Goal: Transaction & Acquisition: Purchase product/service

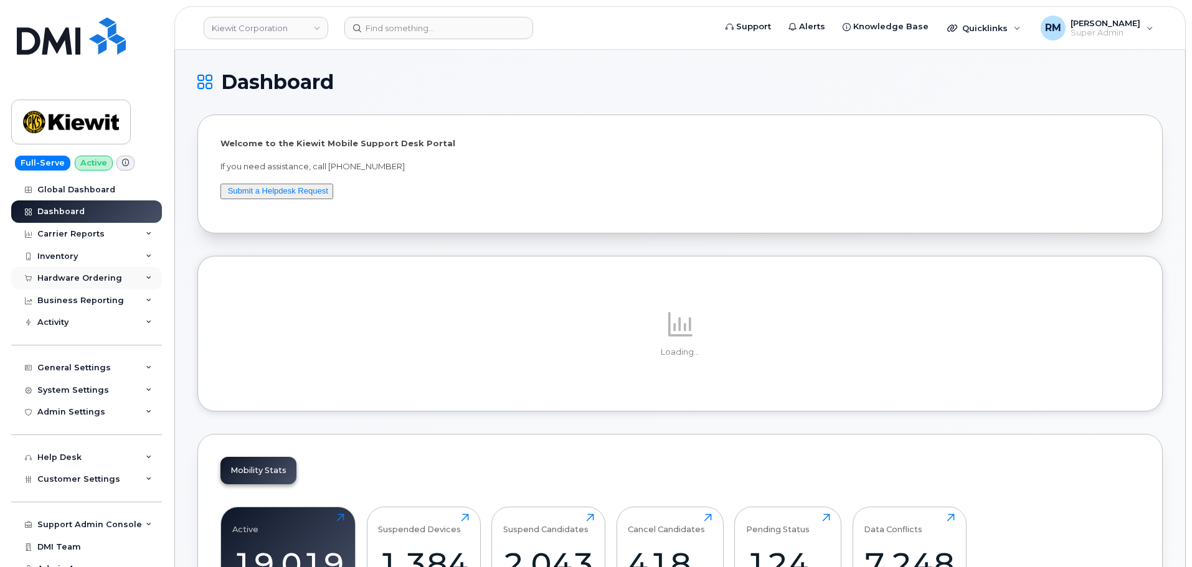
click at [55, 275] on div "Hardware Ordering" at bounding box center [79, 278] width 85 height 10
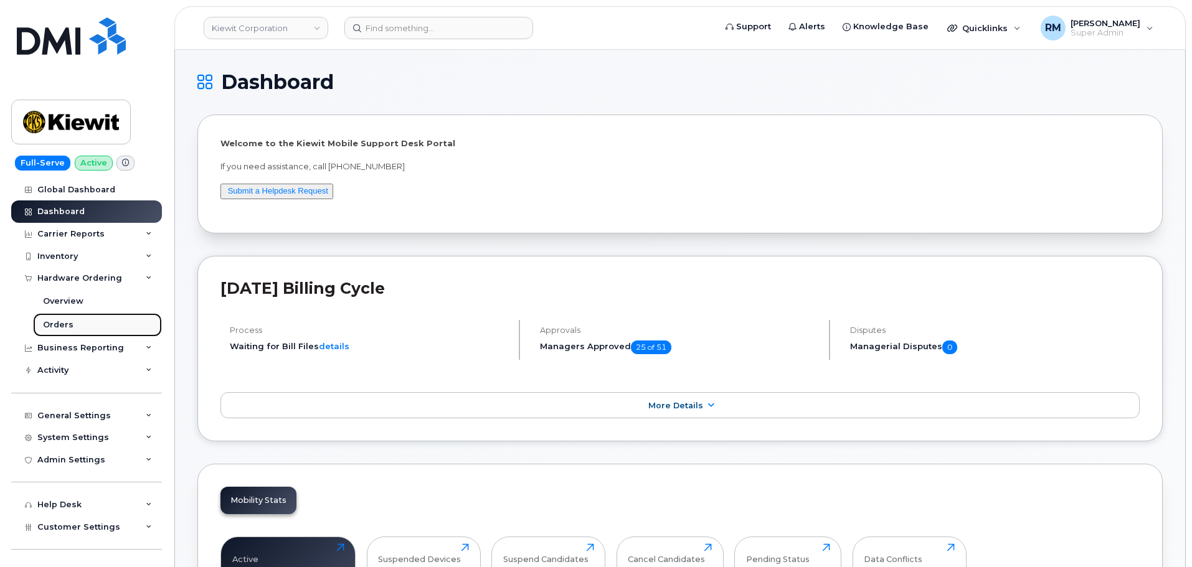
click at [64, 322] on div "Orders" at bounding box center [58, 325] width 31 height 11
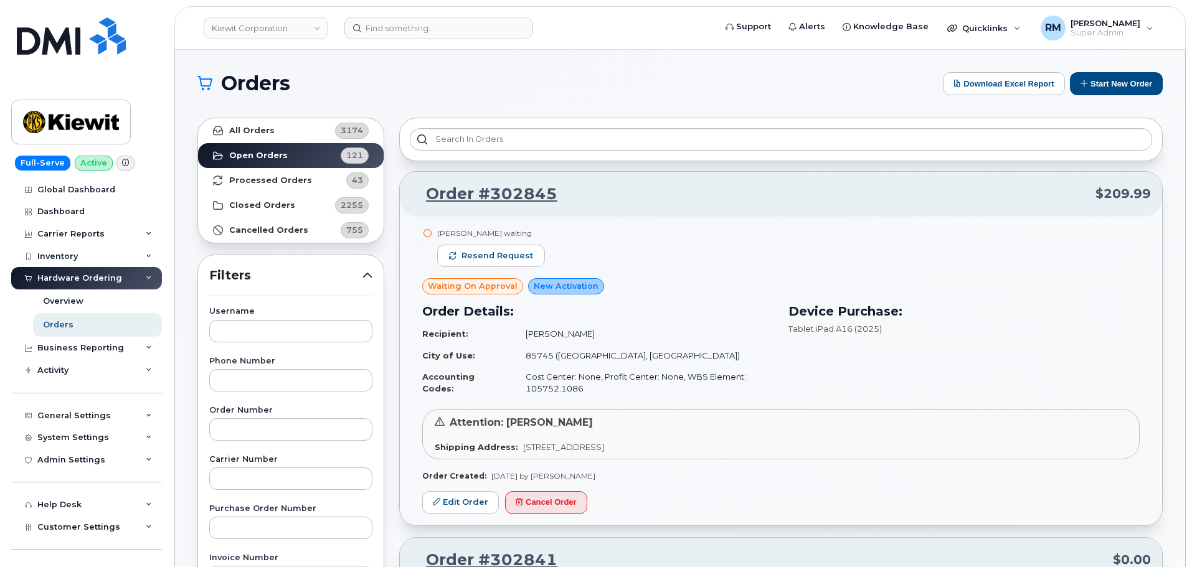
click at [1137, 44] on header "Kiewit Corporation Support Alerts Knowledge Base Quicklinks Suspend / Cancel De…" at bounding box center [679, 28] width 1011 height 44
click at [1130, 82] on button "Start New Order" at bounding box center [1116, 83] width 93 height 23
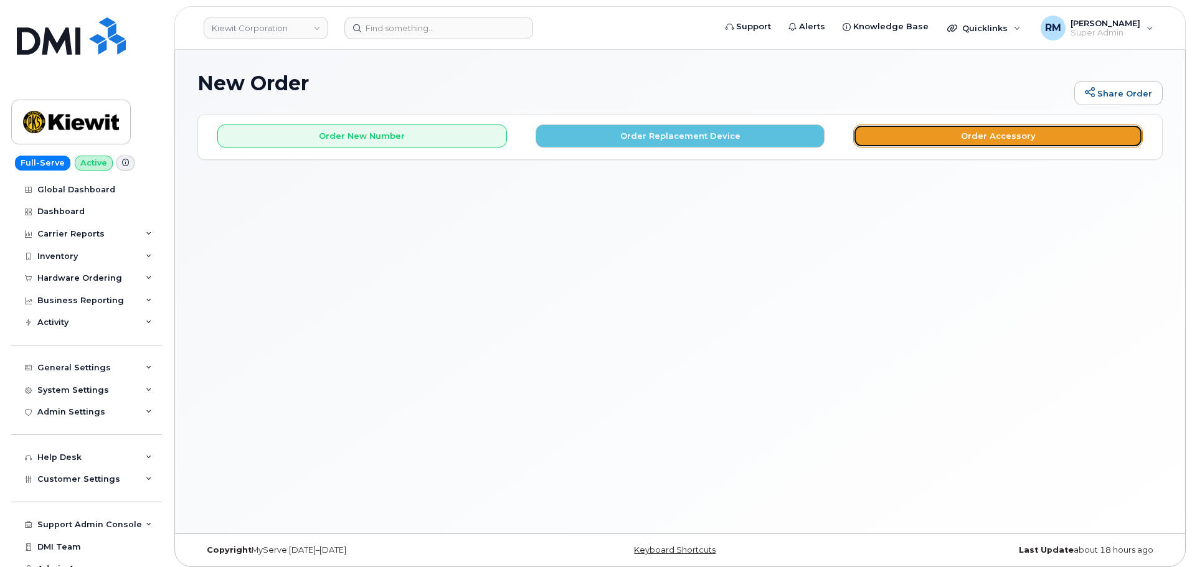
click at [970, 133] on button "Order Accessory" at bounding box center [998, 136] width 290 height 23
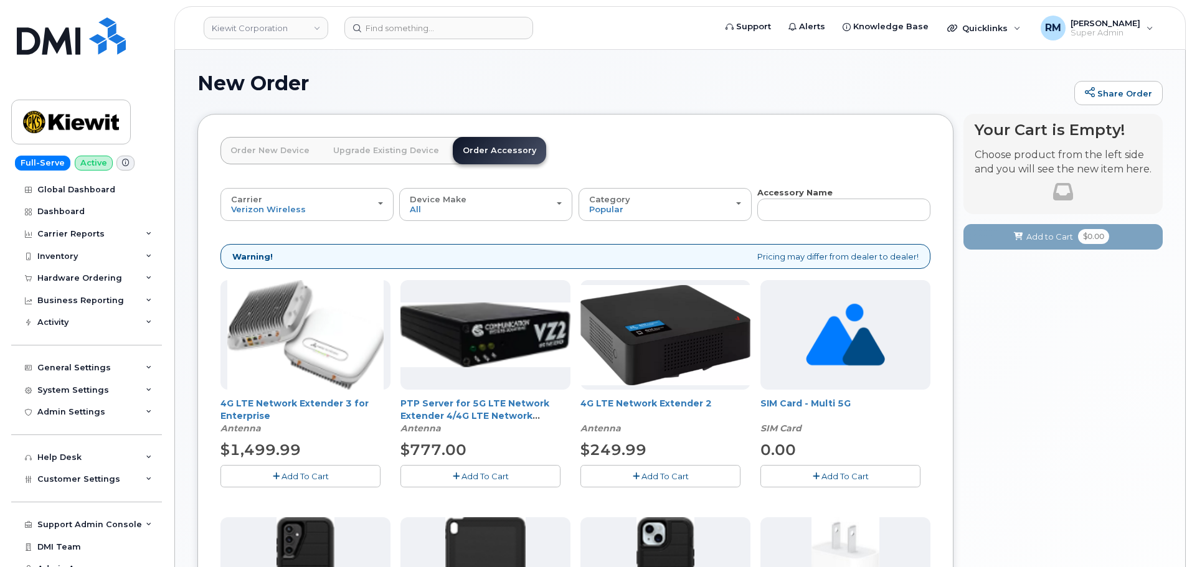
click at [298, 478] on span "Add To Cart" at bounding box center [305, 476] width 47 height 10
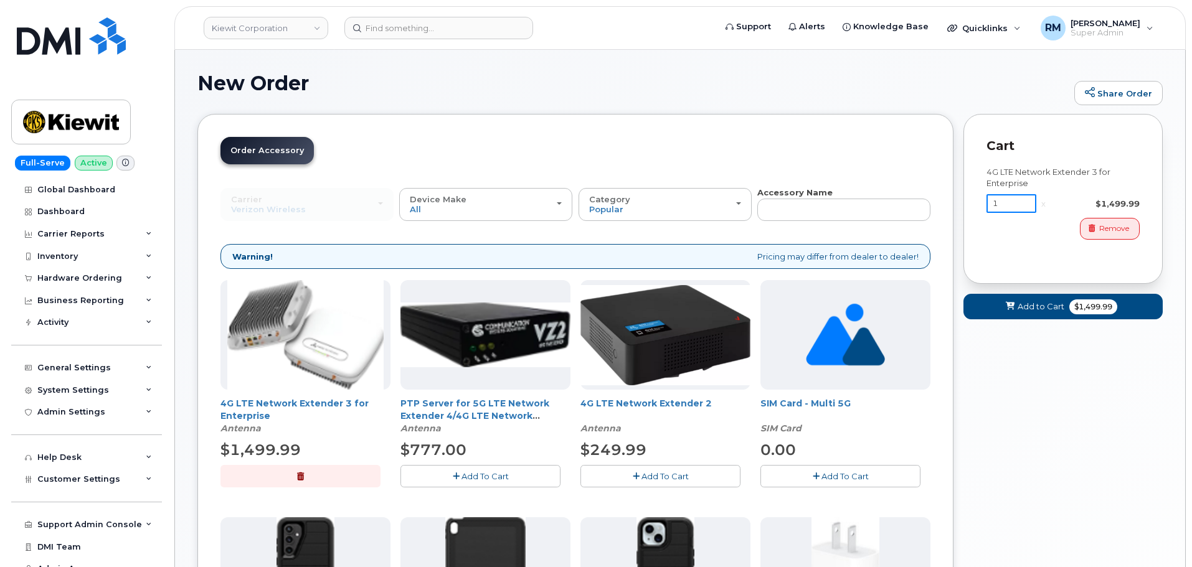
drag, startPoint x: 1003, startPoint y: 201, endPoint x: 932, endPoint y: 204, distance: 71.1
click at [932, 204] on div "Order New Device Upgrade Existing Device Order Accessory Order new device and n…" at bounding box center [679, 480] width 965 height 732
type input "7"
click at [1051, 308] on span "Add to Cart" at bounding box center [1038, 307] width 47 height 12
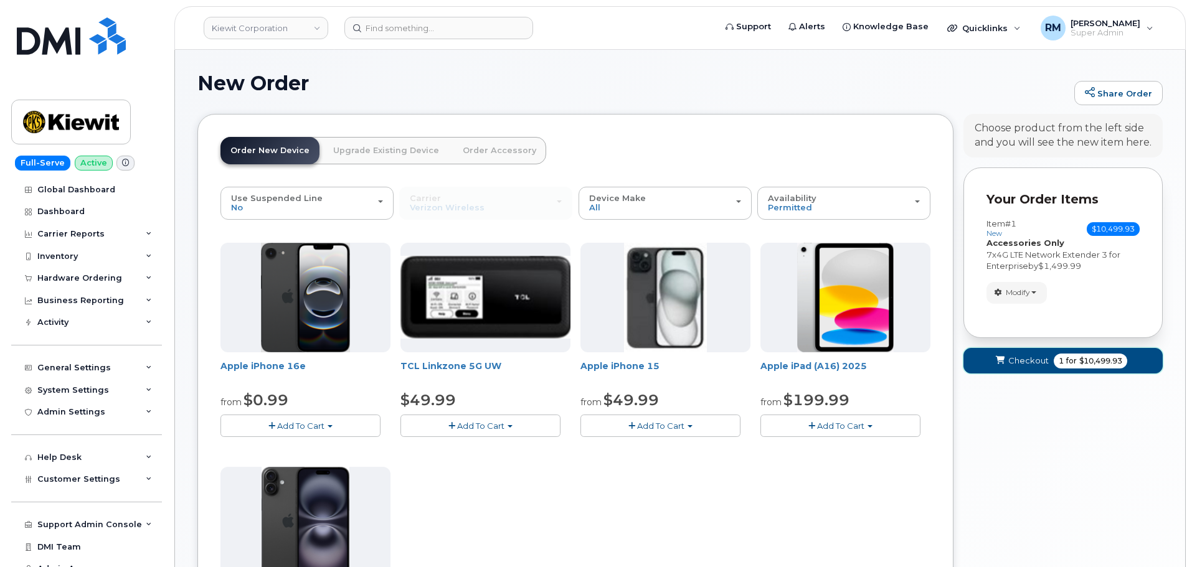
click at [1033, 356] on span "Checkout" at bounding box center [1028, 361] width 40 height 12
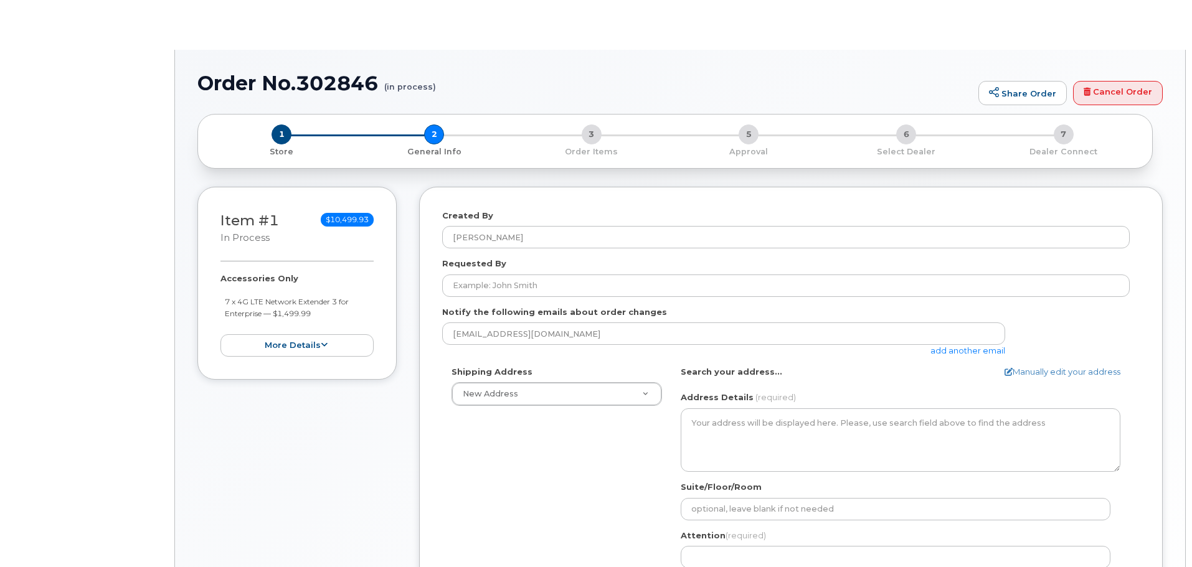
select select
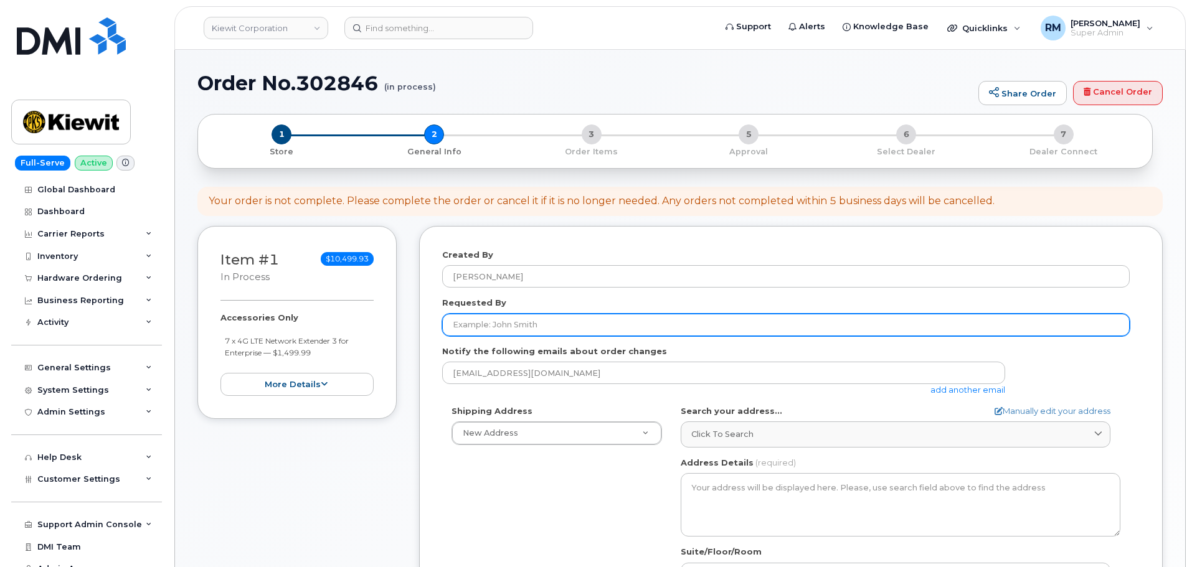
click at [476, 330] on input "Requested By" at bounding box center [786, 325] width 688 height 22
type input "Joe Mikelson"
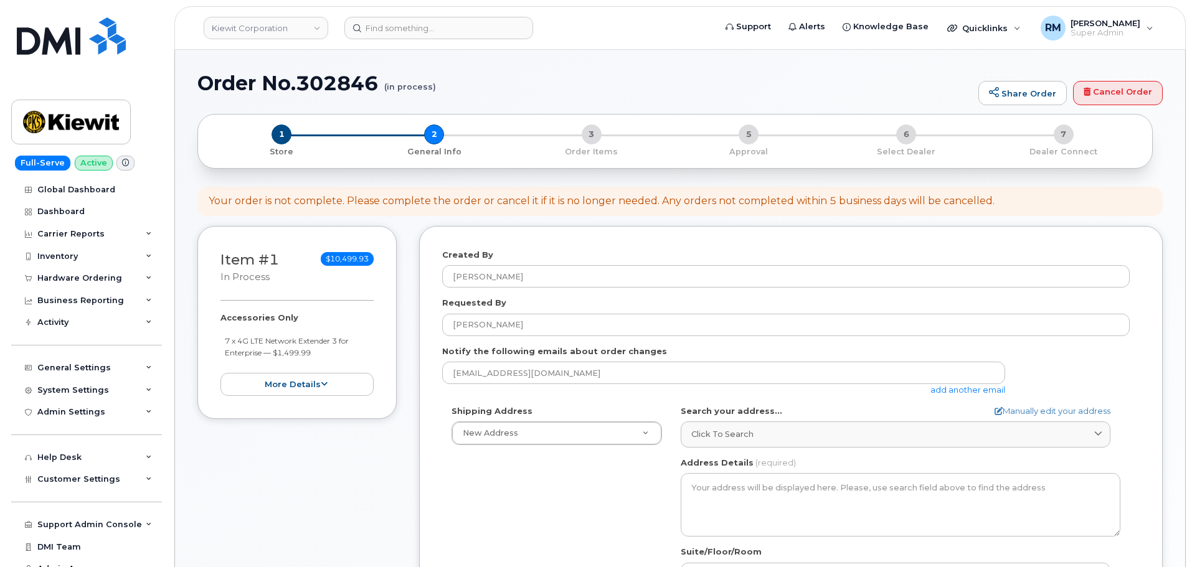
click at [968, 396] on form "Created By Rachel Miller Requested By Joe Mikelson Notify the following emails …" at bounding box center [791, 486] width 698 height 475
click at [972, 392] on link "add another email" at bounding box center [967, 390] width 75 height 10
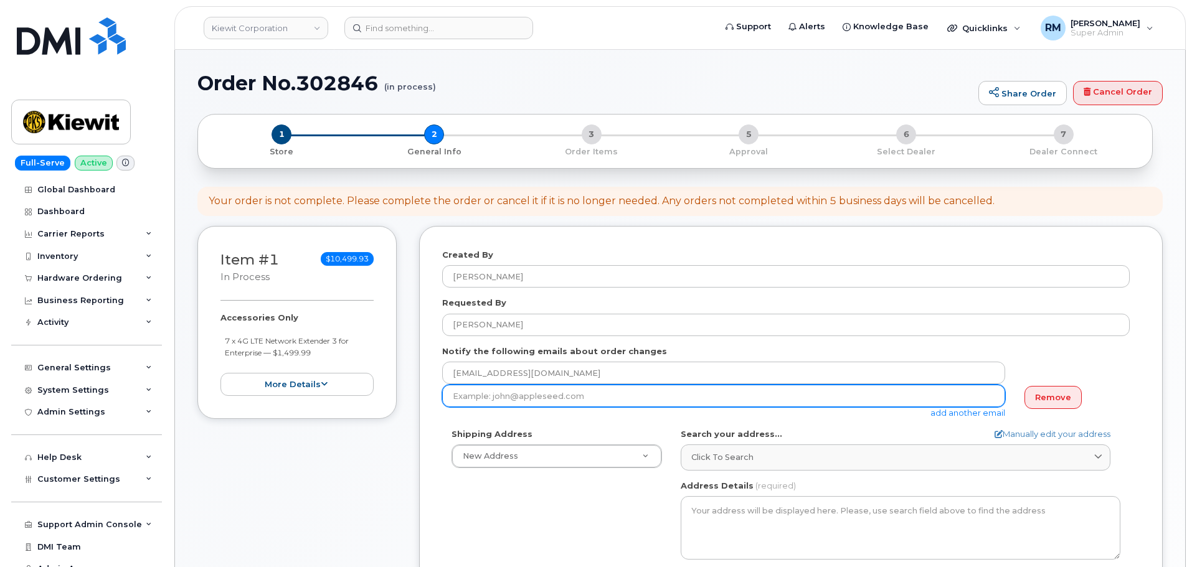
click at [546, 402] on input "email" at bounding box center [723, 396] width 563 height 22
paste input "JOE.MIKELSON@KIEWIT.COM"
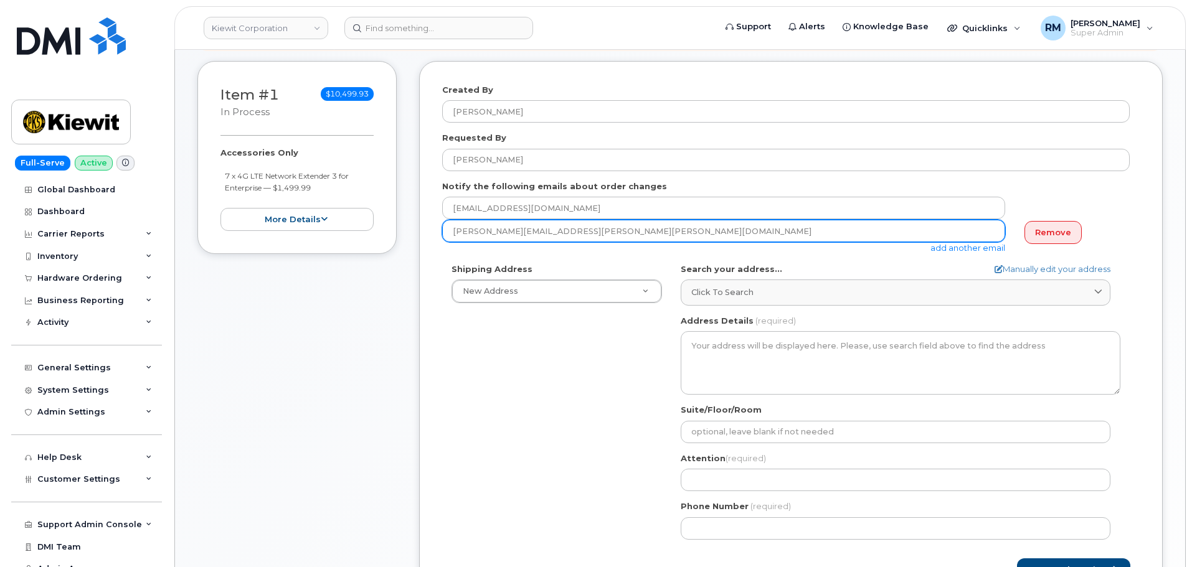
scroll to position [187, 0]
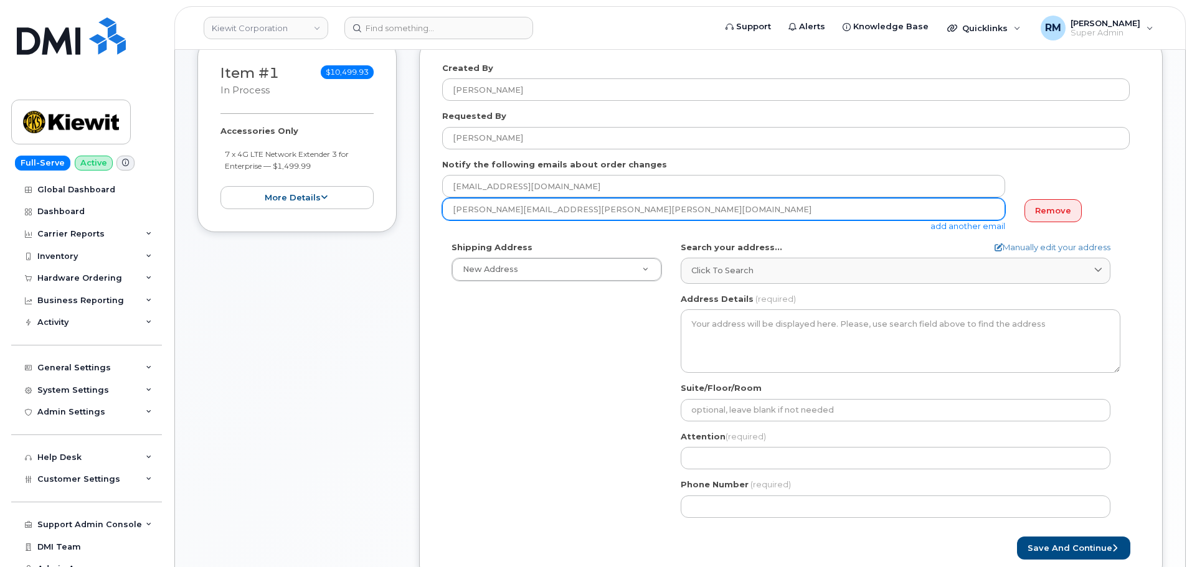
type input "JOE.MIKELSON@KIEWIT.COM"
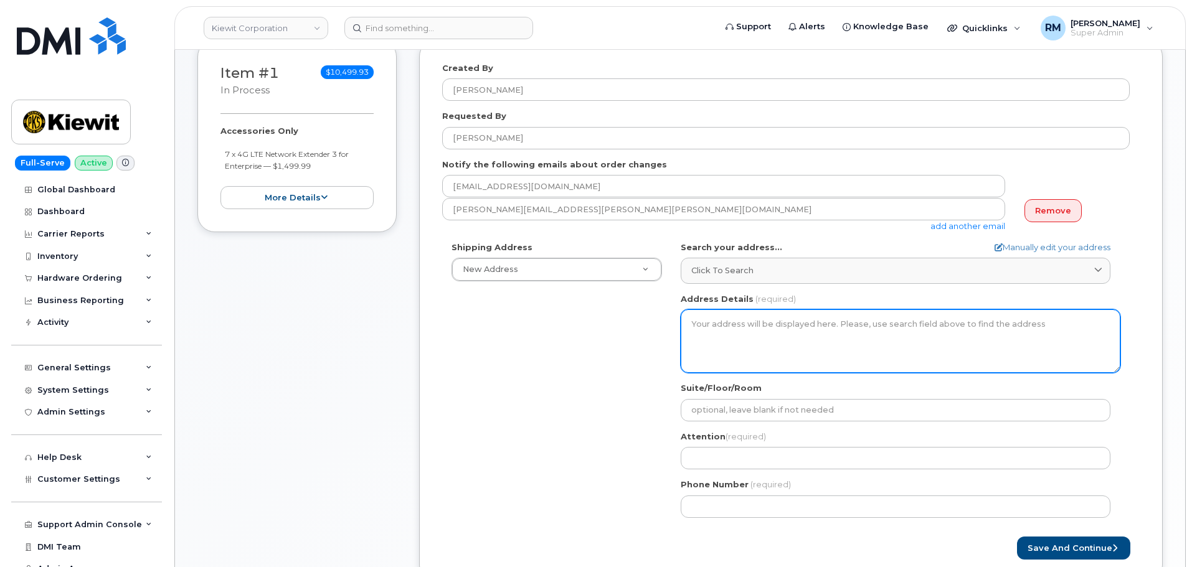
click at [754, 335] on textarea "Address Details" at bounding box center [901, 342] width 440 height 64
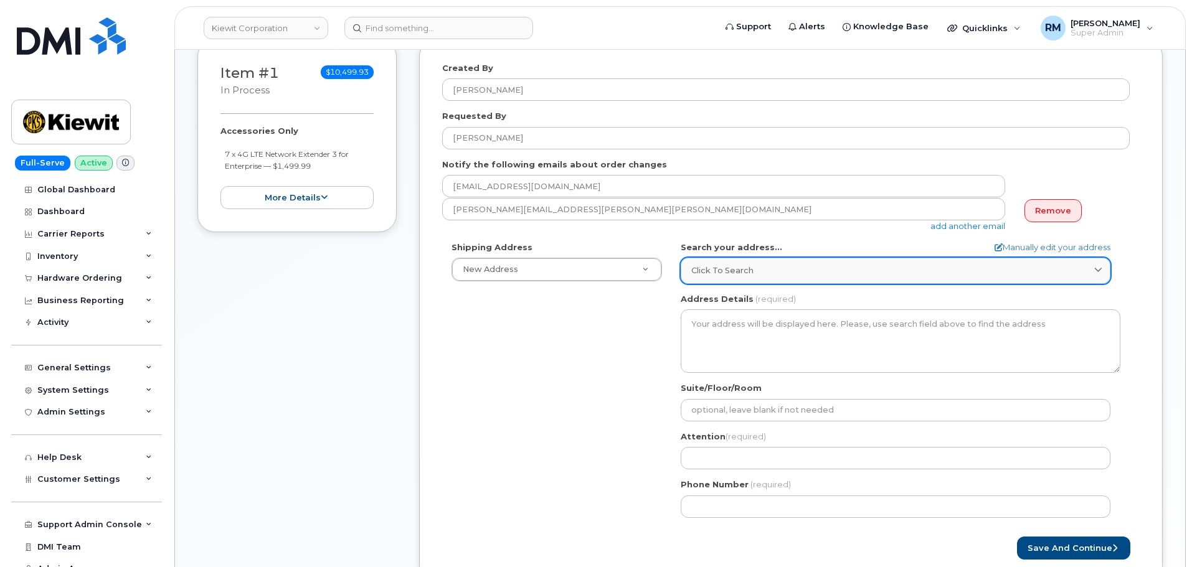
click at [741, 274] on span "Click to search" at bounding box center [722, 271] width 62 height 12
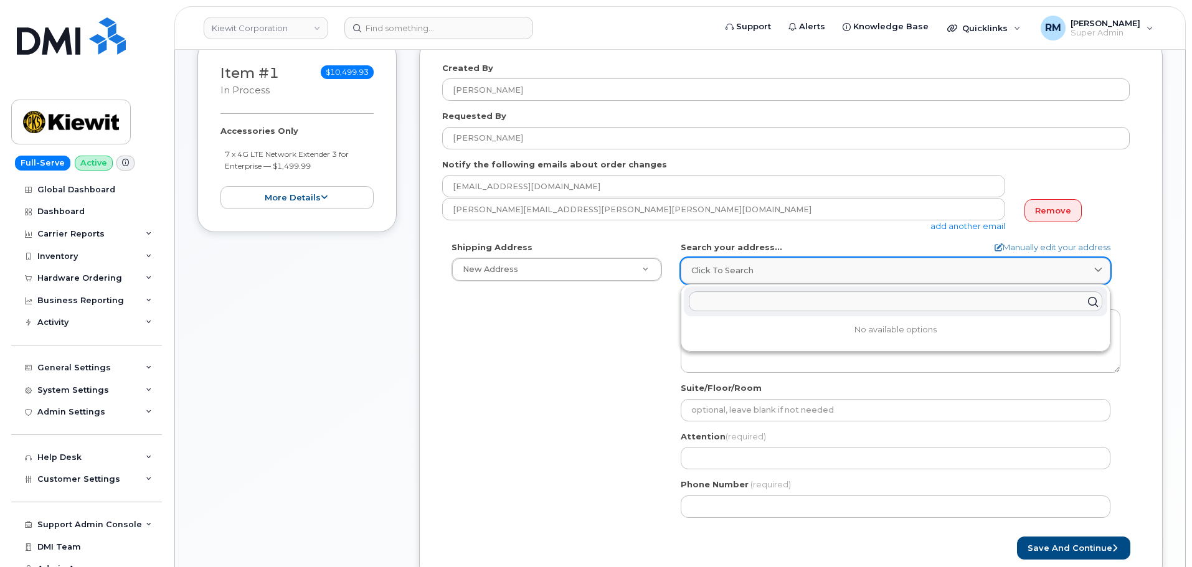
paste input "85 Stokes King Rd. Greenville, MS 38701"
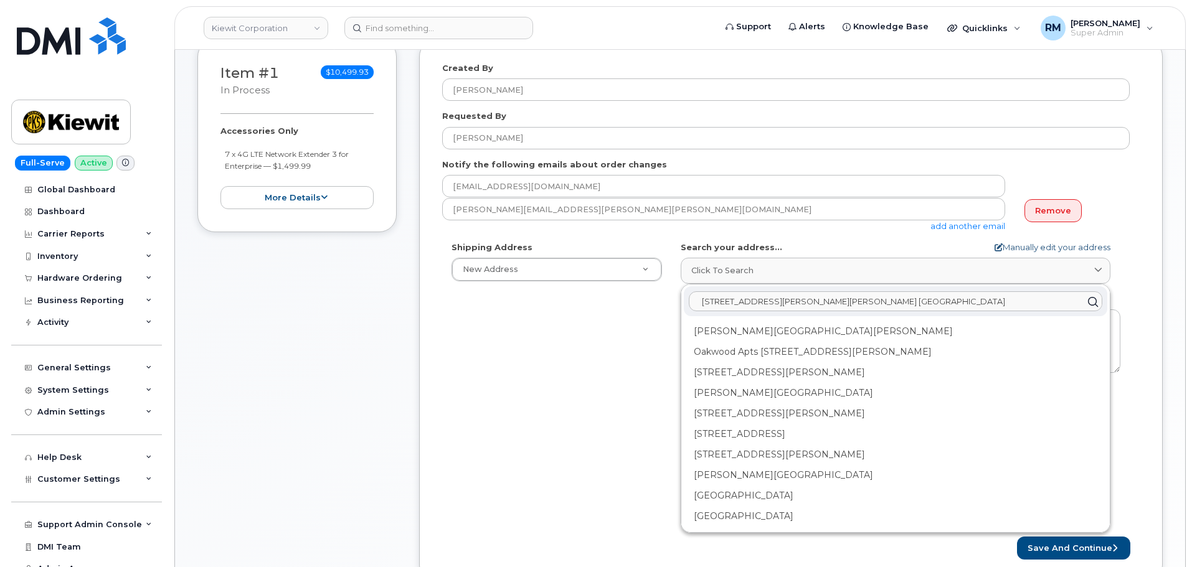
type input "85 Stokes King Rd. Greenville, MS 38701"
click at [998, 247] on icon at bounding box center [999, 248] width 8 height 8
select select
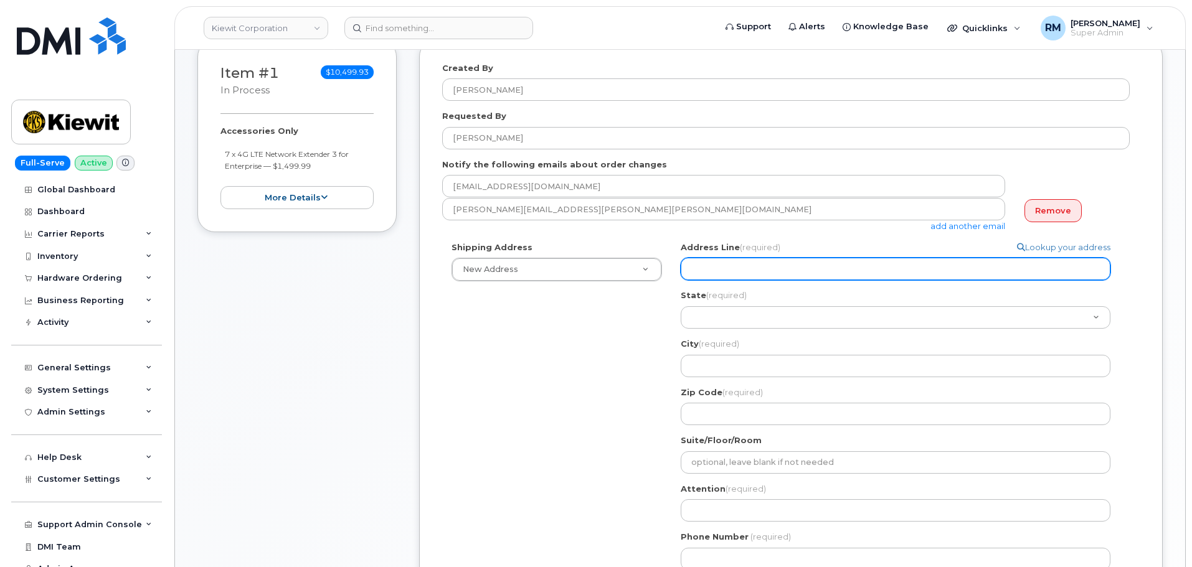
click at [724, 268] on input "Address Line (required)" at bounding box center [896, 269] width 430 height 22
paste input "85 Stokes King Rd. Greenville, MS 38701"
select select
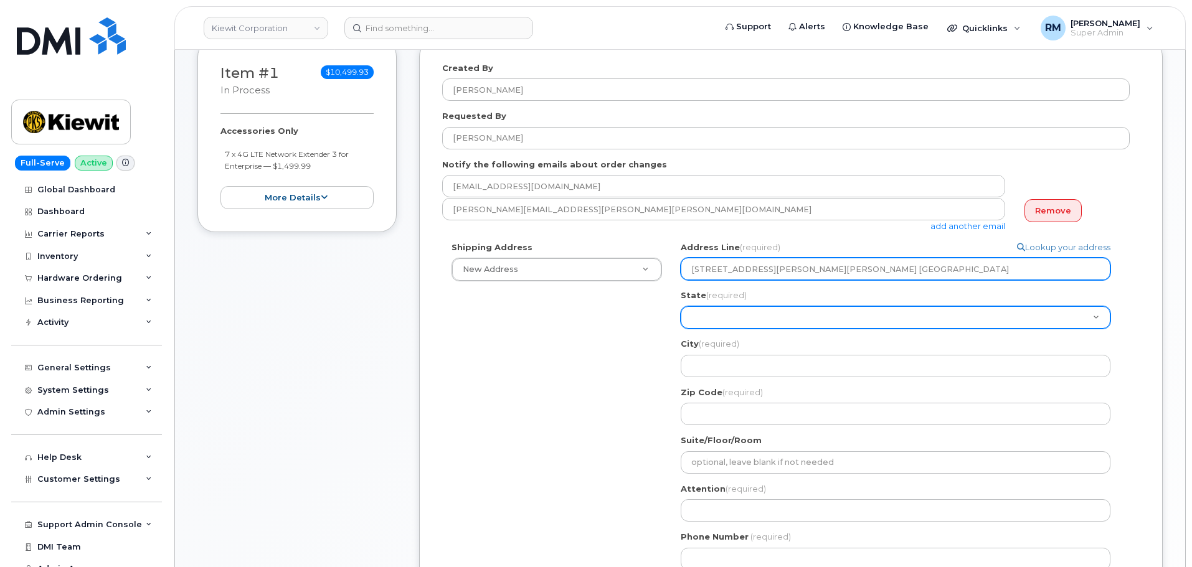
type input "85 Stokes King Rd. Greenville, MS 38701"
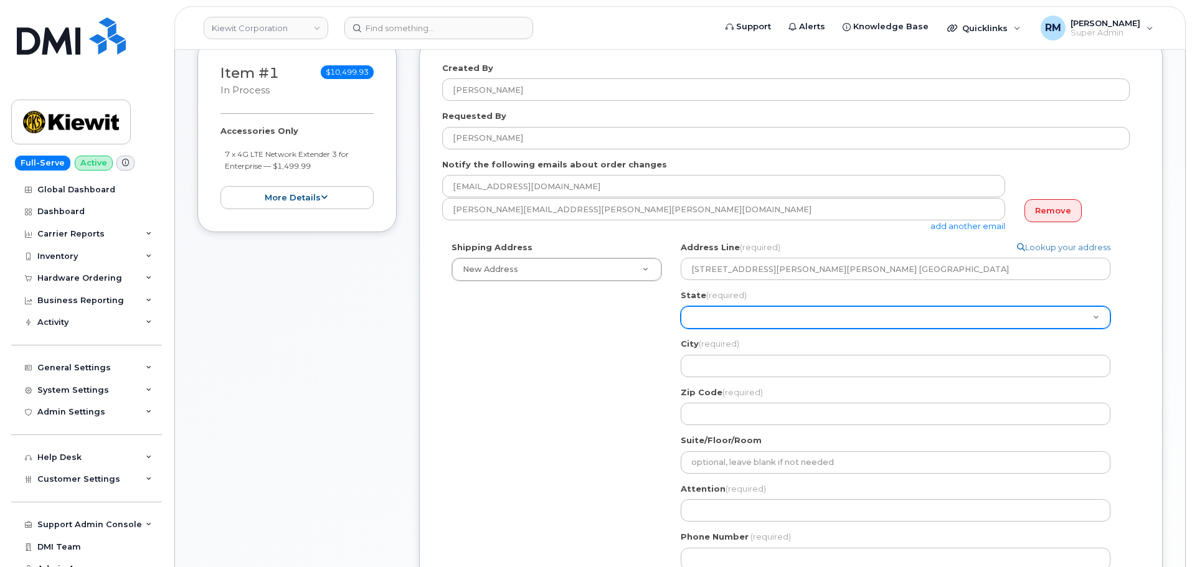
click at [708, 310] on select "Alabama Alaska American Samoa Arizona Arkansas California Colorado Connecticut …" at bounding box center [896, 317] width 430 height 22
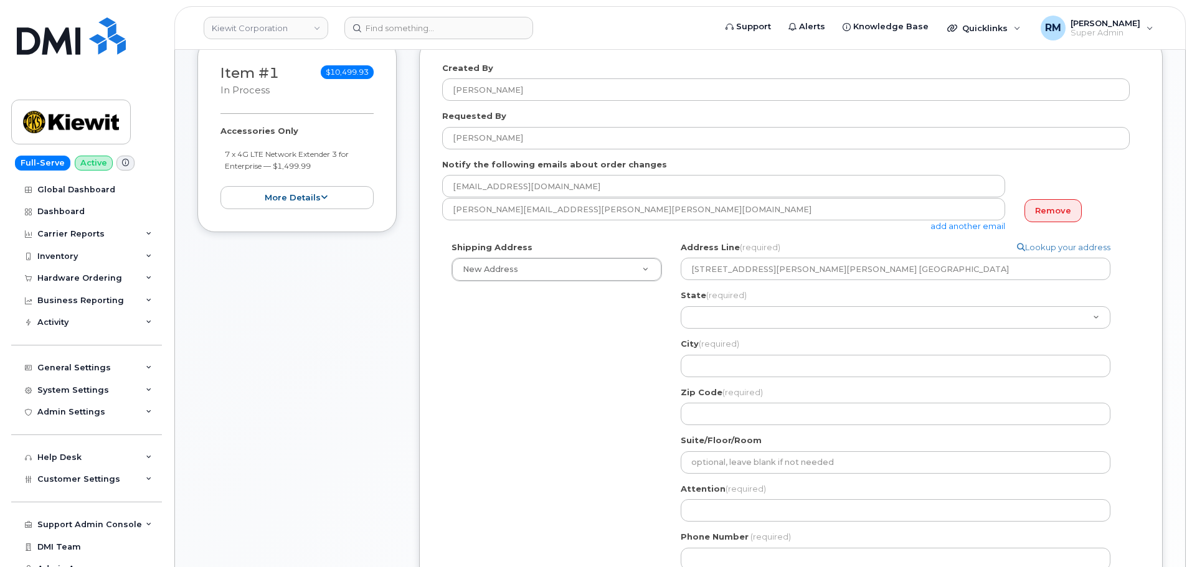
click at [608, 344] on div "Shipping Address New Address New Address 525 Park Ave Ste 2A 4300 Township Road…" at bounding box center [786, 411] width 688 height 338
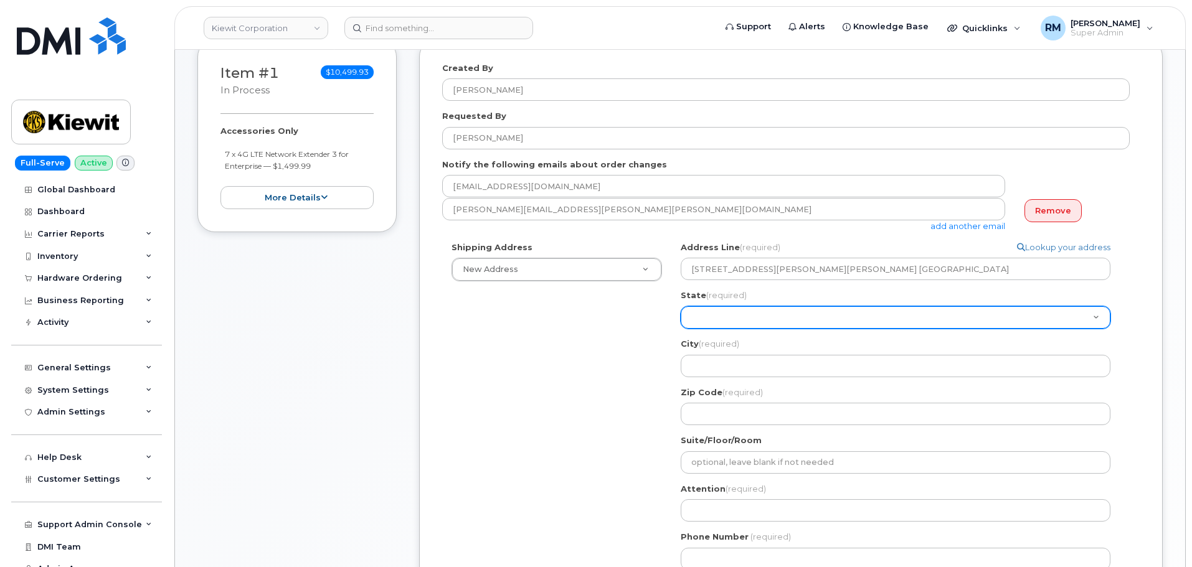
click at [731, 316] on select "Alabama Alaska American Samoa Arizona Arkansas California Colorado Connecticut …" at bounding box center [896, 317] width 430 height 22
select select "MO"
click at [681, 306] on select "Alabama Alaska American Samoa Arizona Arkansas California Colorado Connecticut …" at bounding box center [896, 317] width 430 height 22
select select
click at [742, 313] on select "Alabama Alaska American Samoa Arizona Arkansas California Colorado Connecticut …" at bounding box center [896, 317] width 430 height 22
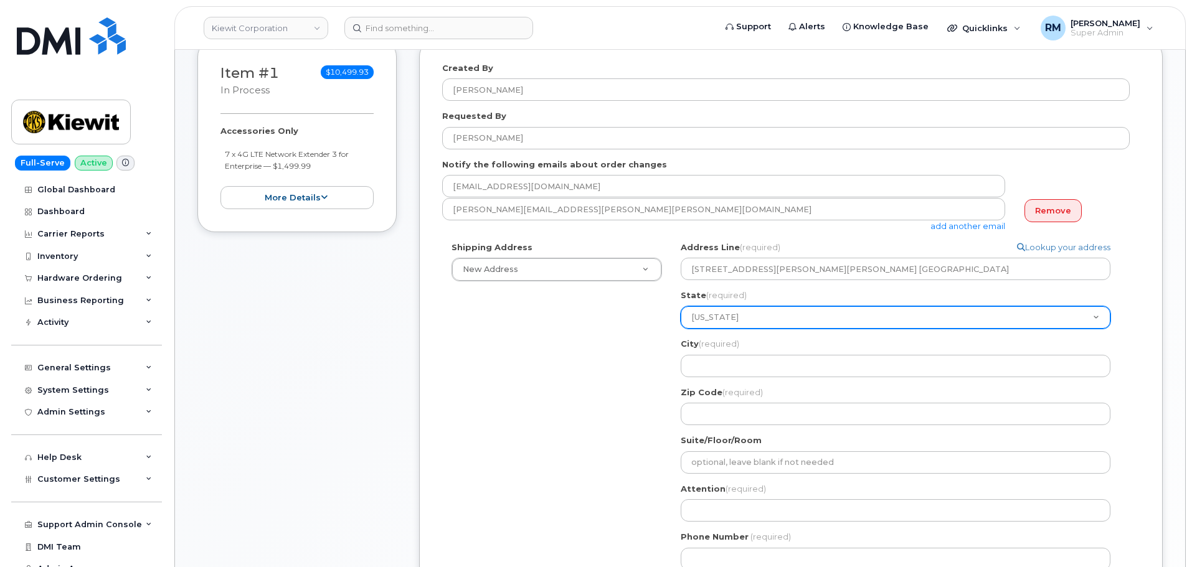
select select "MS"
click at [681, 306] on select "Alabama Alaska American Samoa Arizona Arkansas California Colorado Connecticut …" at bounding box center [896, 317] width 430 height 22
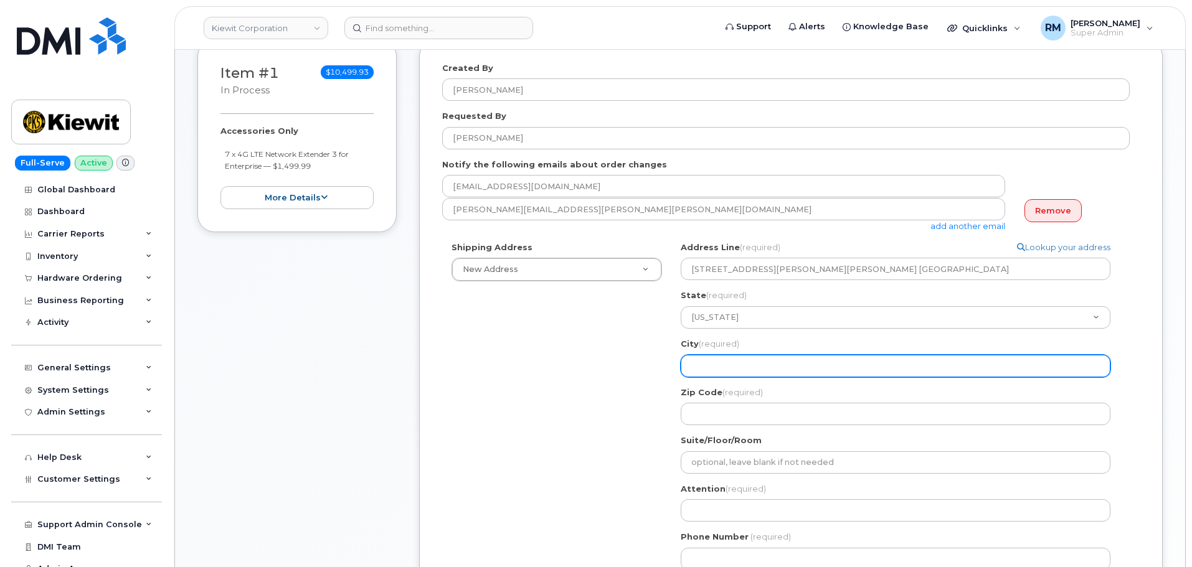
click at [731, 365] on input "City (required)" at bounding box center [896, 366] width 430 height 22
select select
type input "G"
select select
type input "Gr"
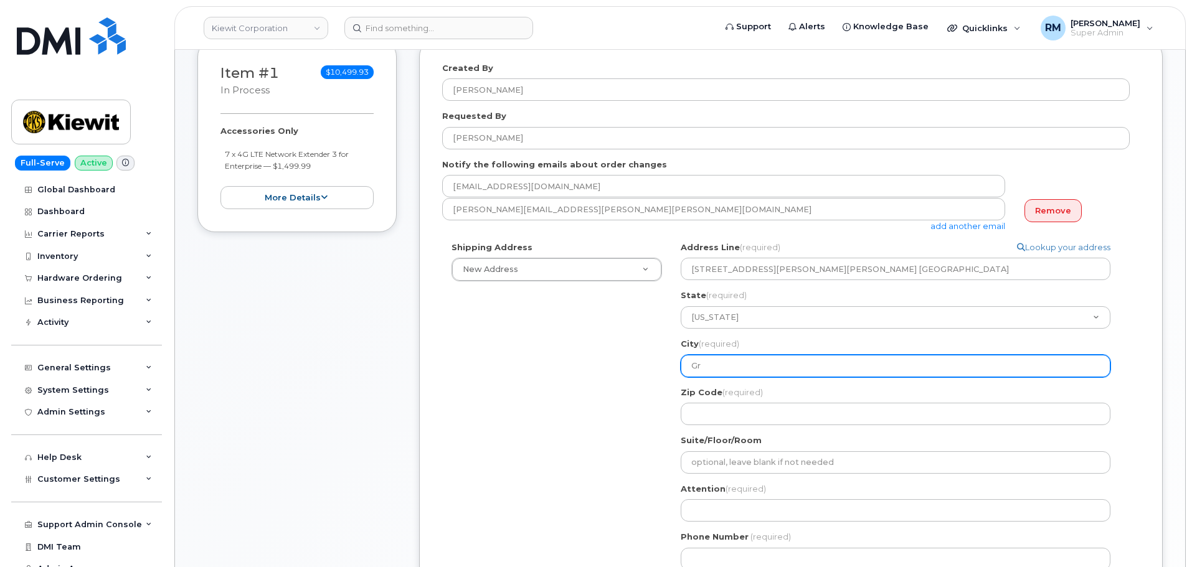
select select
type input "Gre"
select select
type input "Gree"
select select
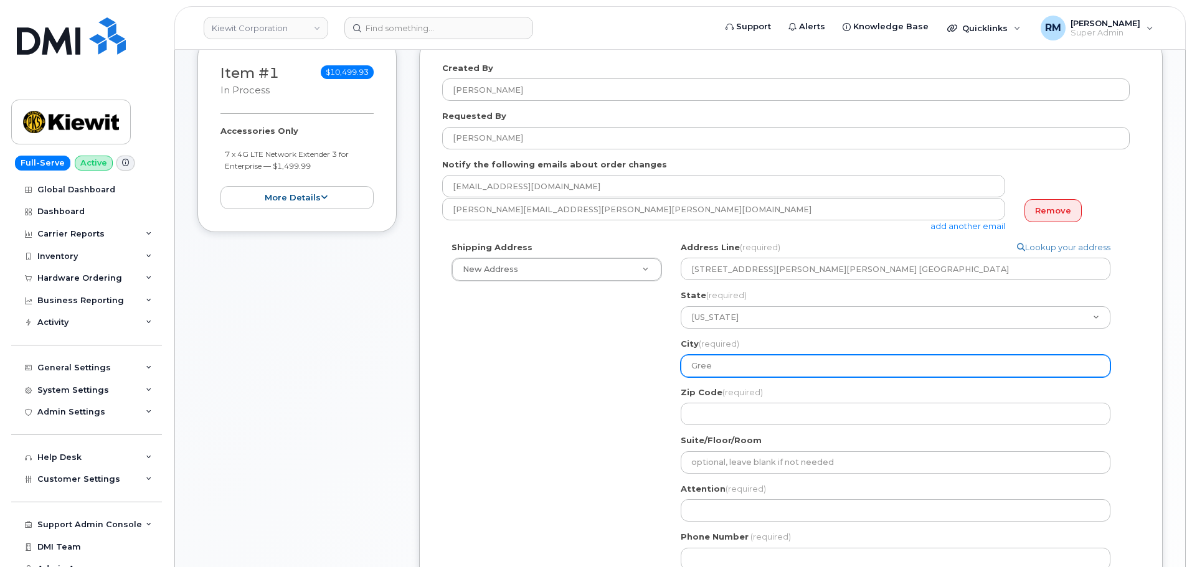
type input "Green"
select select
type input "Greeni"
select select
type input "Green"
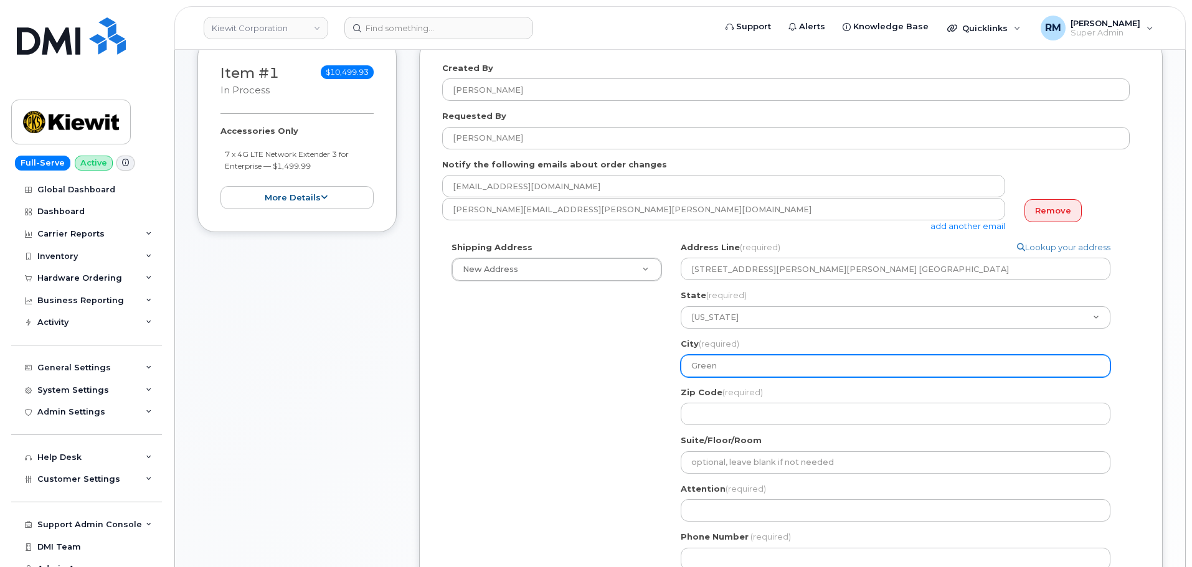
select select
type input "Greenv"
select select
type input "Greenvi"
select select
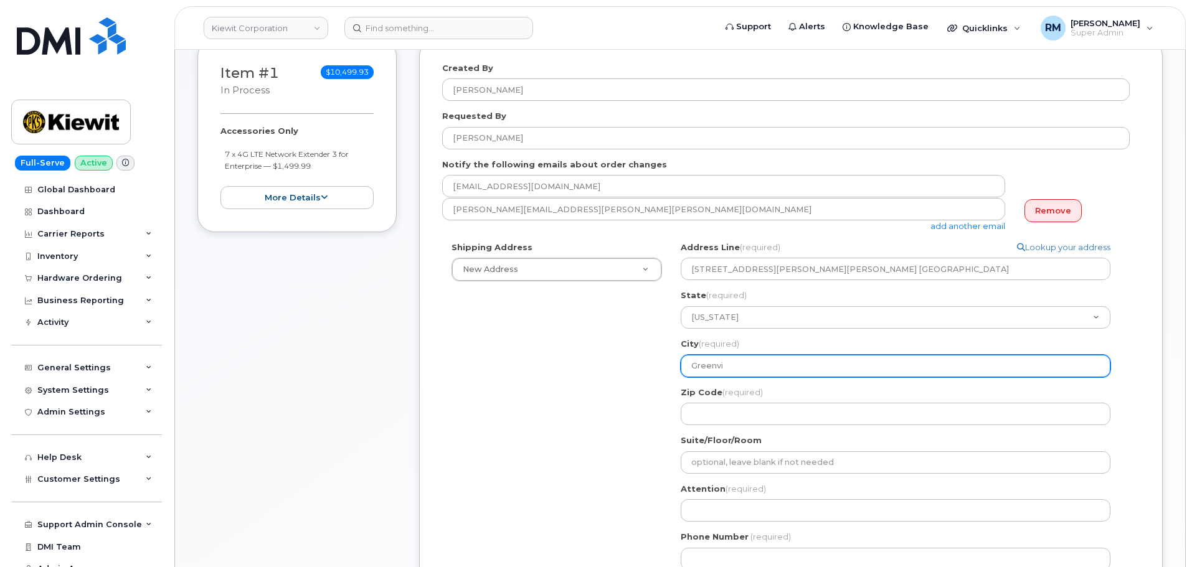
type input "Greenvil"
select select
type input "Greenvill"
select select
type input "[GEOGRAPHIC_DATA]"
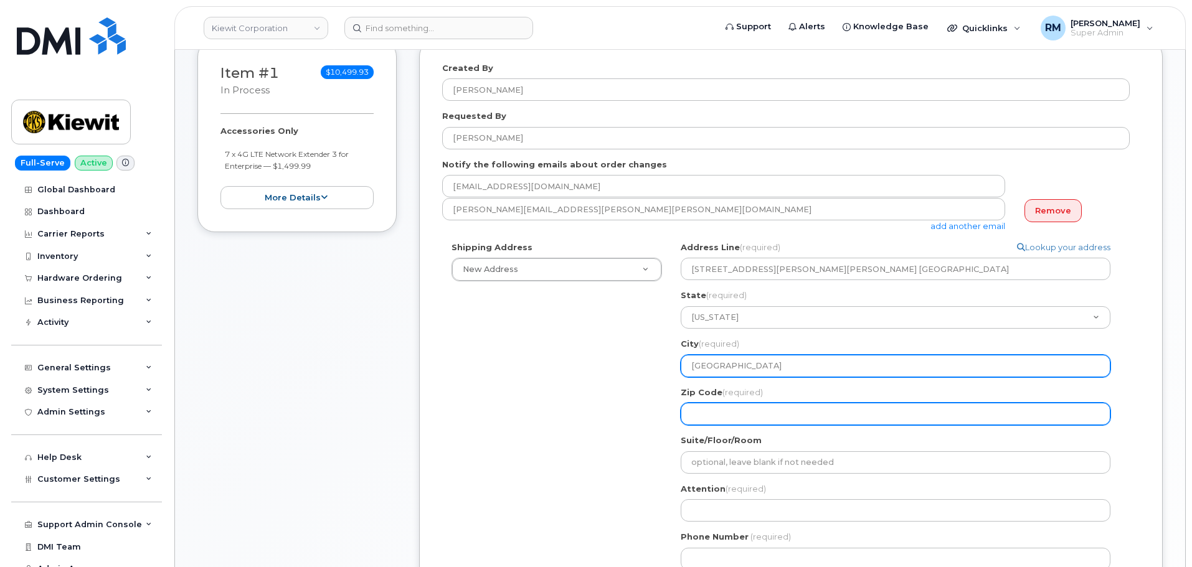
select select
type input "3"
select select
type input "38"
select select
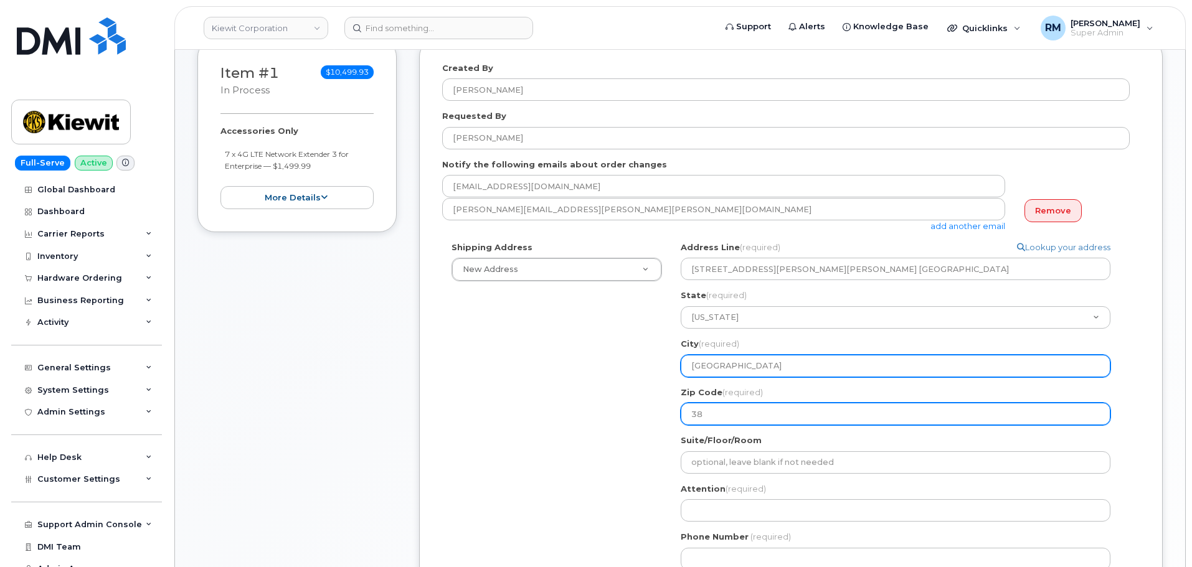
type input "387"
select select
type input "3870"
select select
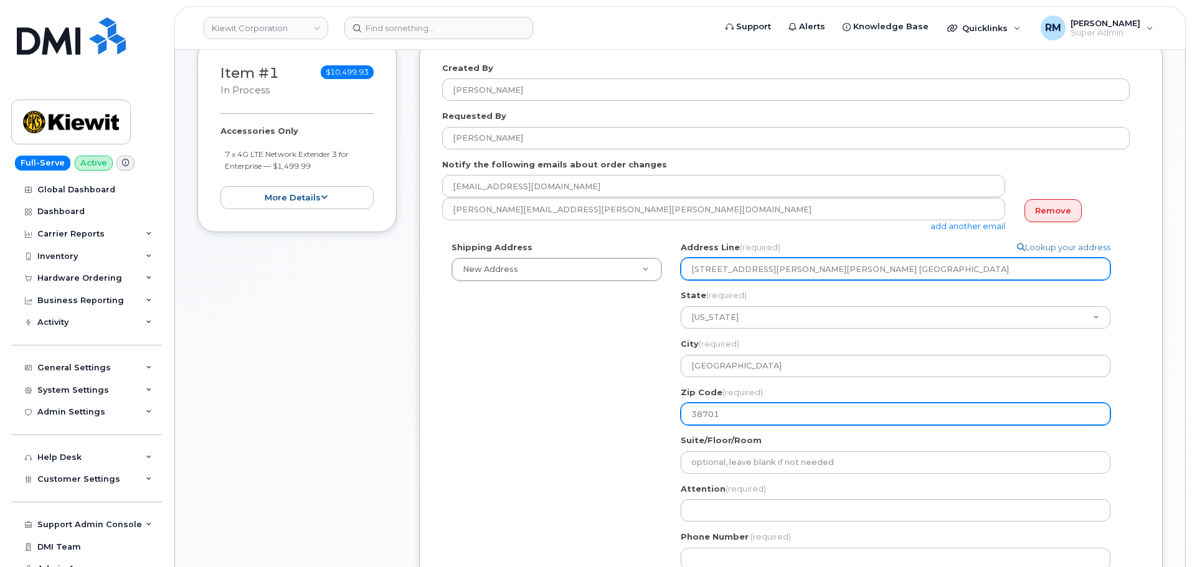
type input "38701"
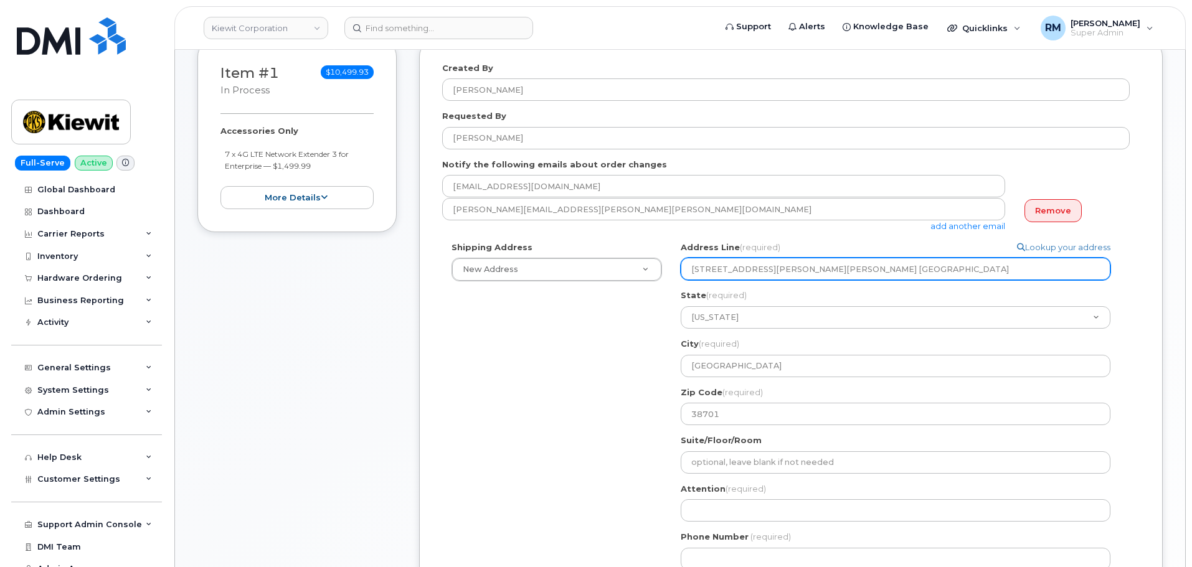
drag, startPoint x: 770, startPoint y: 268, endPoint x: 956, endPoint y: 270, distance: 186.2
click at [953, 270] on input "85 Stokes King Rd. Greenville, MS 38701" at bounding box center [896, 269] width 430 height 22
select select
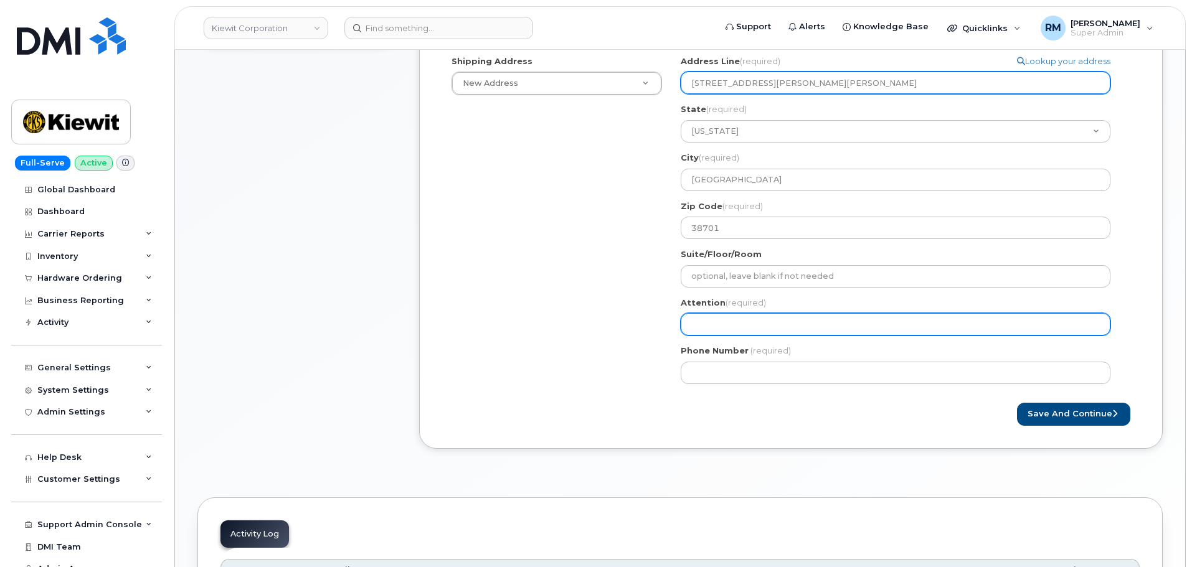
scroll to position [374, 0]
type input "[STREET_ADDRESS][PERSON_NAME][PERSON_NAME]"
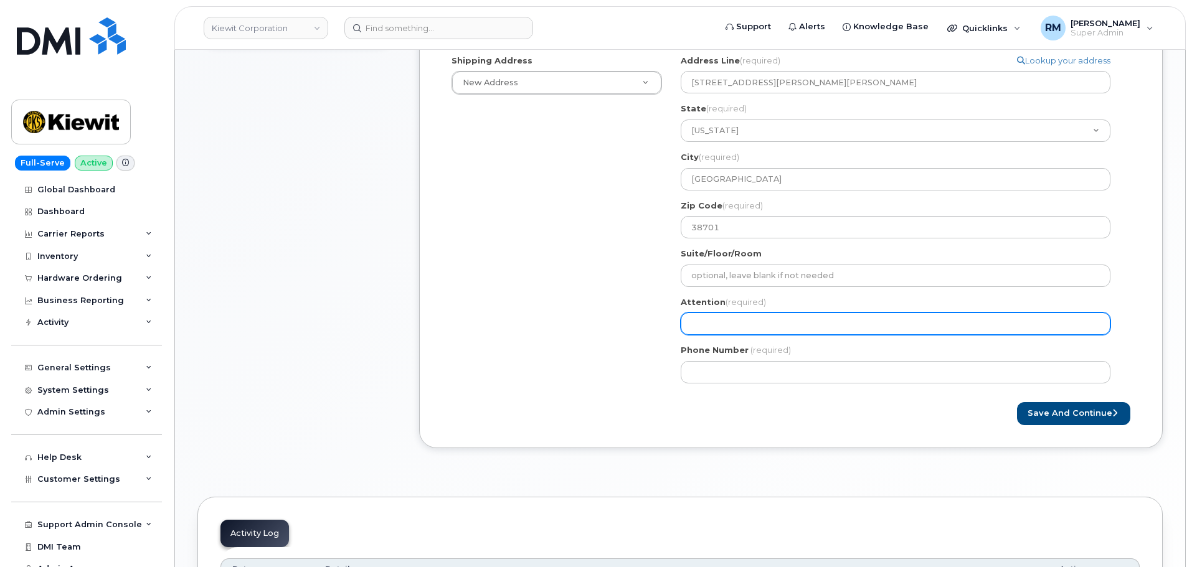
drag, startPoint x: 717, startPoint y: 328, endPoint x: 708, endPoint y: 321, distance: 11.1
click at [716, 328] on input "Attention (required)" at bounding box center [896, 324] width 430 height 22
paste input "[PERSON_NAME]"
select select
type input "[PERSON_NAME]"
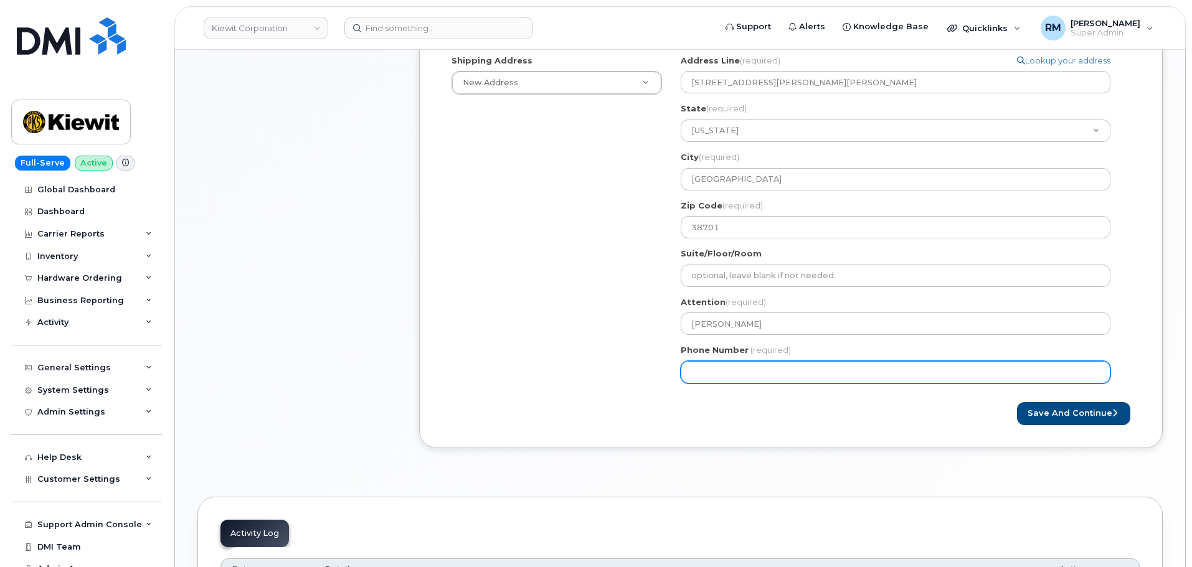
click at [734, 373] on input "Phone Number" at bounding box center [896, 372] width 430 height 22
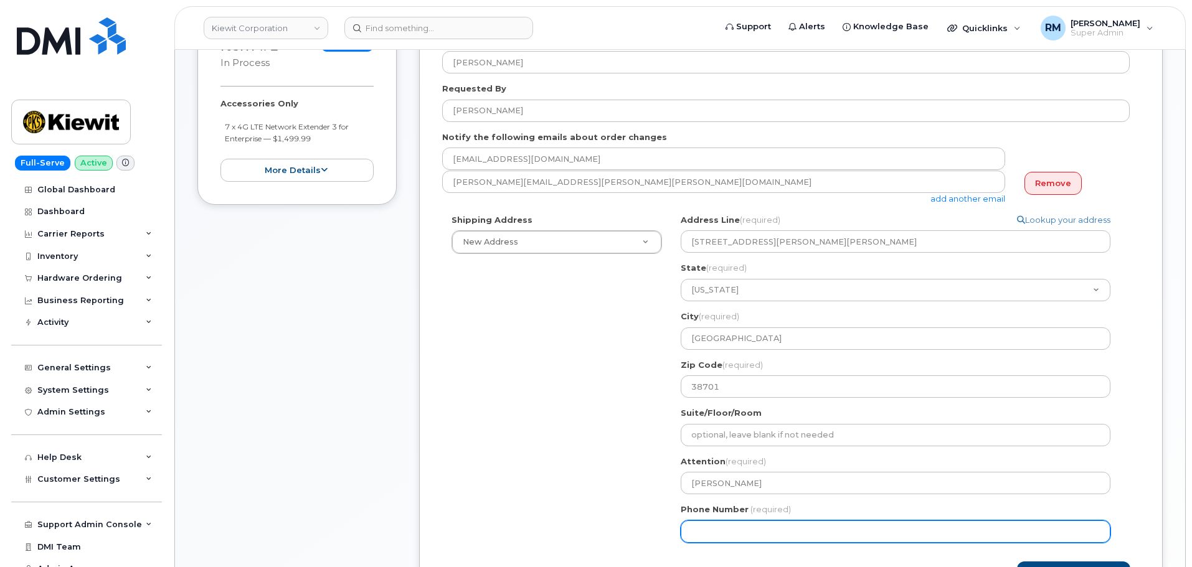
scroll to position [436, 0]
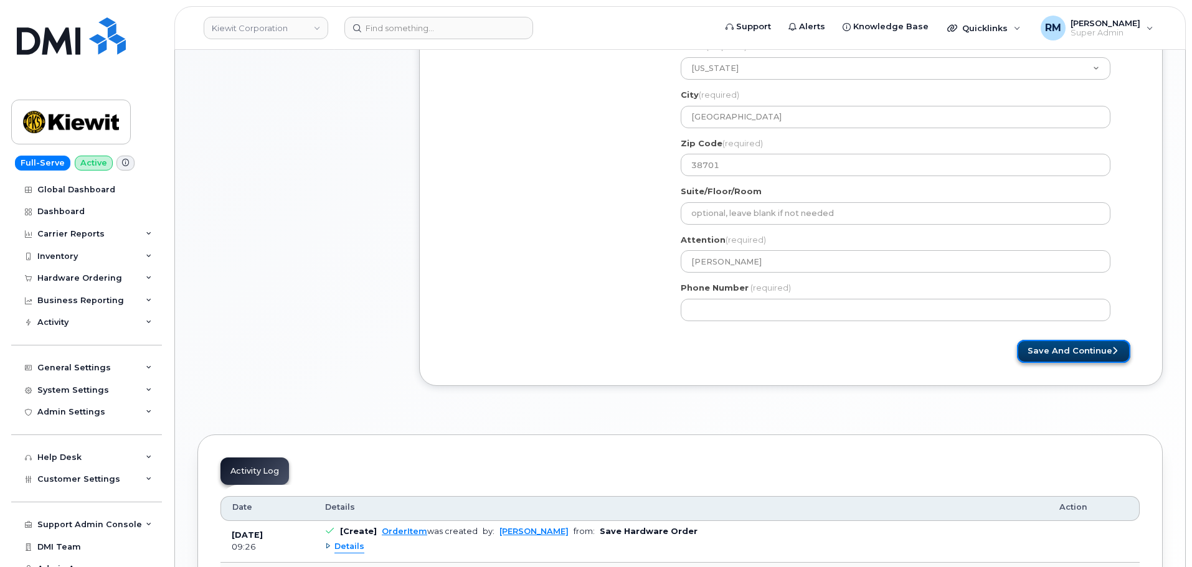
click at [1069, 351] on button "Save and Continue" at bounding box center [1073, 351] width 113 height 23
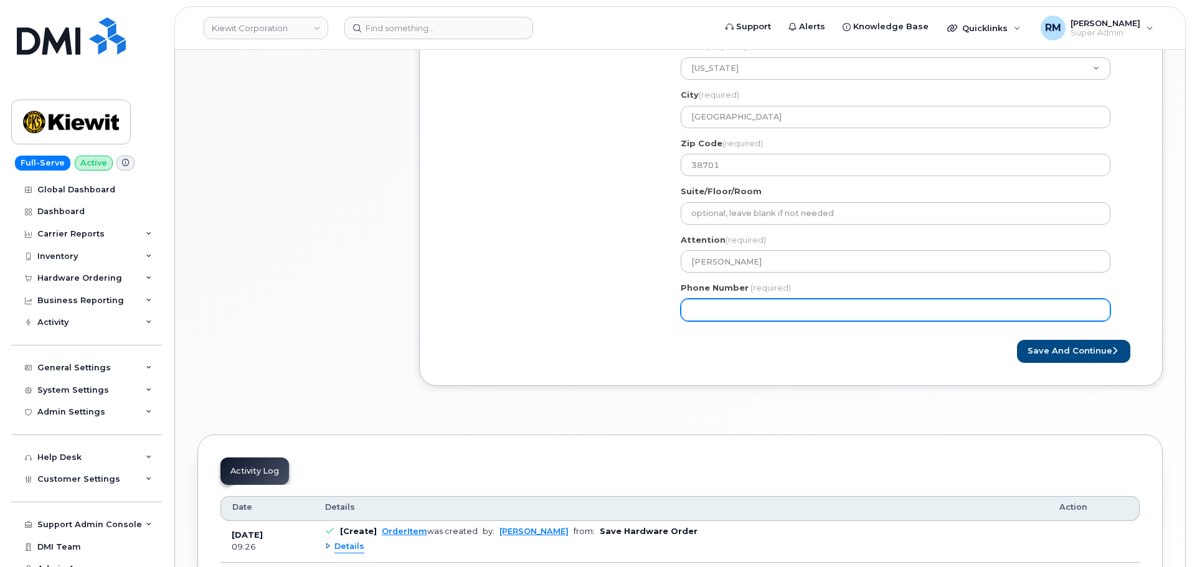
drag, startPoint x: 730, startPoint y: 308, endPoint x: 737, endPoint y: 314, distance: 9.7
click at [730, 308] on input "Phone Number" at bounding box center [896, 310] width 430 height 22
select select
type input "9134162537"
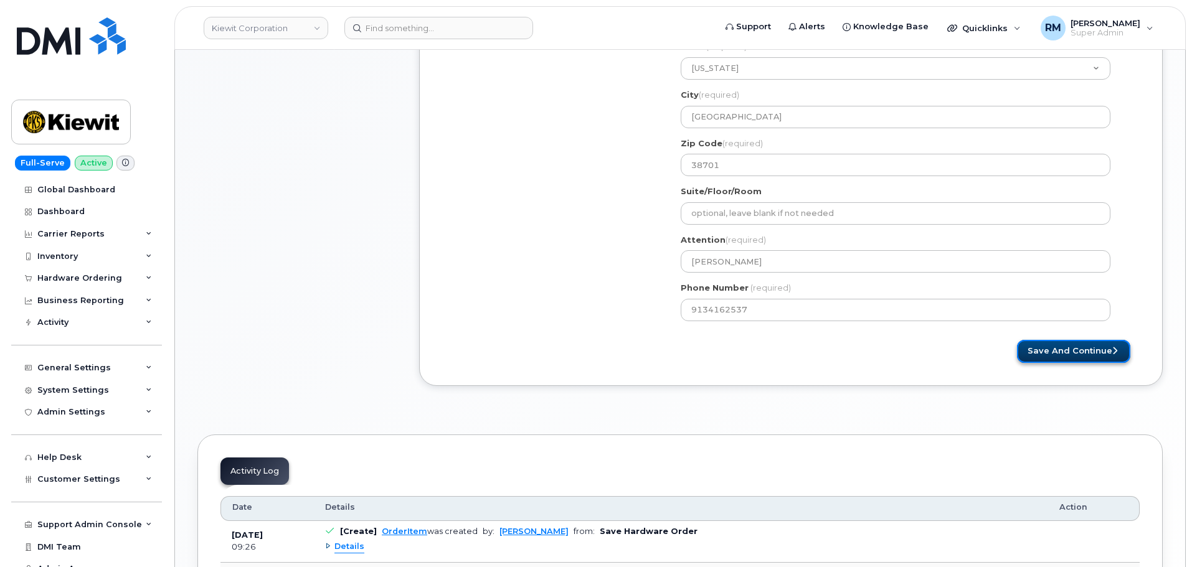
click at [1069, 352] on button "Save and Continue" at bounding box center [1073, 351] width 113 height 23
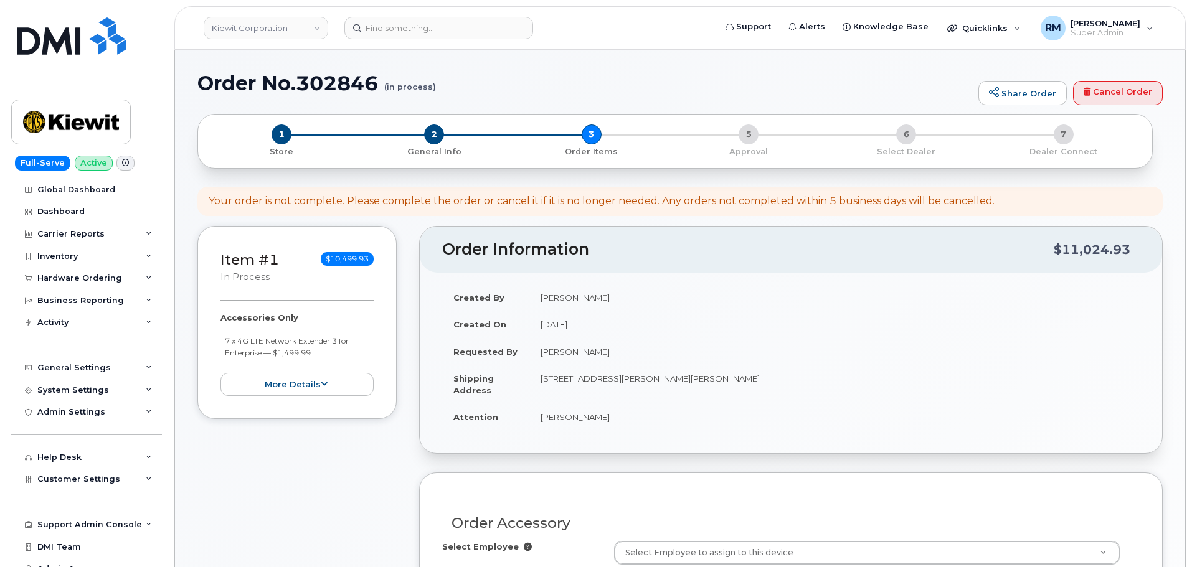
select select
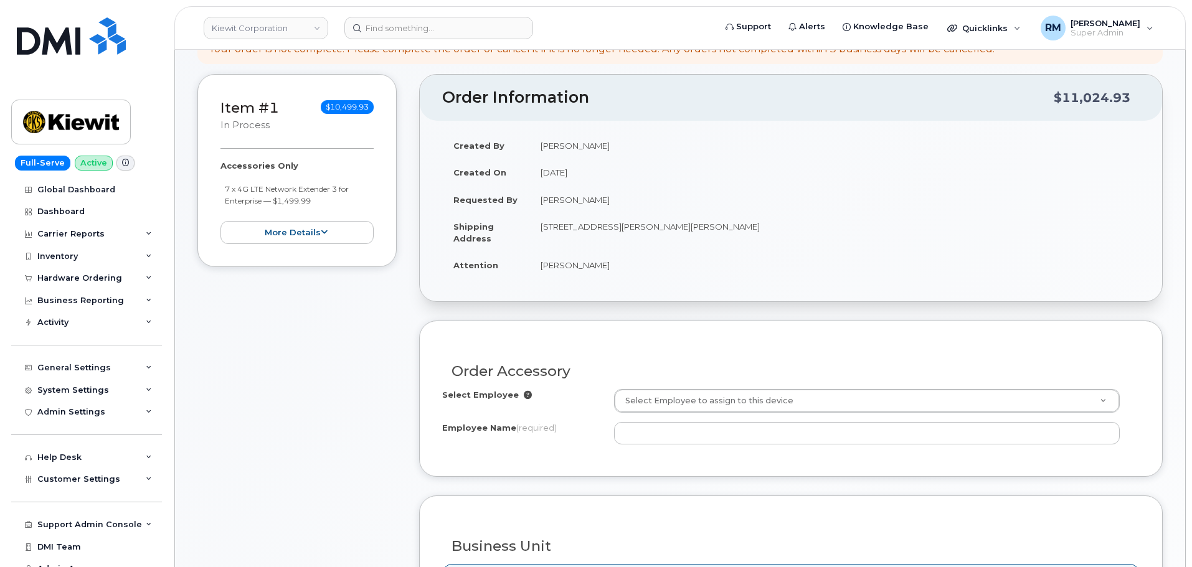
scroll to position [249, 0]
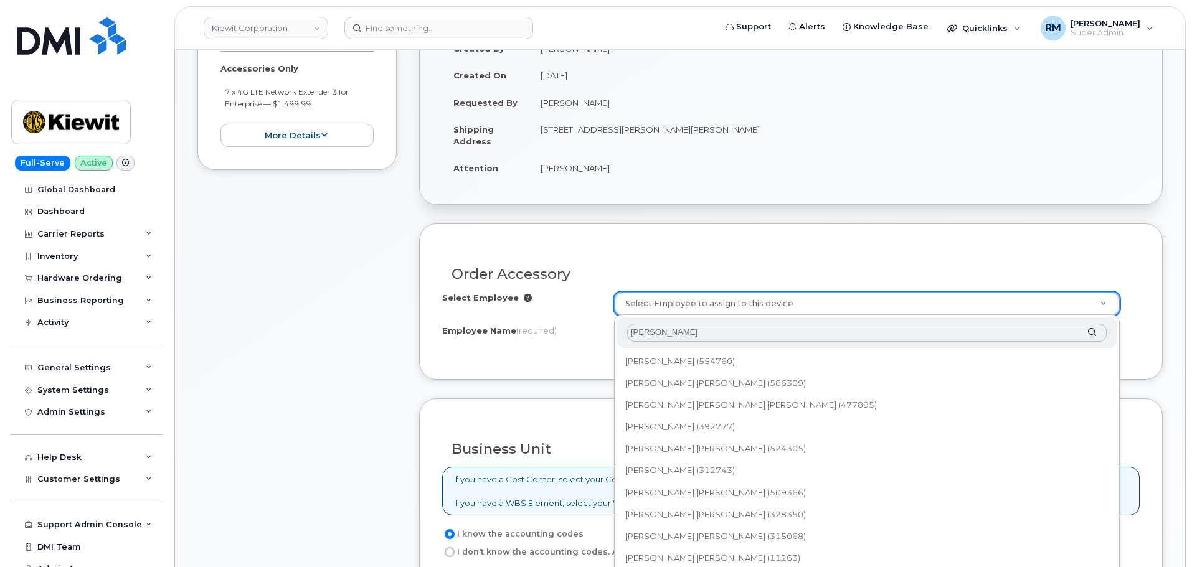
drag, startPoint x: 646, startPoint y: 333, endPoint x: 582, endPoint y: 336, distance: 64.3
type input "joe mikelson"
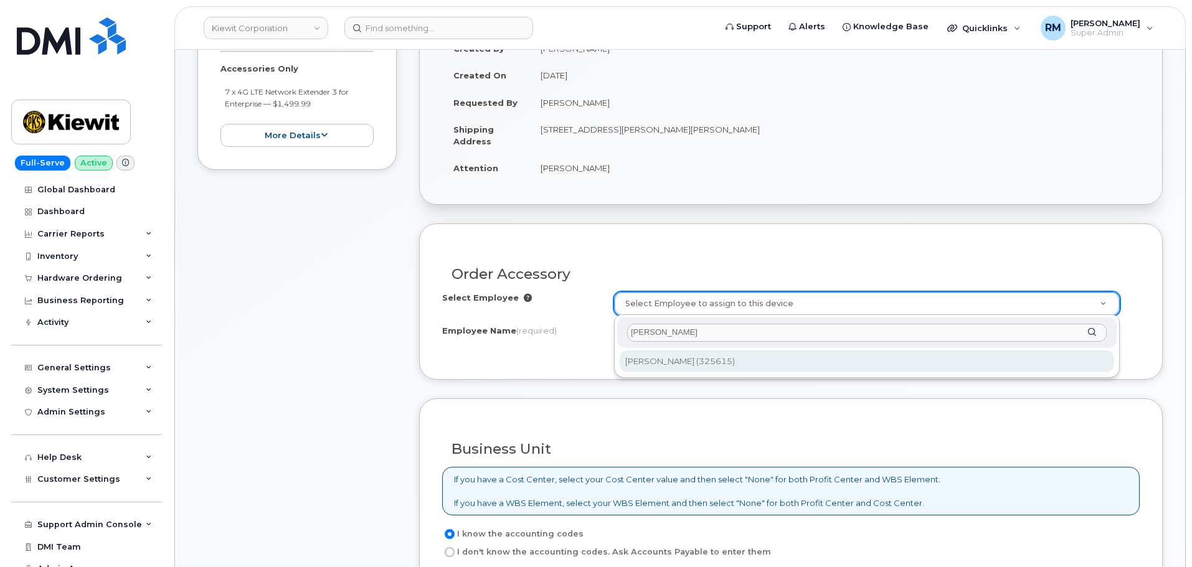
type input "2150417"
type input "Joe Mikelson"
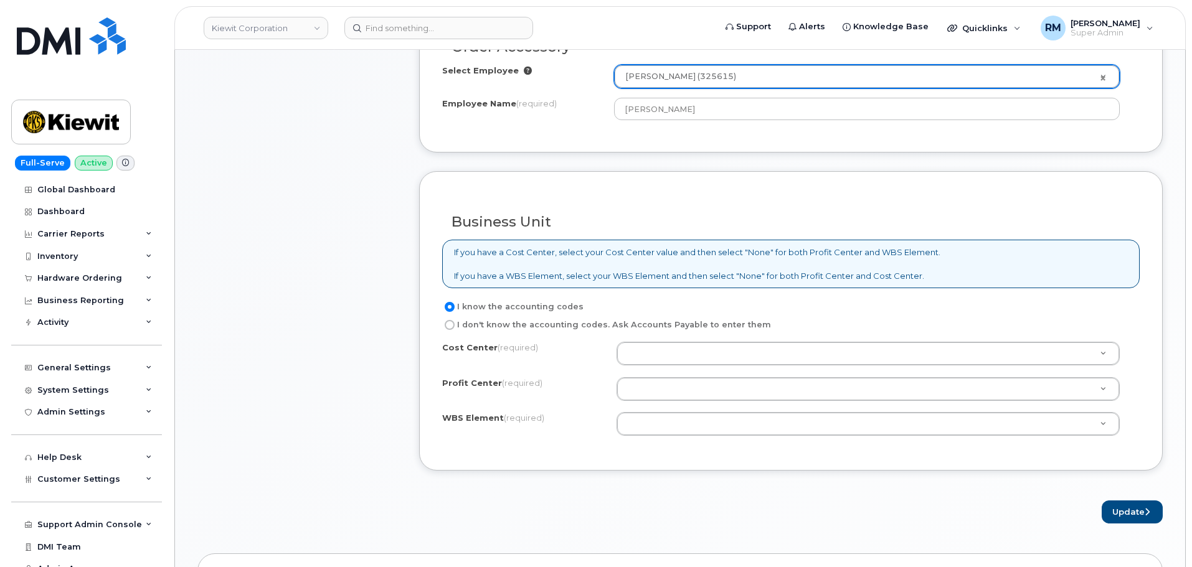
scroll to position [498, 0]
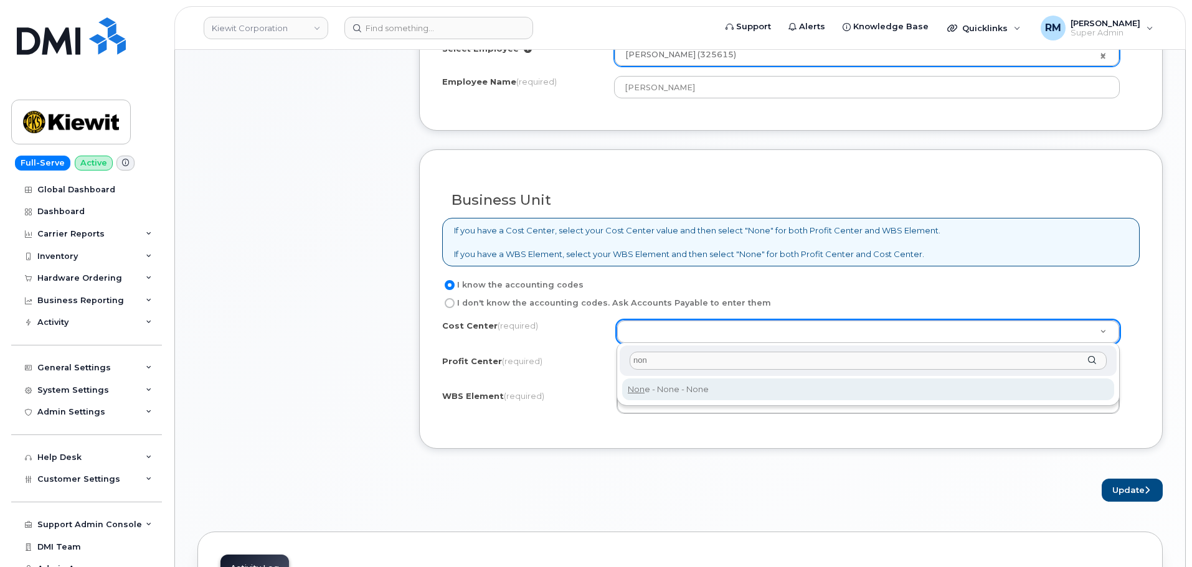
type input "non"
type input "None"
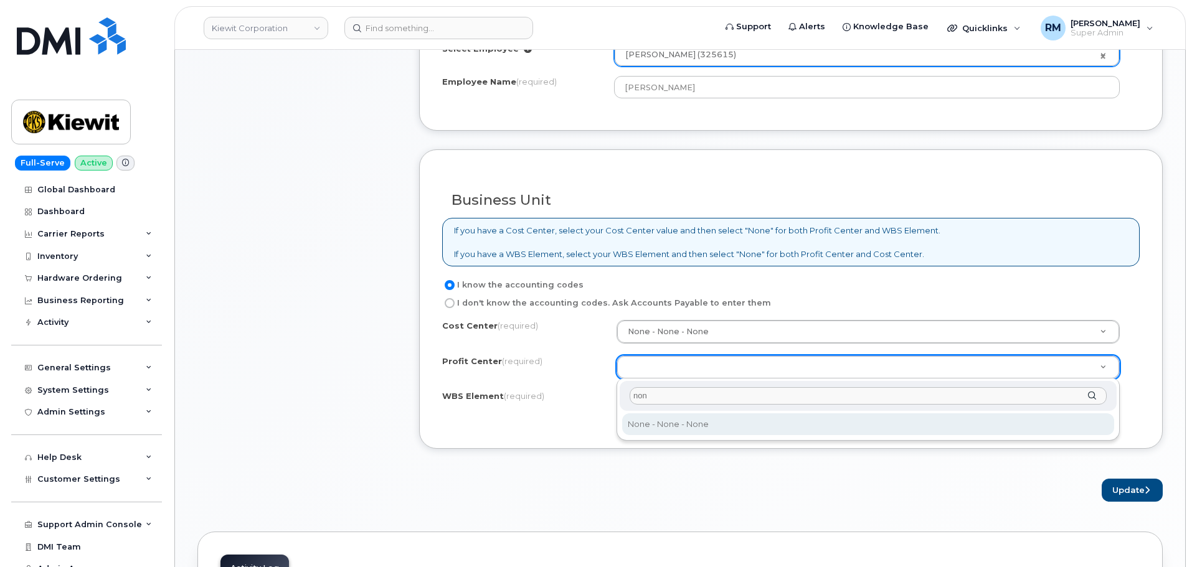
type input "non"
select select "None"
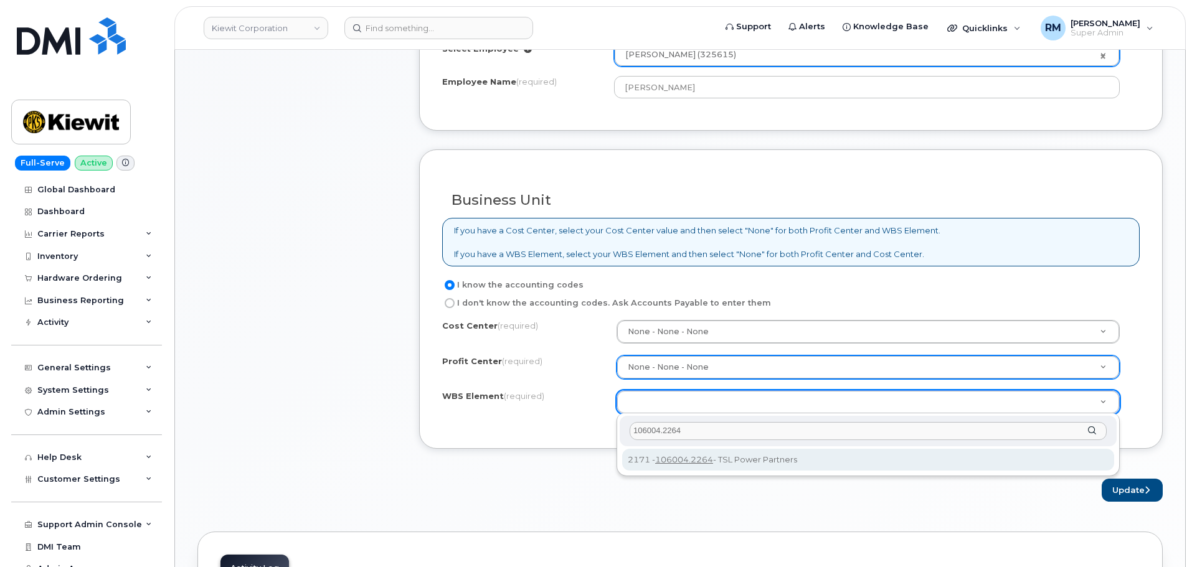
type input "106004.2264"
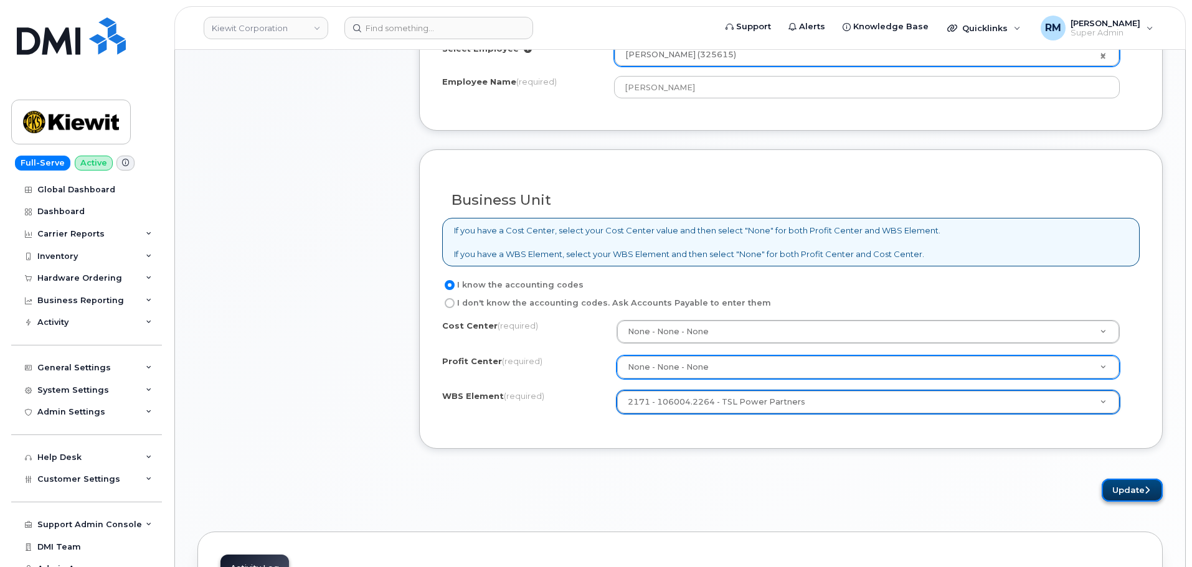
click at [1127, 491] on button "Update" at bounding box center [1132, 490] width 61 height 23
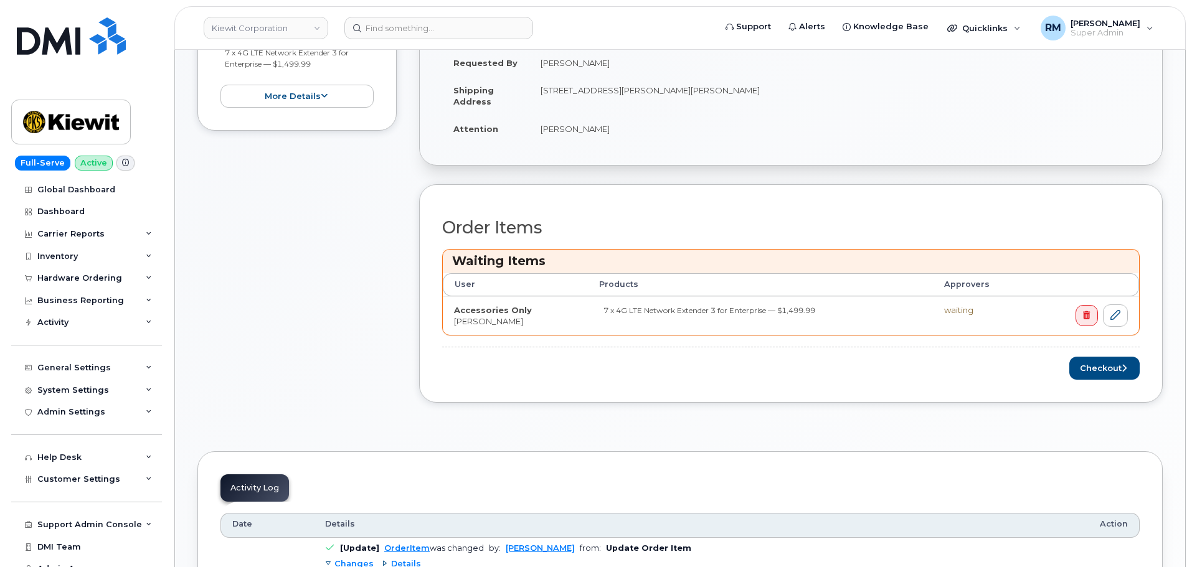
scroll to position [374, 0]
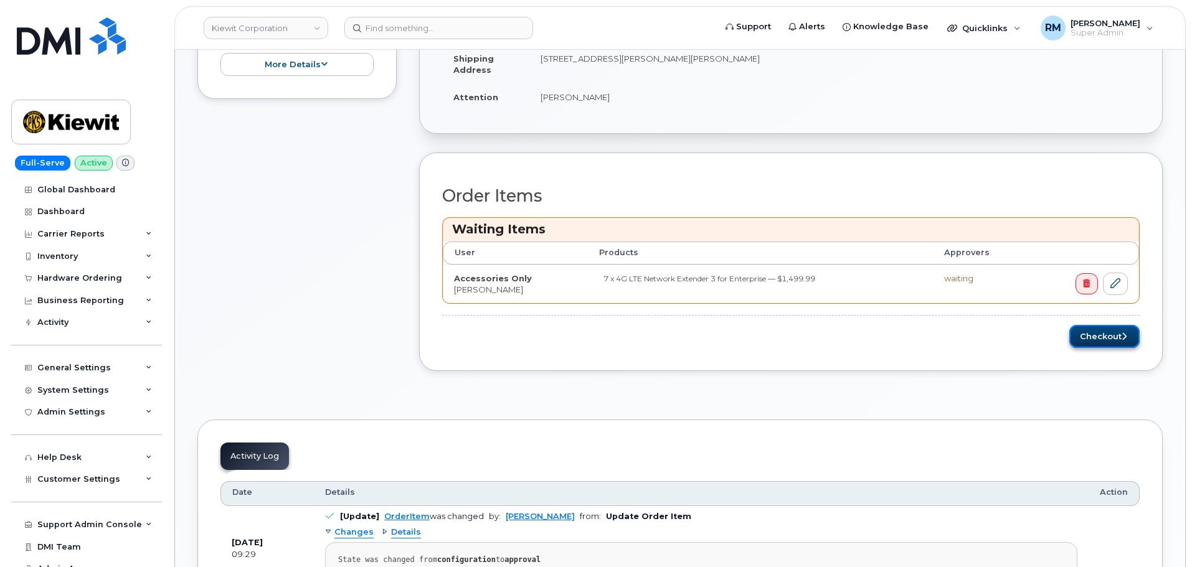
click at [1115, 343] on button "Checkout" at bounding box center [1104, 336] width 70 height 23
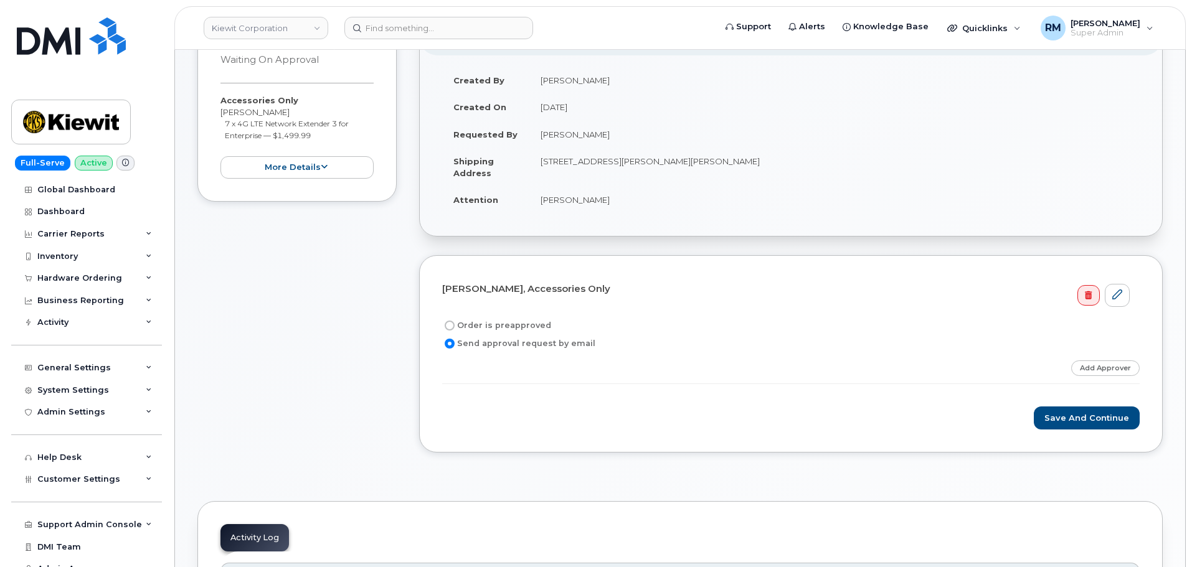
scroll to position [187, 0]
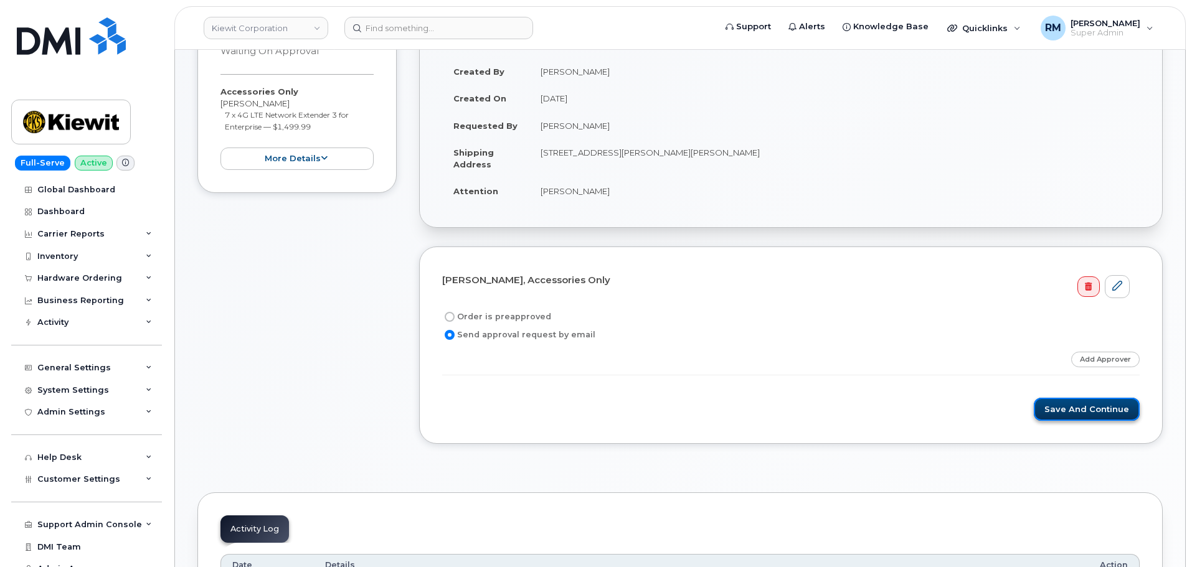
click at [1081, 414] on button "Save and Continue" at bounding box center [1087, 409] width 106 height 23
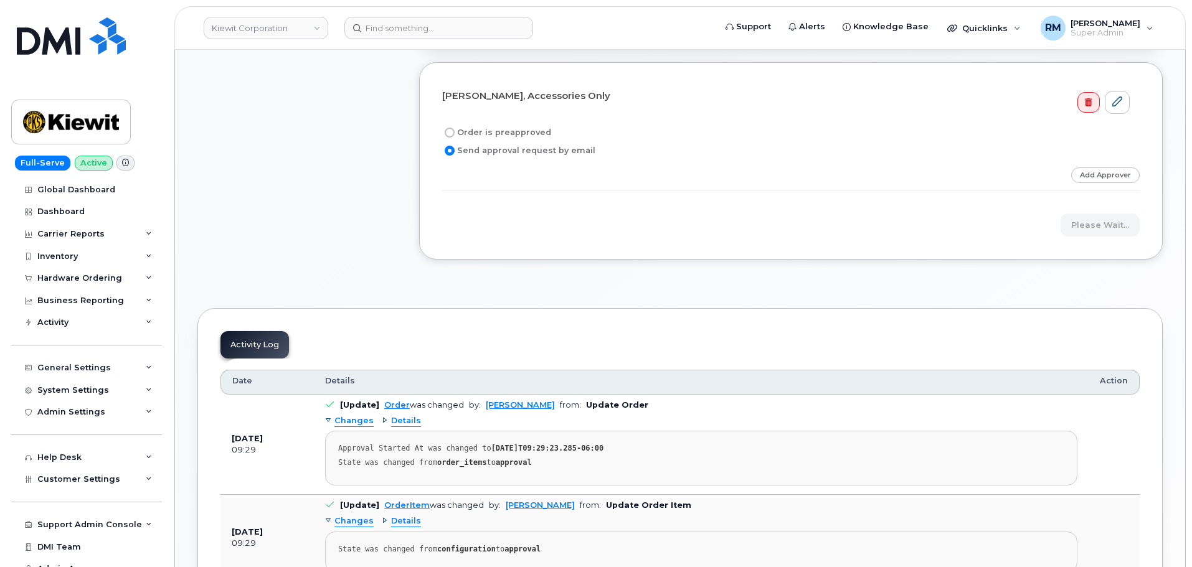
scroll to position [374, 0]
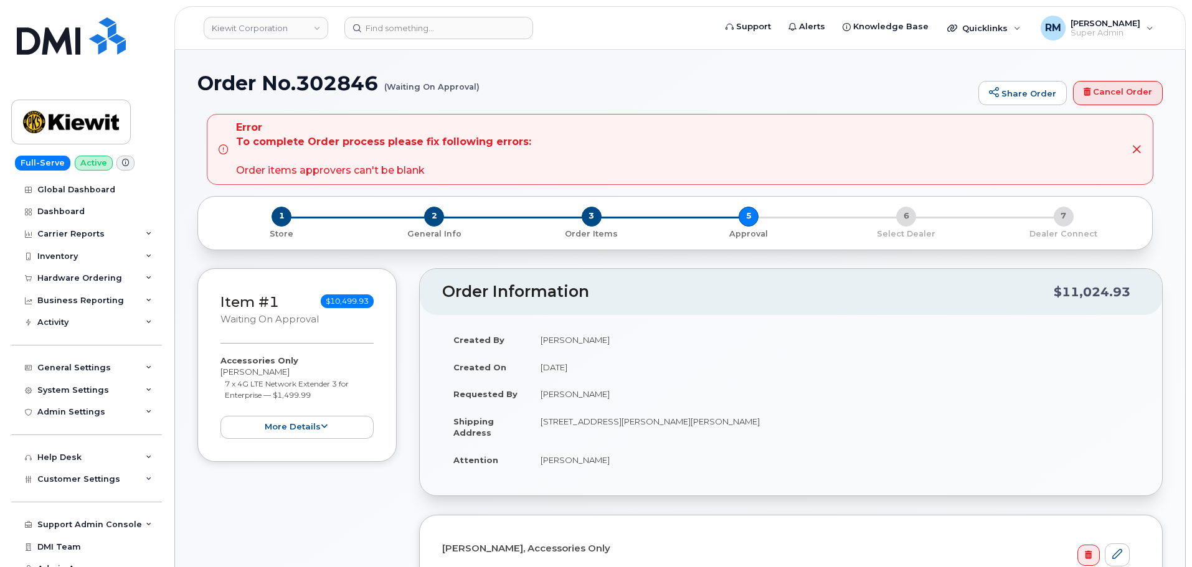
click at [580, 218] on div "3 Order Items" at bounding box center [592, 223] width 158 height 33
click at [590, 214] on span "3" at bounding box center [592, 217] width 20 height 20
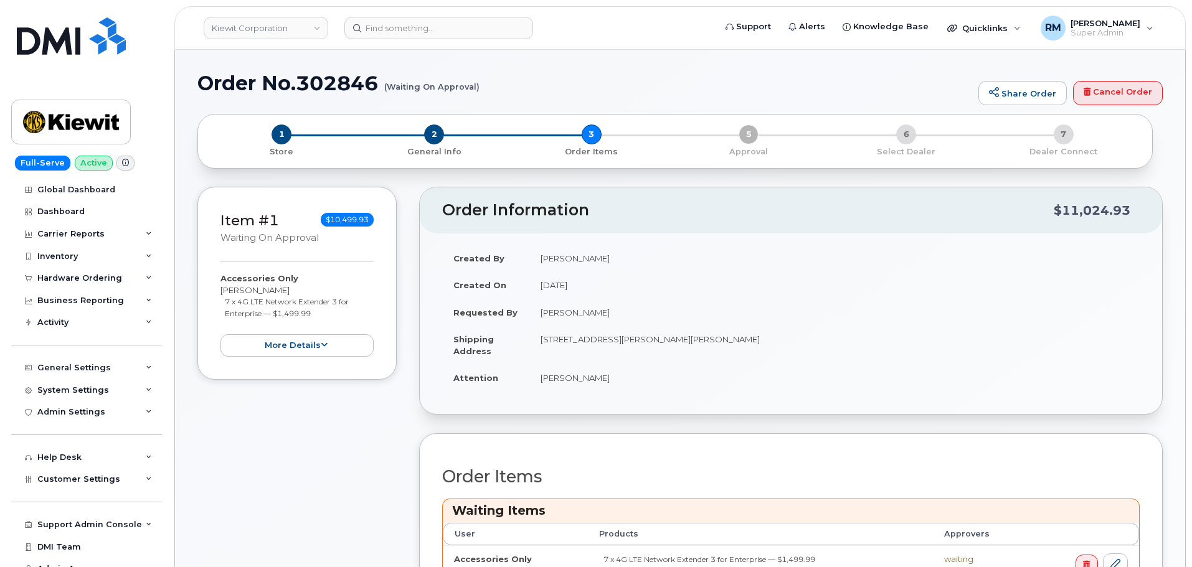
click at [593, 133] on div "1 Store 2 General Info 3 Order Items 5 Approval 6 Select Dealer 7 Dealer Connect" at bounding box center [675, 141] width 934 height 33
click at [306, 349] on button "more details" at bounding box center [296, 345] width 153 height 23
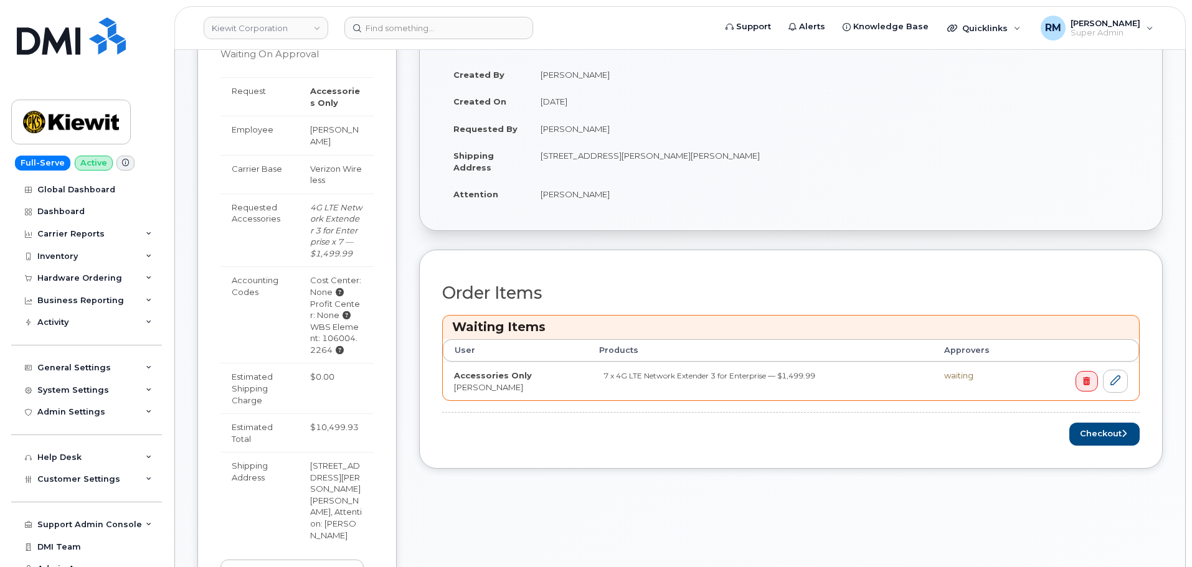
scroll to position [311, 0]
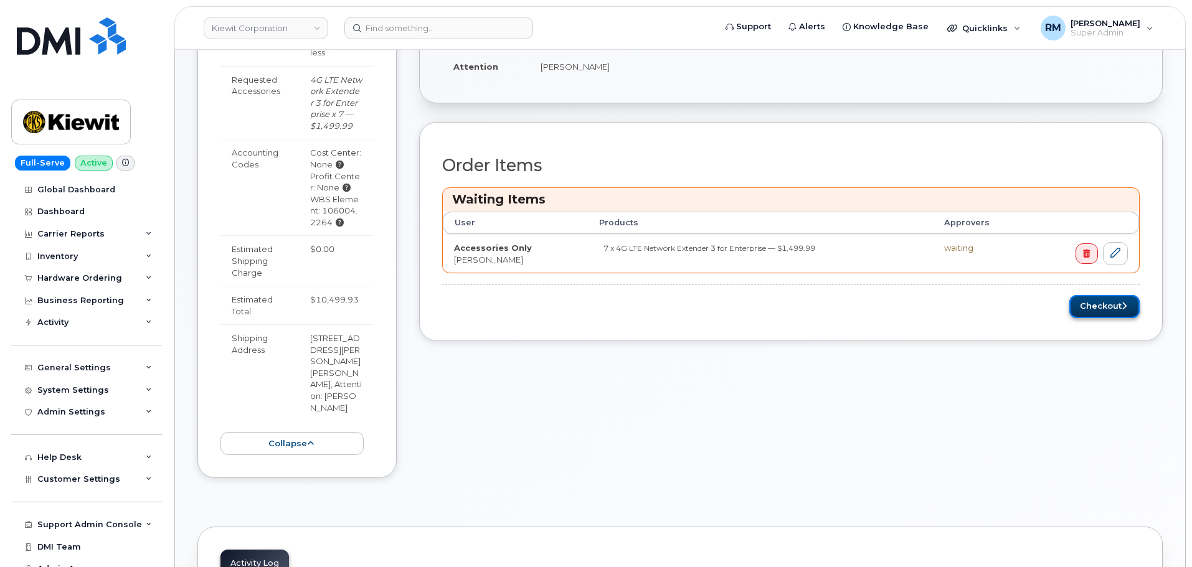
click at [1111, 306] on button "Checkout" at bounding box center [1104, 306] width 70 height 23
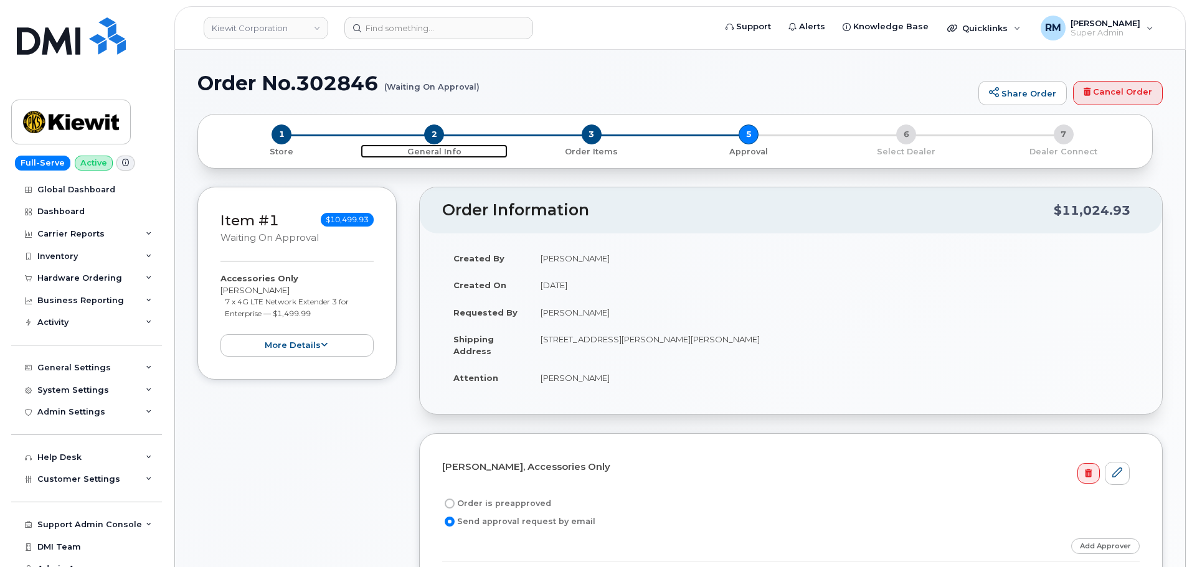
click at [429, 134] on span "2" at bounding box center [434, 135] width 20 height 20
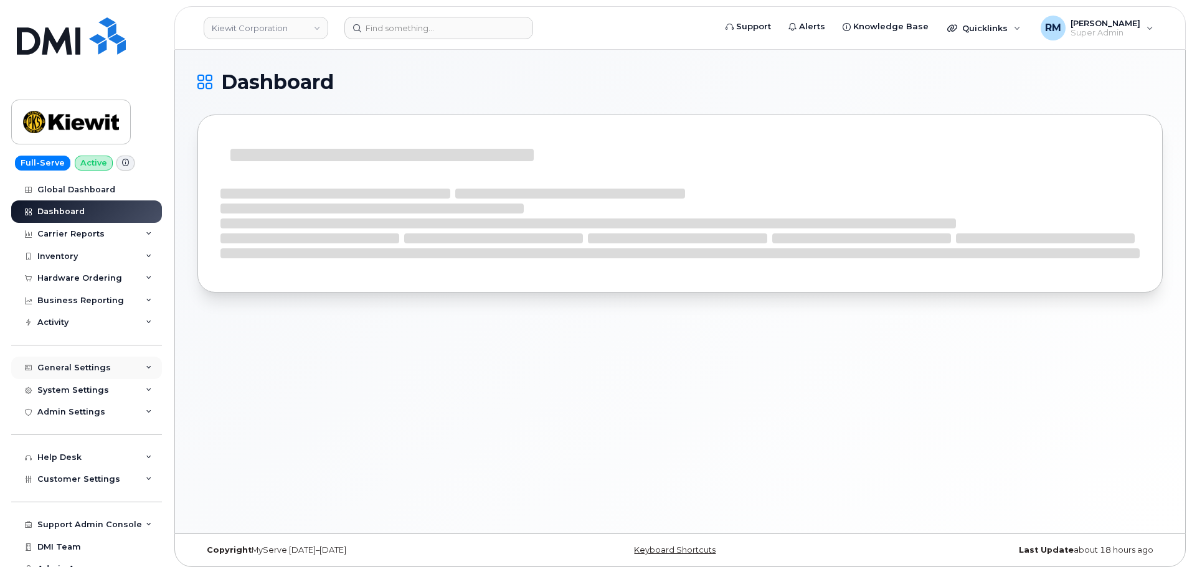
click at [85, 366] on div "General Settings" at bounding box center [73, 368] width 73 height 10
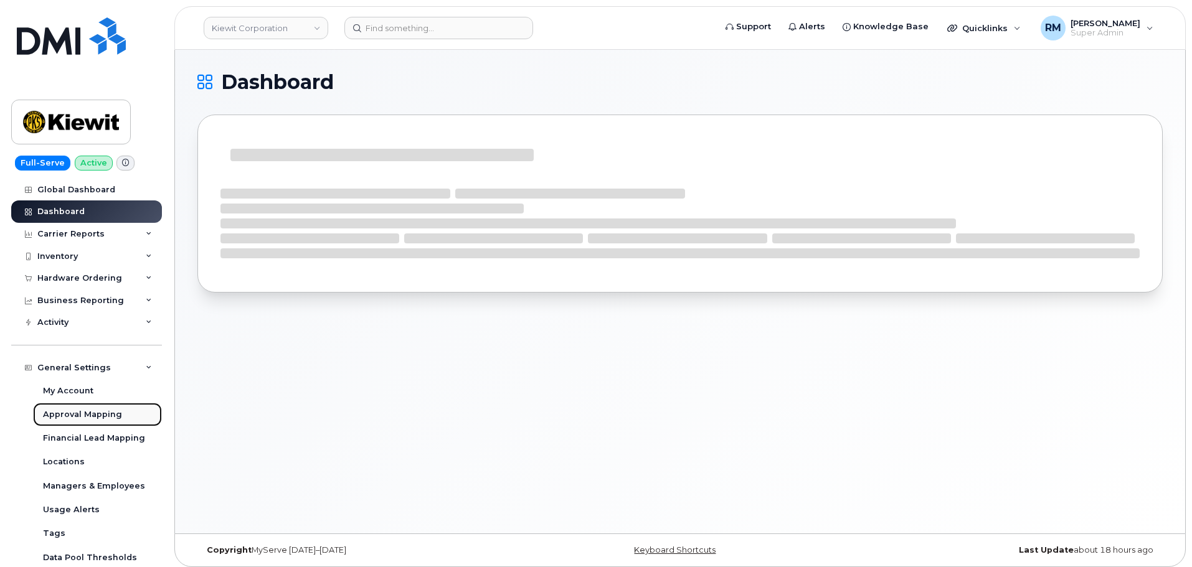
click at [85, 410] on div "Approval Mapping" at bounding box center [82, 414] width 79 height 11
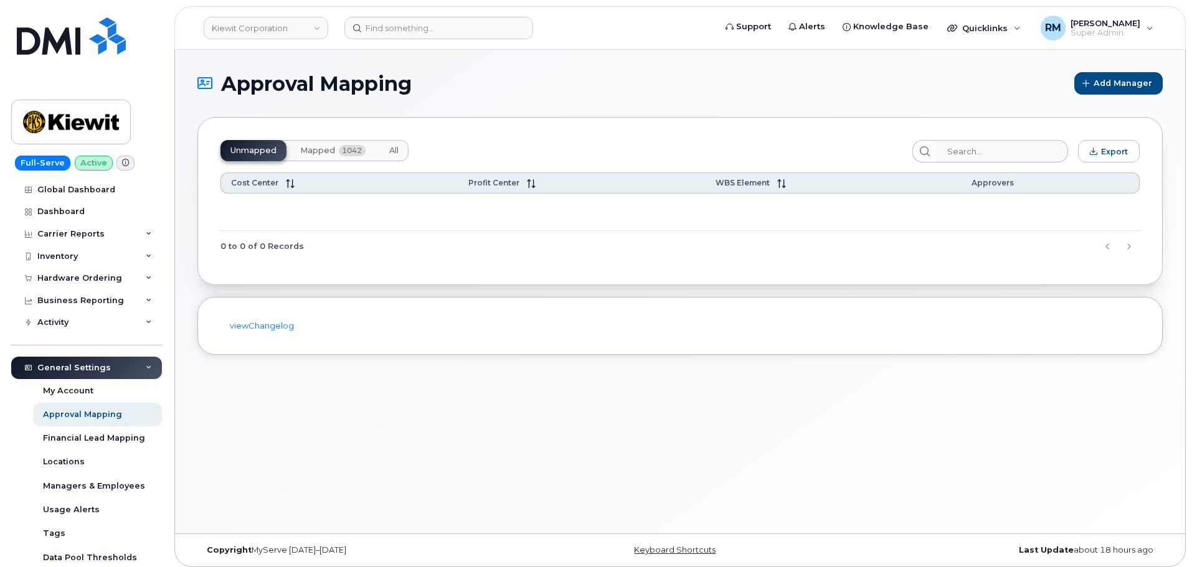
click at [315, 152] on span "Mapped" at bounding box center [317, 151] width 35 height 10
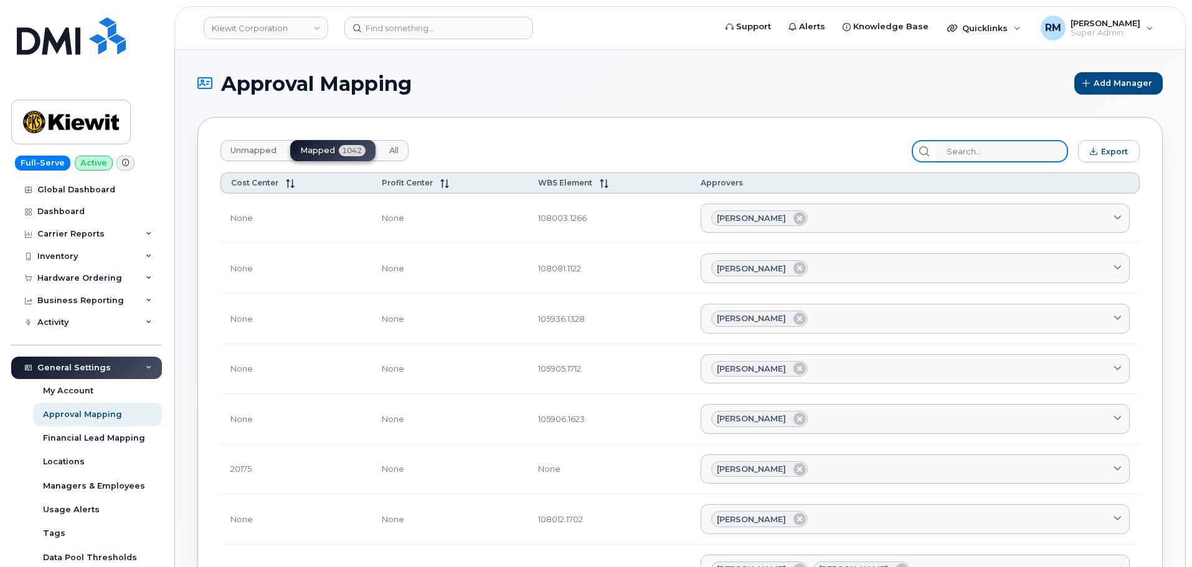
click at [992, 153] on input "search" at bounding box center [1001, 151] width 133 height 22
paste input "106004.2264"
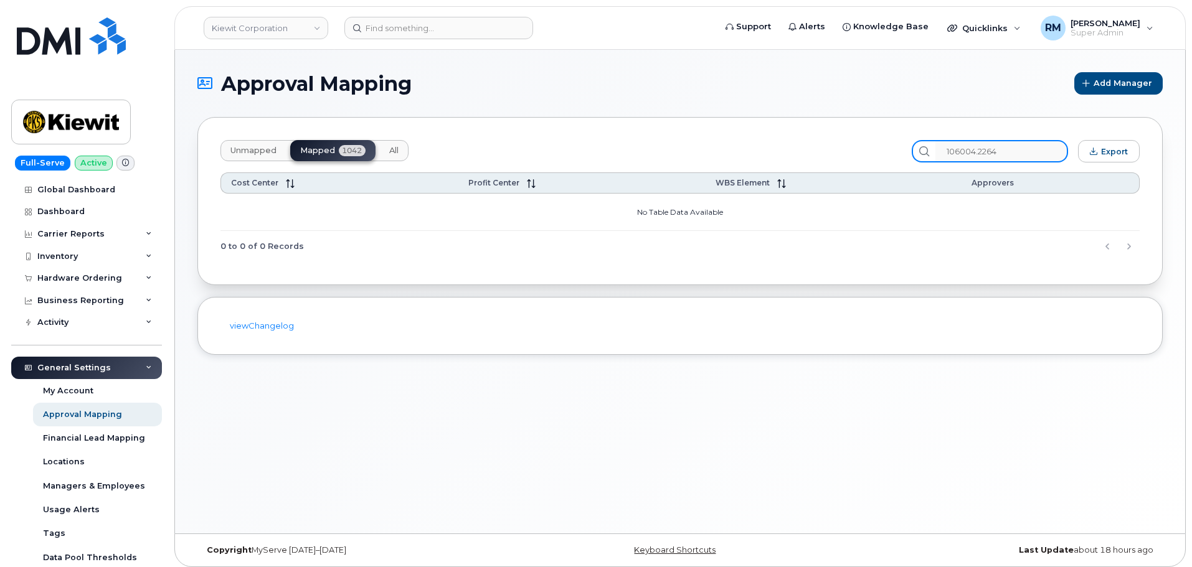
type input "106004.2264"
click at [936, 154] on div at bounding box center [924, 151] width 24 height 22
click at [964, 154] on input "106004.2264" at bounding box center [1001, 151] width 133 height 22
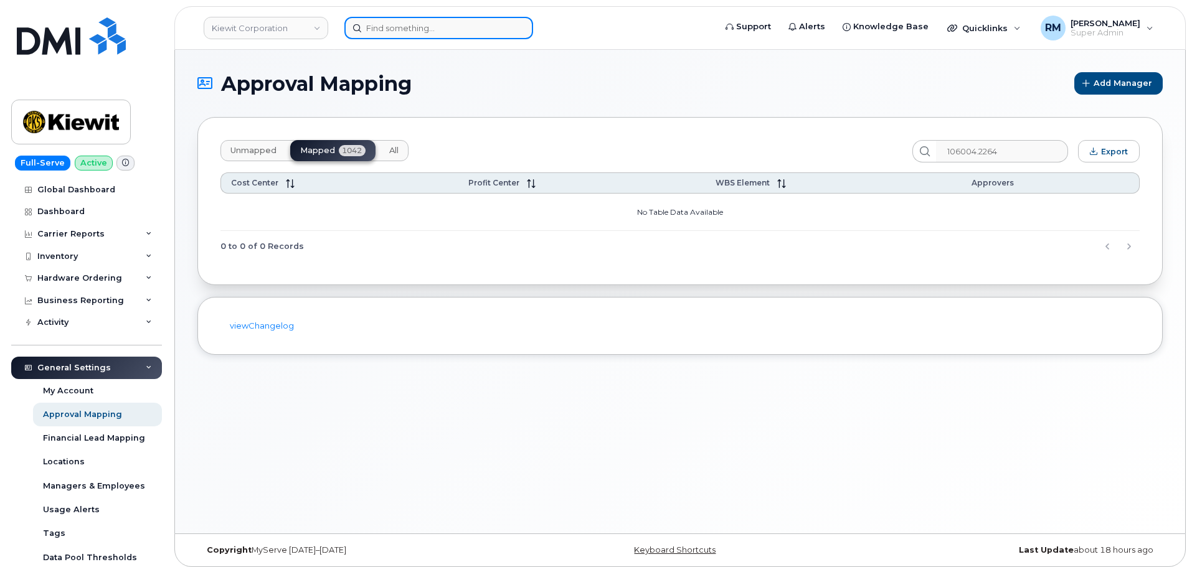
click at [381, 22] on input at bounding box center [438, 28] width 189 height 22
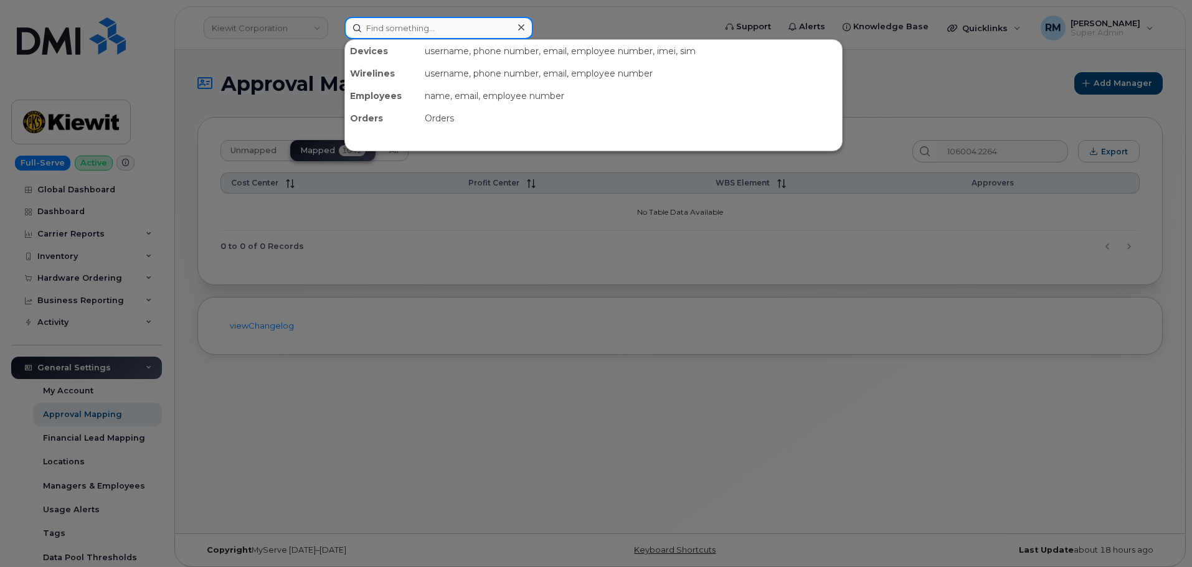
paste input "Amir Mirza"
type input "Amir Mirza"
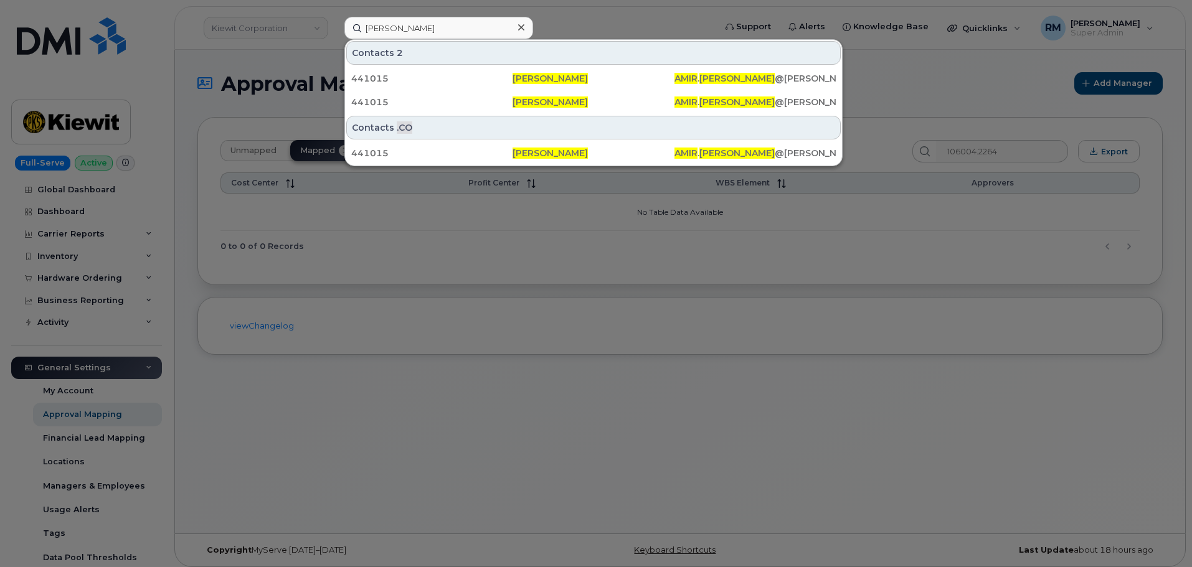
click at [196, 51] on div at bounding box center [596, 283] width 1192 height 567
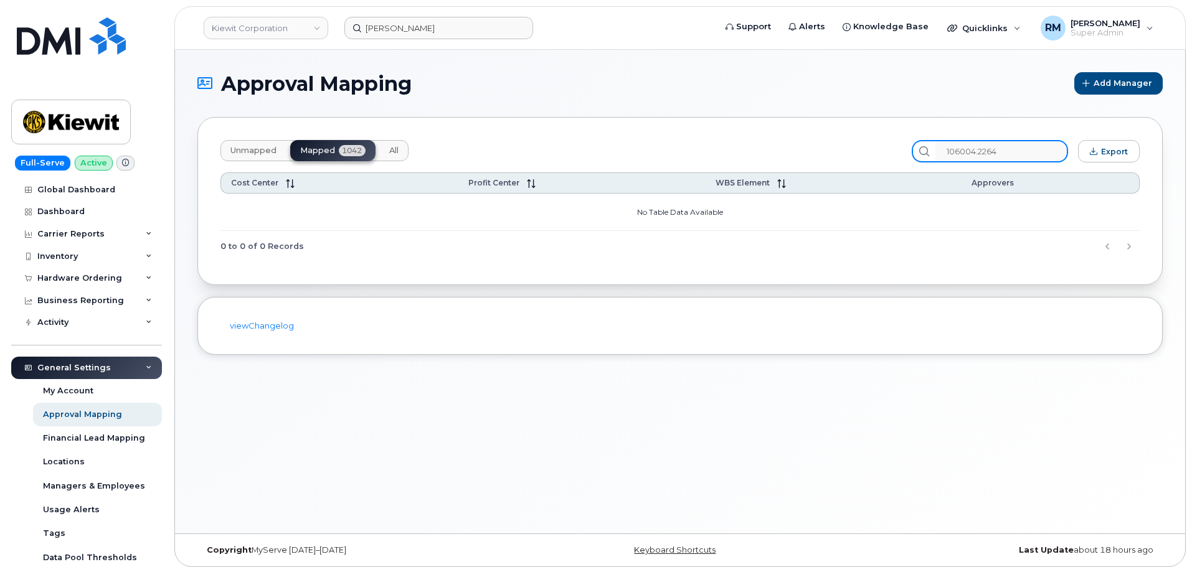
drag, startPoint x: 1017, startPoint y: 153, endPoint x: 876, endPoint y: 157, distance: 141.4
click at [878, 157] on div "Unmapped Mapped 1042 All 106004.2264 Export" at bounding box center [679, 151] width 919 height 22
click at [392, 148] on span "All" at bounding box center [393, 151] width 9 height 10
click at [1006, 157] on input "106004.2264" at bounding box center [1001, 151] width 133 height 22
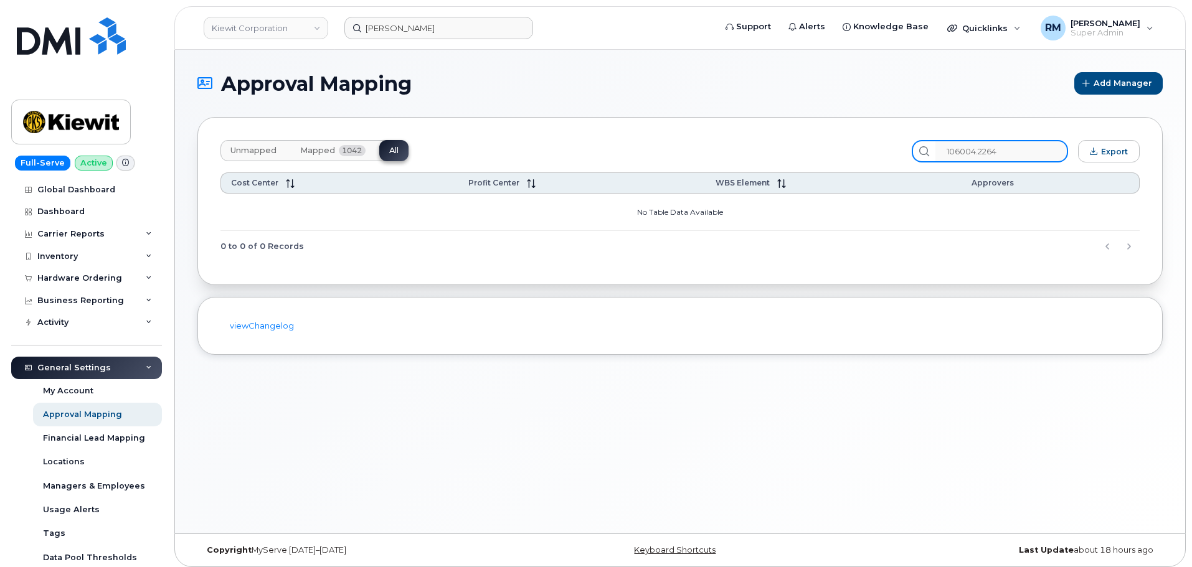
click at [1006, 157] on input "106004.2264" at bounding box center [1001, 151] width 133 height 22
click at [71, 281] on div "Hardware Ordering" at bounding box center [79, 278] width 85 height 10
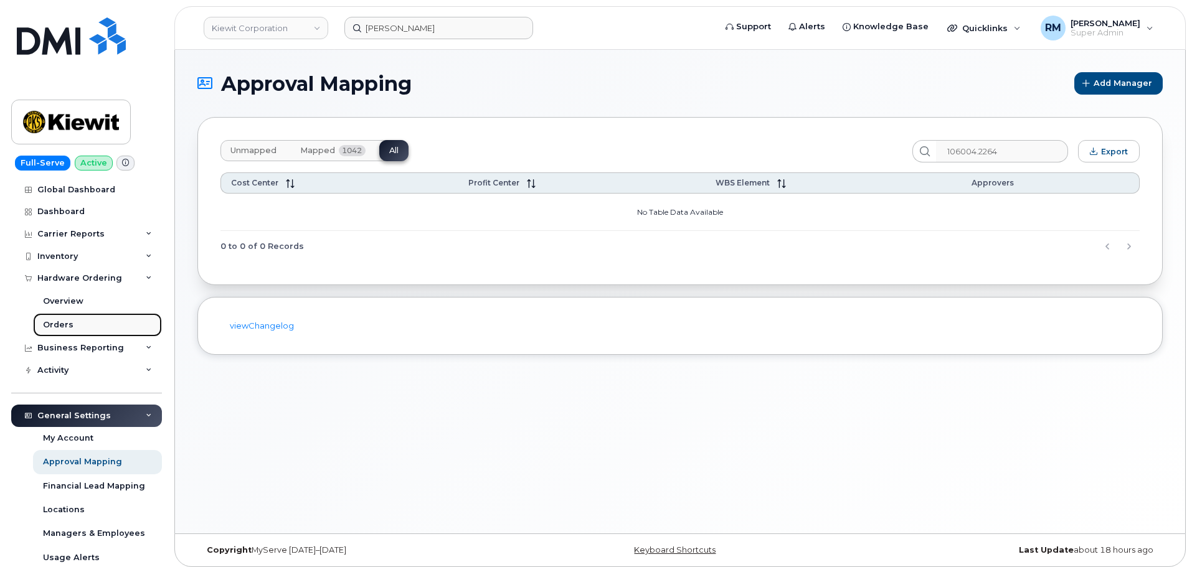
click at [78, 326] on link "Orders" at bounding box center [97, 325] width 129 height 24
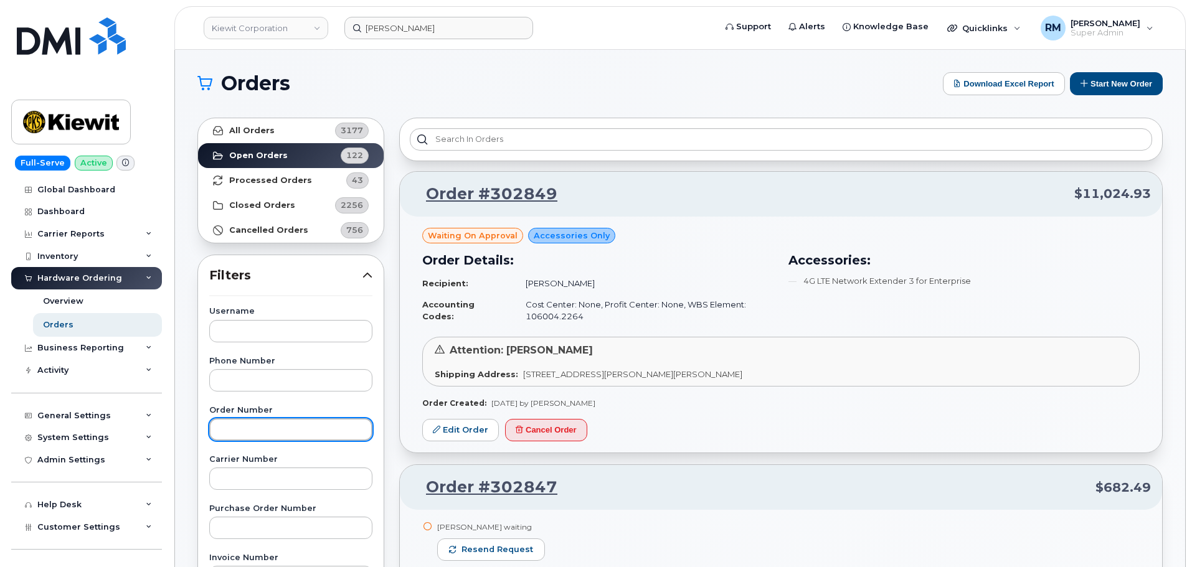
click at [232, 428] on input "text" at bounding box center [290, 430] width 163 height 22
paste input "302792"
type input "302792"
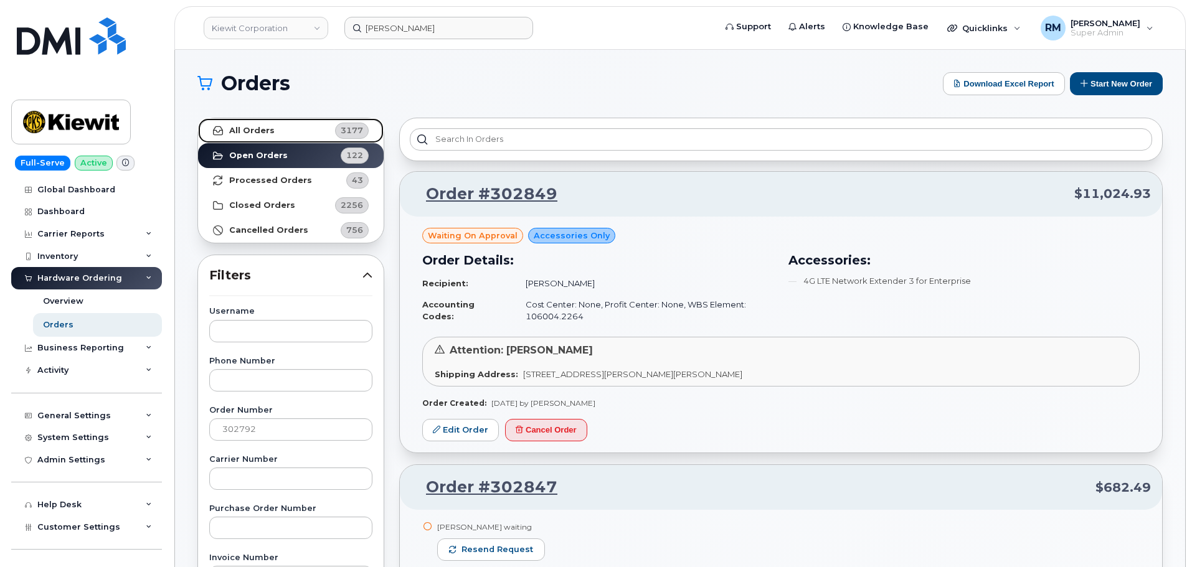
click at [265, 130] on strong "All Orders" at bounding box center [251, 131] width 45 height 10
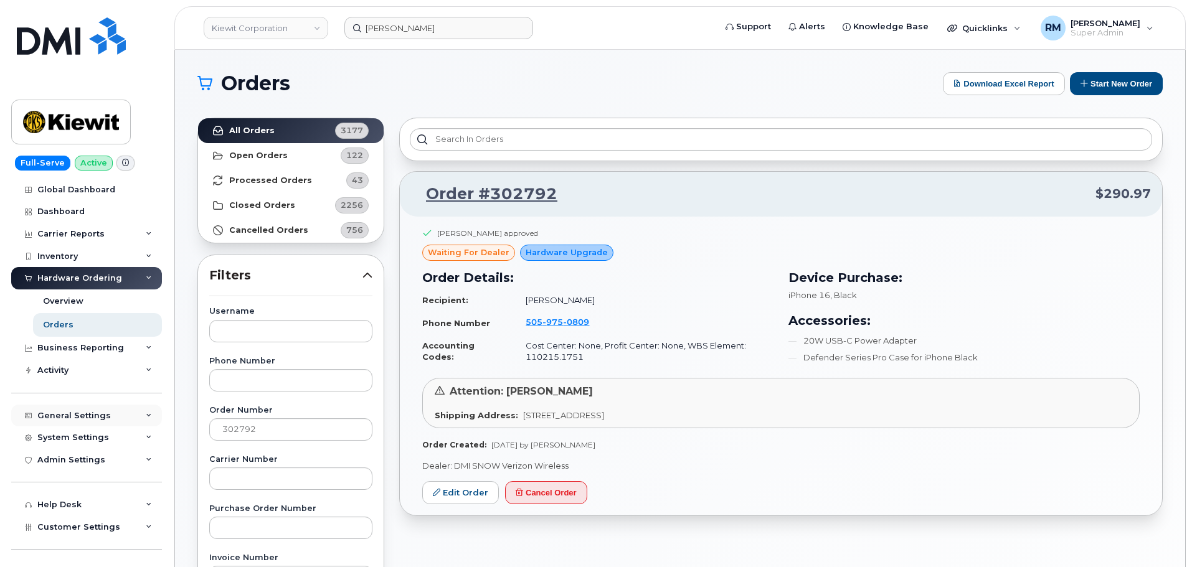
click at [64, 413] on div "General Settings" at bounding box center [73, 416] width 73 height 10
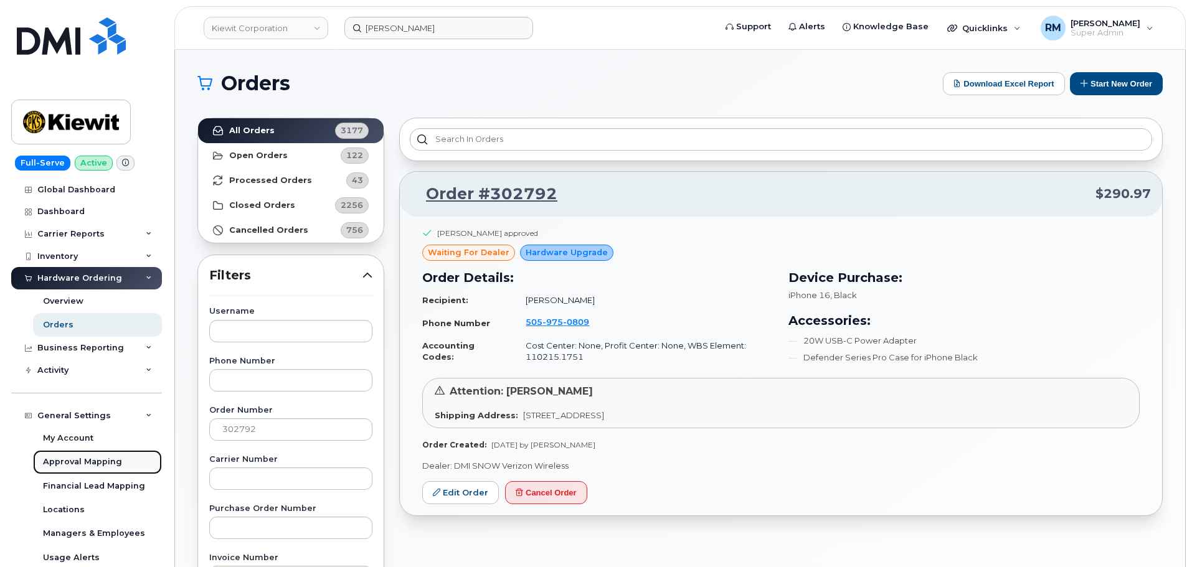
click at [65, 464] on div "Approval Mapping" at bounding box center [82, 462] width 79 height 11
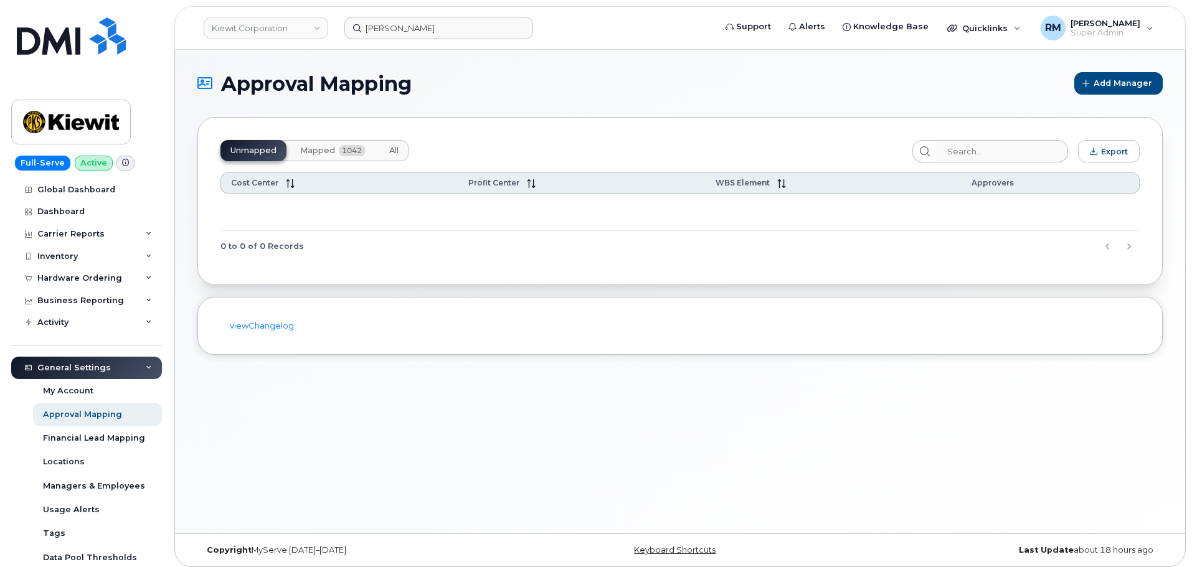
click at [400, 152] on button "All" at bounding box center [393, 150] width 29 height 21
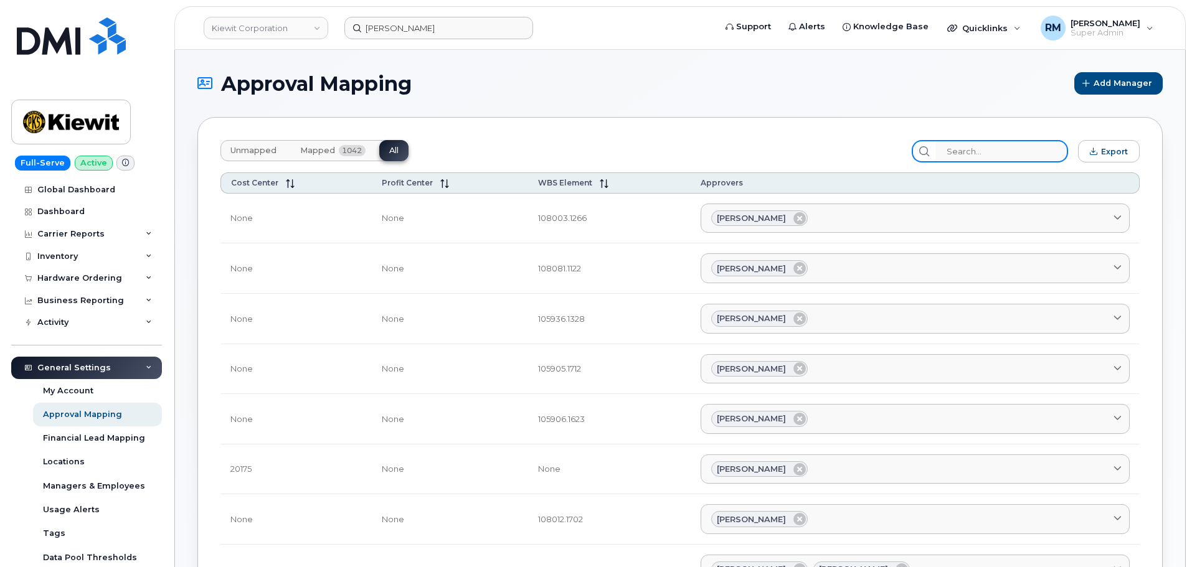
click at [975, 154] on input "search" at bounding box center [1001, 151] width 133 height 22
paste input "106004.2262"
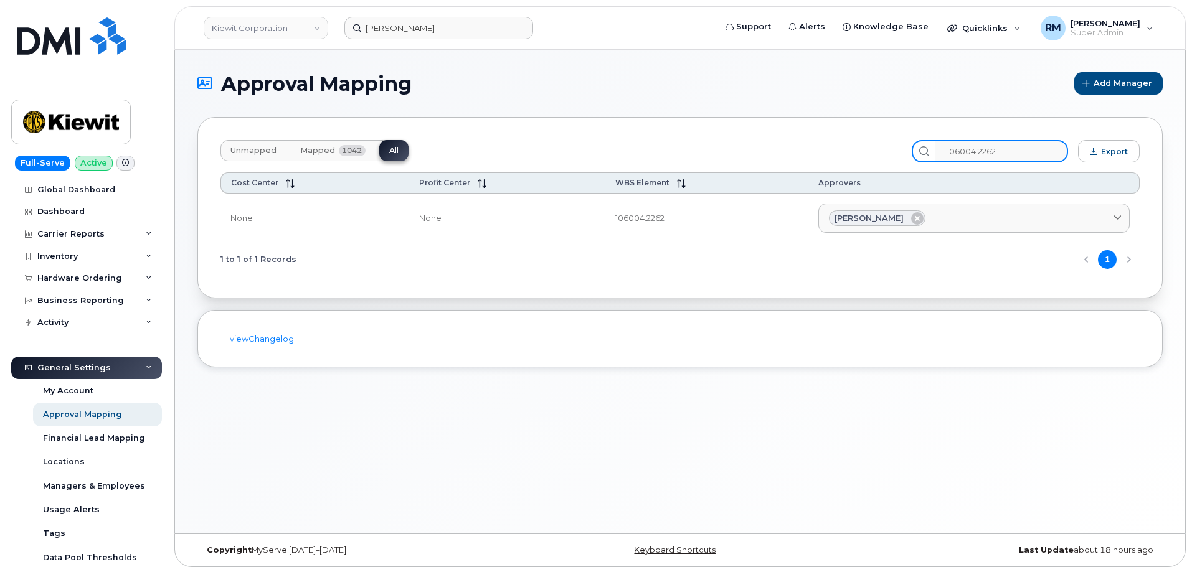
type input "106004.2262"
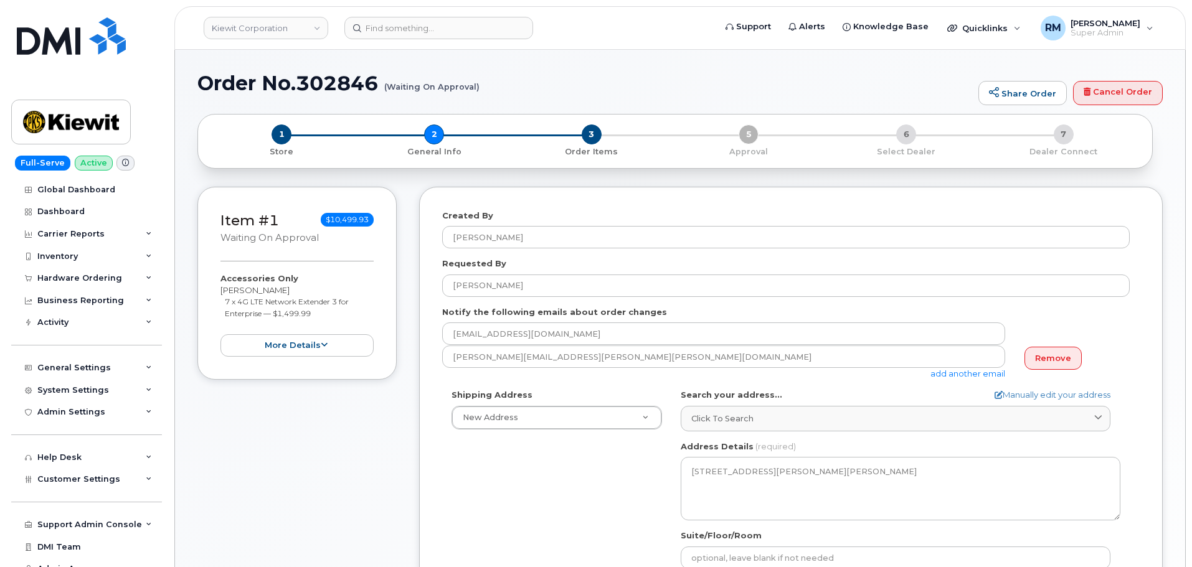
select select
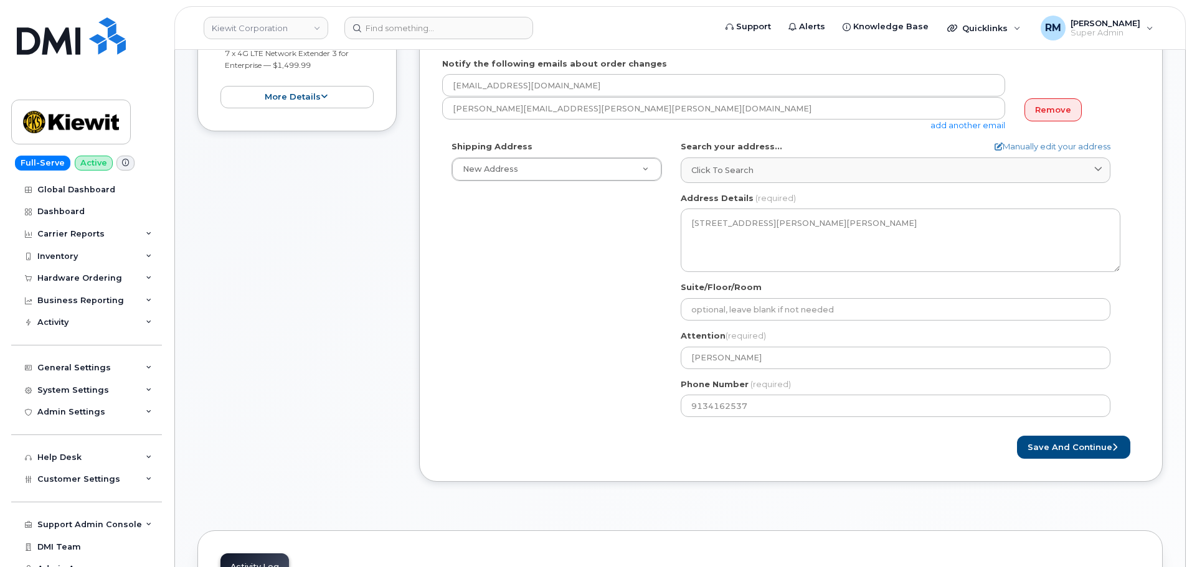
scroll to position [249, 0]
click at [1054, 450] on button "Save and Continue" at bounding box center [1073, 446] width 113 height 23
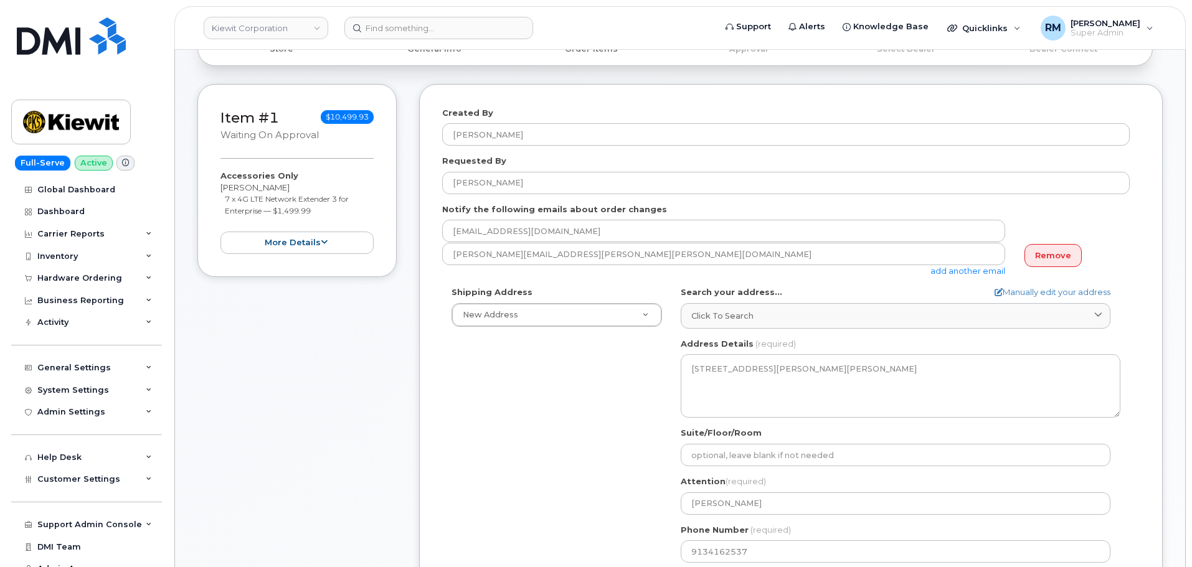
scroll to position [125, 0]
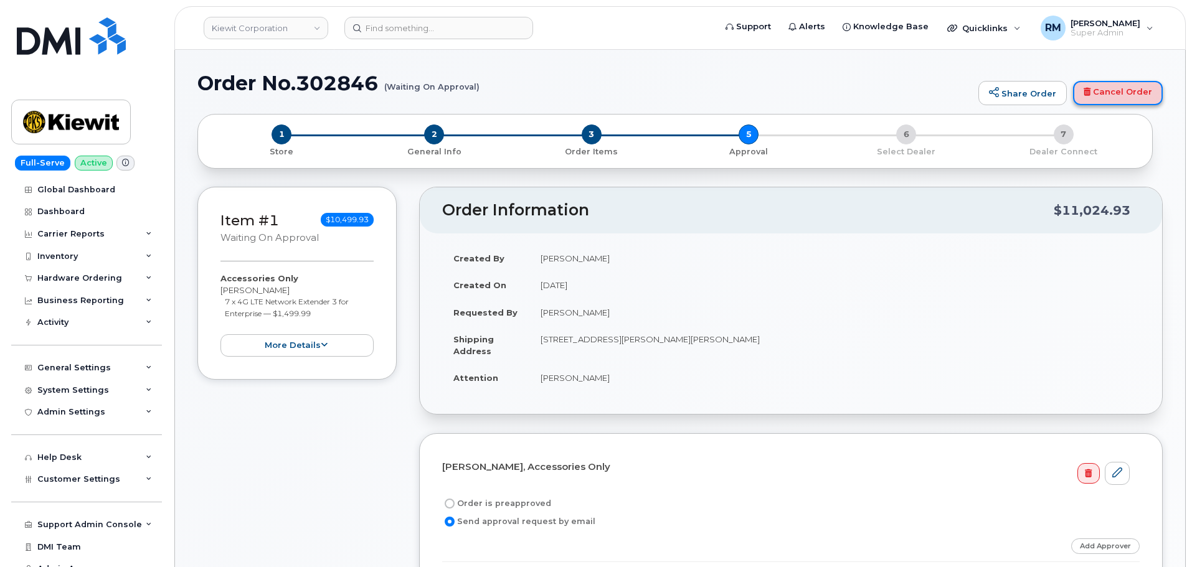
click at [1107, 93] on link "Cancel Order" at bounding box center [1118, 93] width 90 height 25
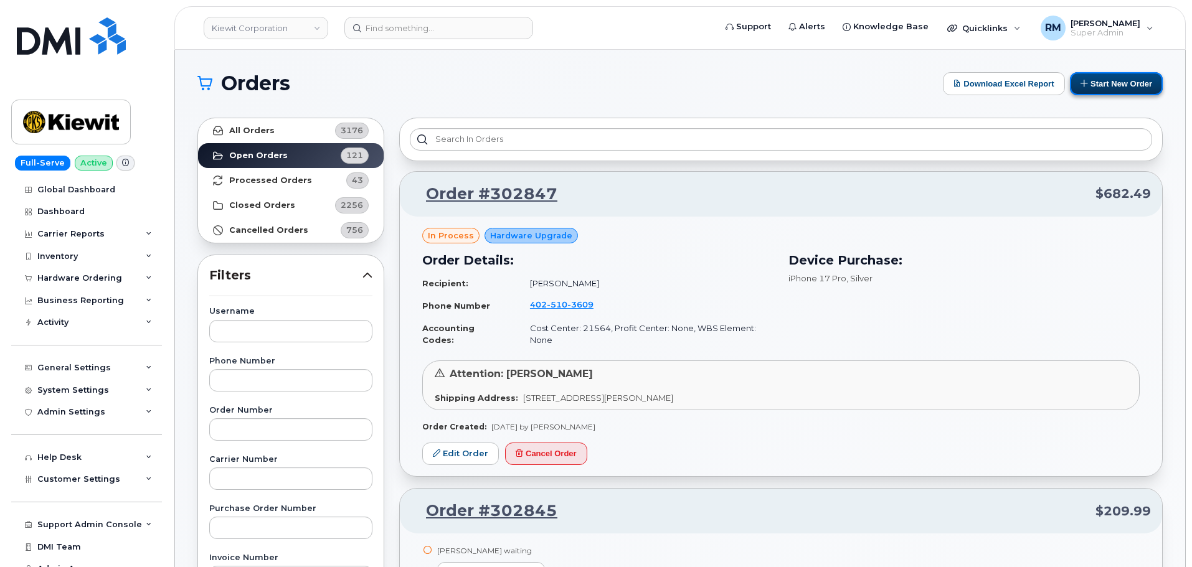
click at [1105, 86] on button "Start New Order" at bounding box center [1116, 83] width 93 height 23
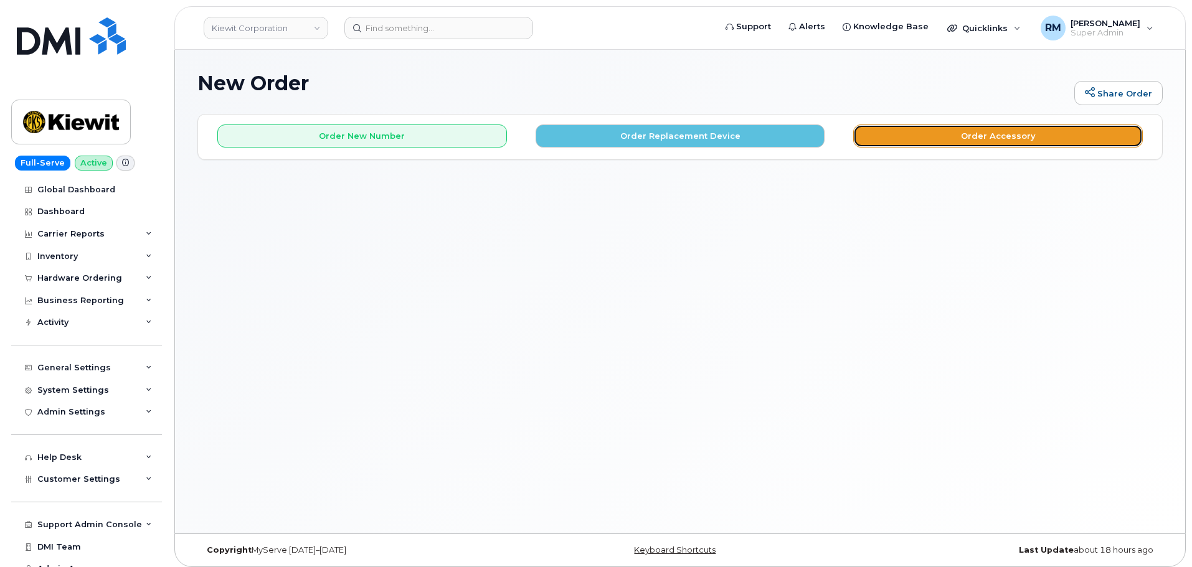
click at [978, 138] on button "Order Accessory" at bounding box center [998, 136] width 290 height 23
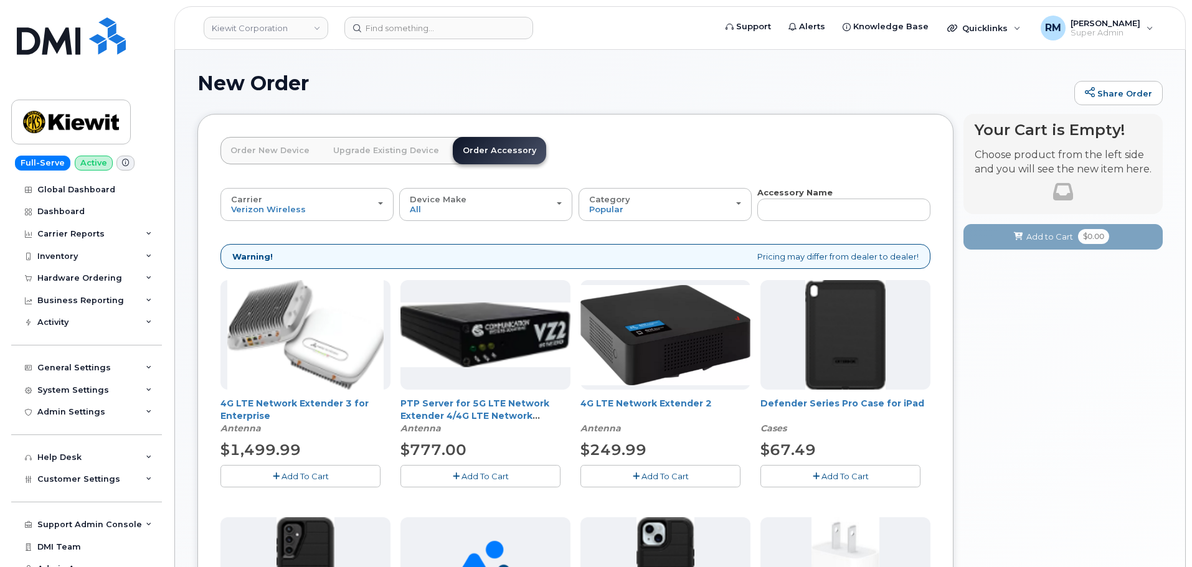
click at [303, 480] on span "Add To Cart" at bounding box center [305, 476] width 47 height 10
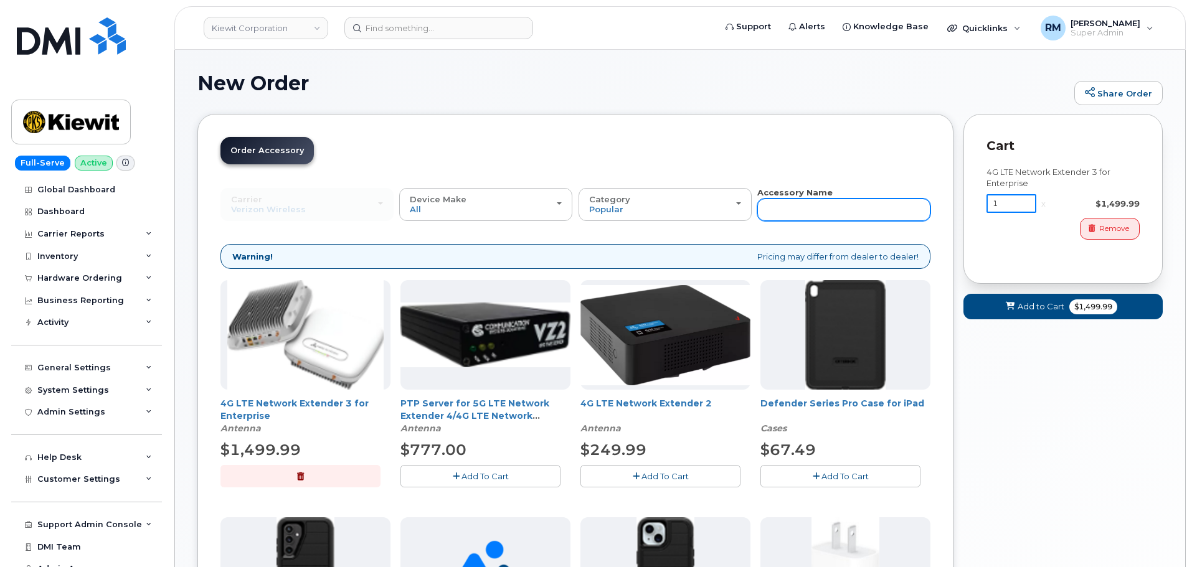
drag, startPoint x: 1009, startPoint y: 201, endPoint x: 906, endPoint y: 211, distance: 103.2
click at [906, 211] on div "Order New Device Upgrade Existing Device Order Accessory Order new device and n…" at bounding box center [679, 480] width 965 height 732
type input "7"
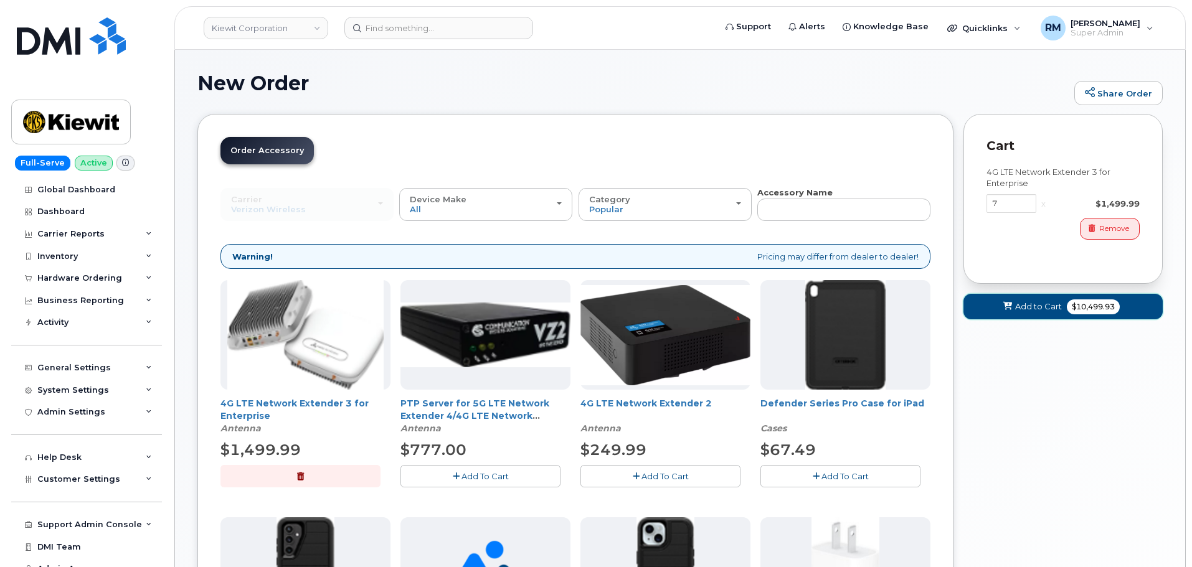
click at [1044, 305] on span "Add to Cart" at bounding box center [1038, 307] width 47 height 12
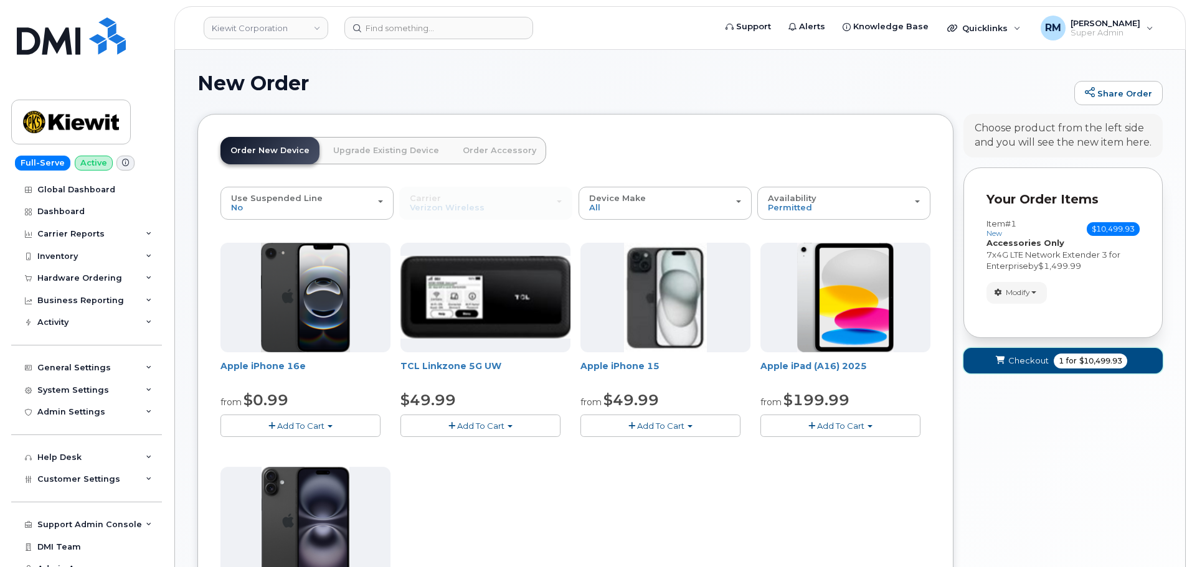
click at [1041, 361] on span "Checkout" at bounding box center [1028, 361] width 40 height 12
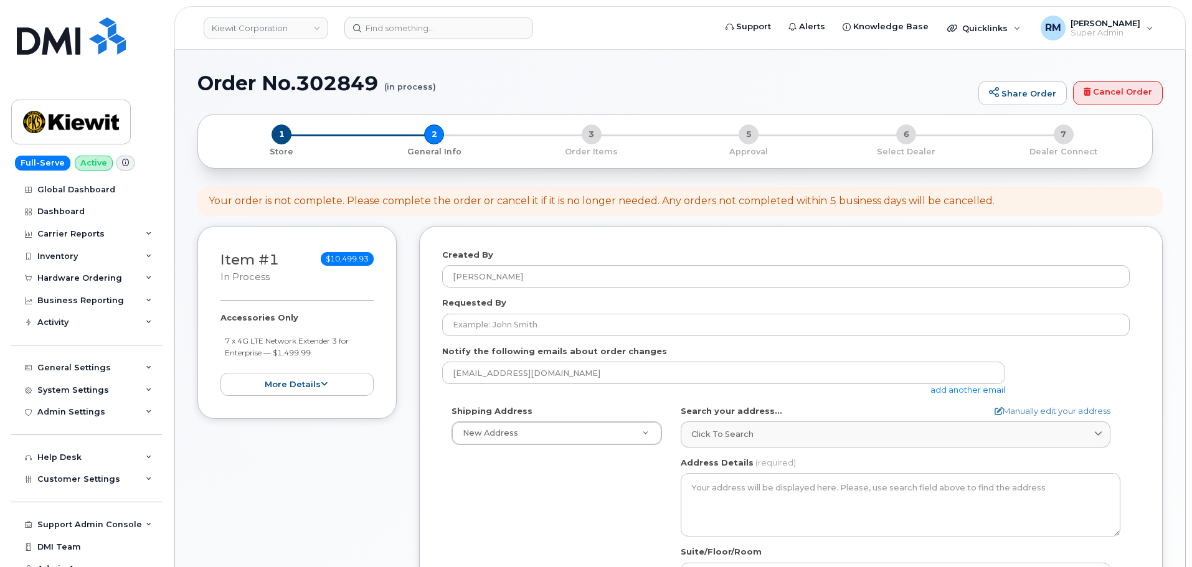
select select
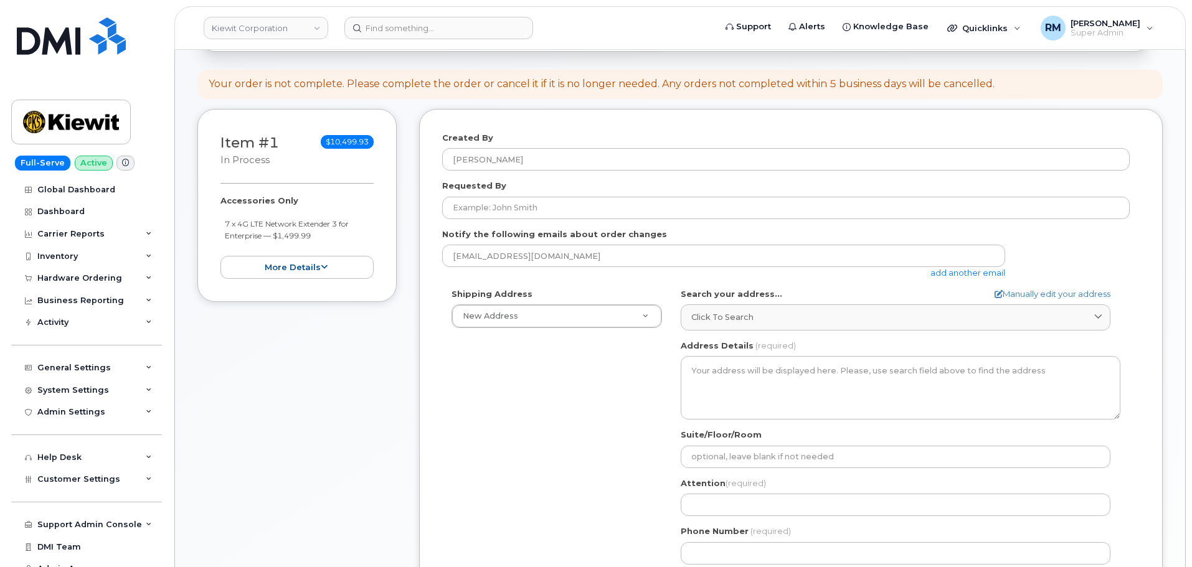
scroll to position [125, 0]
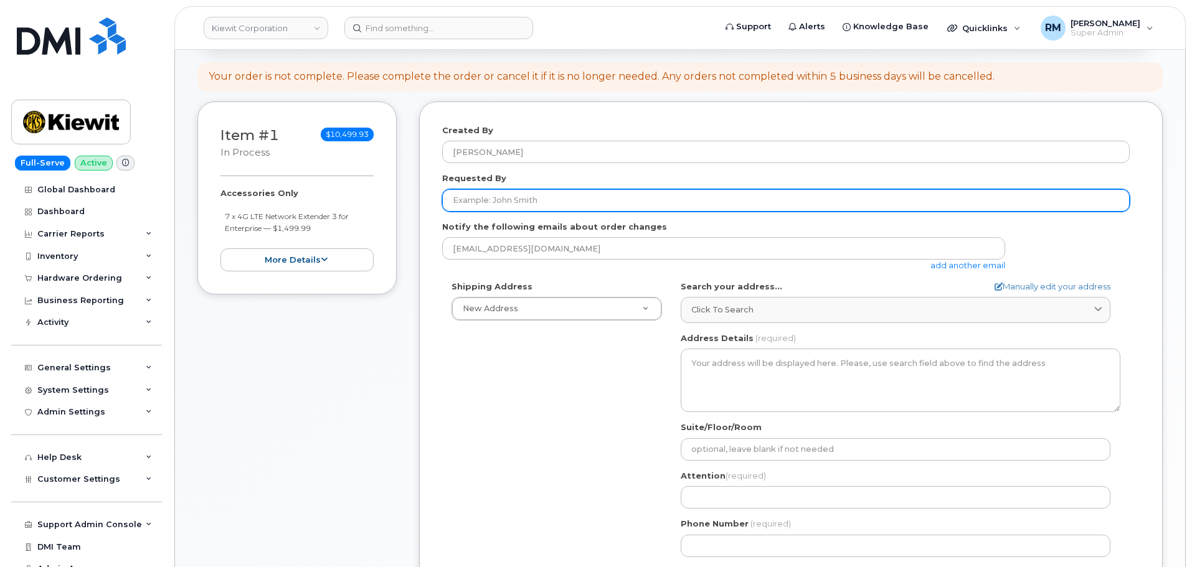
click at [501, 194] on input "Requested By" at bounding box center [786, 200] width 688 height 22
type input "[PERSON_NAME]"
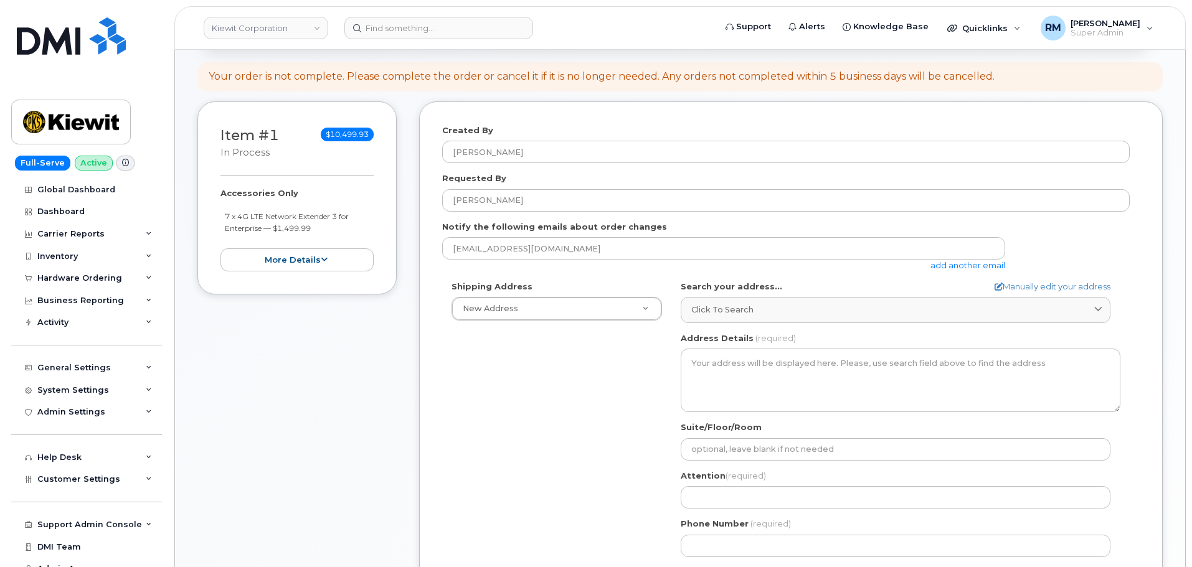
click at [968, 269] on link "add another email" at bounding box center [967, 265] width 75 height 10
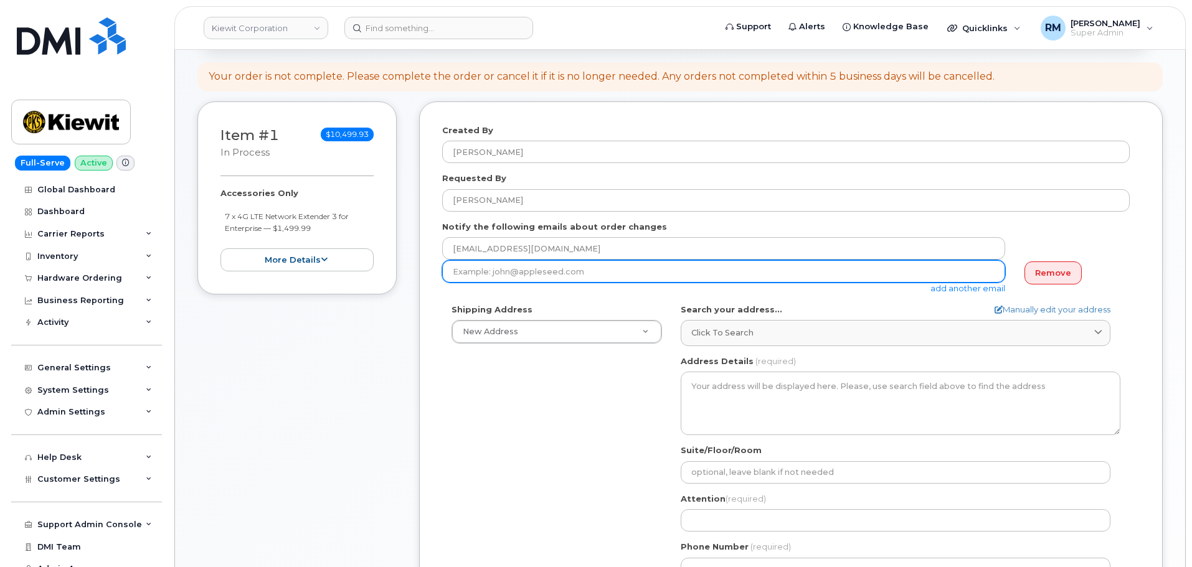
click at [625, 277] on input "email" at bounding box center [723, 271] width 563 height 22
paste input "[PERSON_NAME][EMAIL_ADDRESS][PERSON_NAME][PERSON_NAME][DOMAIN_NAME]"
type input "[PERSON_NAME][EMAIL_ADDRESS][PERSON_NAME][PERSON_NAME][DOMAIN_NAME]"
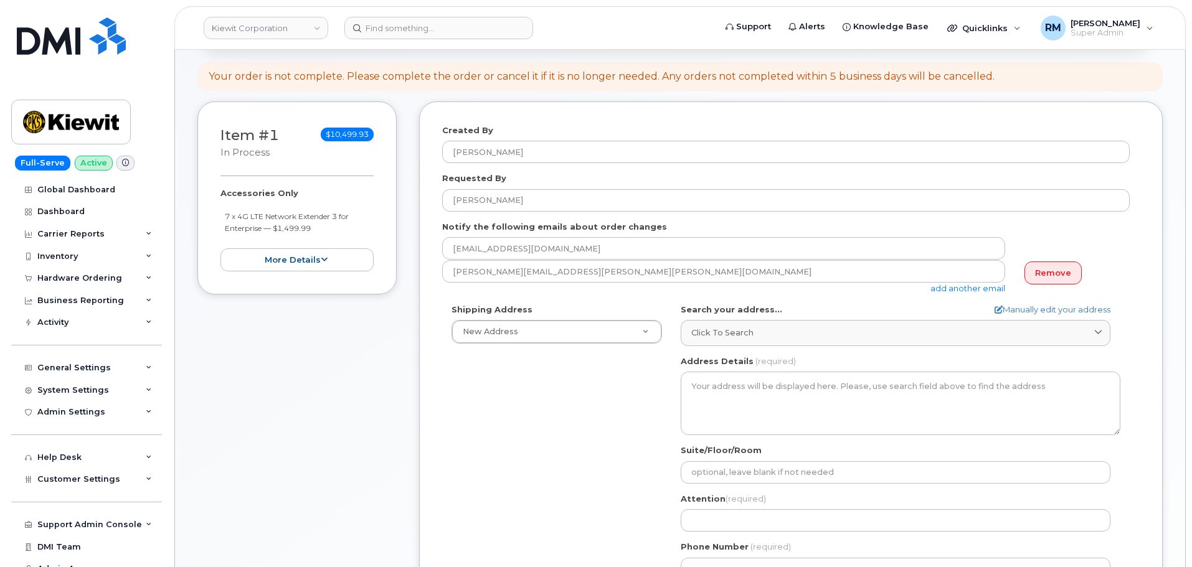
click at [585, 433] on div "Shipping Address New Address New Address [STREET_ADDRESS][GEOGRAPHIC_DATA][STRE…" at bounding box center [786, 447] width 688 height 286
click at [995, 310] on icon at bounding box center [999, 310] width 8 height 8
select select
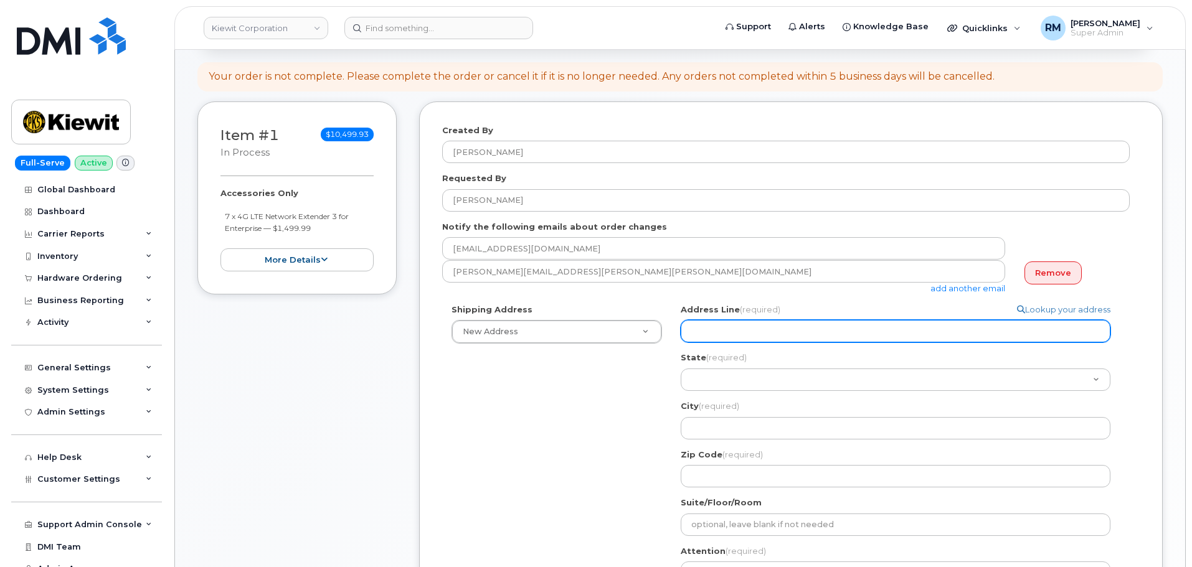
drag, startPoint x: 754, startPoint y: 328, endPoint x: 727, endPoint y: 320, distance: 27.8
click at [754, 328] on input "Address Line (required)" at bounding box center [896, 331] width 430 height 22
paste input "[STREET_ADDRESS][PERSON_NAME][PERSON_NAME]"
select select
type input "[STREET_ADDRESS][PERSON_NAME][PERSON_NAME]"
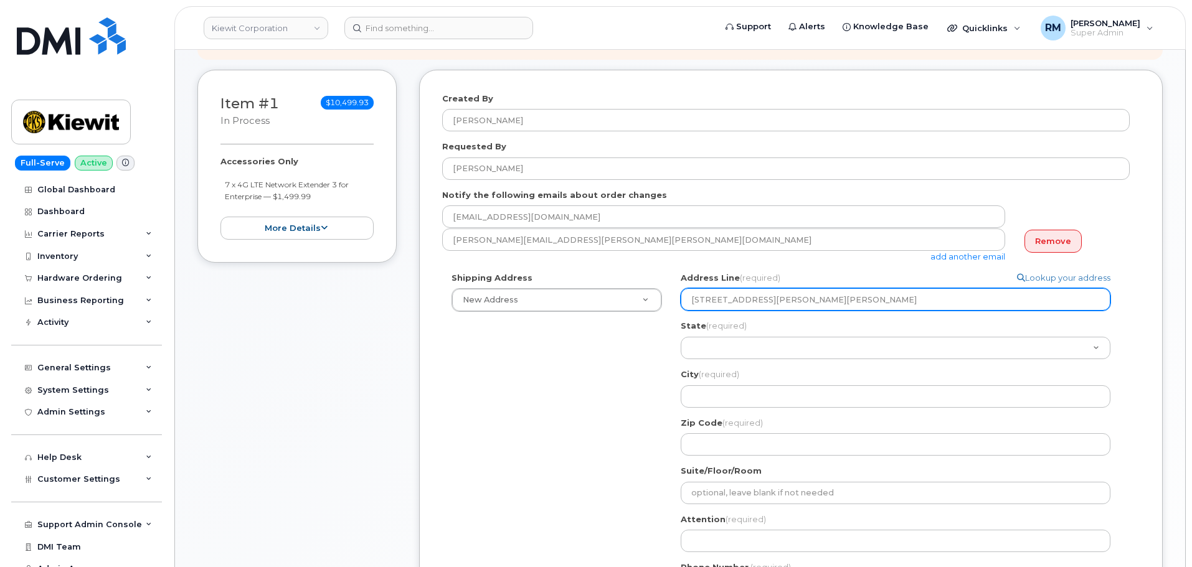
scroll to position [187, 0]
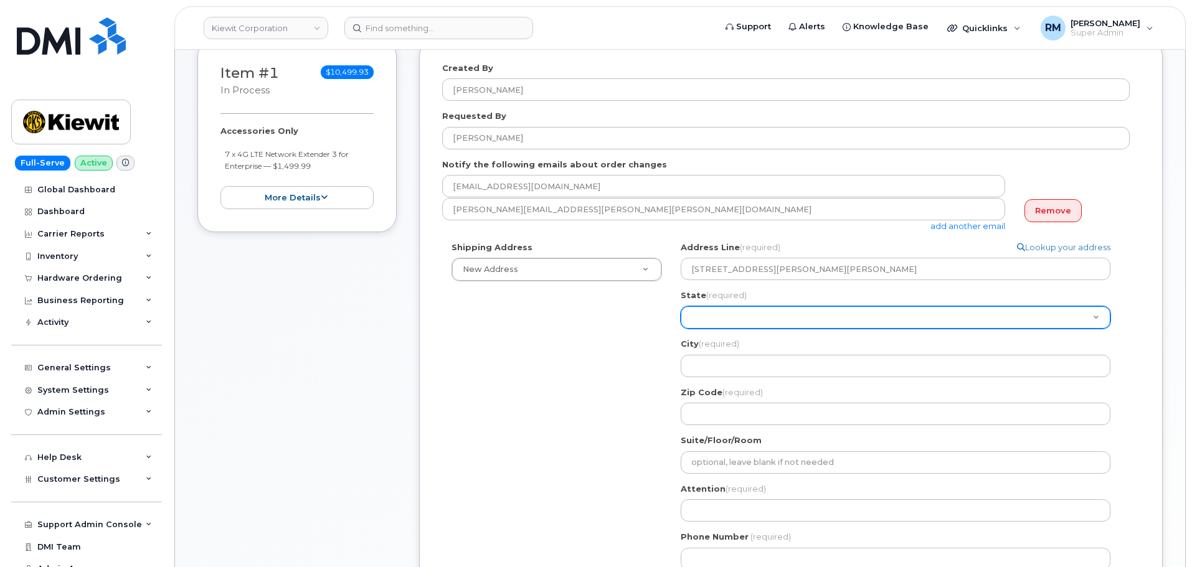
click at [718, 318] on select "[US_STATE] [US_STATE] [US_STATE] [US_STATE] [US_STATE] [US_STATE] [US_STATE] [U…" at bounding box center [896, 317] width 430 height 22
select select "MS"
click at [681, 306] on select "[US_STATE] [US_STATE] [US_STATE] [US_STATE] [US_STATE] [US_STATE] [US_STATE] [U…" at bounding box center [896, 317] width 430 height 22
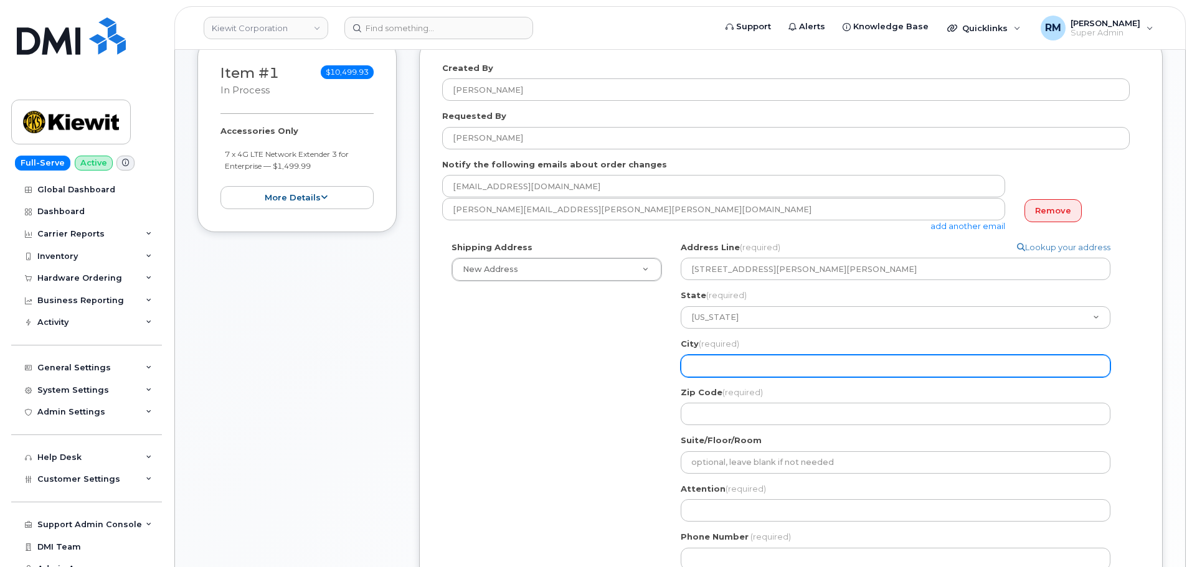
select select
type input "G"
select select
type input "Gr"
select select
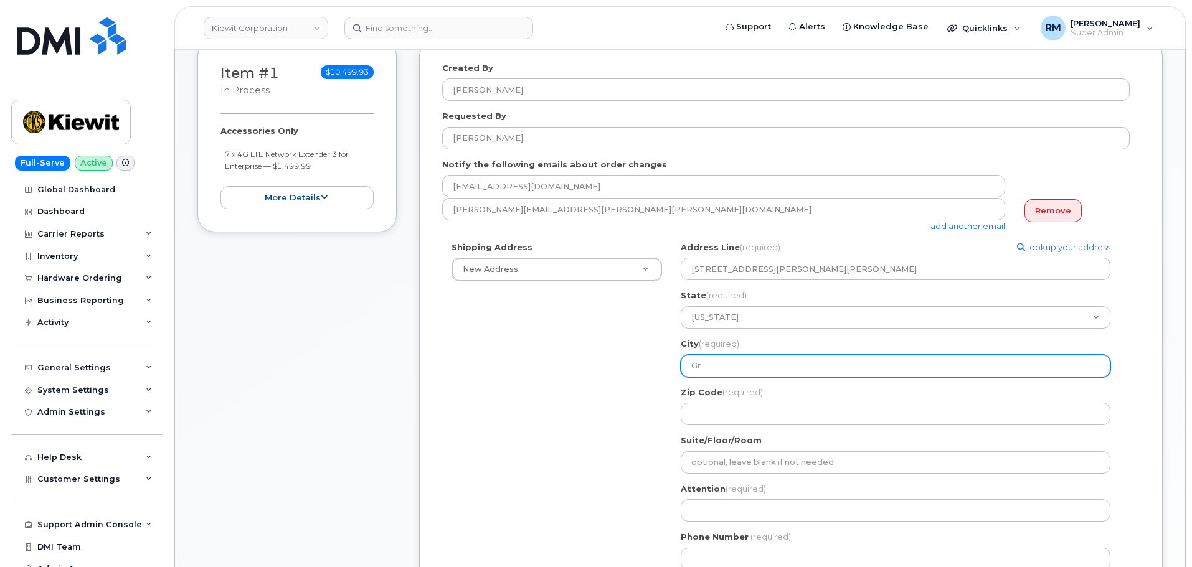
type input "Gre"
select select
type input "Gree"
select select
type input "Green"
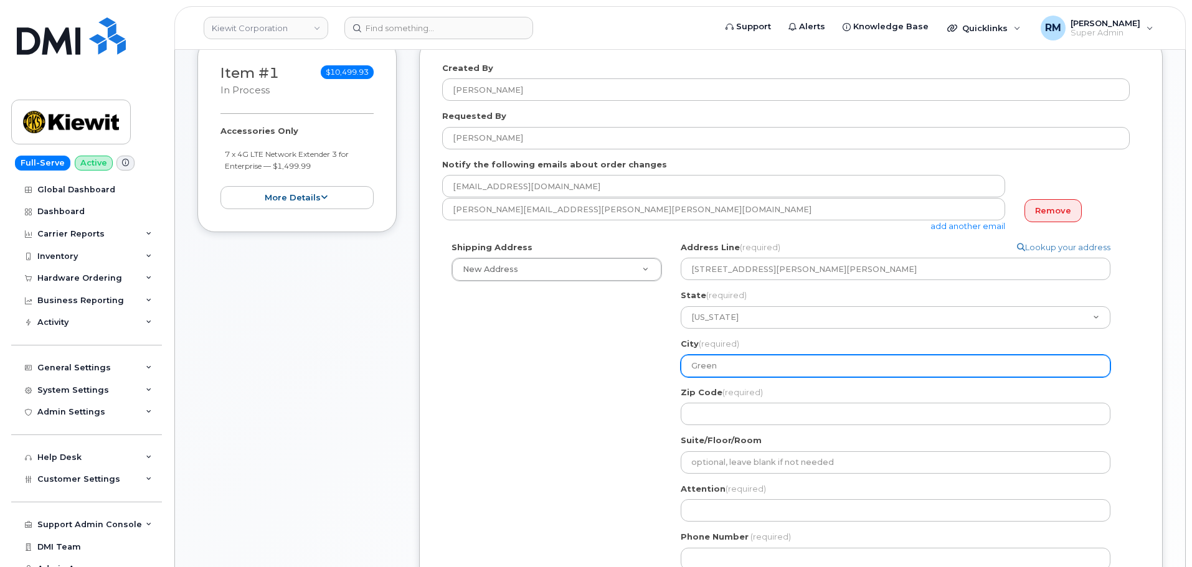
select select
type input "Greend"
select select
type input "Green"
select select
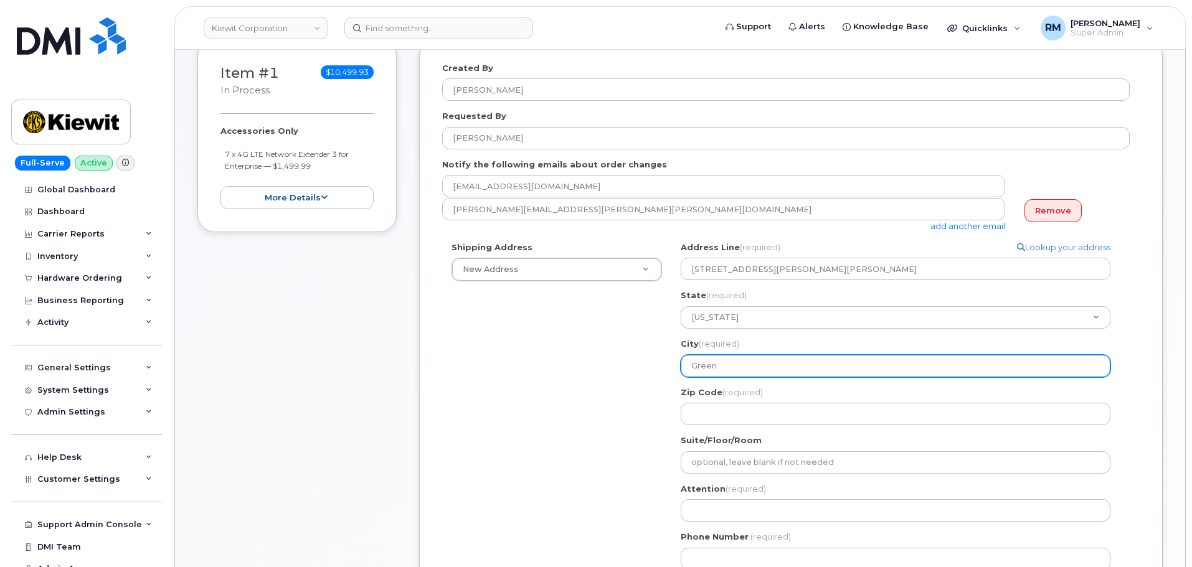
type input "Greenv"
select select
type input "Greenvi"
select select
type input "Greenvil"
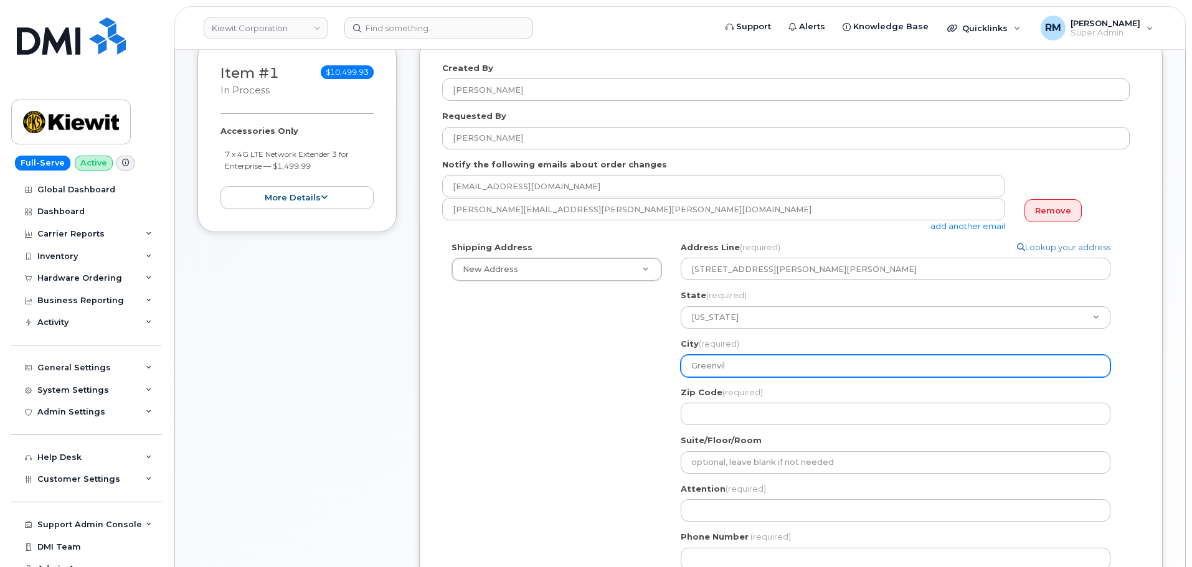
select select
type input "Greenvill"
select select
type input "[GEOGRAPHIC_DATA]"
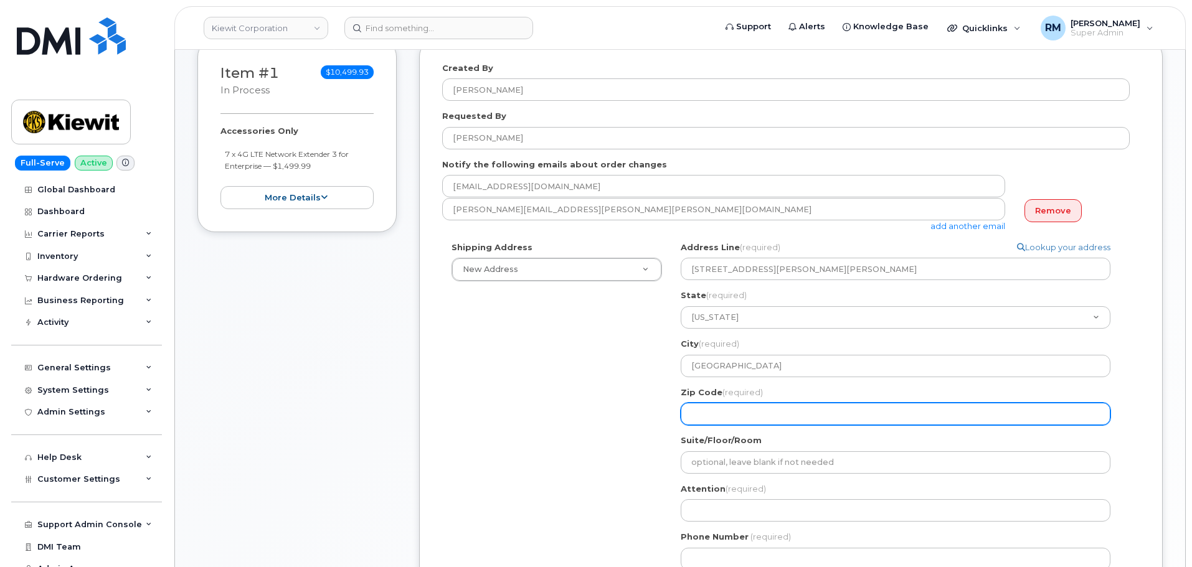
paste input "38701"
select select
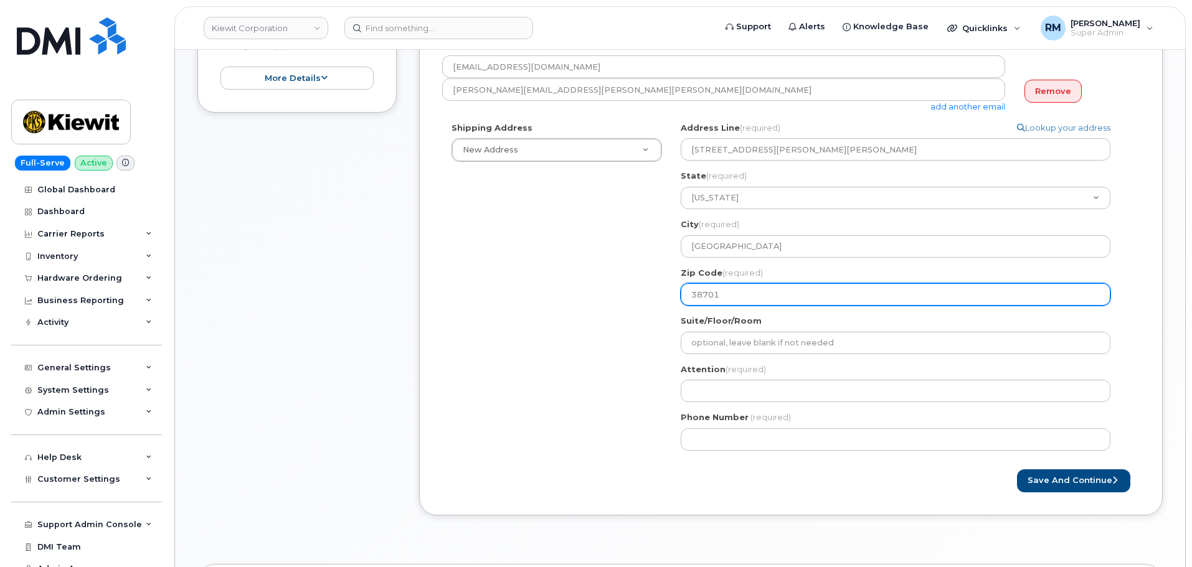
scroll to position [311, 0]
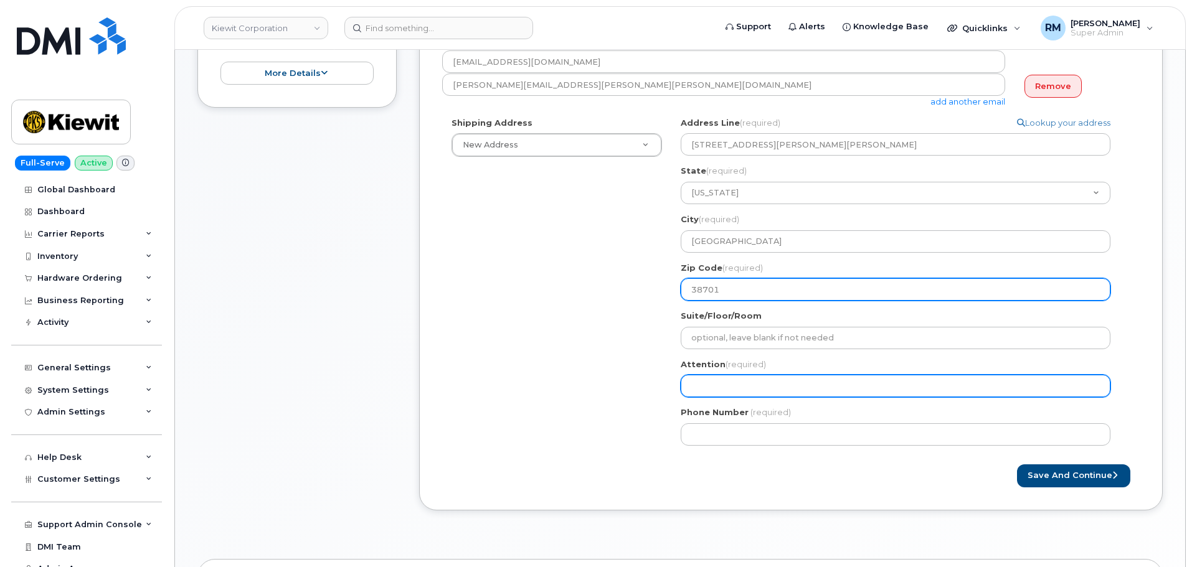
type input "38701"
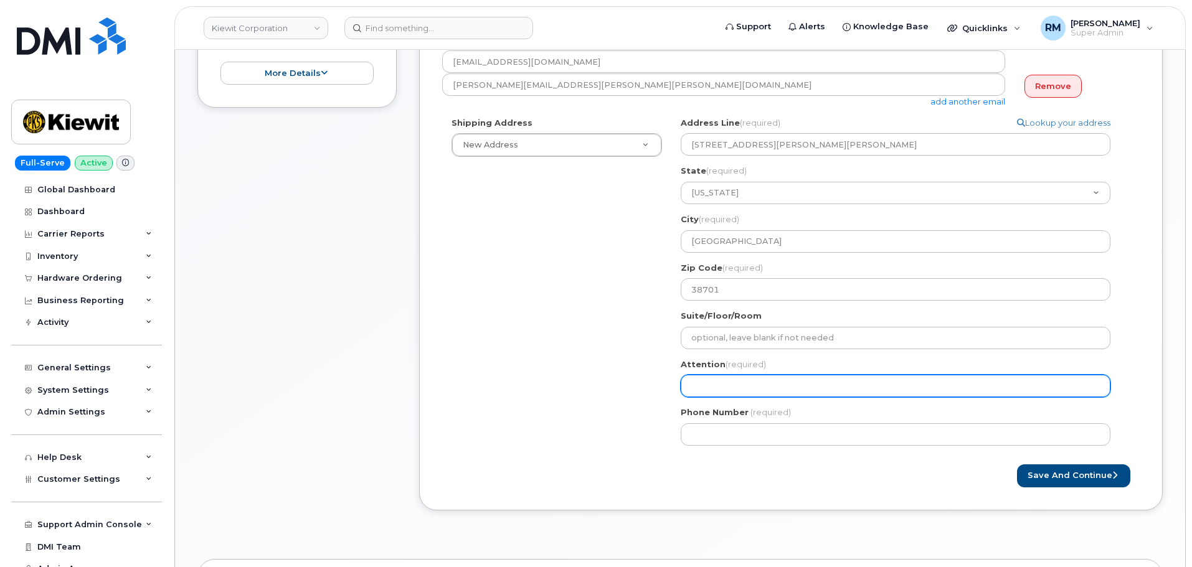
click at [704, 387] on input "Attention (required)" at bounding box center [896, 386] width 430 height 22
paste input "[PERSON_NAME]"
select select
type input "[PERSON_NAME]"
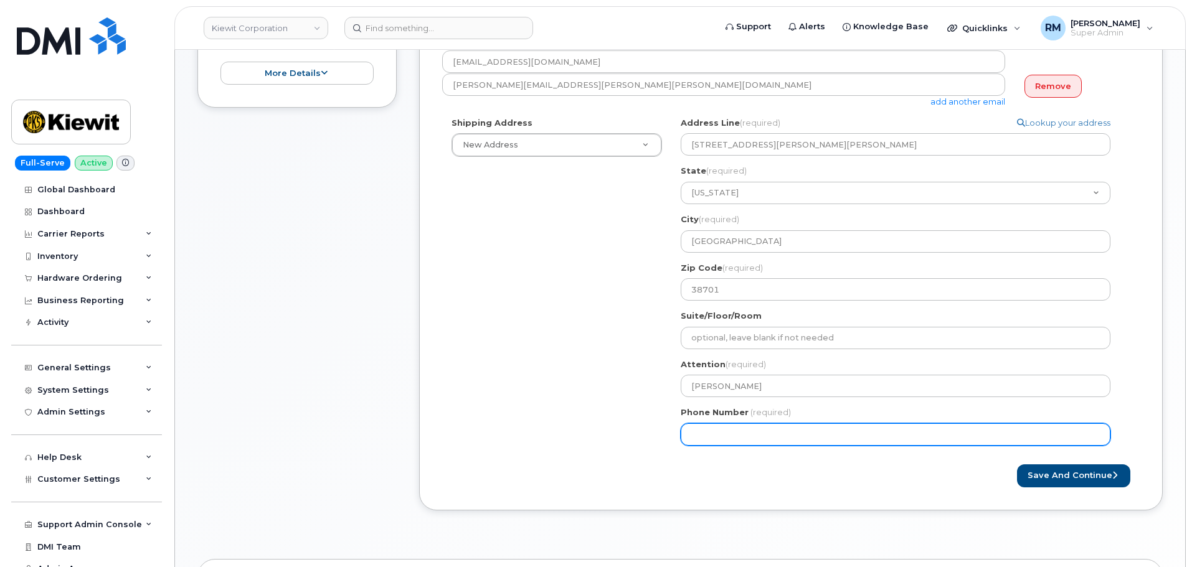
click at [726, 433] on input "Phone Number" at bounding box center [896, 435] width 430 height 22
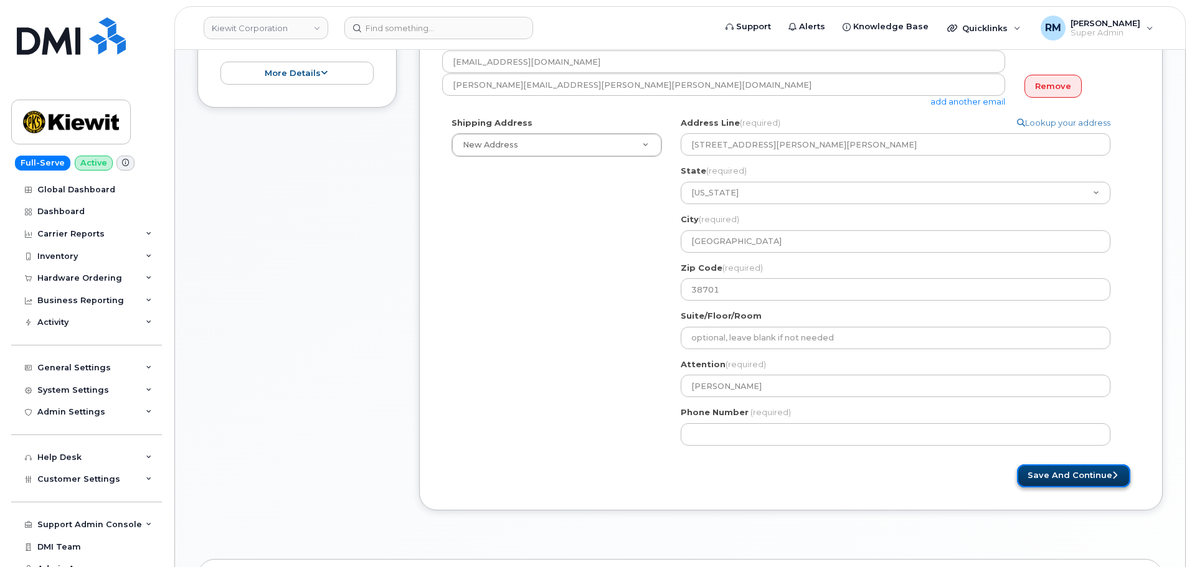
click at [1076, 475] on button "Save and Continue" at bounding box center [1073, 476] width 113 height 23
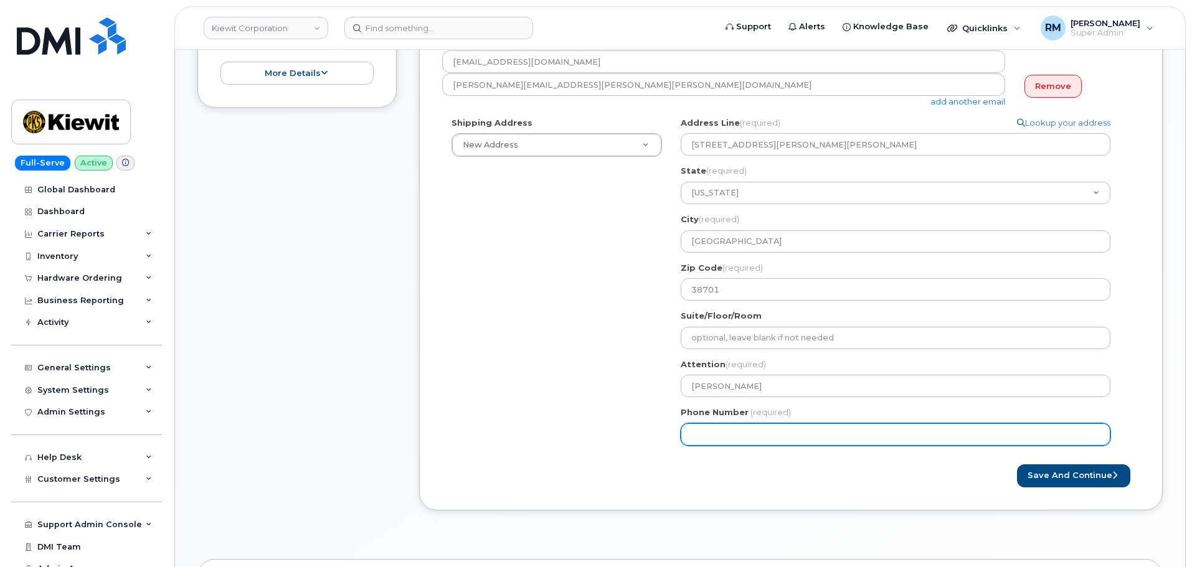
drag, startPoint x: 731, startPoint y: 435, endPoint x: 743, endPoint y: 439, distance: 13.0
click at [731, 435] on input "Phone Number" at bounding box center [896, 435] width 430 height 22
select select
type input "9134162537"
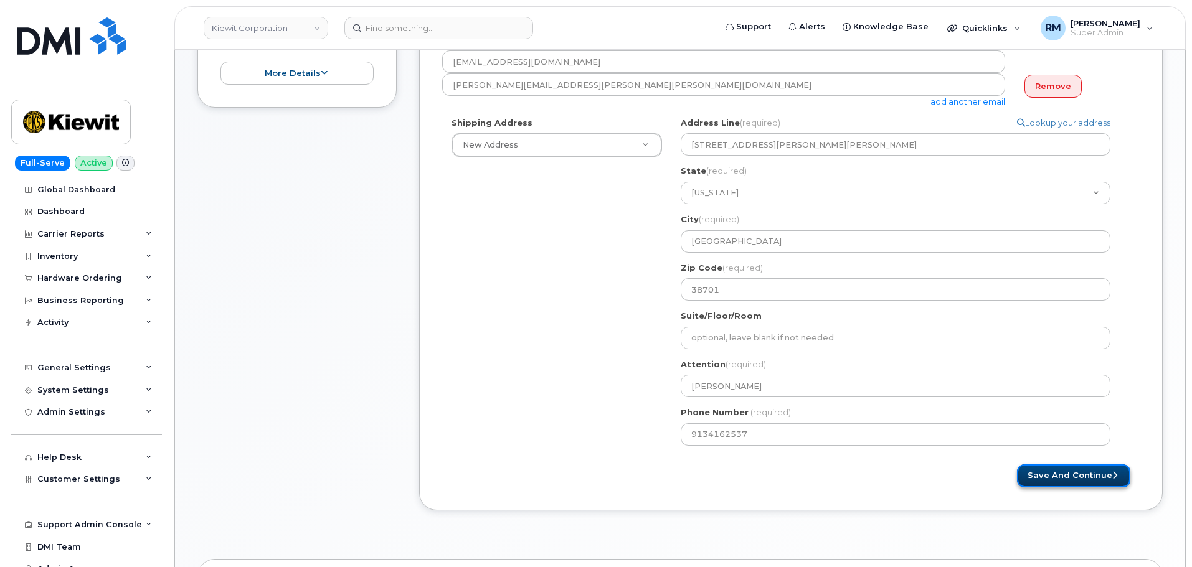
click at [1064, 480] on button "Save and Continue" at bounding box center [1073, 476] width 113 height 23
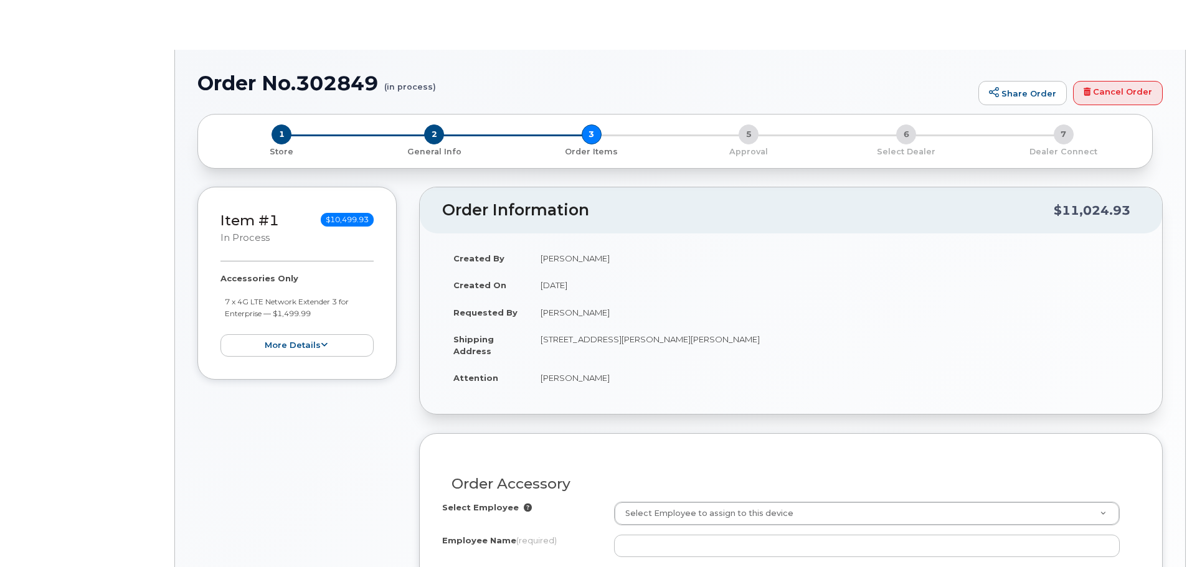
select select
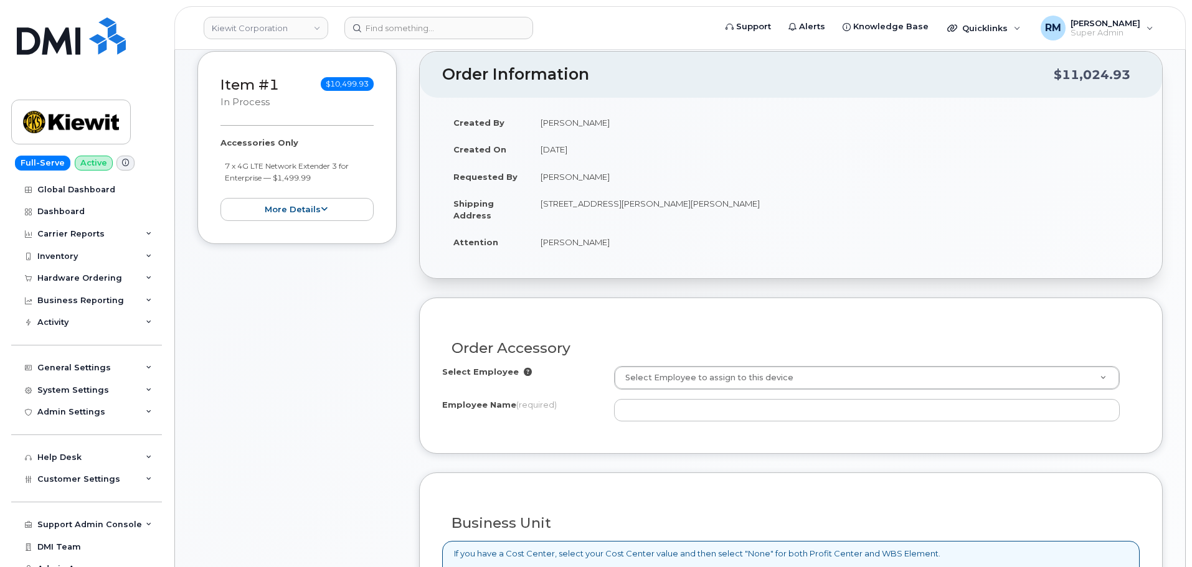
scroll to position [249, 0]
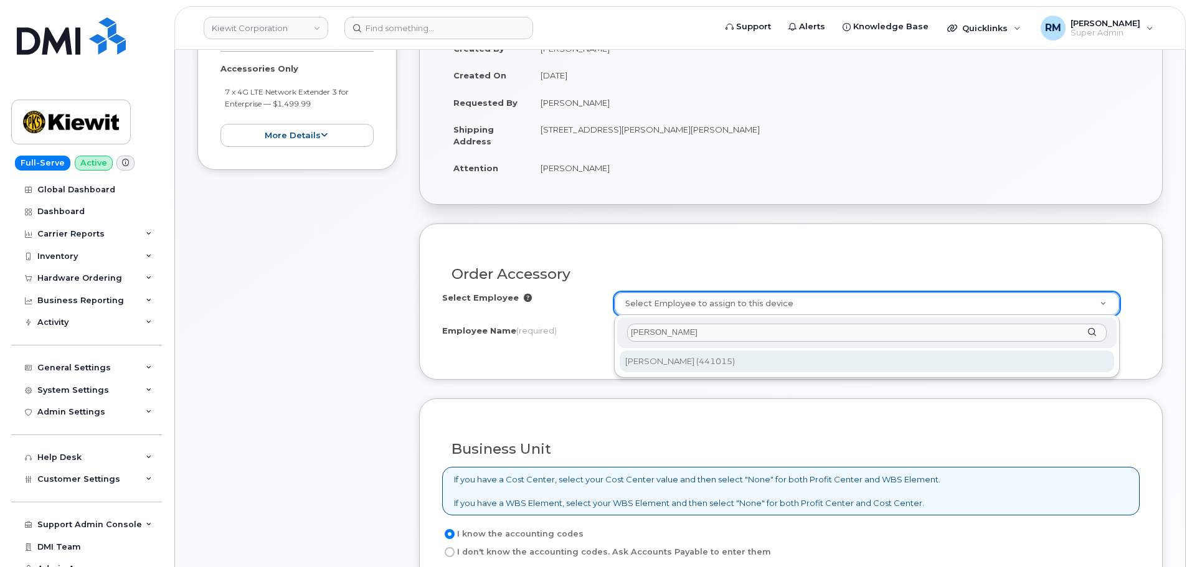
type input "[PERSON_NAME]"
type input "2156754"
type input "[PERSON_NAME]"
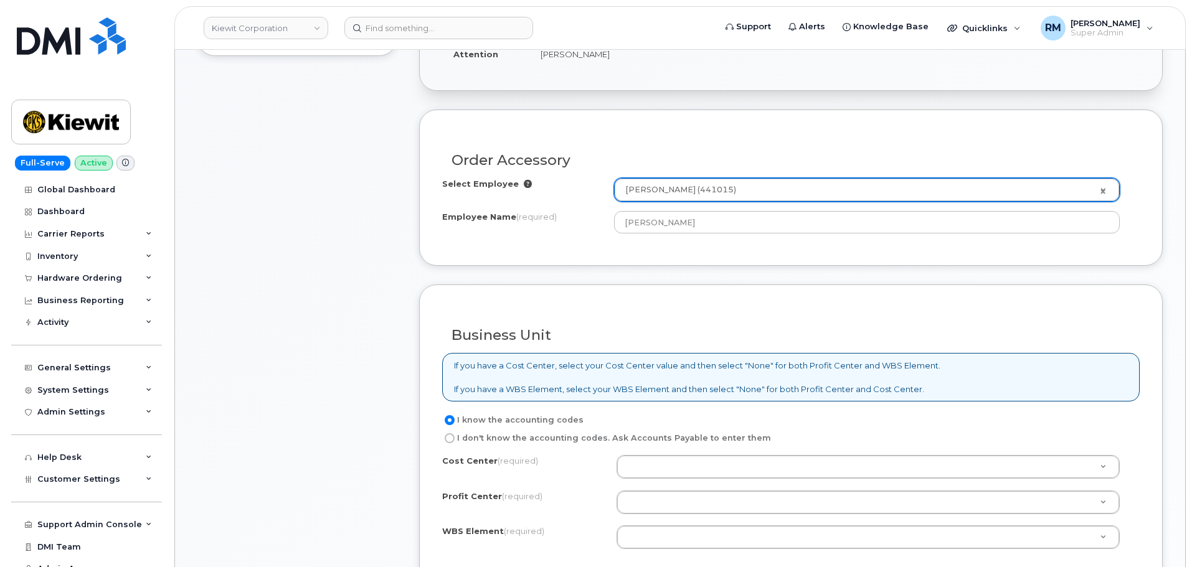
scroll to position [436, 0]
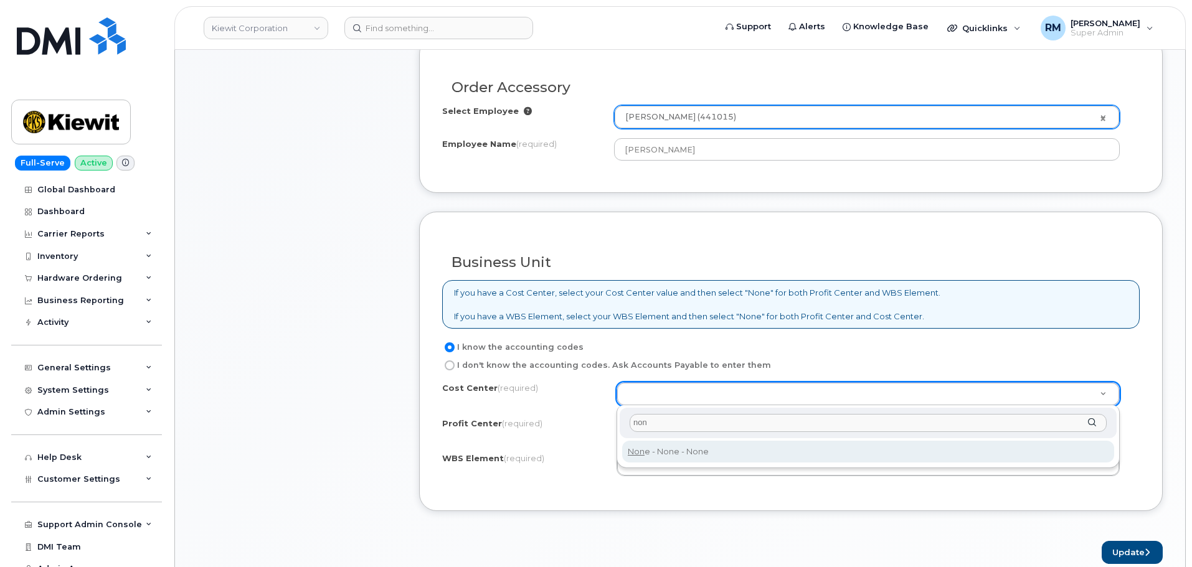
type input "non"
type input "None"
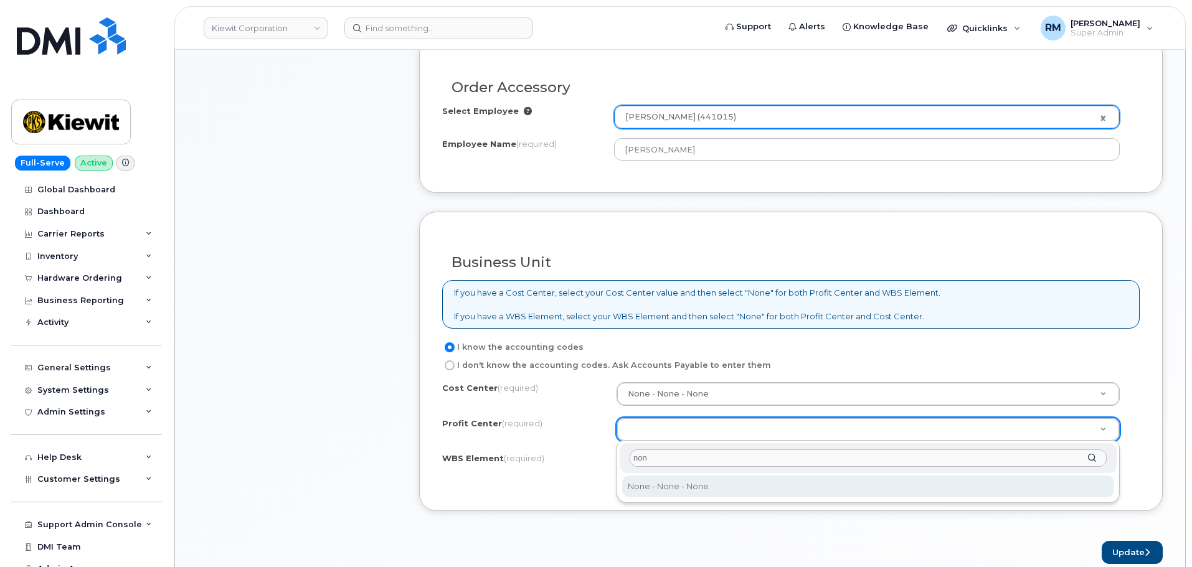
type input "non"
select select "None"
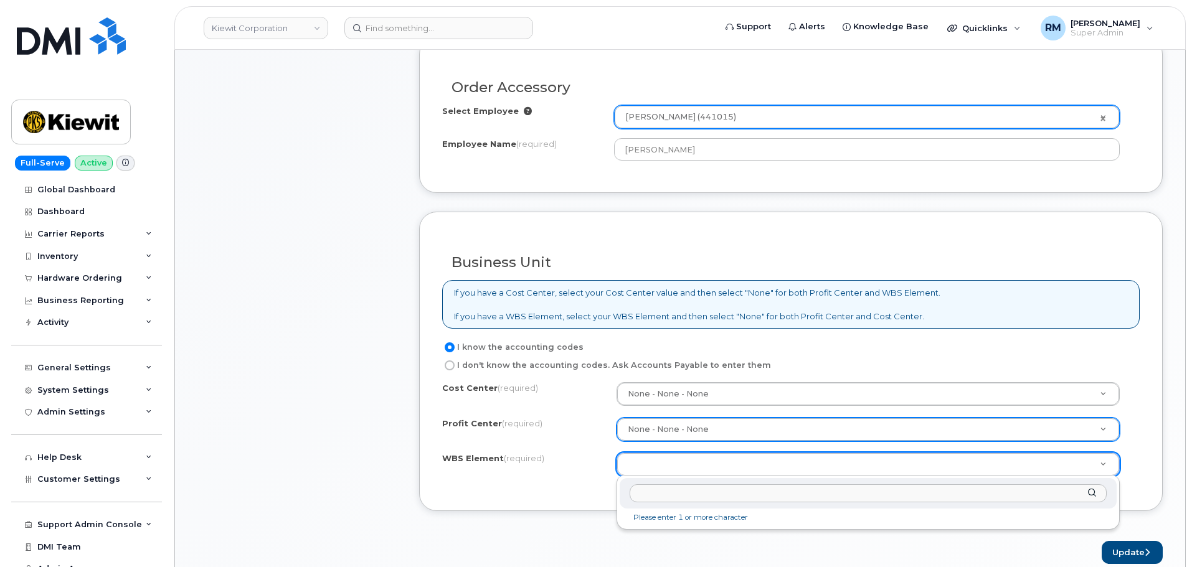
paste input "106004.2264"
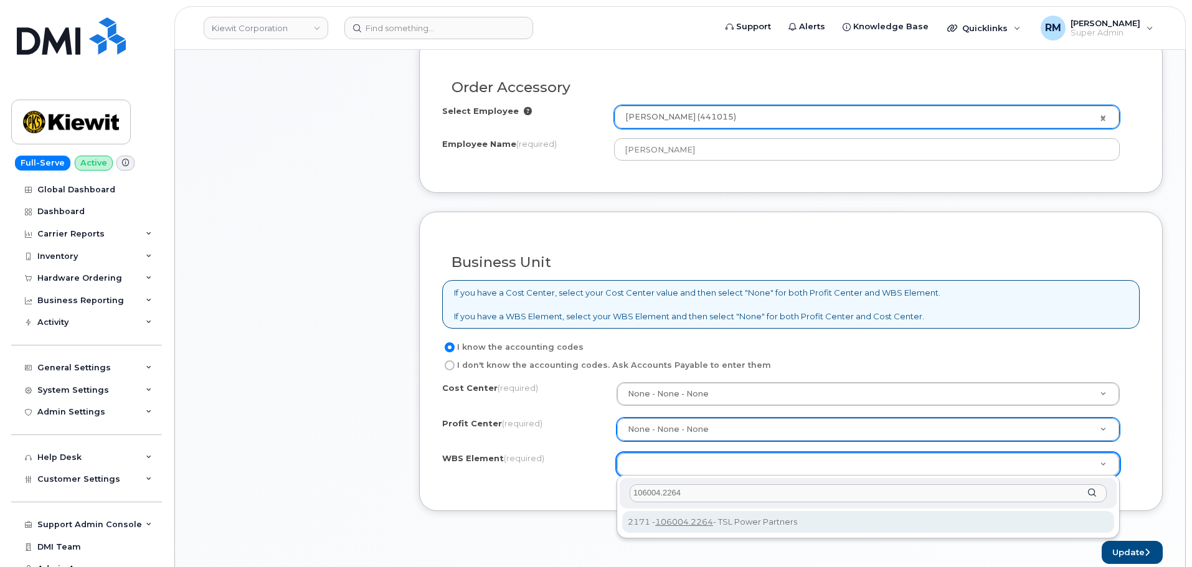
type input "106004.2264"
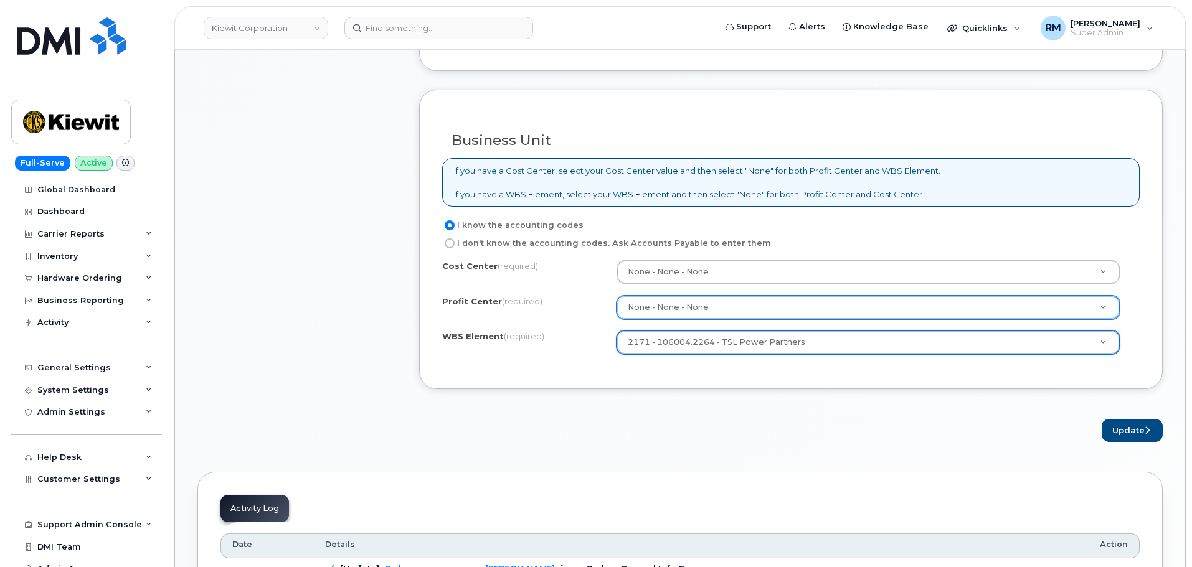
scroll to position [561, 0]
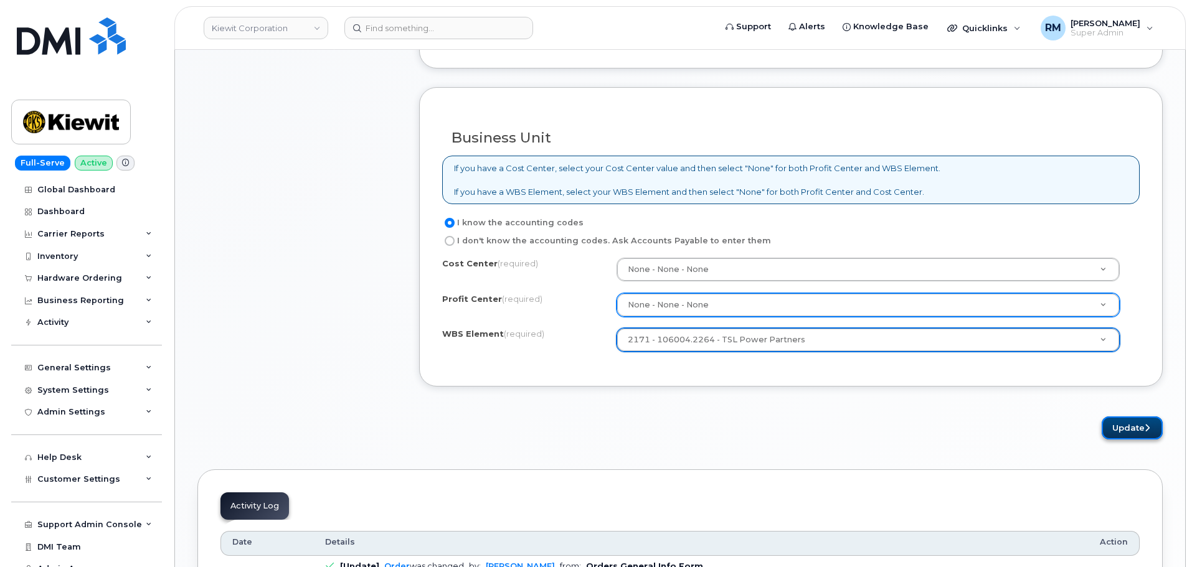
click at [1133, 430] on button "Update" at bounding box center [1132, 428] width 61 height 23
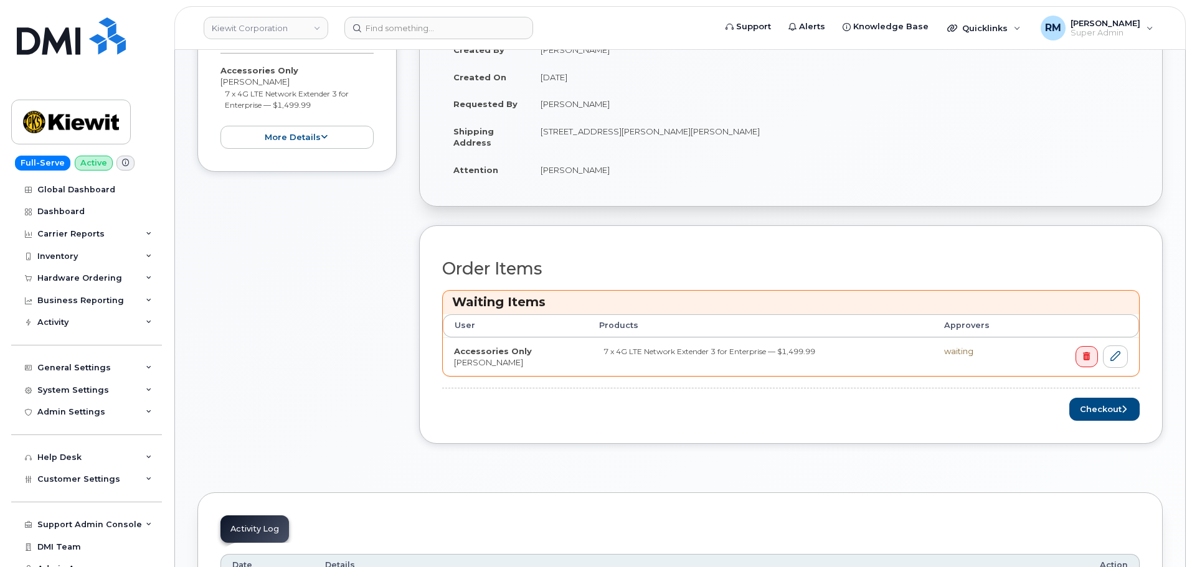
scroll to position [311, 0]
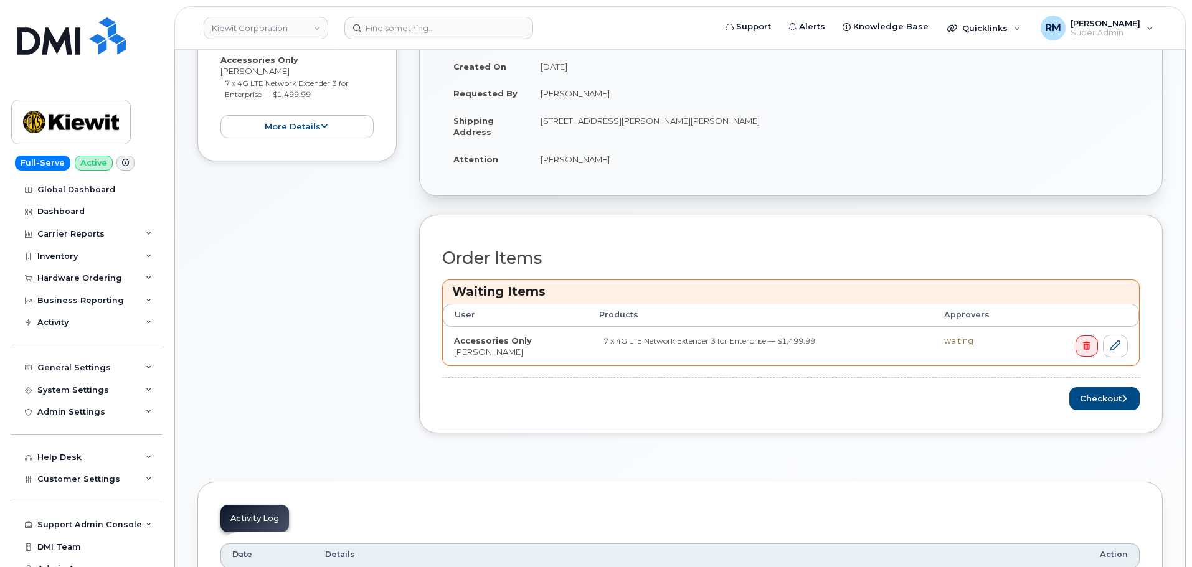
click at [1101, 422] on div "Order Items Waiting Items User Products Approvers Accessories Only [PERSON_NAME…" at bounding box center [791, 324] width 744 height 219
click at [1102, 392] on button "Checkout" at bounding box center [1104, 398] width 70 height 23
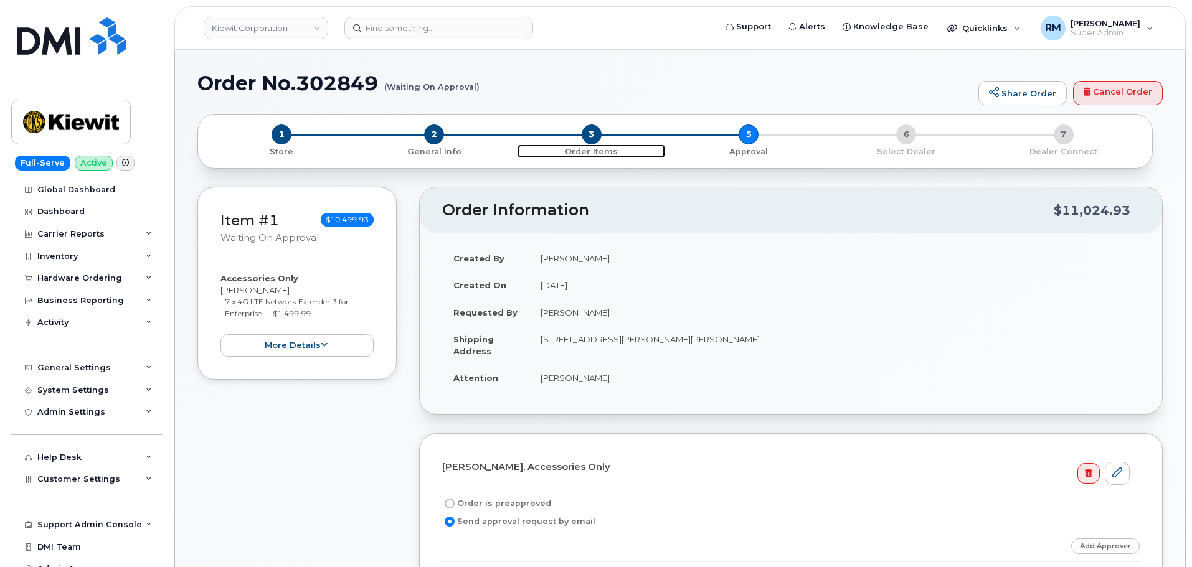
click at [595, 137] on span "3" at bounding box center [592, 135] width 20 height 20
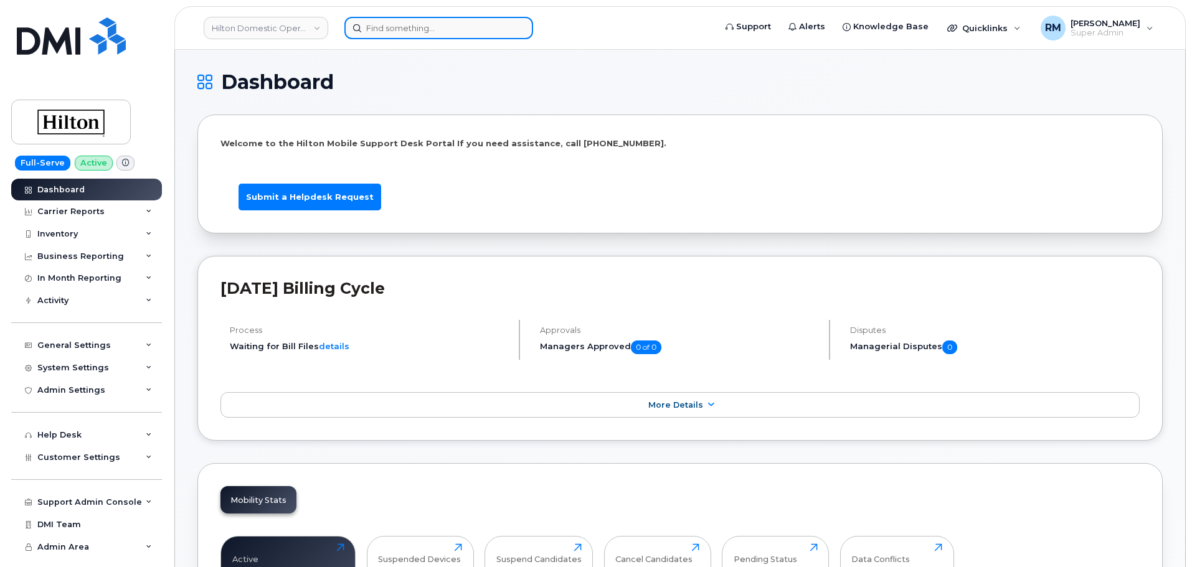
click at [409, 31] on input at bounding box center [438, 28] width 189 height 22
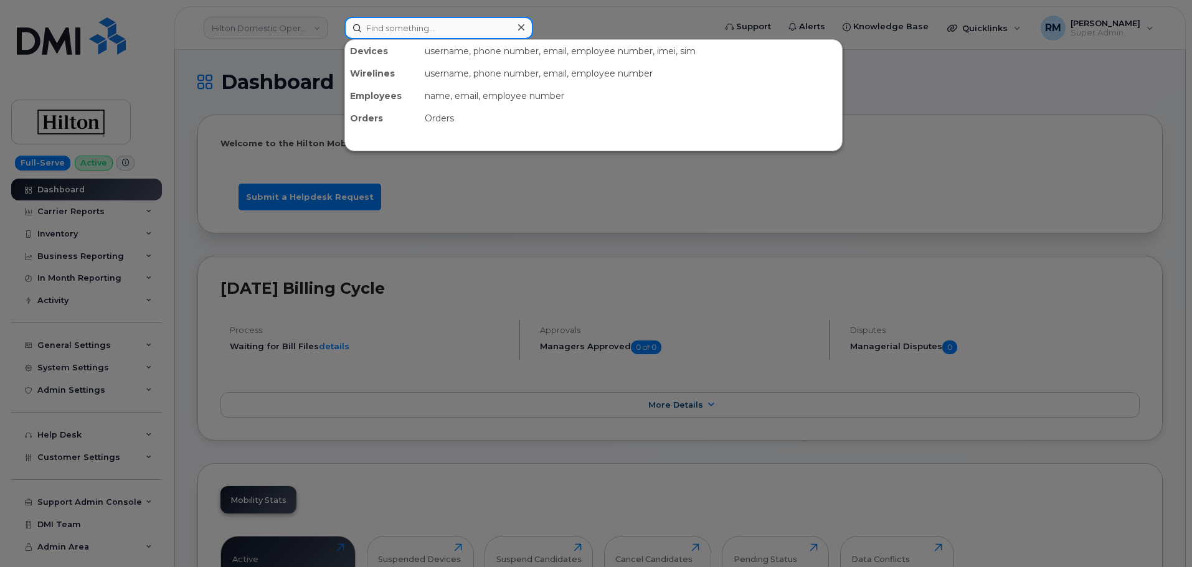
paste input "7755672248"
type input "7755672248"
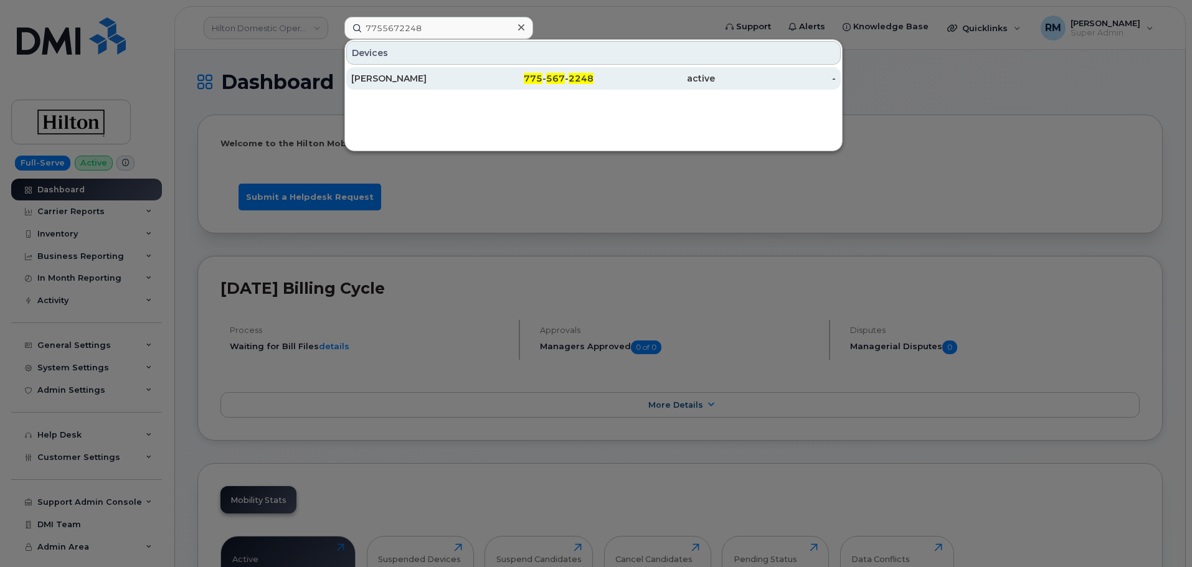
click at [412, 71] on div "[PERSON_NAME]" at bounding box center [411, 78] width 121 height 22
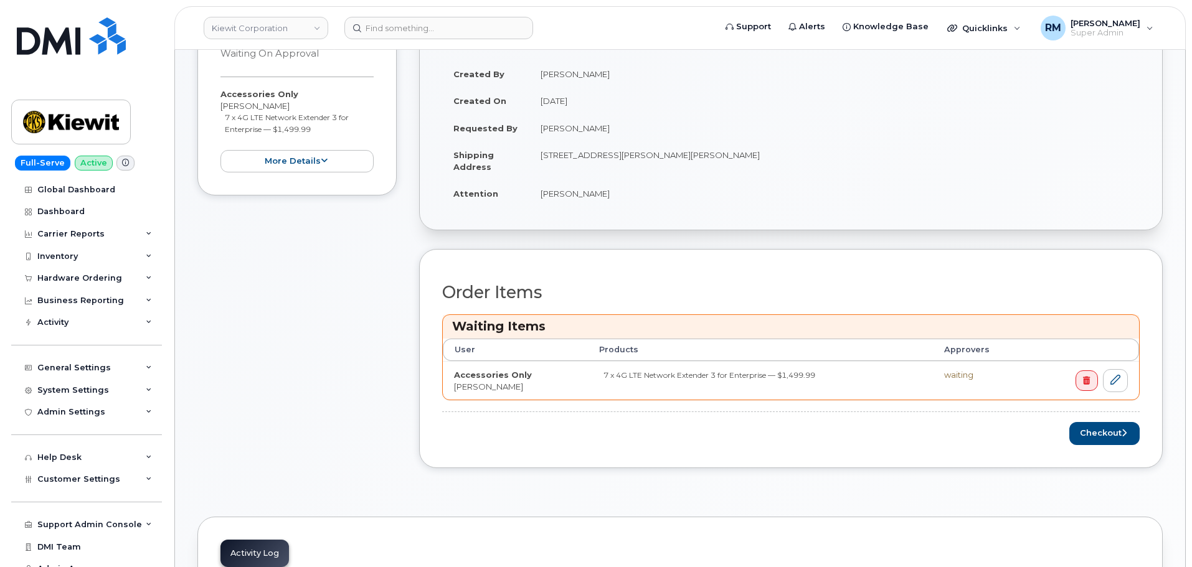
scroll to position [249, 0]
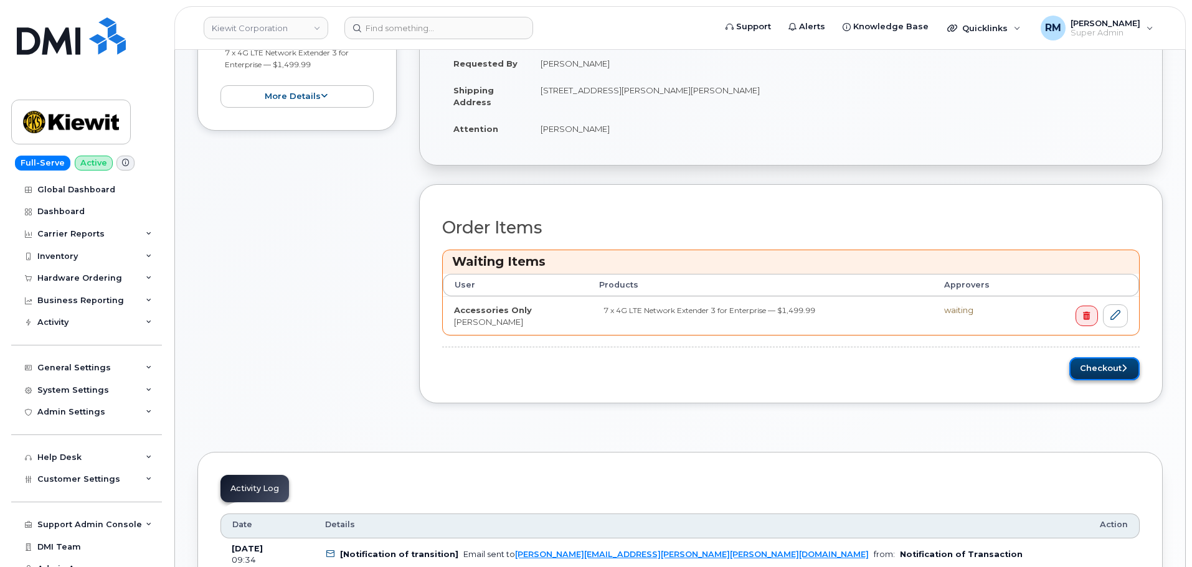
click at [1101, 374] on button "Checkout" at bounding box center [1104, 368] width 70 height 23
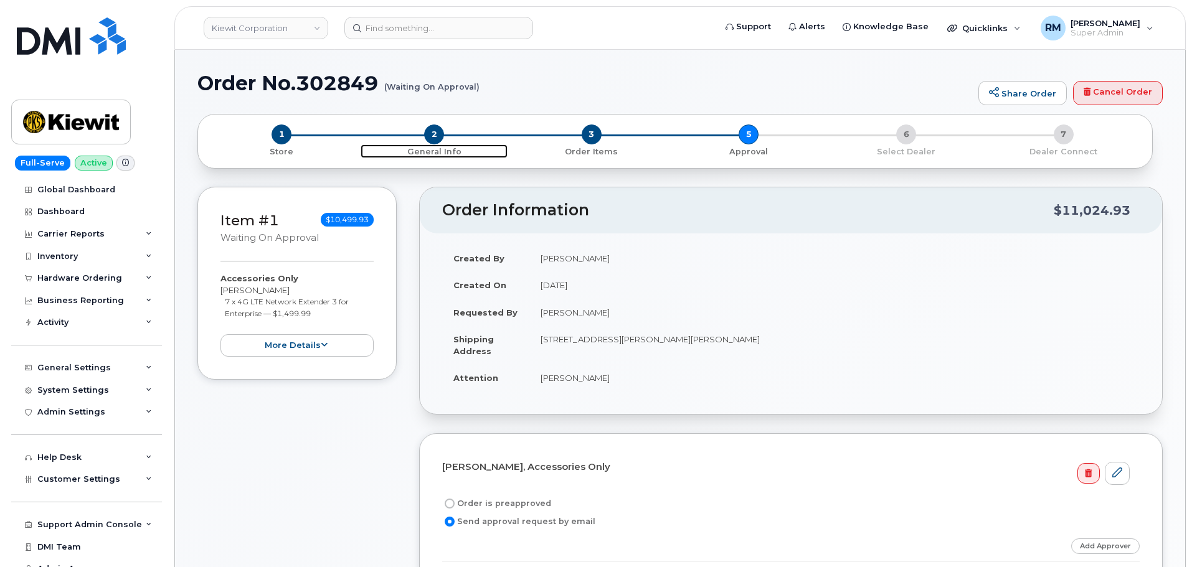
click at [436, 128] on span "2" at bounding box center [434, 135] width 20 height 20
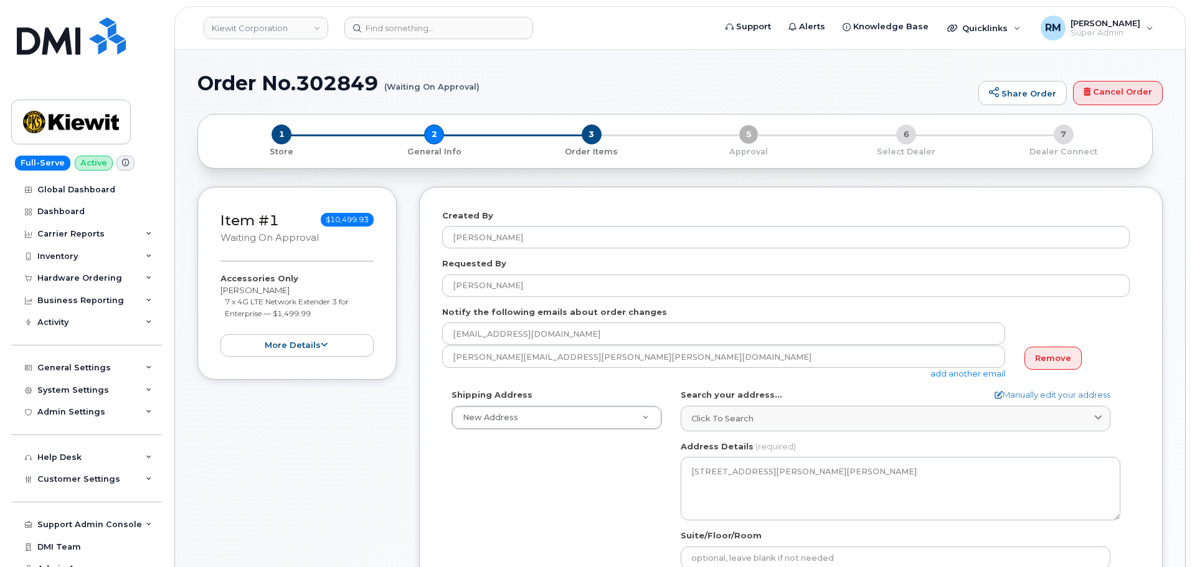
select select
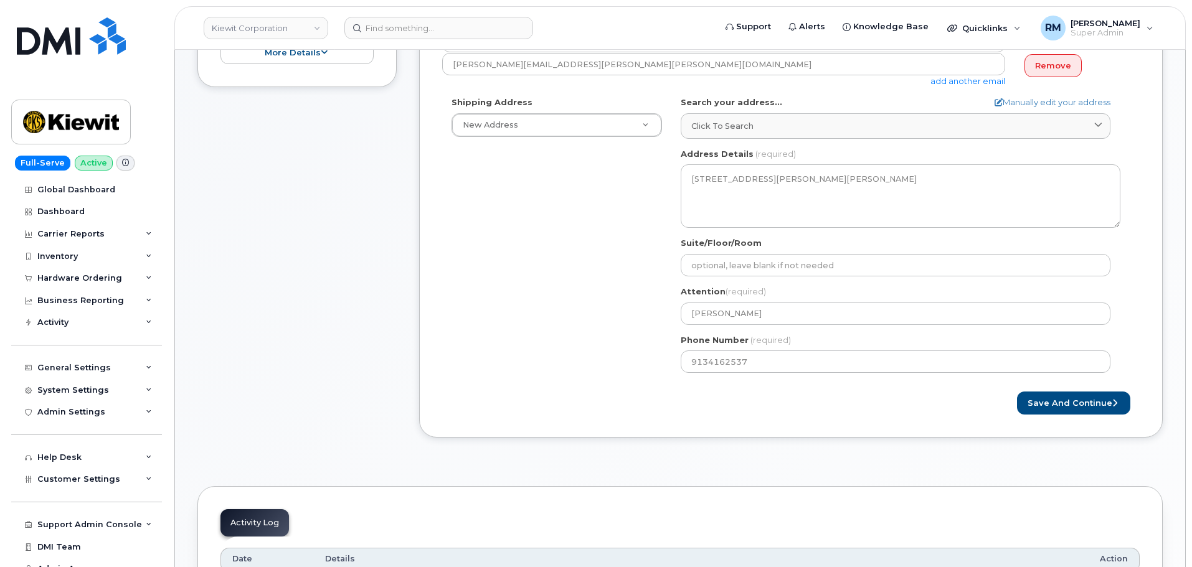
scroll to position [311, 0]
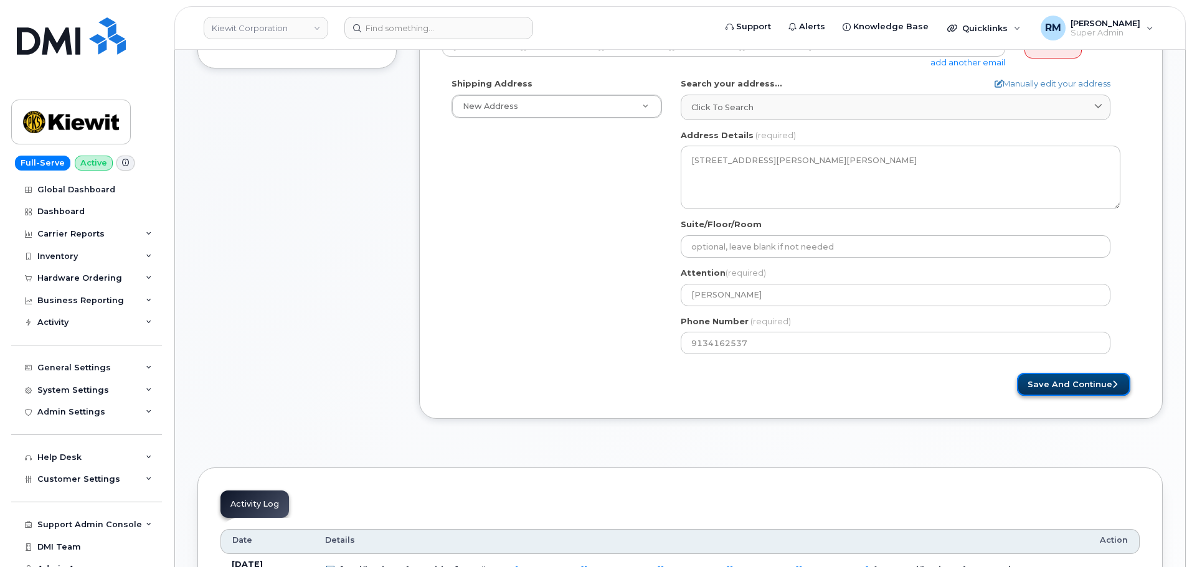
click at [1060, 390] on button "Save and Continue" at bounding box center [1073, 384] width 113 height 23
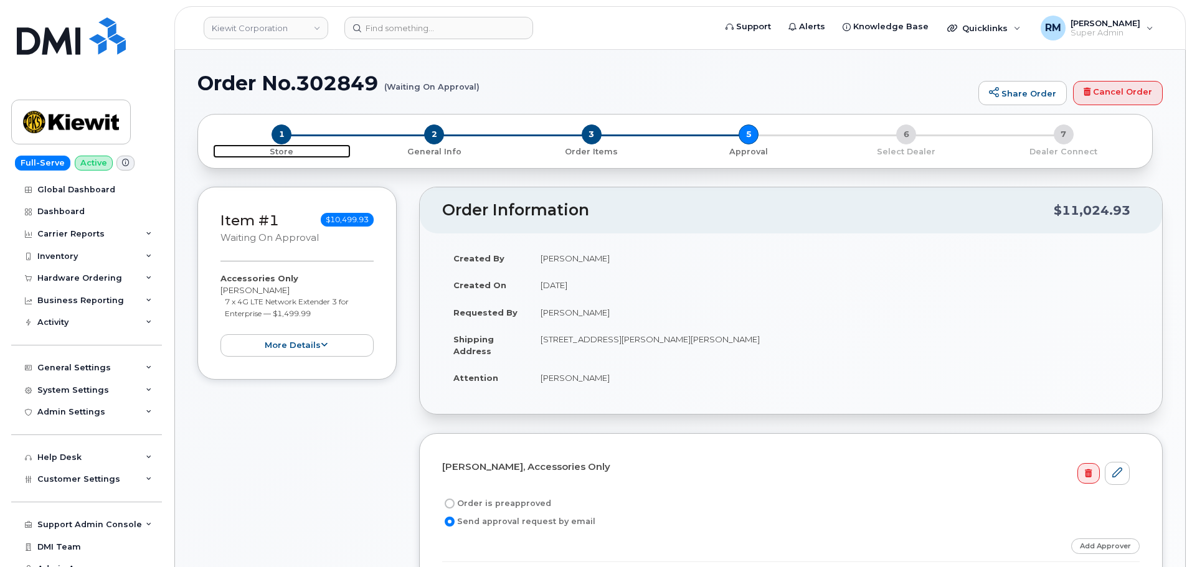
click at [279, 138] on span "1" at bounding box center [282, 135] width 20 height 20
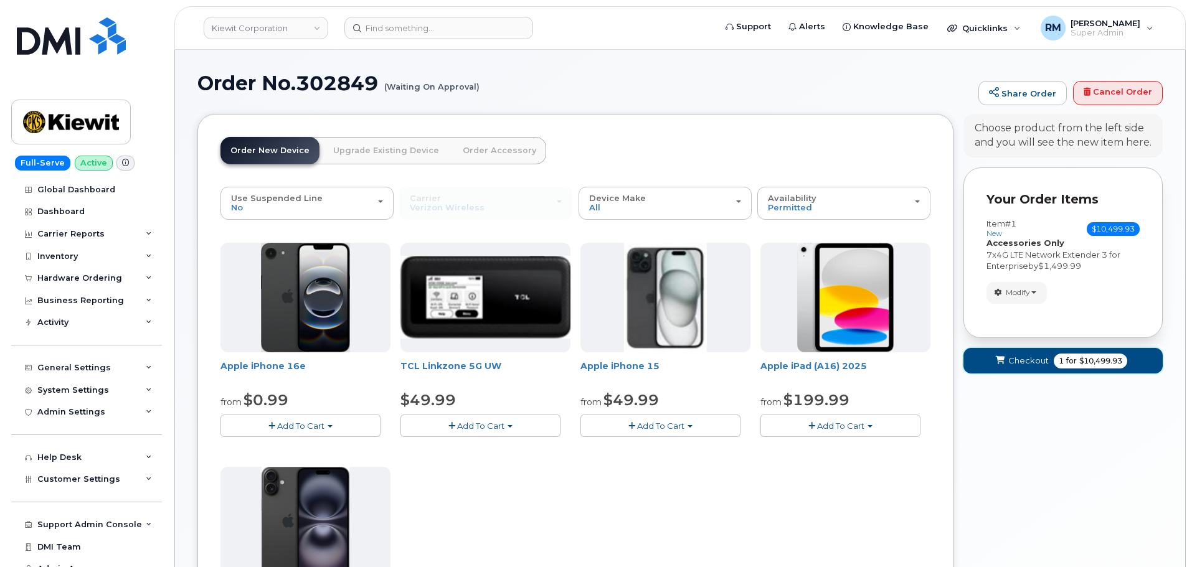
click at [1059, 362] on span "1" at bounding box center [1061, 361] width 5 height 11
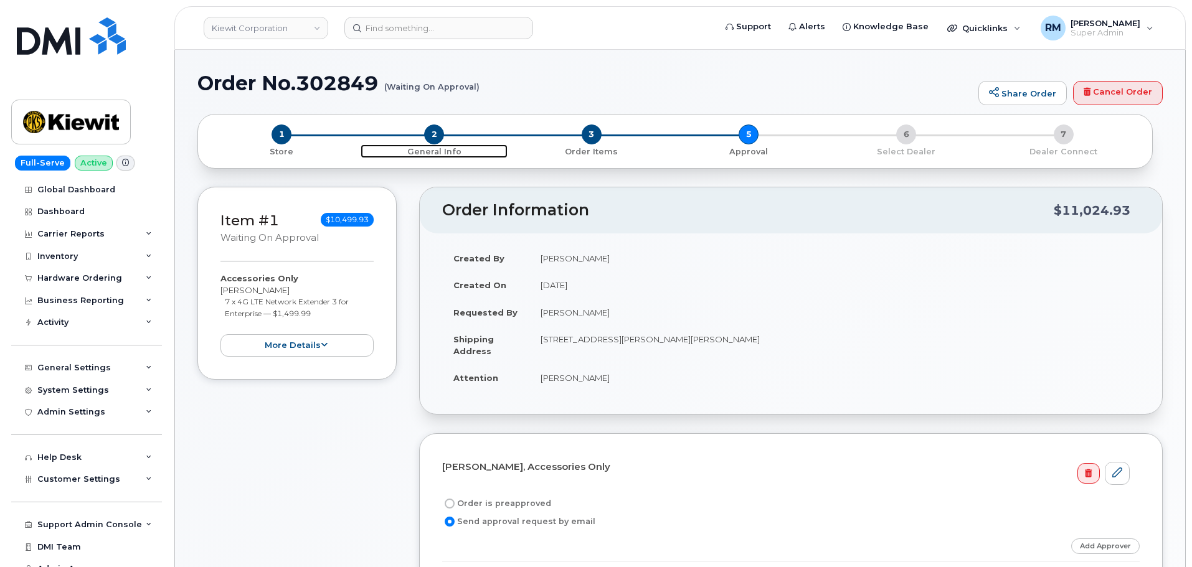
click at [438, 134] on span "2" at bounding box center [434, 135] width 20 height 20
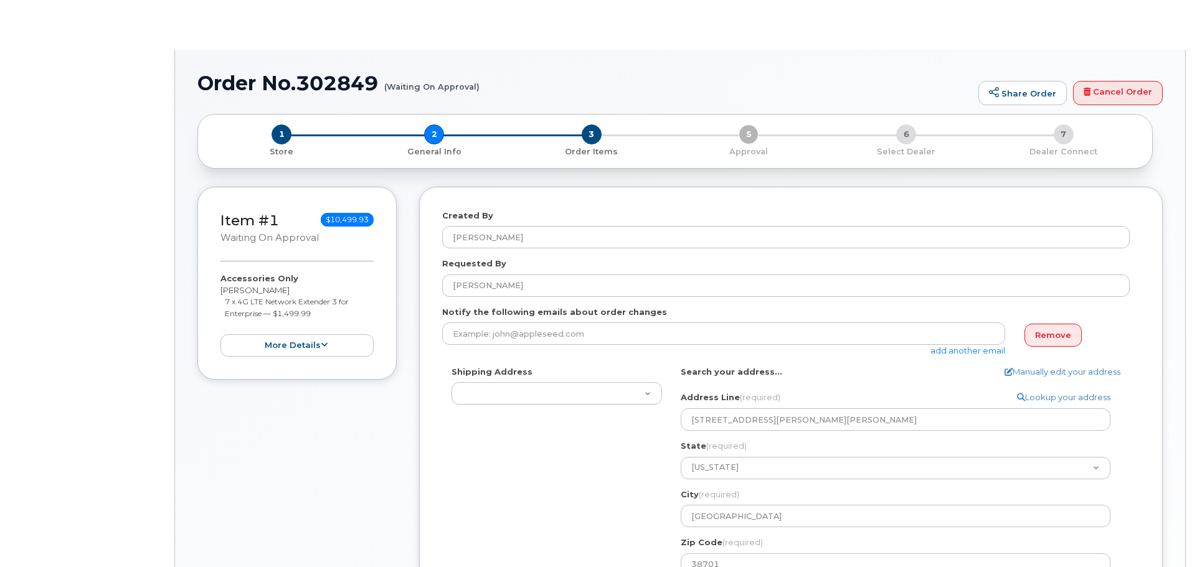
select select
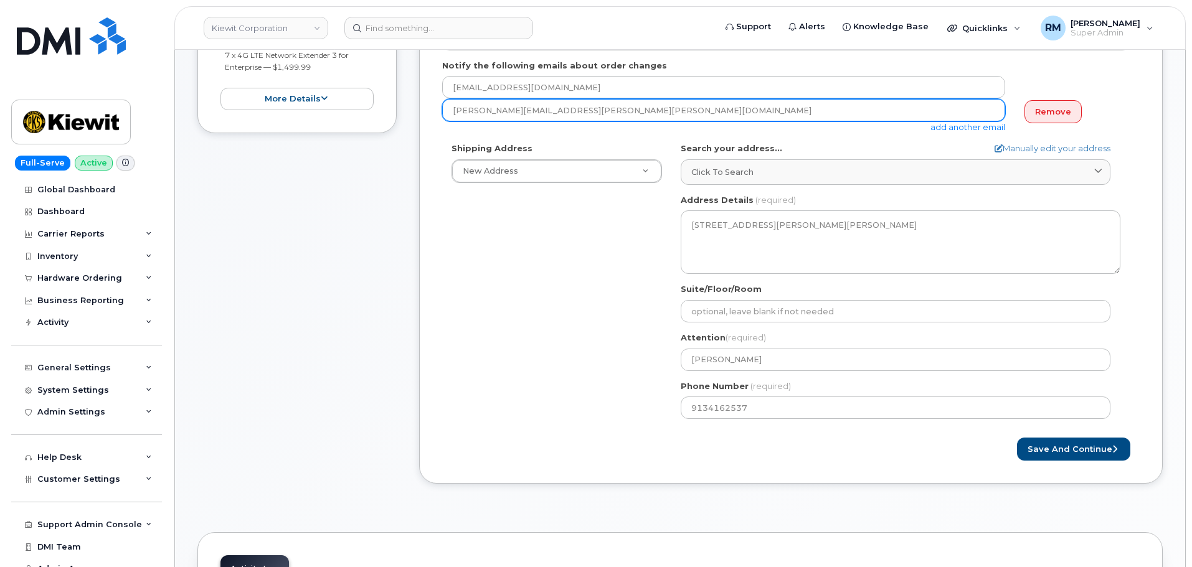
scroll to position [249, 0]
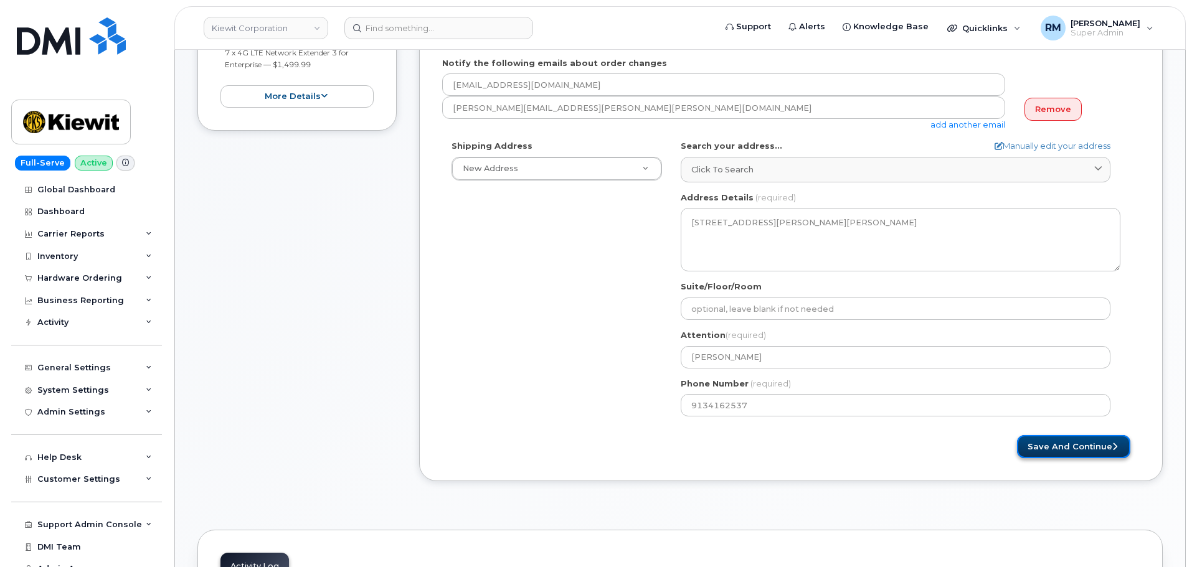
click at [1070, 445] on button "Save and Continue" at bounding box center [1073, 446] width 113 height 23
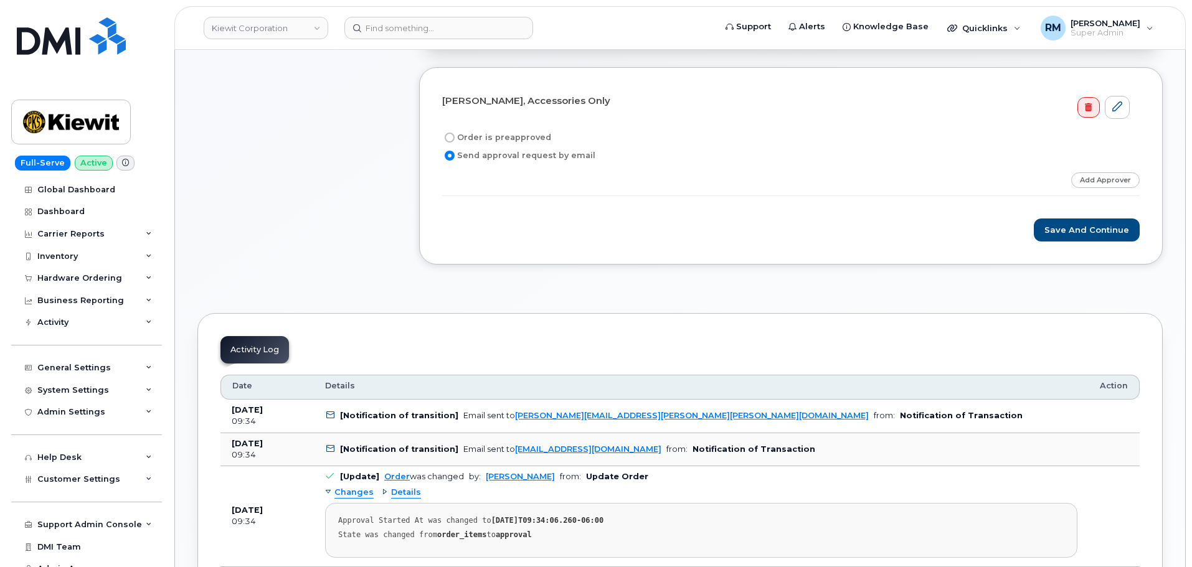
scroll to position [374, 0]
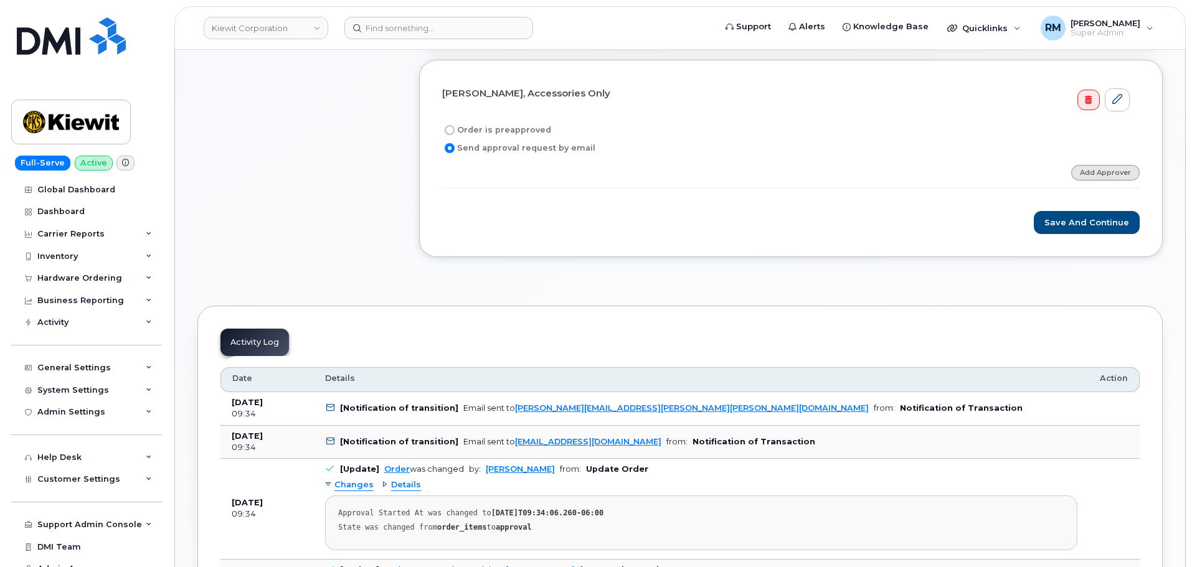
click at [1101, 171] on link "Add Approver" at bounding box center [1105, 173] width 69 height 16
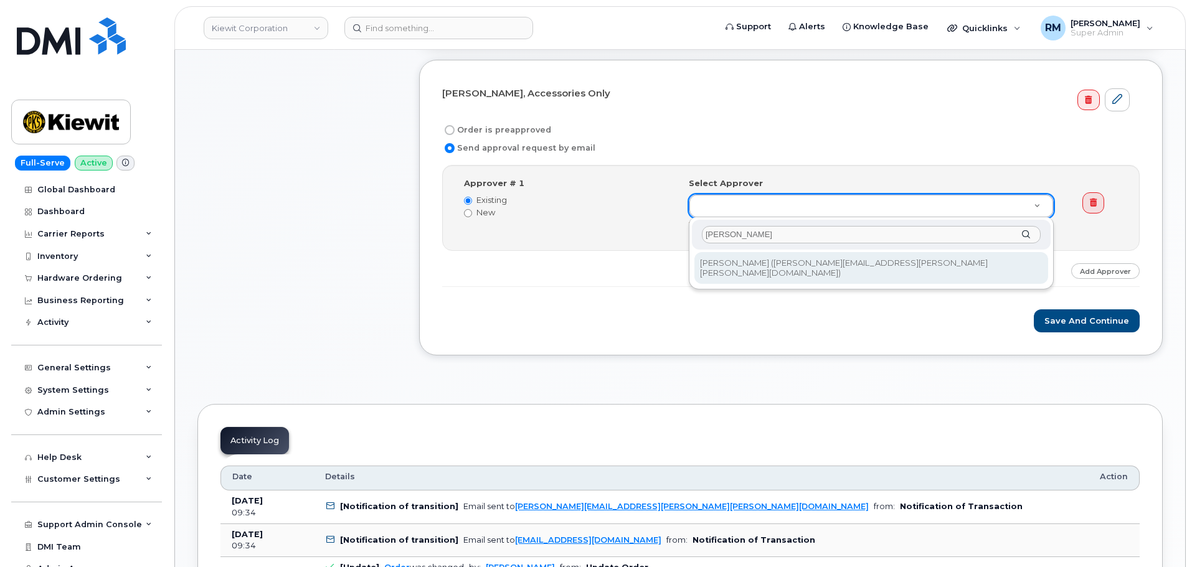
type input "tanner"
type input "2157635"
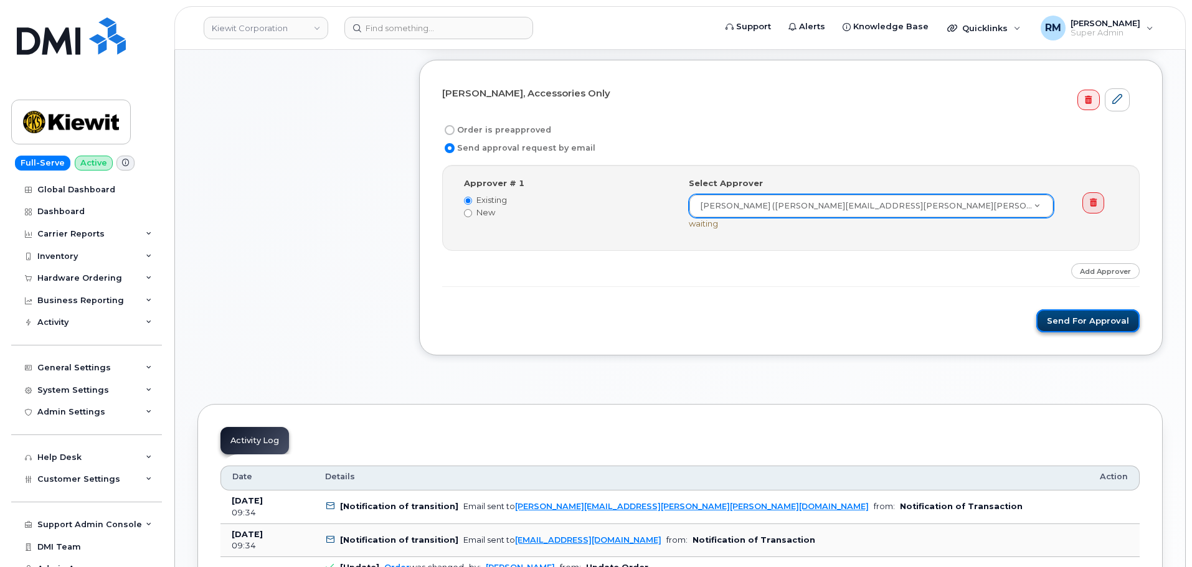
click at [1082, 322] on button "Send for Approval" at bounding box center [1087, 321] width 103 height 23
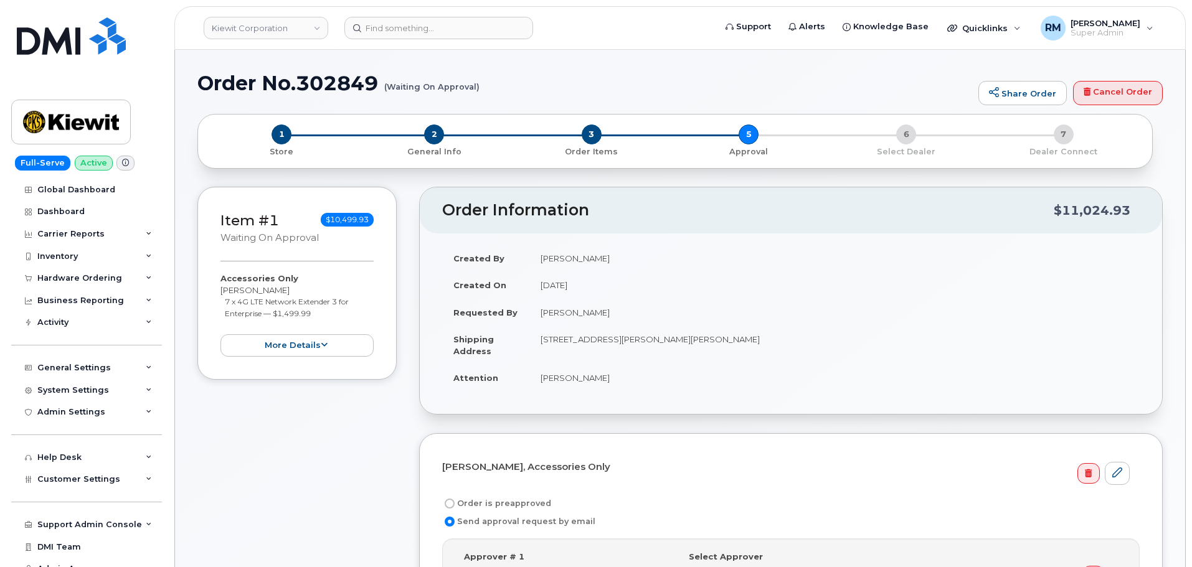
click at [346, 80] on h1 "Order No.302849 (Waiting On Approval)" at bounding box center [584, 83] width 775 height 22
copy h1 "302849"
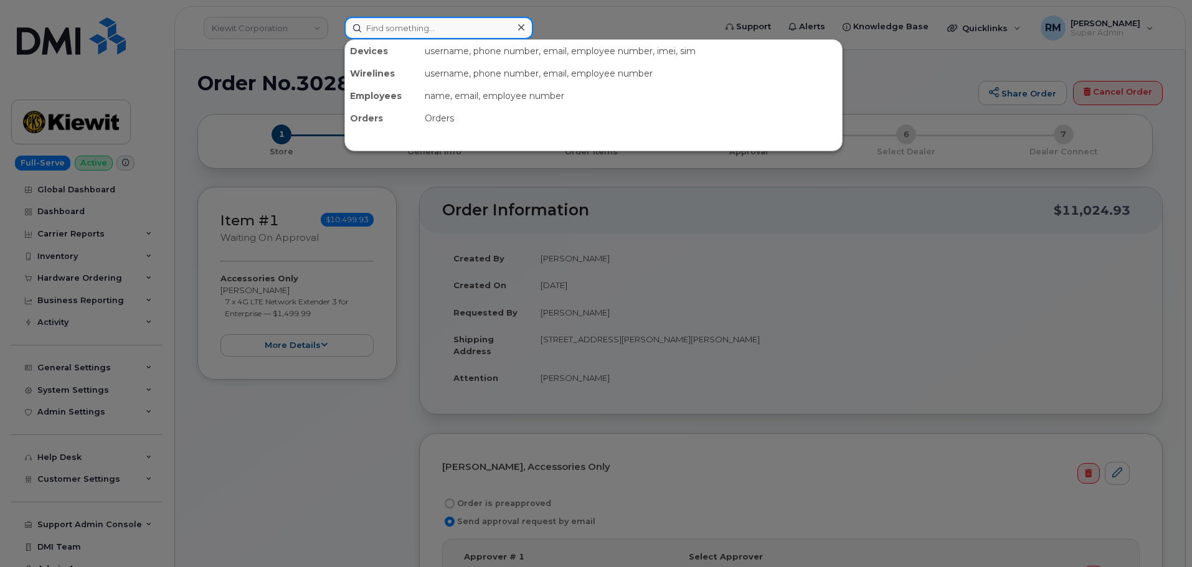
click at [403, 29] on input at bounding box center [438, 28] width 189 height 22
paste input "4029269478"
type input "4029269478"
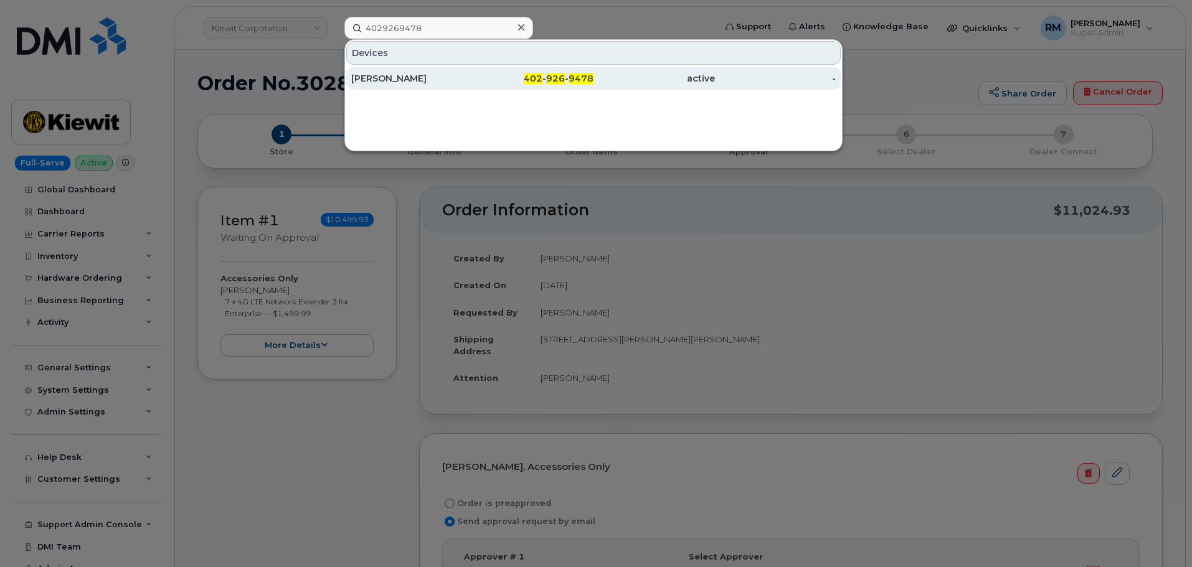
click at [470, 81] on div "Brett Bock" at bounding box center [411, 78] width 121 height 12
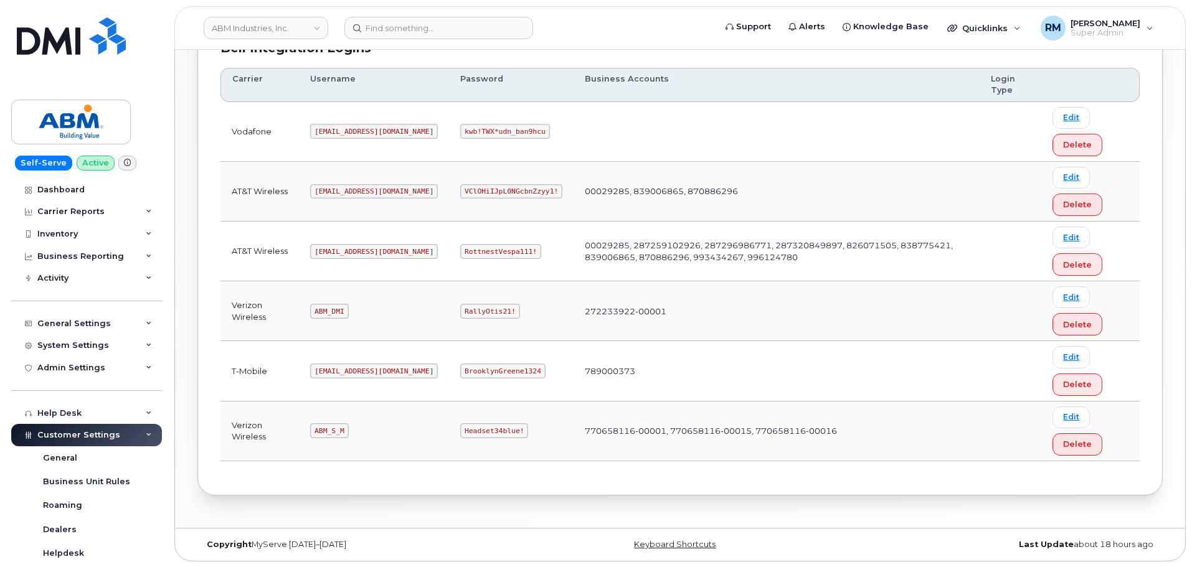
scroll to position [195, 0]
drag, startPoint x: 316, startPoint y: 431, endPoint x: 359, endPoint y: 428, distance: 43.7
click at [359, 431] on td "ABM_S_M" at bounding box center [374, 431] width 150 height 60
copy code "ABM_S_M"
click at [460, 425] on code "Headset34blue!" at bounding box center [494, 430] width 68 height 15
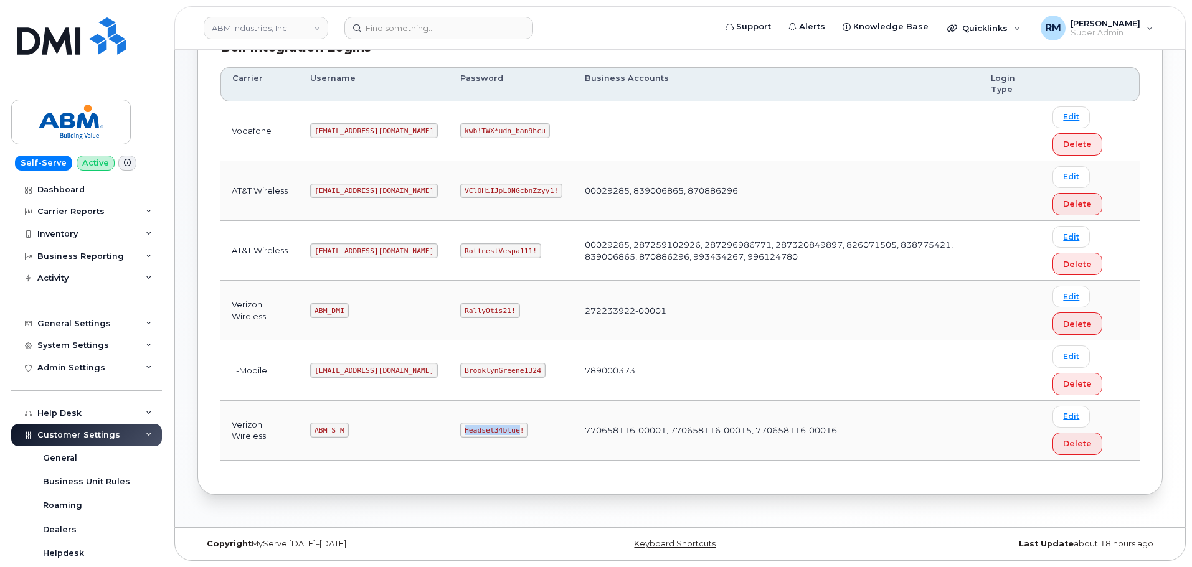
click at [460, 425] on code "Headset34blue!" at bounding box center [494, 430] width 68 height 15
copy code "Headset34blue"
click at [400, 34] on input at bounding box center [438, 28] width 189 height 22
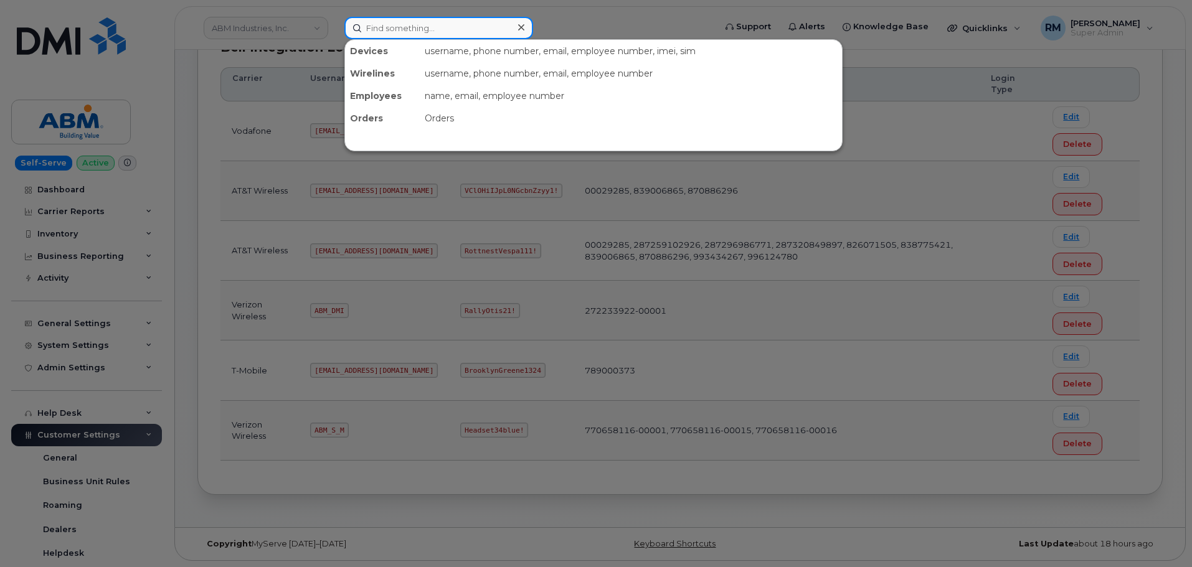
paste input "John Fanelli"
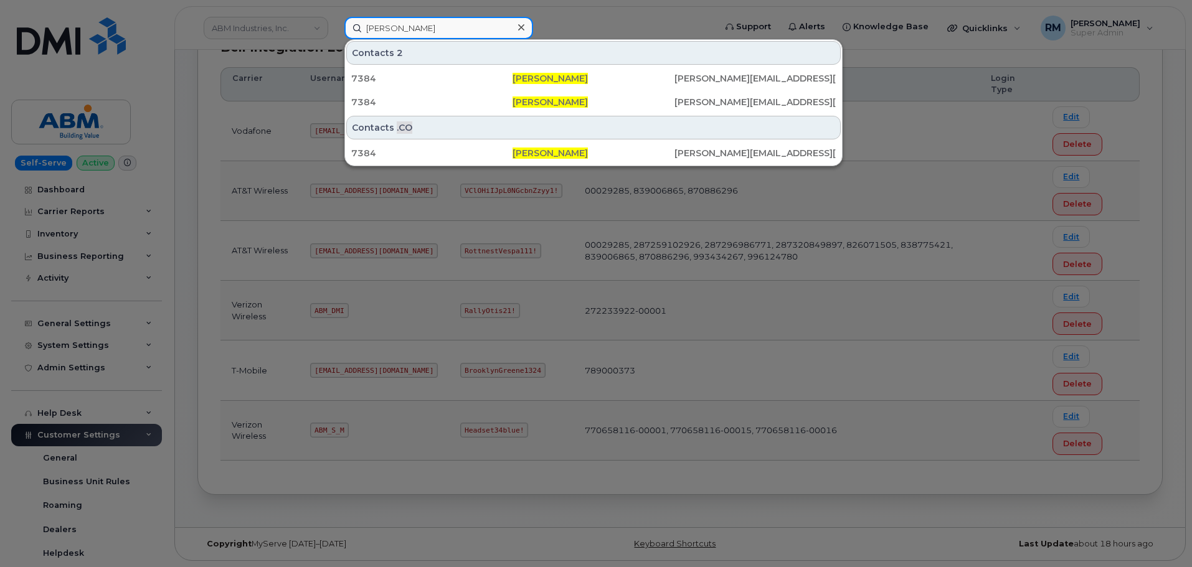
drag, startPoint x: 370, startPoint y: 34, endPoint x: 282, endPoint y: 34, distance: 88.4
click at [334, 34] on div "John Fanelli Contacts 2 7384 John Fanelli MIKE.FANELLI@KIEWIT.COM 7384 John Fan…" at bounding box center [525, 28] width 382 height 22
paste input "[PHONE_NUMBER]"
type input "402 926 9478"
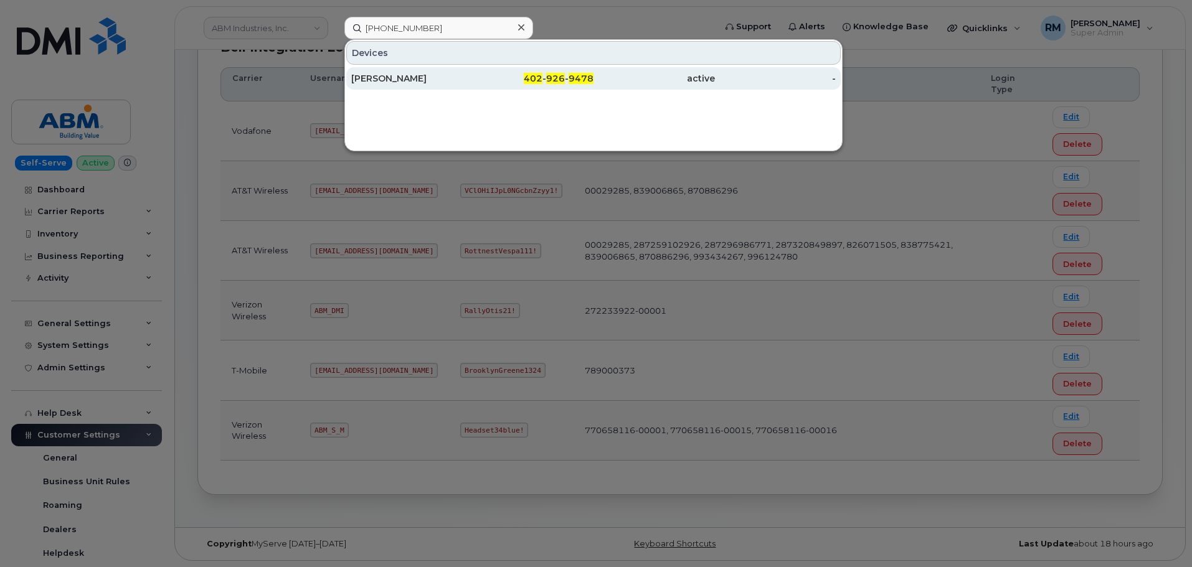
click at [377, 75] on div "[PERSON_NAME]" at bounding box center [411, 78] width 121 height 12
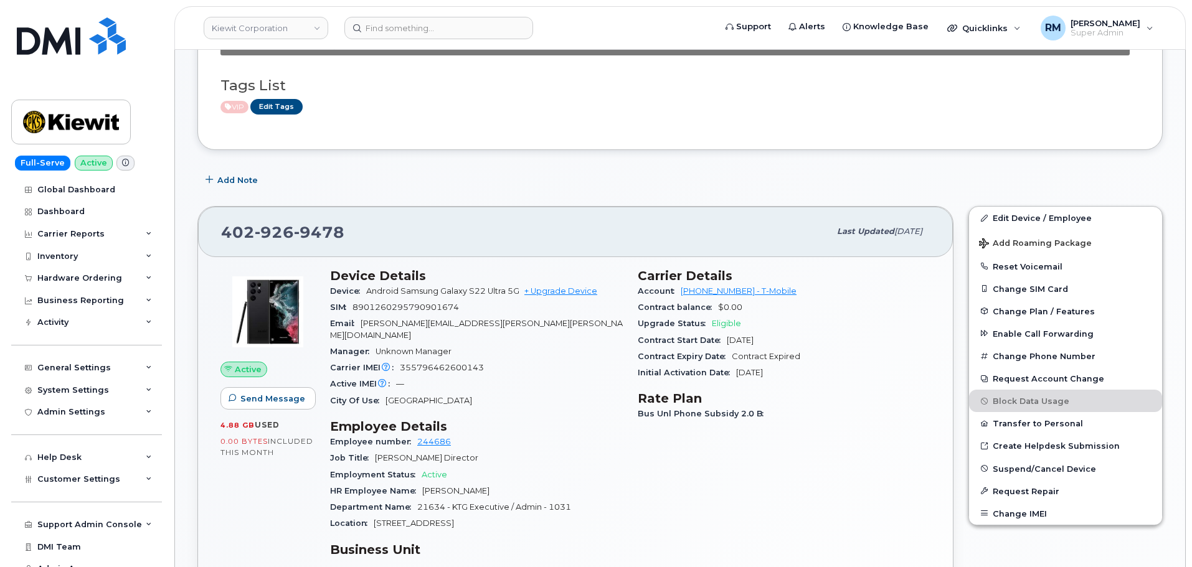
scroll to position [374, 0]
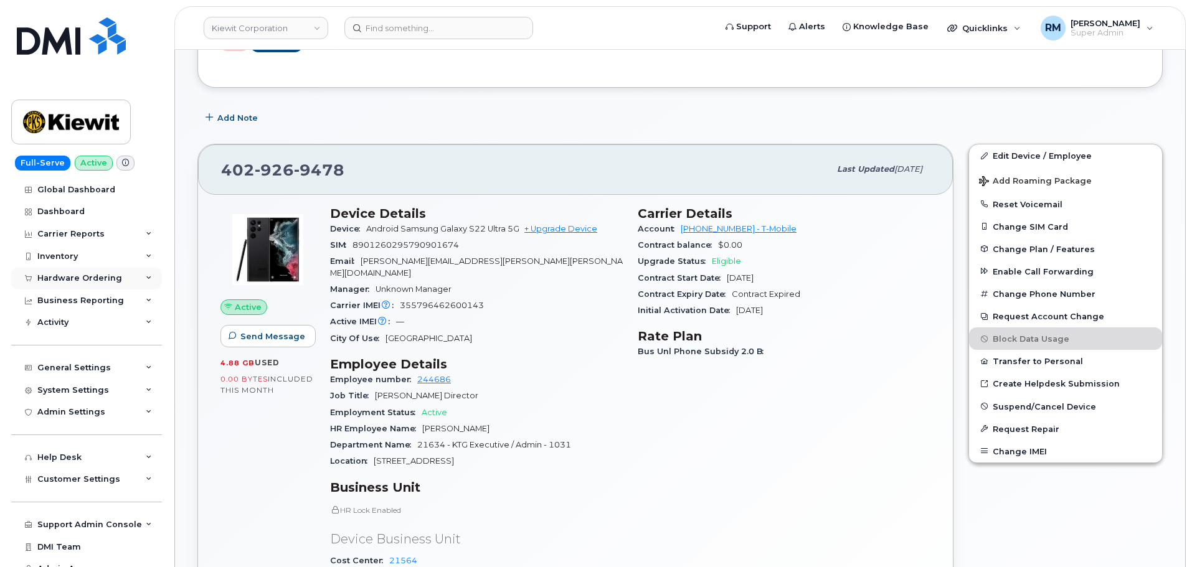
click at [75, 279] on div "Hardware Ordering" at bounding box center [79, 278] width 85 height 10
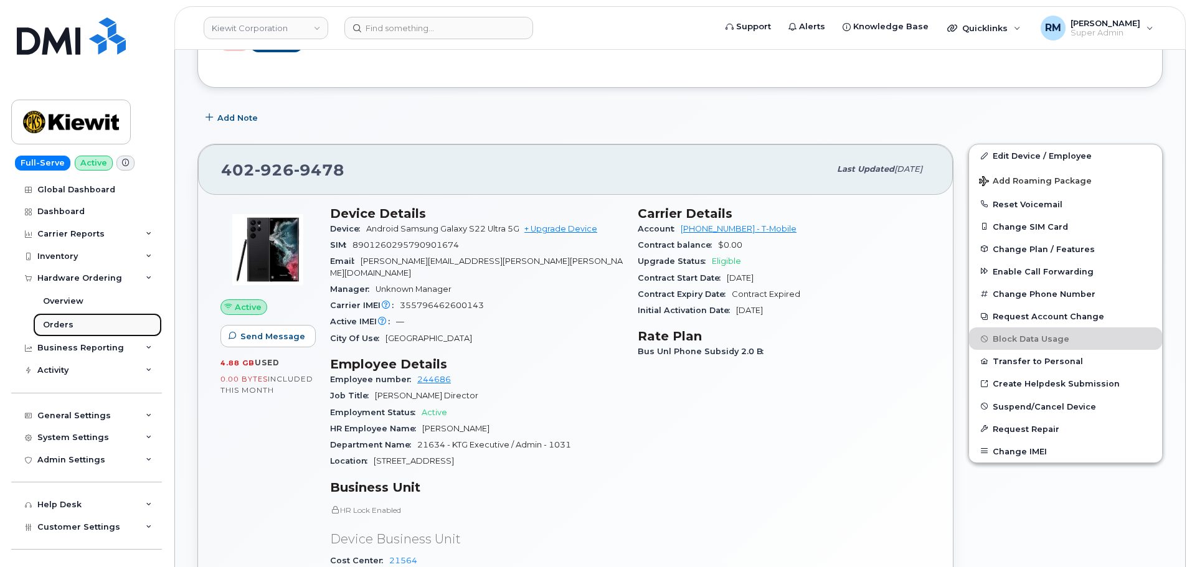
click at [62, 324] on div "Orders" at bounding box center [58, 325] width 31 height 11
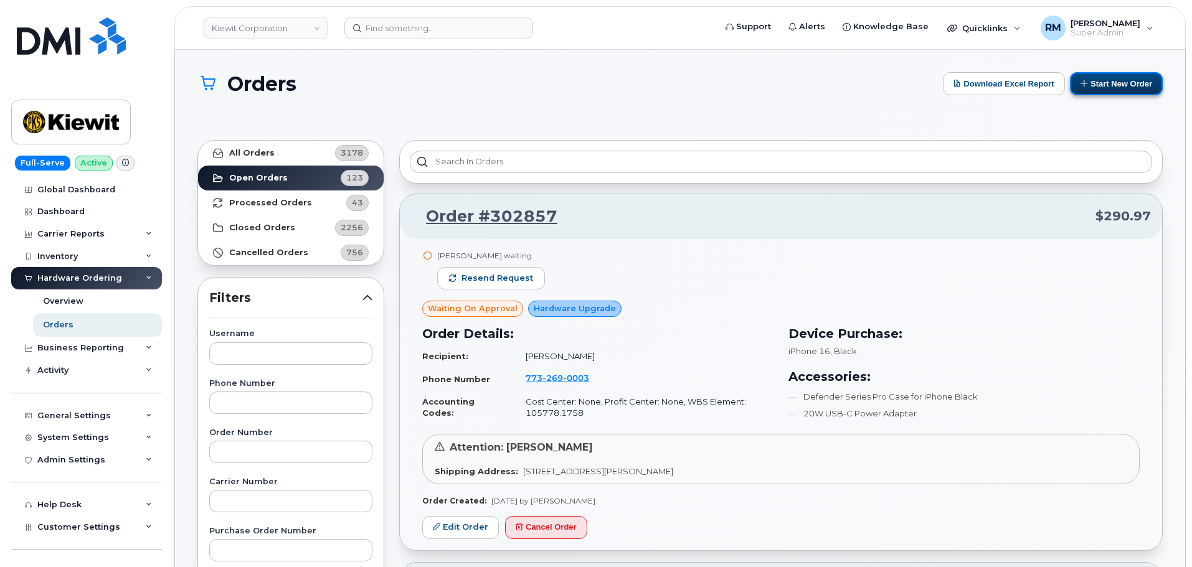
click at [1105, 88] on button "Start New Order" at bounding box center [1116, 83] width 93 height 23
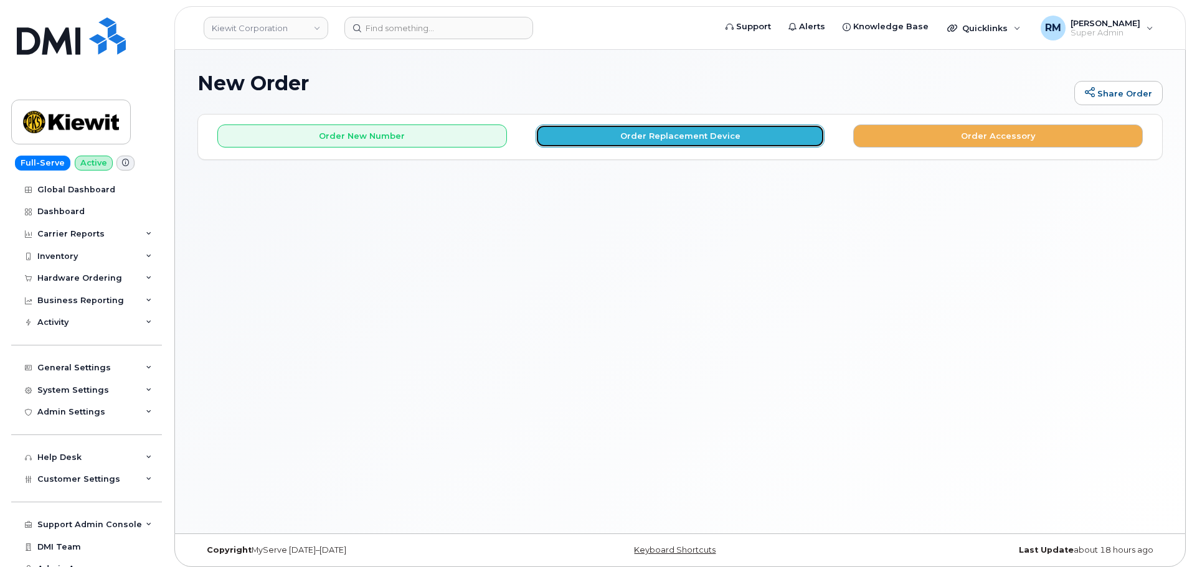
click at [673, 128] on button "Order Replacement Device" at bounding box center [681, 136] width 290 height 23
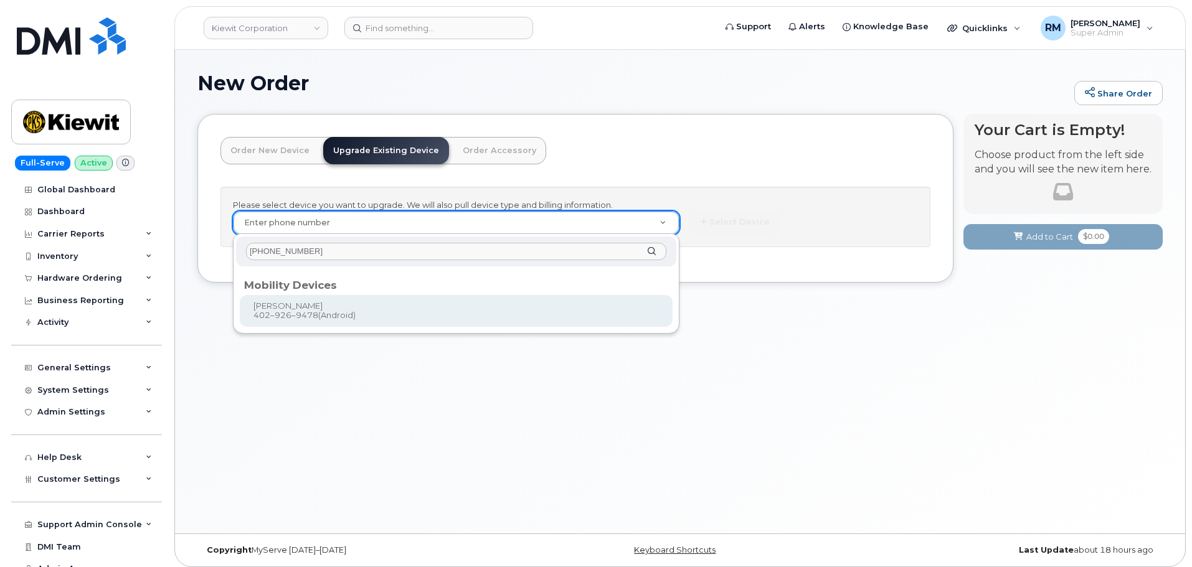
type input "402 926 9478"
type input "1117925"
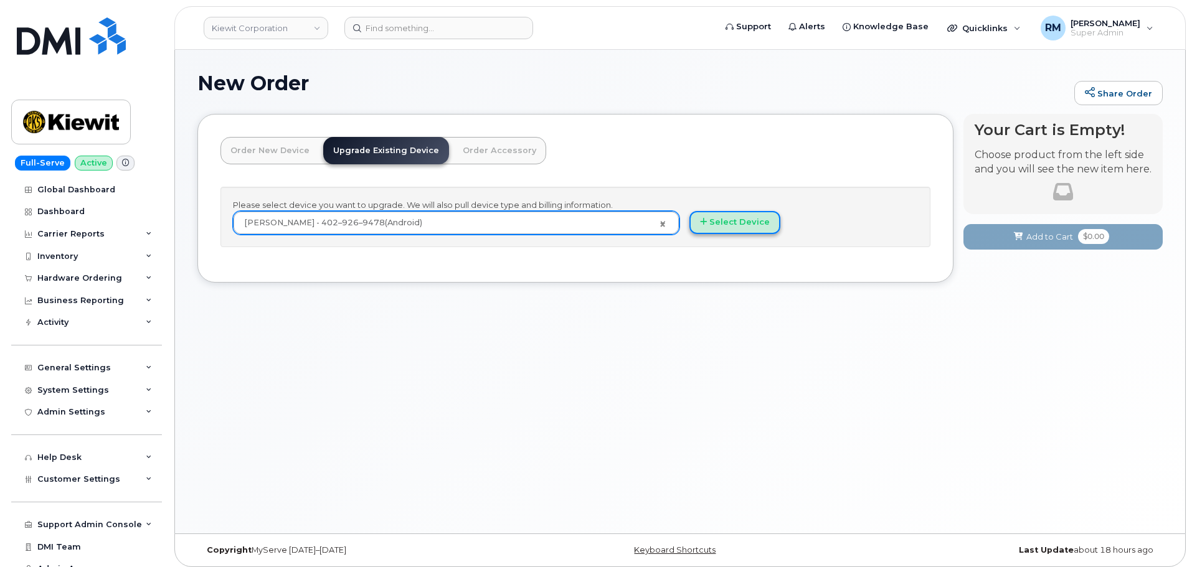
click at [735, 222] on button "Select Device" at bounding box center [734, 222] width 91 height 23
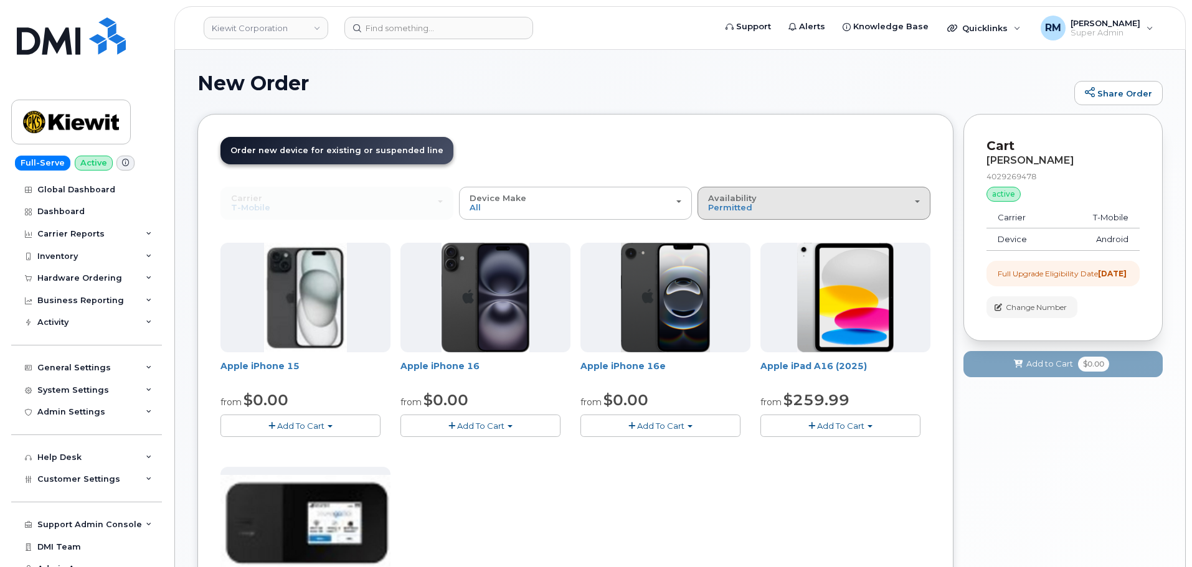
click at [757, 211] on div "Availability Permitted All" at bounding box center [814, 203] width 212 height 19
click at [726, 253] on label "All" at bounding box center [714, 252] width 26 height 15
click at [0, 0] on input "All" at bounding box center [0, 0] width 0 height 0
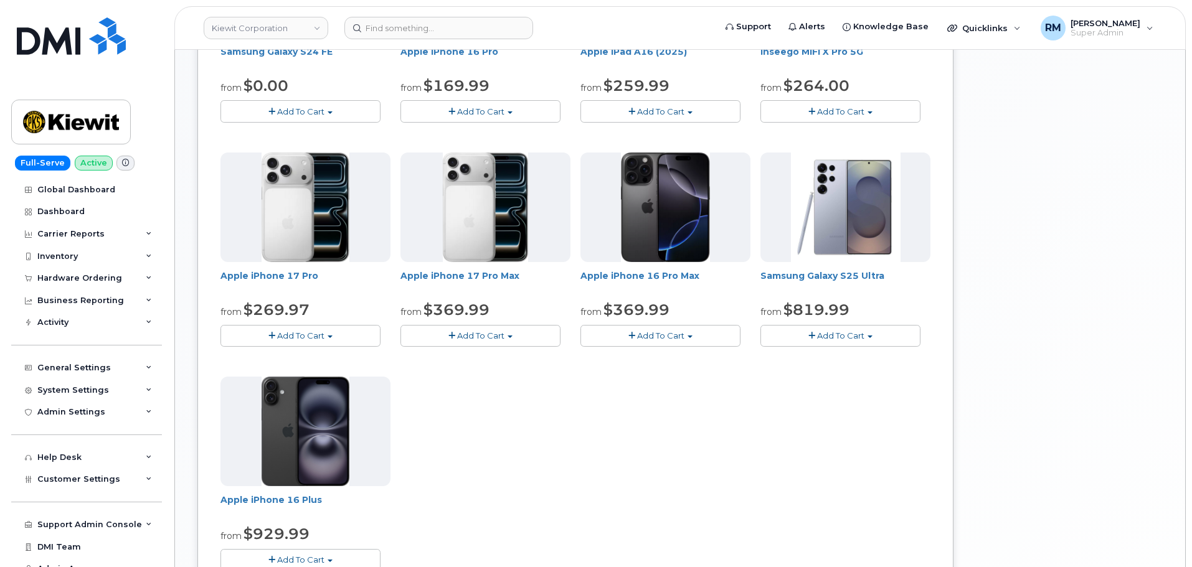
scroll to position [561, 0]
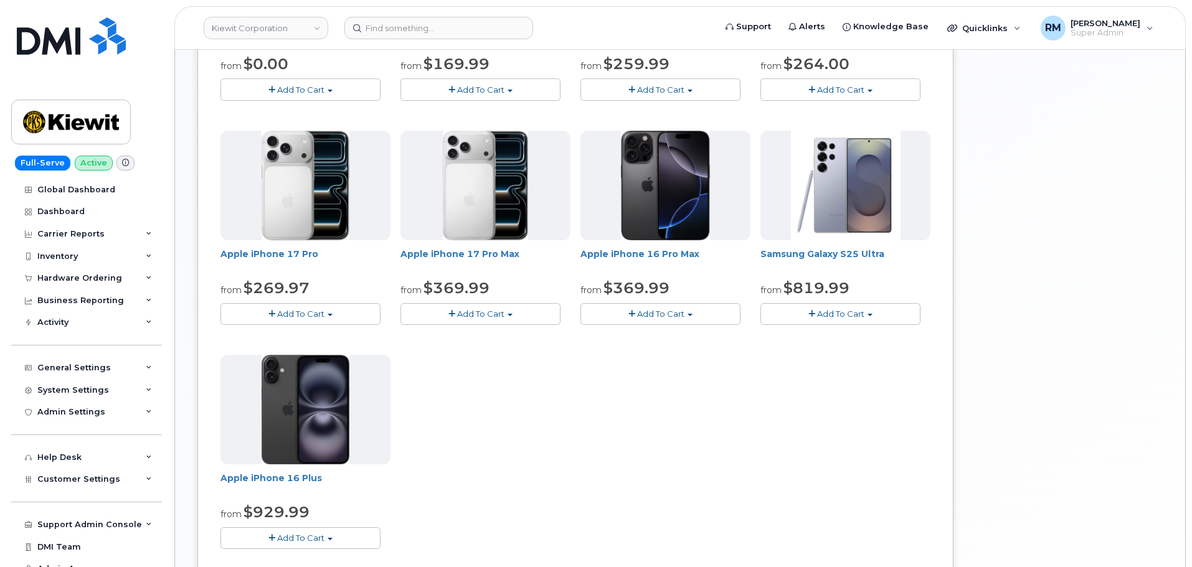
click at [831, 311] on span "Add To Cart" at bounding box center [840, 314] width 47 height 10
click at [835, 337] on link "$819.99 - 2 Year Upgrade (512GB)" at bounding box center [848, 337] width 168 height 16
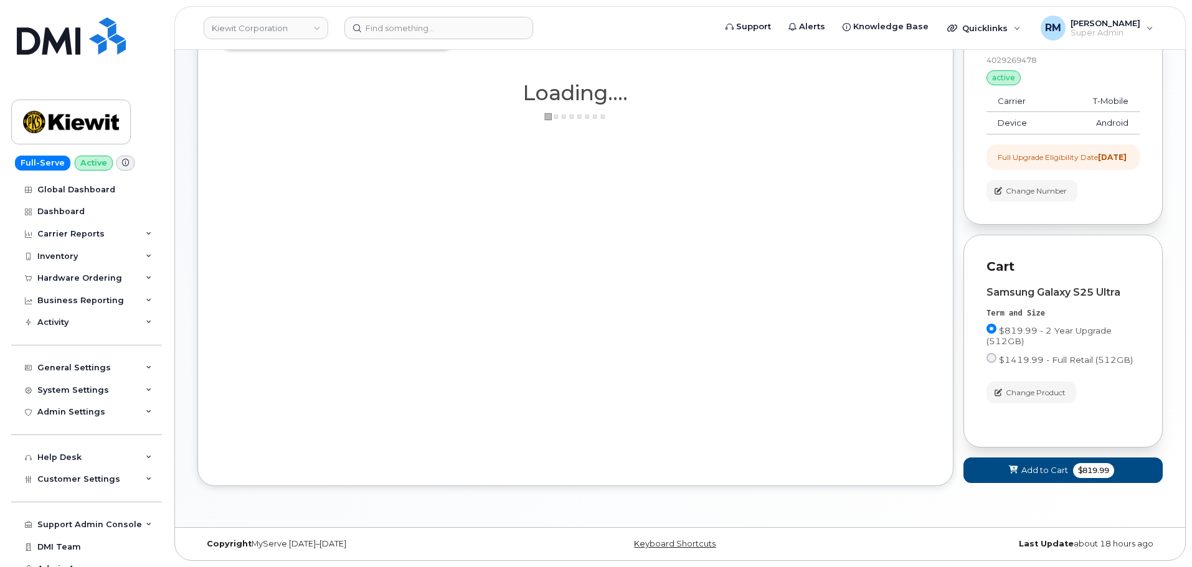
scroll to position [127, 0]
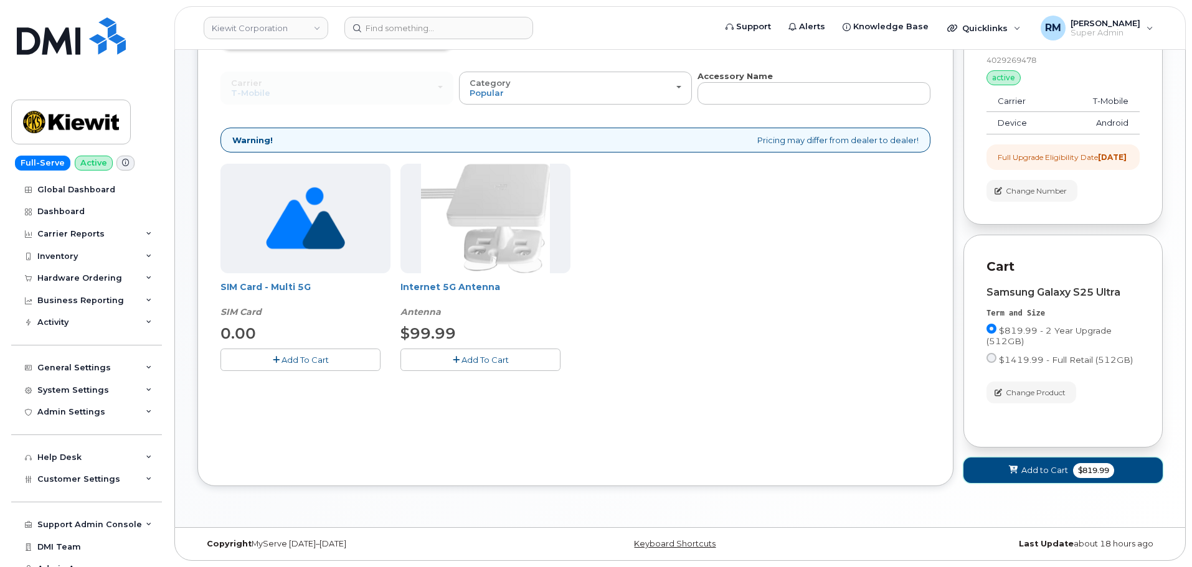
click at [1037, 474] on span "Add to Cart" at bounding box center [1044, 471] width 47 height 12
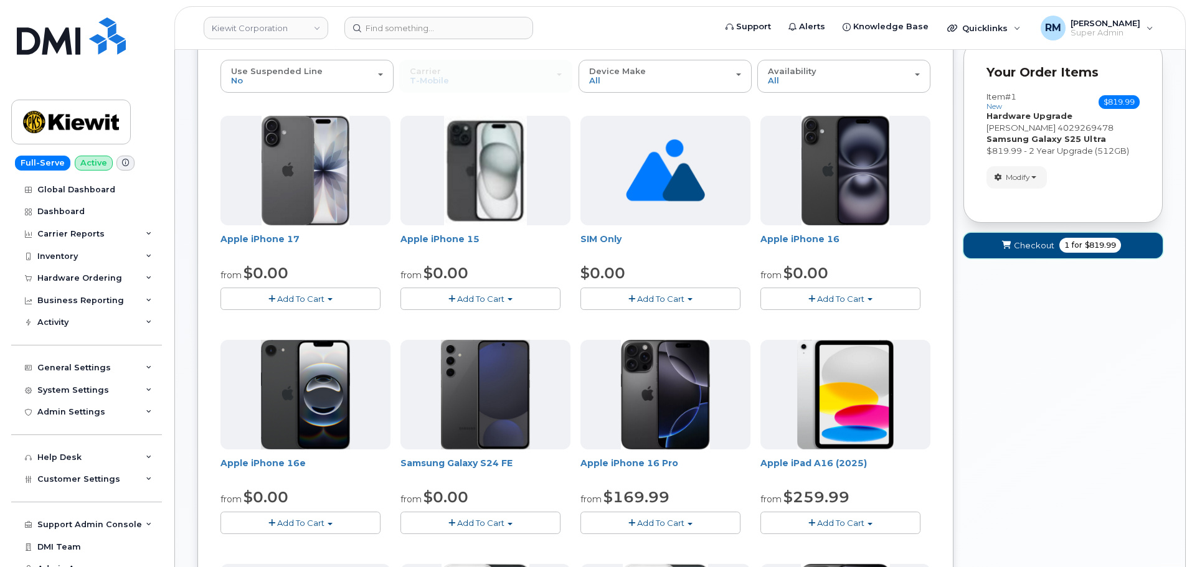
click at [1025, 245] on span "Checkout" at bounding box center [1034, 246] width 40 height 12
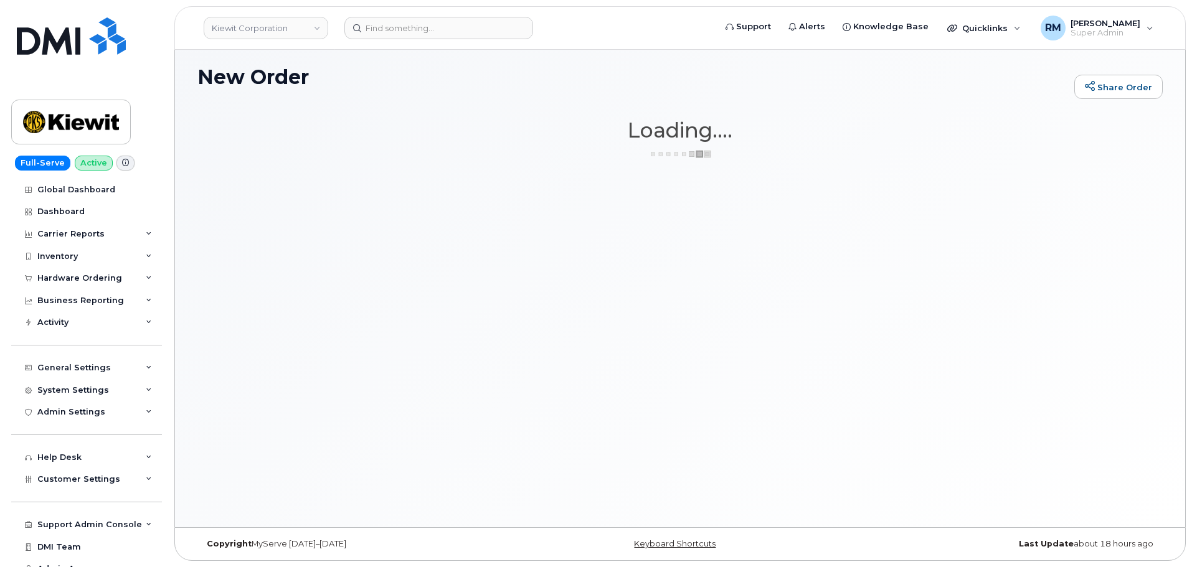
scroll to position [6, 0]
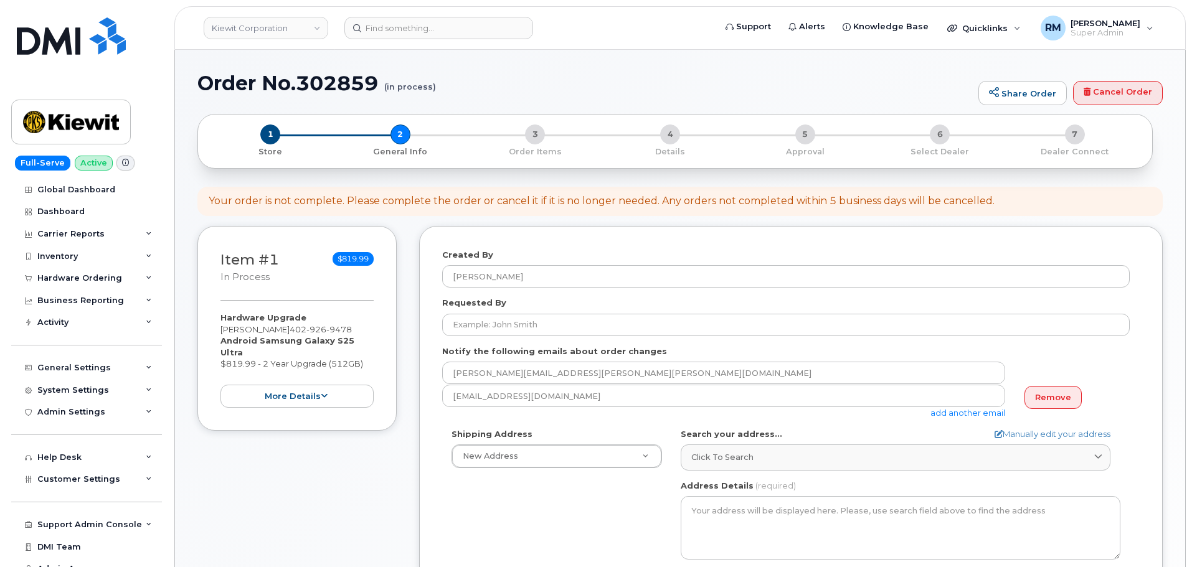
select select
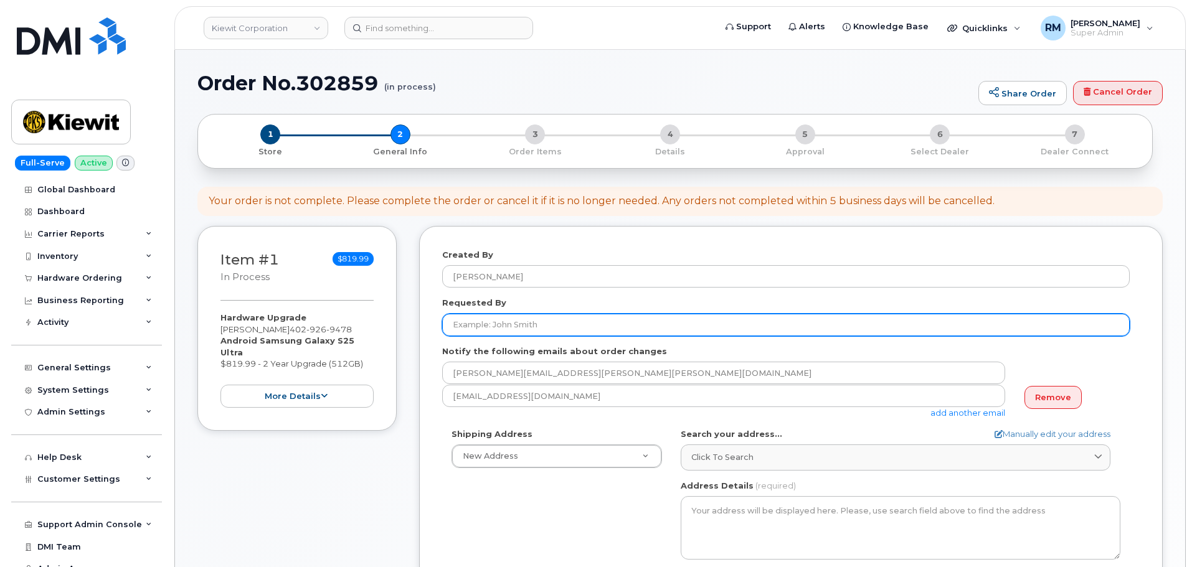
click at [480, 322] on input "Requested By" at bounding box center [786, 325] width 688 height 22
type input "[PERSON_NAME]"
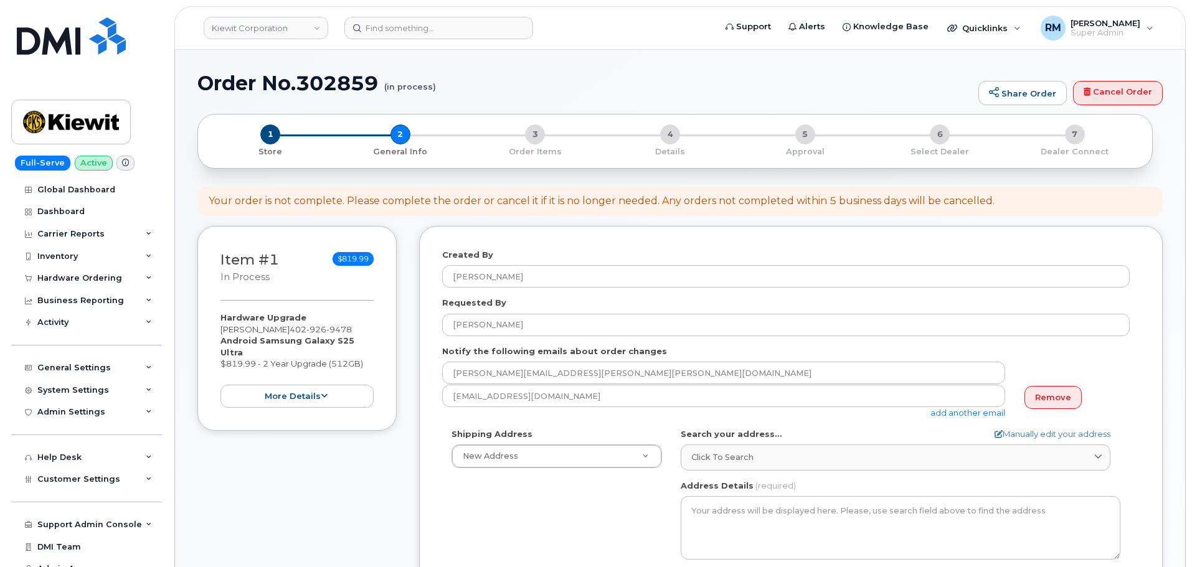
click at [968, 415] on link "add another email" at bounding box center [967, 413] width 75 height 10
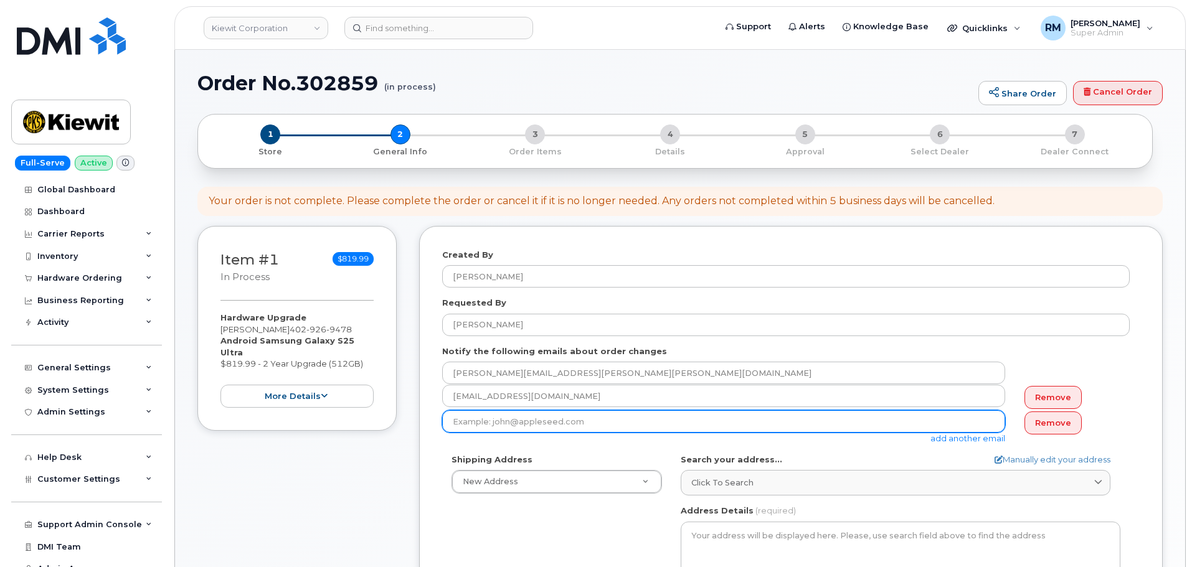
click at [502, 420] on input "email" at bounding box center [723, 421] width 563 height 22
paste input "DANIEL.BUFFINGTON@KIEWIT.COM"
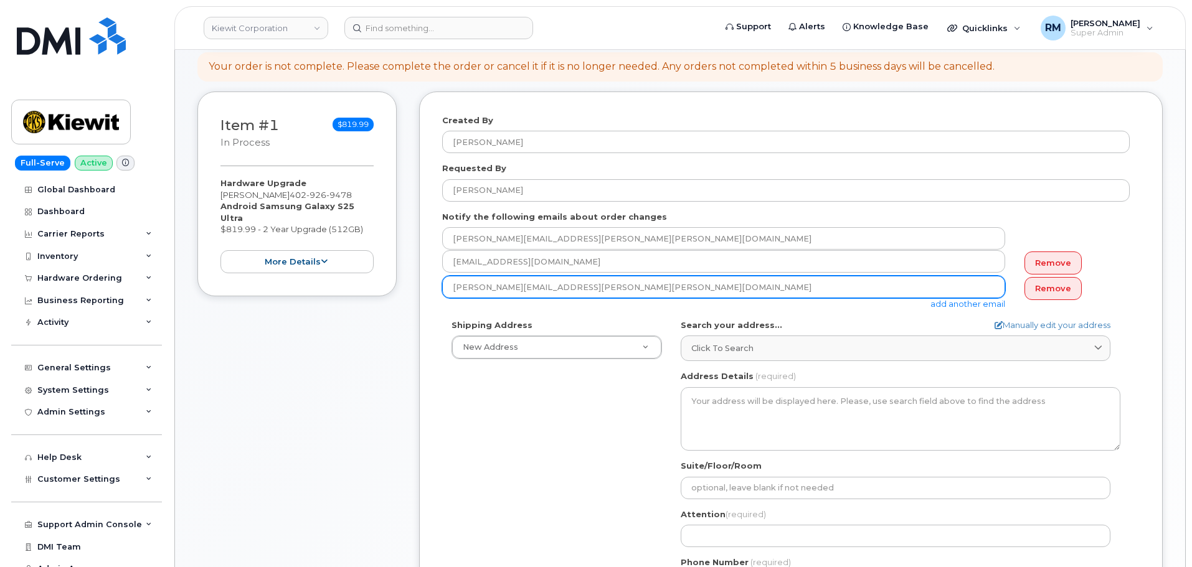
scroll to position [187, 0]
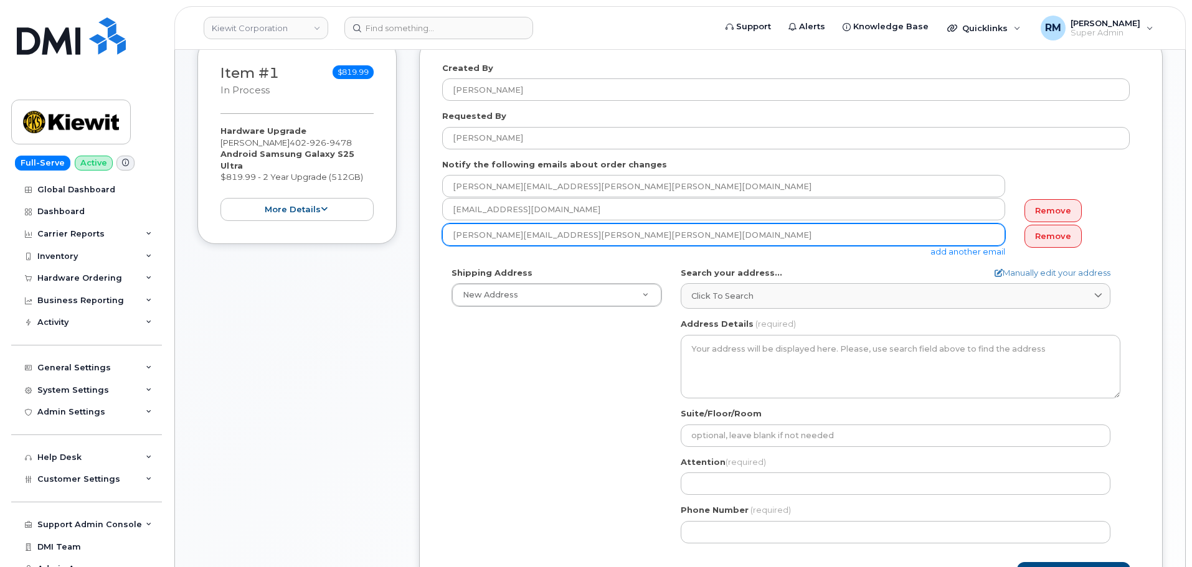
type input "DANIEL.BUFFINGTON@KIEWIT.COM"
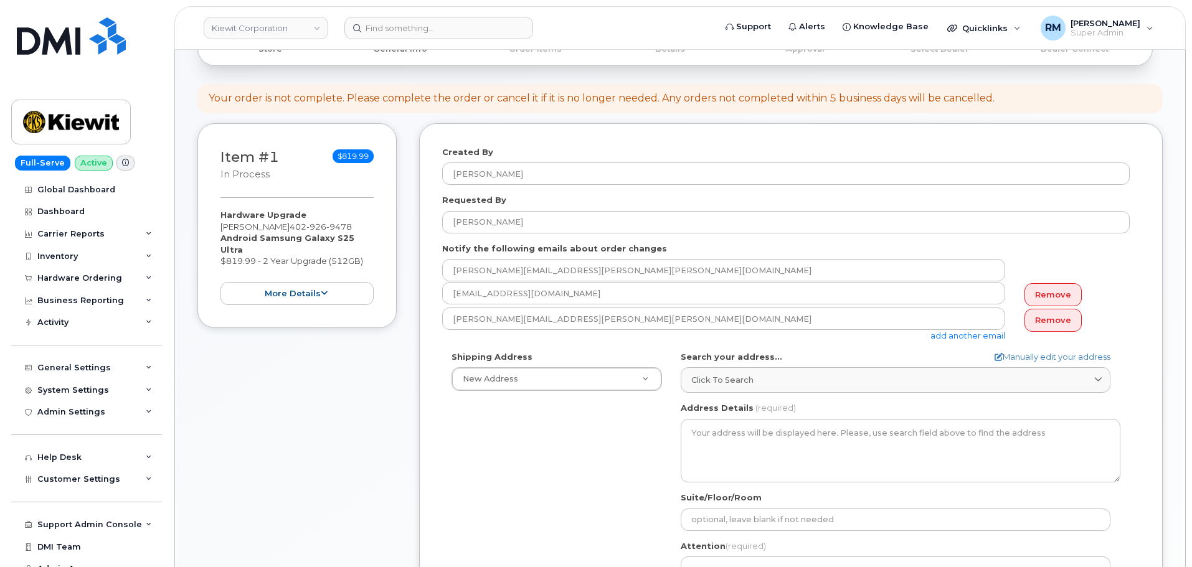
scroll to position [0, 0]
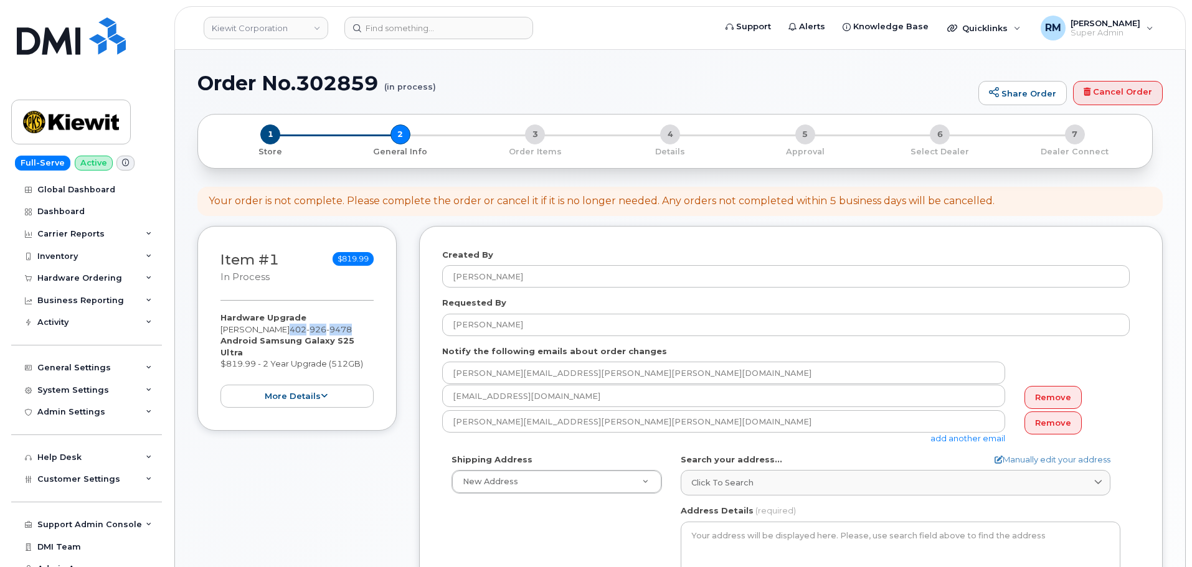
drag, startPoint x: 337, startPoint y: 329, endPoint x: 267, endPoint y: 332, distance: 70.4
click at [267, 332] on div "Hardware Upgrade Brett Bock 402 926 9478 Android Samsung Galaxy S25 Ultra $819.…" at bounding box center [296, 360] width 153 height 96
copy span "402 926 9478"
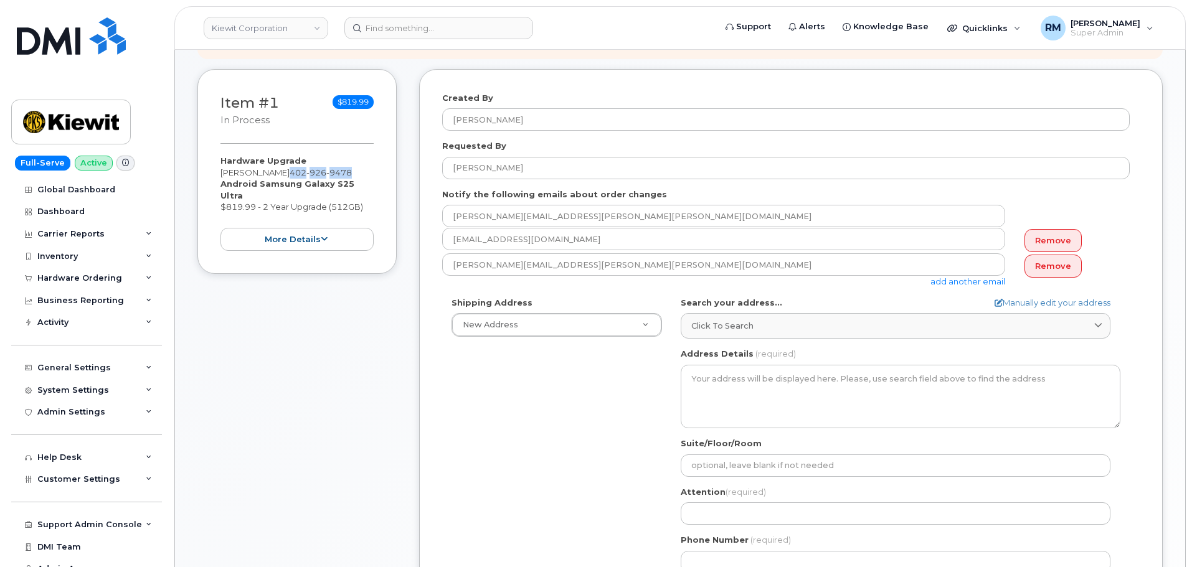
scroll to position [187, 0]
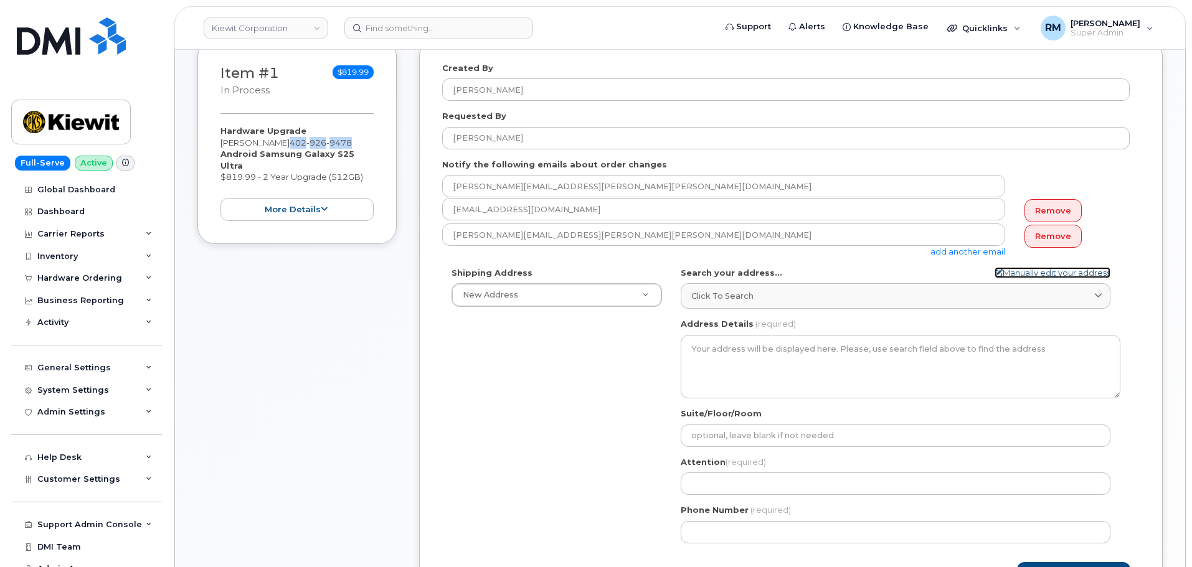
click at [995, 272] on icon at bounding box center [999, 273] width 8 height 8
select select
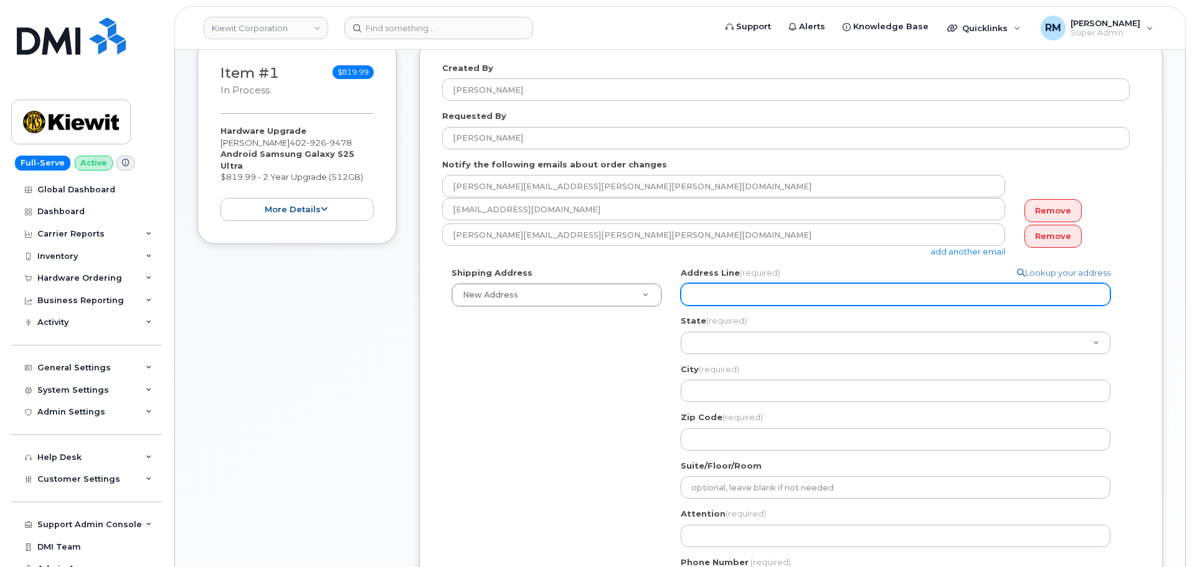
click at [708, 293] on input "Address Line (required)" at bounding box center [896, 294] width 430 height 22
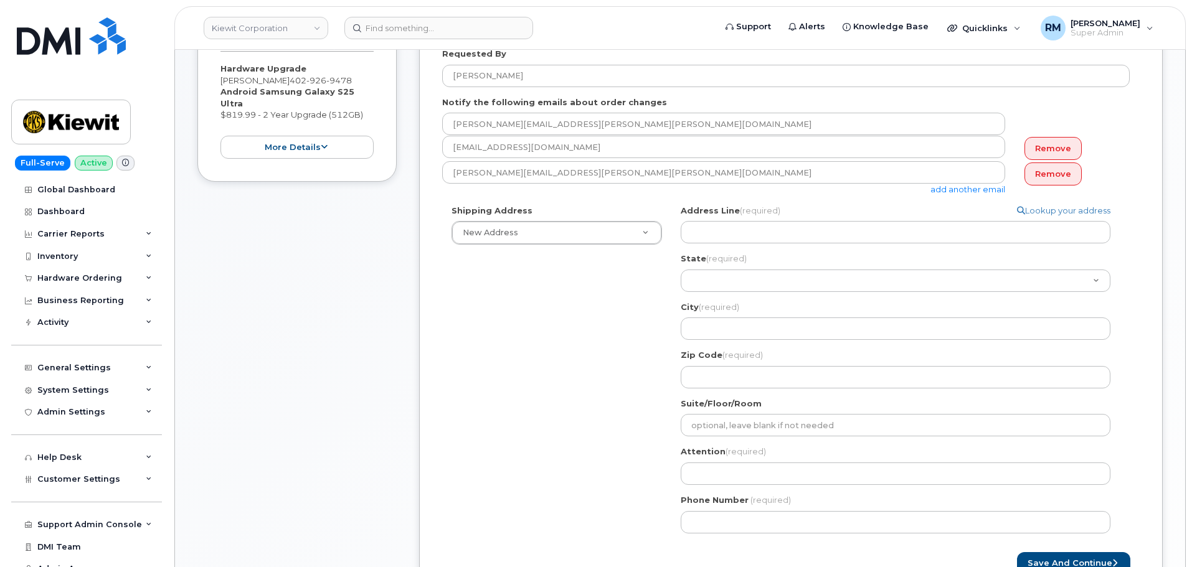
click at [537, 255] on div "Shipping Address New Address New Address 525 Park Ave Ste 2A 4300 Township Road…" at bounding box center [786, 374] width 688 height 338
click at [1148, 261] on div "Created By Rachel Miller Requested By Daniel Buffington Notify the following em…" at bounding box center [791, 288] width 744 height 622
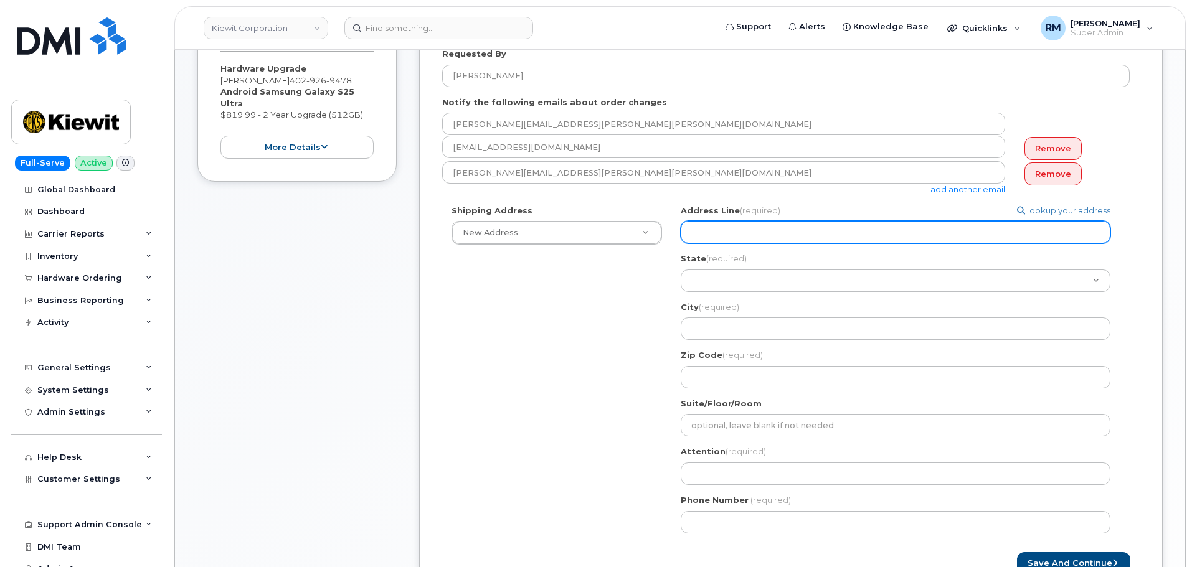
drag, startPoint x: 746, startPoint y: 230, endPoint x: 732, endPoint y: 233, distance: 14.5
click at [746, 230] on input "Address Line (required)" at bounding box center [896, 232] width 430 height 22
paste input "12312 Port Grace Blvd"
select select
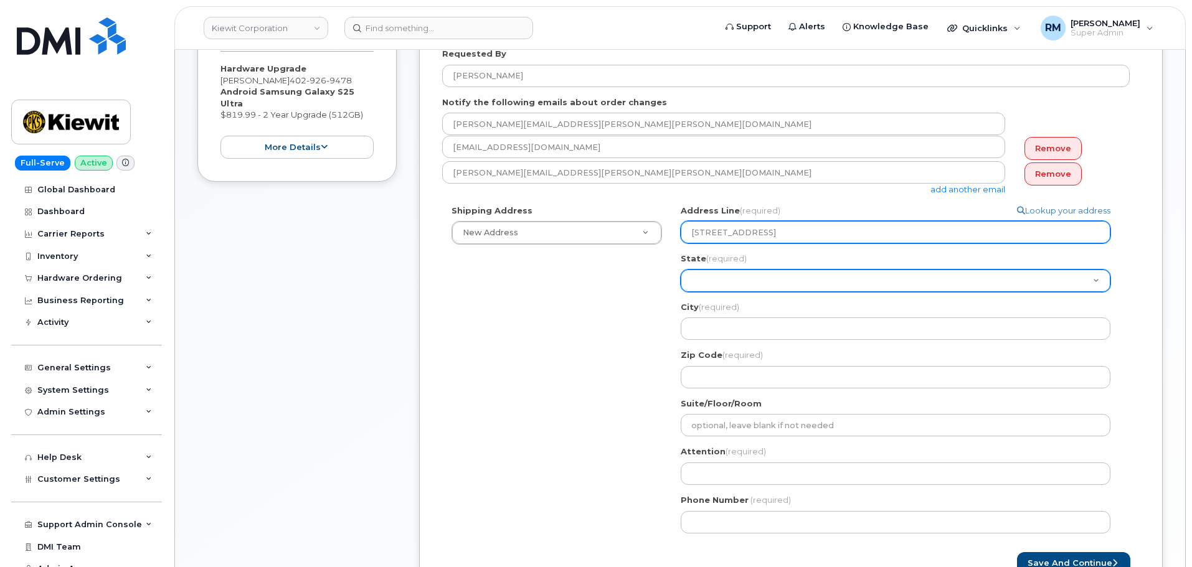
type input "12312 Port Grace Blvd"
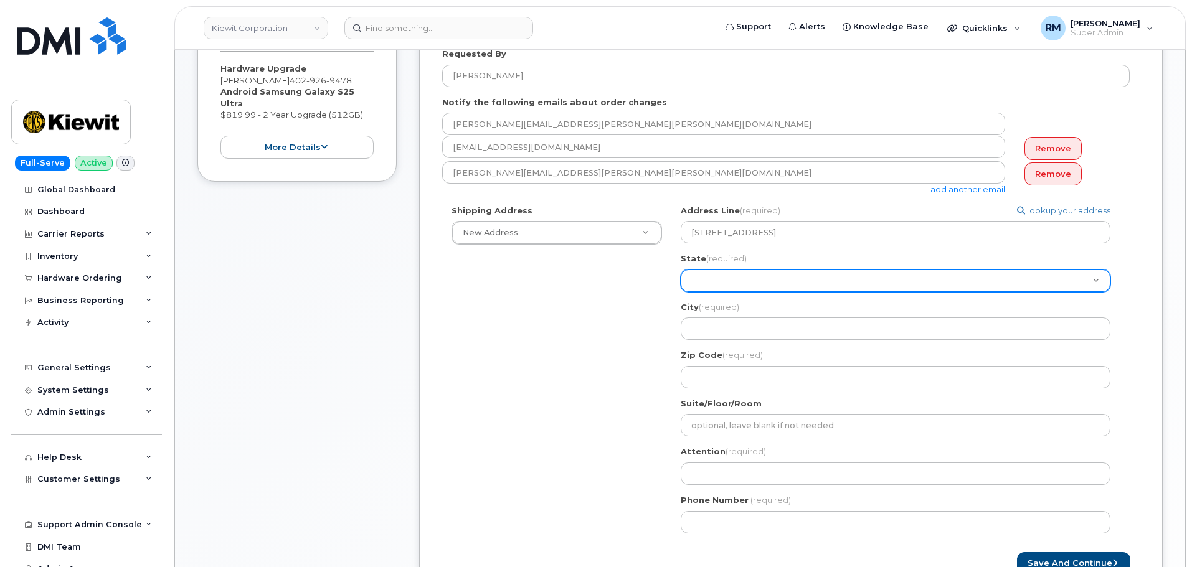
click at [704, 282] on select "Alabama Alaska American Samoa Arizona Arkansas California Colorado Connecticut …" at bounding box center [896, 281] width 430 height 22
select select "NE"
click at [681, 270] on select "Alabama Alaska American Samoa Arizona Arkansas California Colorado Connecticut …" at bounding box center [896, 281] width 430 height 22
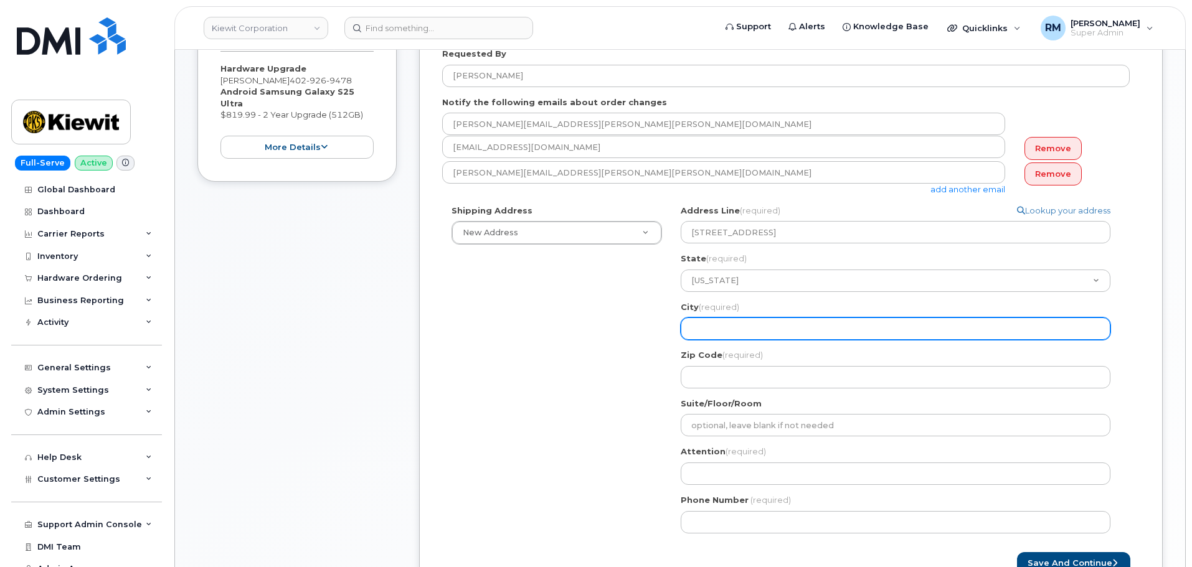
paste input "La Vista"
select select
type input "La Vista"
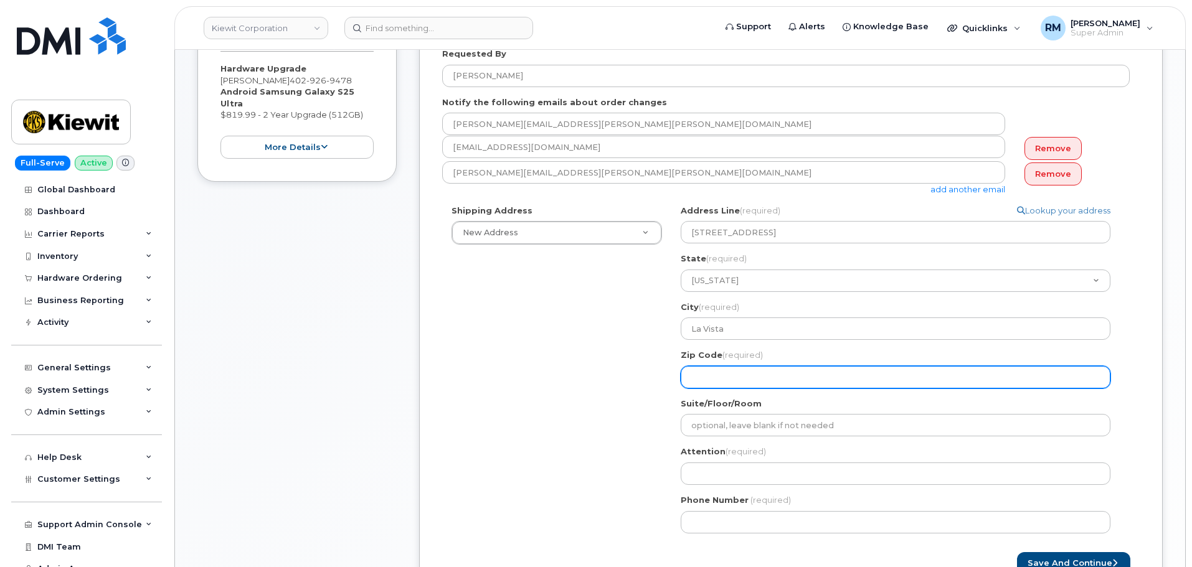
click at [708, 380] on input "Zip Code (required)" at bounding box center [896, 377] width 430 height 22
paste input "68128"
select select
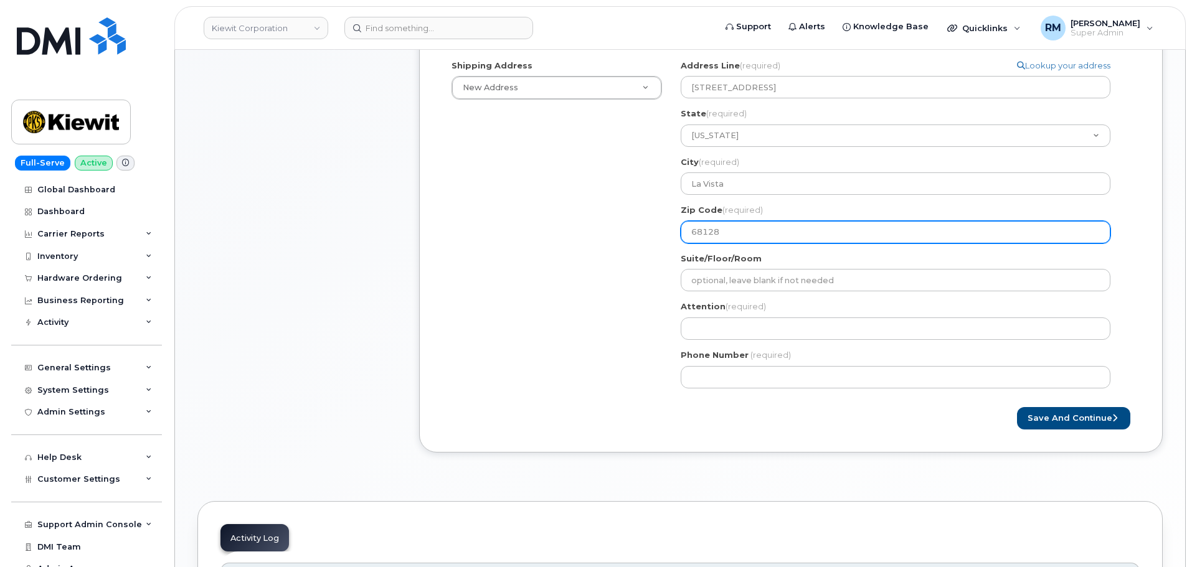
scroll to position [436, 0]
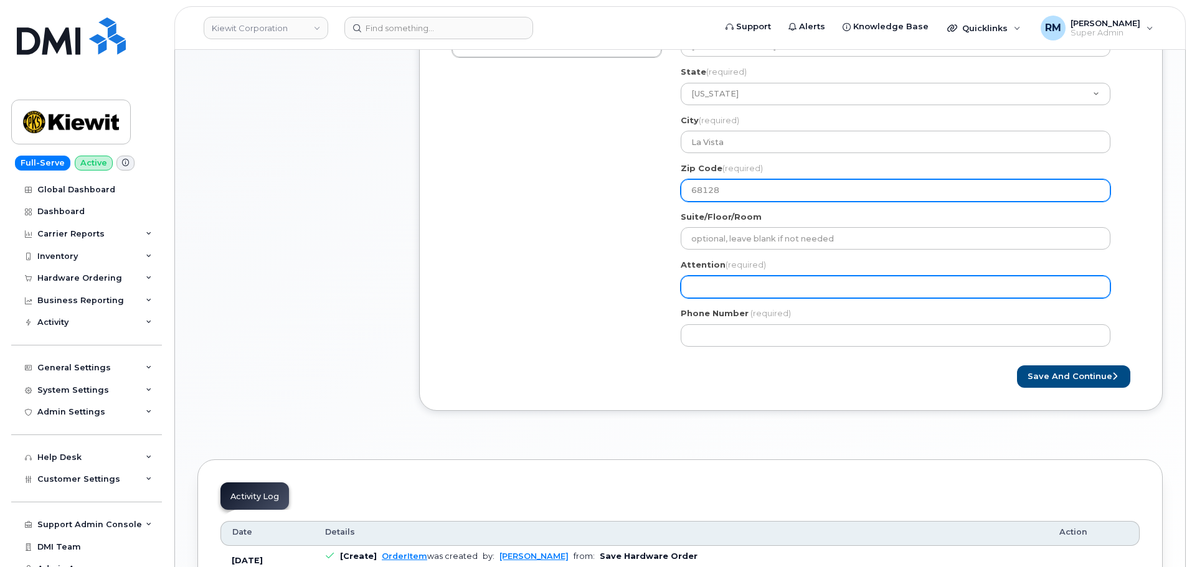
type input "68128"
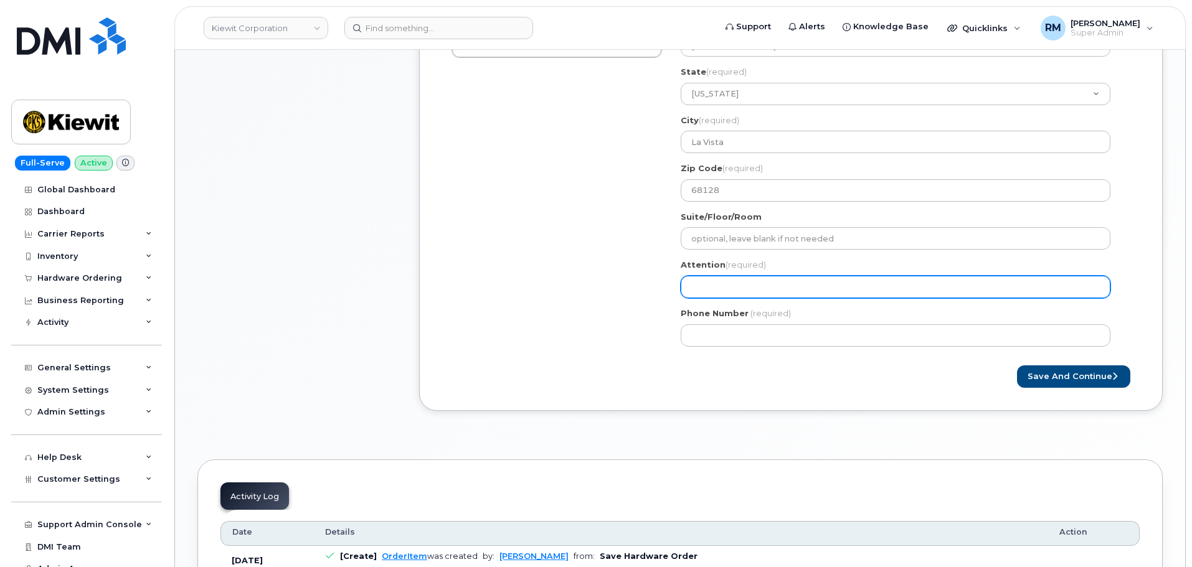
click at [727, 281] on input "Attention (required)" at bounding box center [896, 287] width 430 height 22
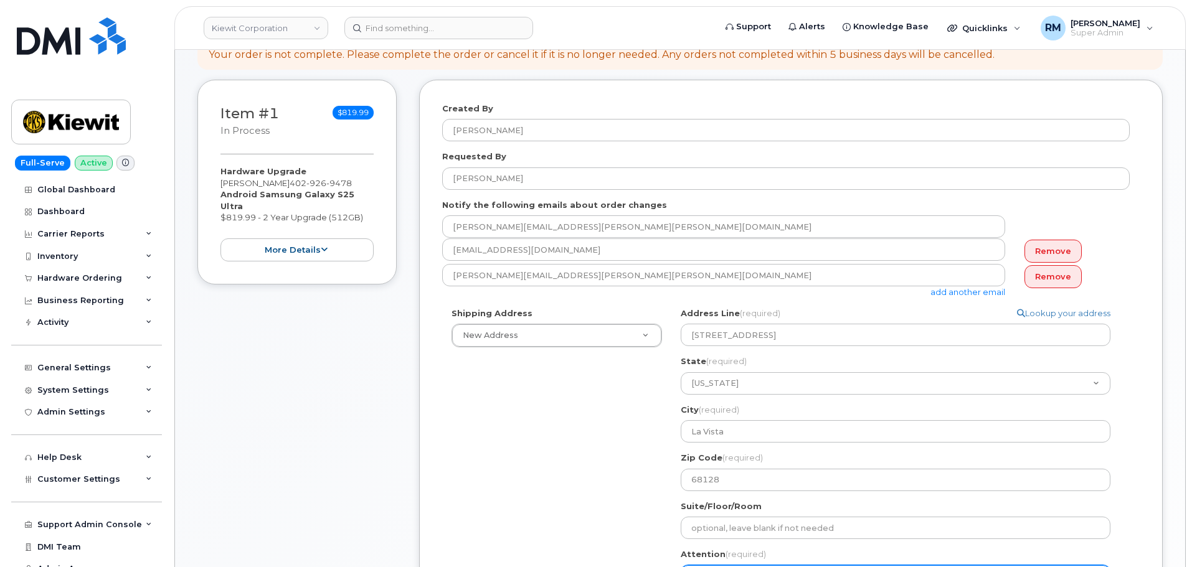
scroll to position [125, 0]
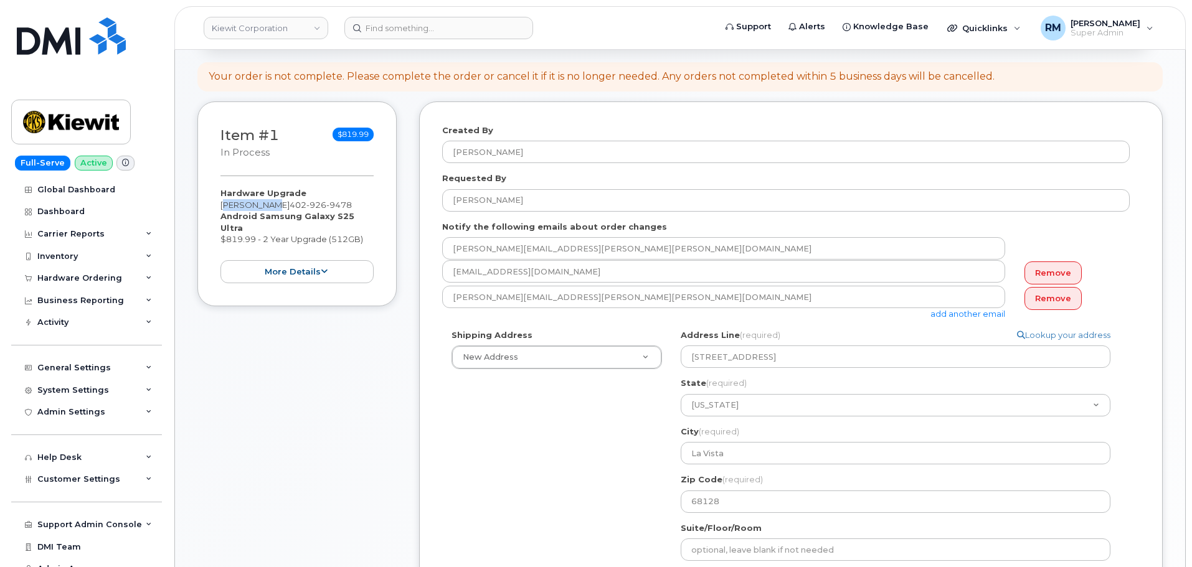
drag, startPoint x: 262, startPoint y: 205, endPoint x: 203, endPoint y: 206, distance: 59.2
click at [203, 206] on div "Item #1 in process $819.99 Hardware Upgrade Brett Bock 402 926 9478 Android Sam…" at bounding box center [296, 204] width 199 height 205
copy div "[PERSON_NAME]"
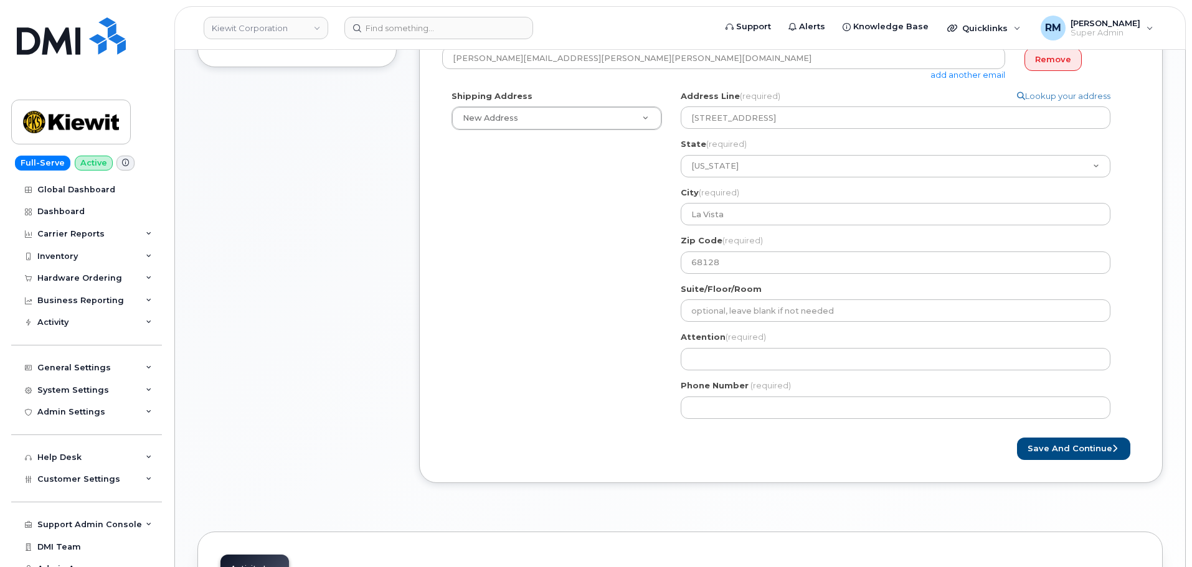
scroll to position [374, 0]
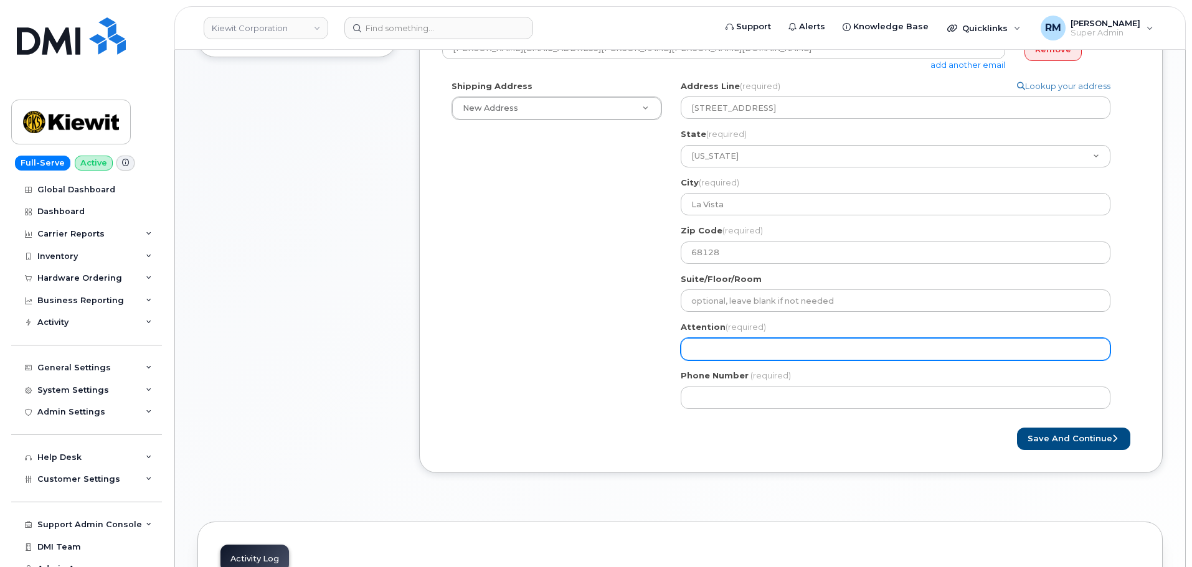
drag, startPoint x: 716, startPoint y: 352, endPoint x: 706, endPoint y: 352, distance: 10.6
click at [716, 352] on input "Attention (required)" at bounding box center [896, 349] width 430 height 22
paste input "[PERSON_NAME]"
select select
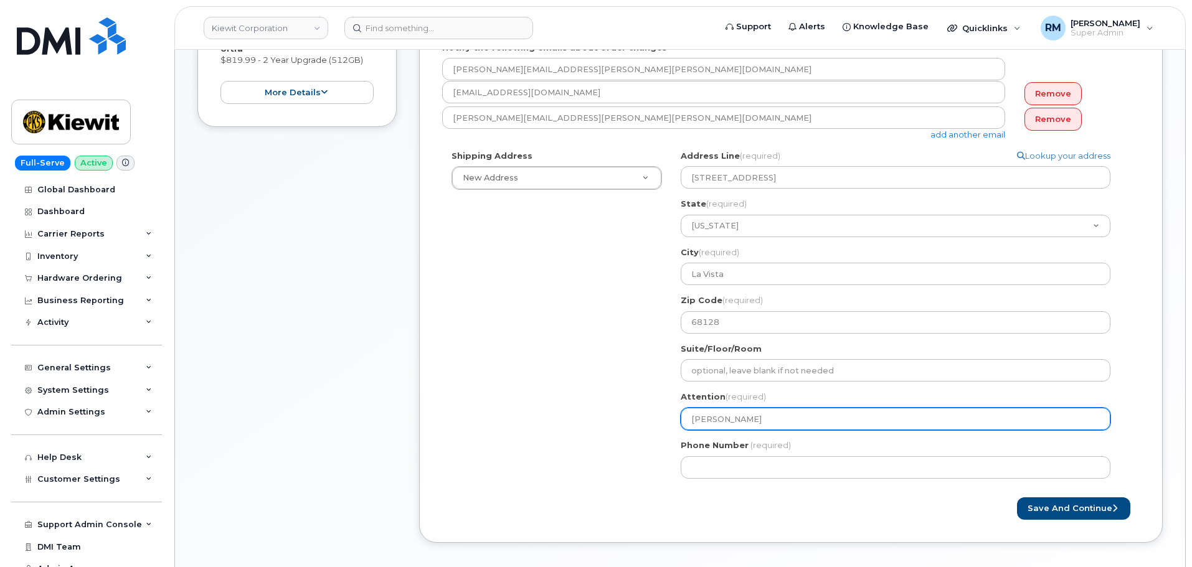
scroll to position [125, 0]
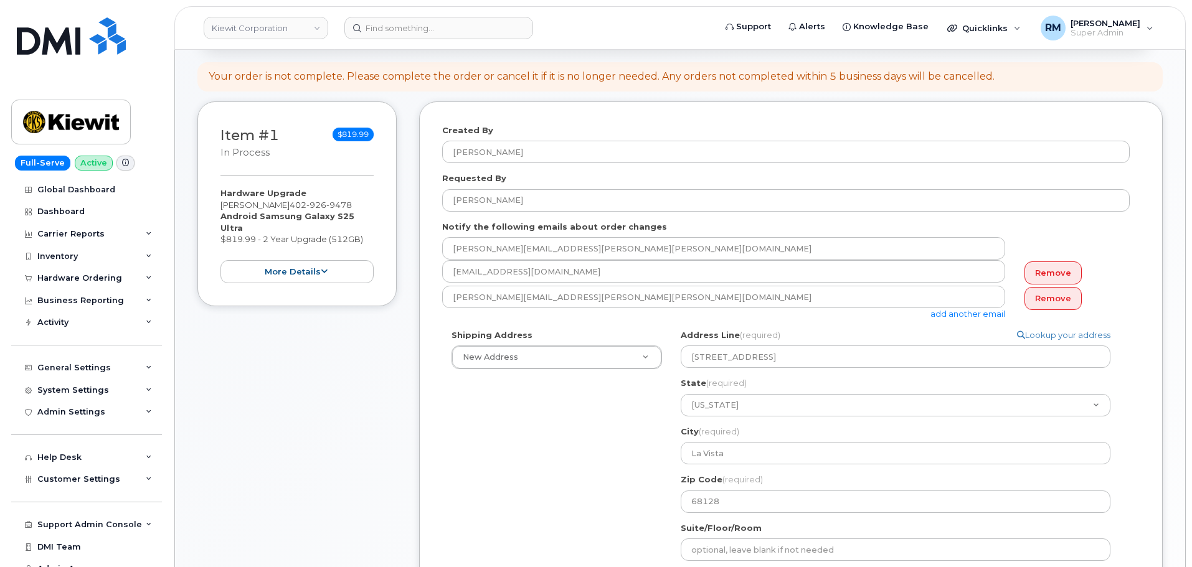
type input "[PERSON_NAME]"
drag, startPoint x: 339, startPoint y: 207, endPoint x: 268, endPoint y: 207, distance: 70.4
click at [268, 207] on div "Hardware Upgrade Brett Bock 402 926 9478 Android Samsung Galaxy S25 Ultra $819.…" at bounding box center [296, 235] width 153 height 96
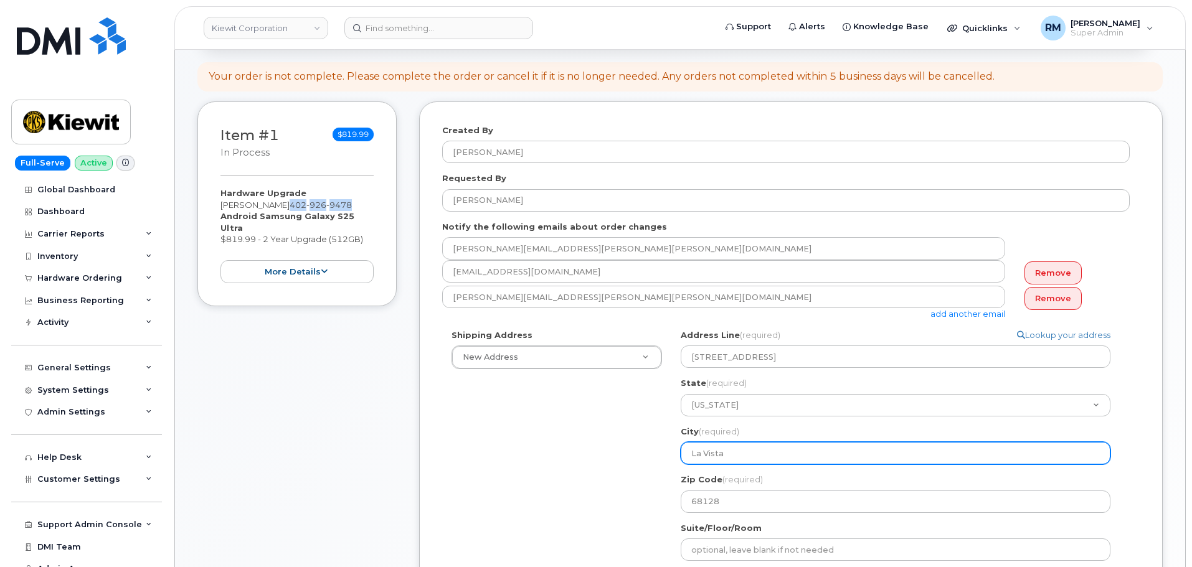
copy span "402 926 9478"
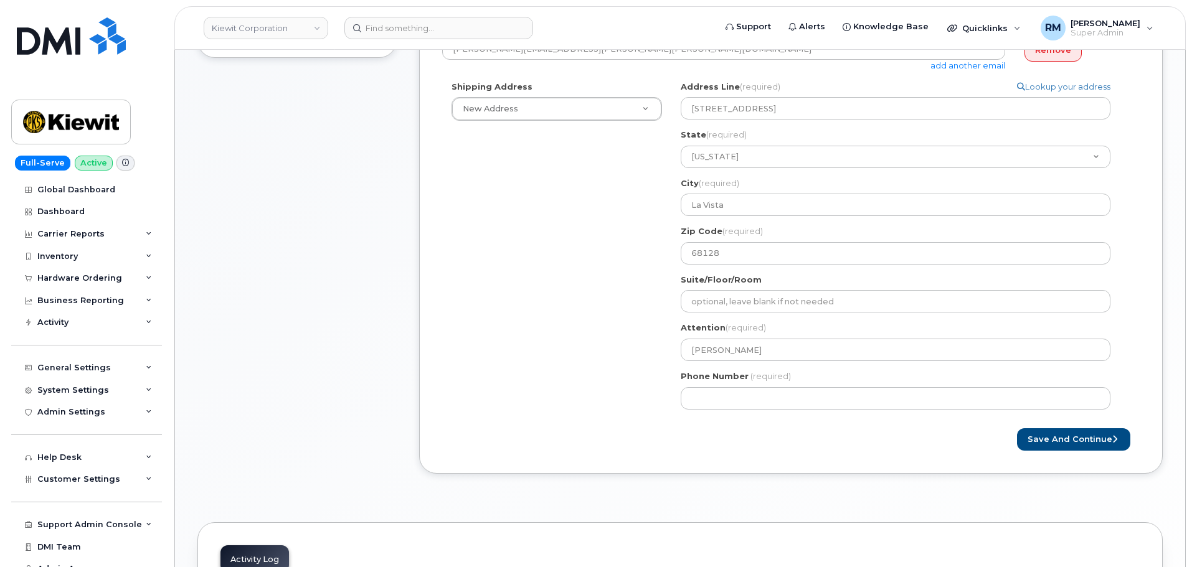
scroll to position [374, 0]
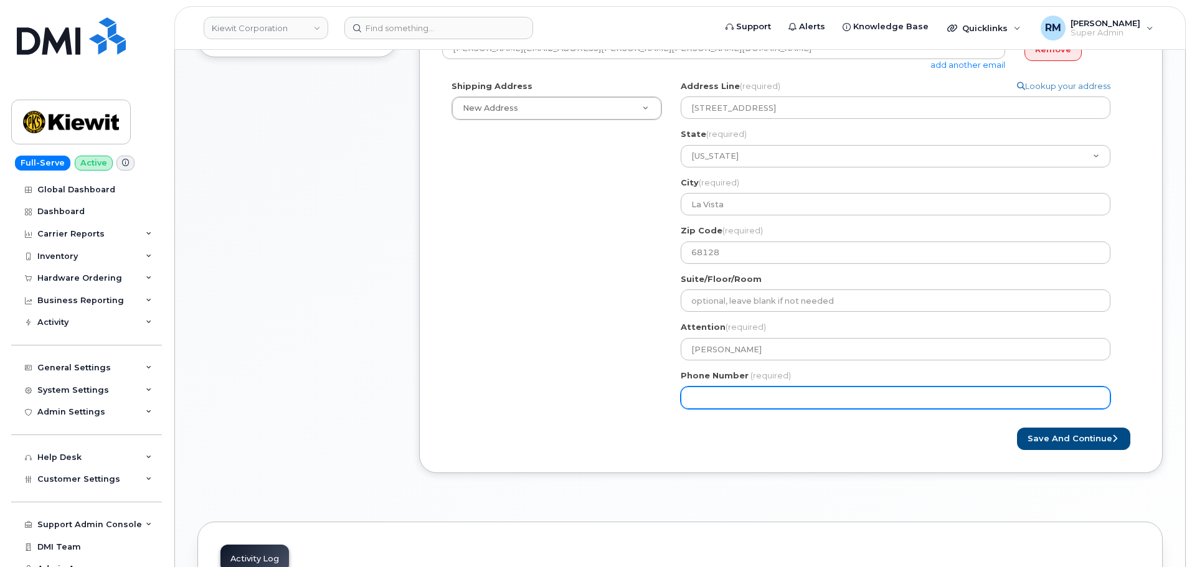
drag, startPoint x: 732, startPoint y: 398, endPoint x: 744, endPoint y: 399, distance: 12.5
click at [732, 398] on input "Phone Number" at bounding box center [896, 398] width 430 height 22
paste input "4029269478"
select select
type input "4029269478"
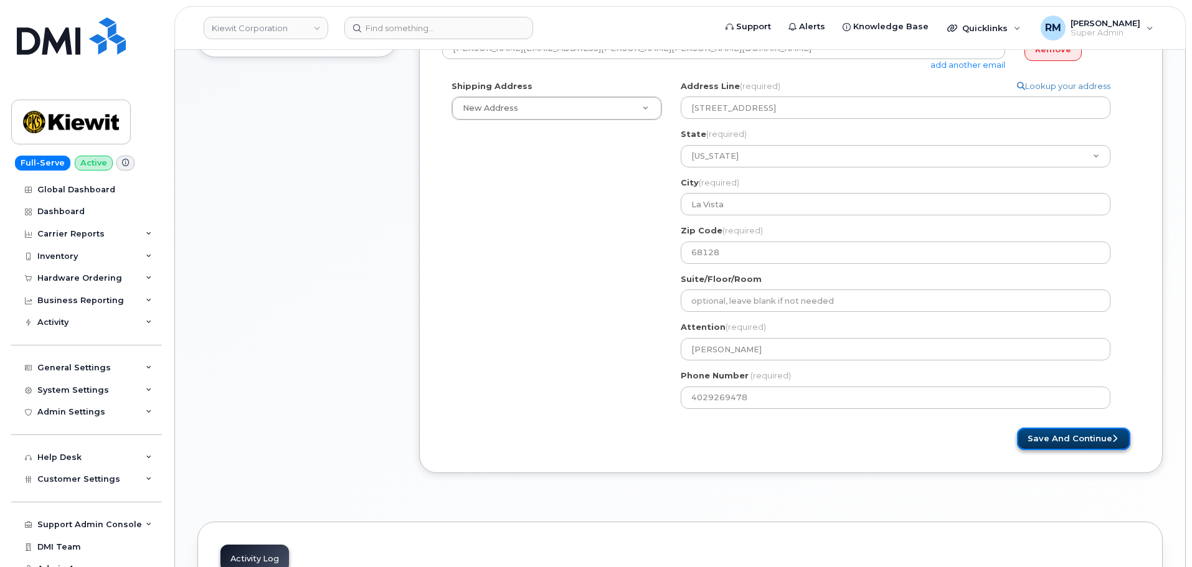
click at [1080, 439] on button "Save and Continue" at bounding box center [1073, 439] width 113 height 23
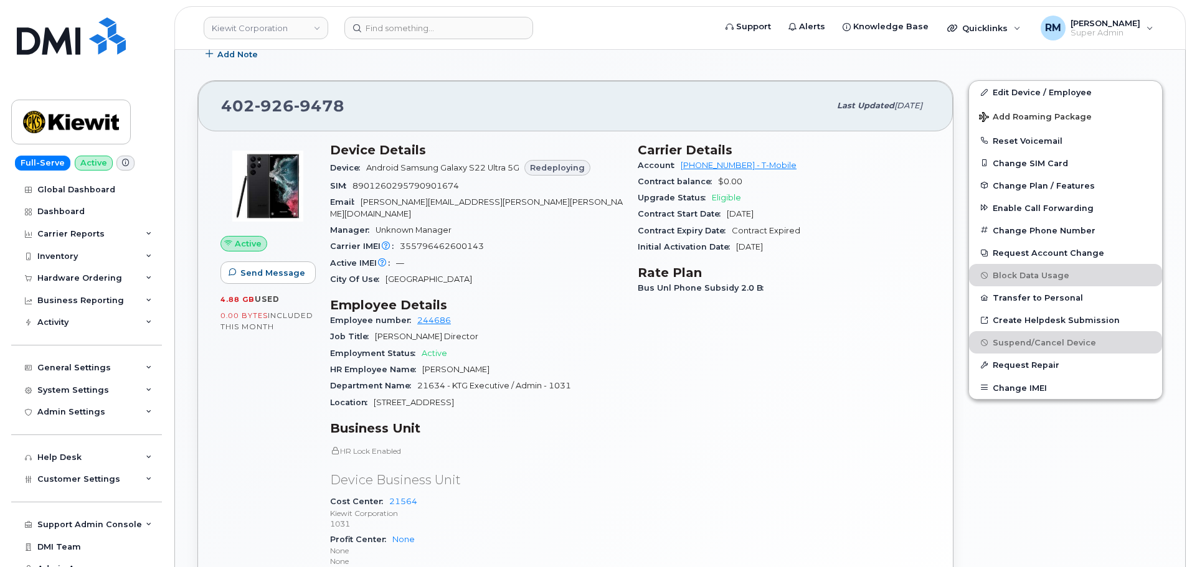
scroll to position [498, 0]
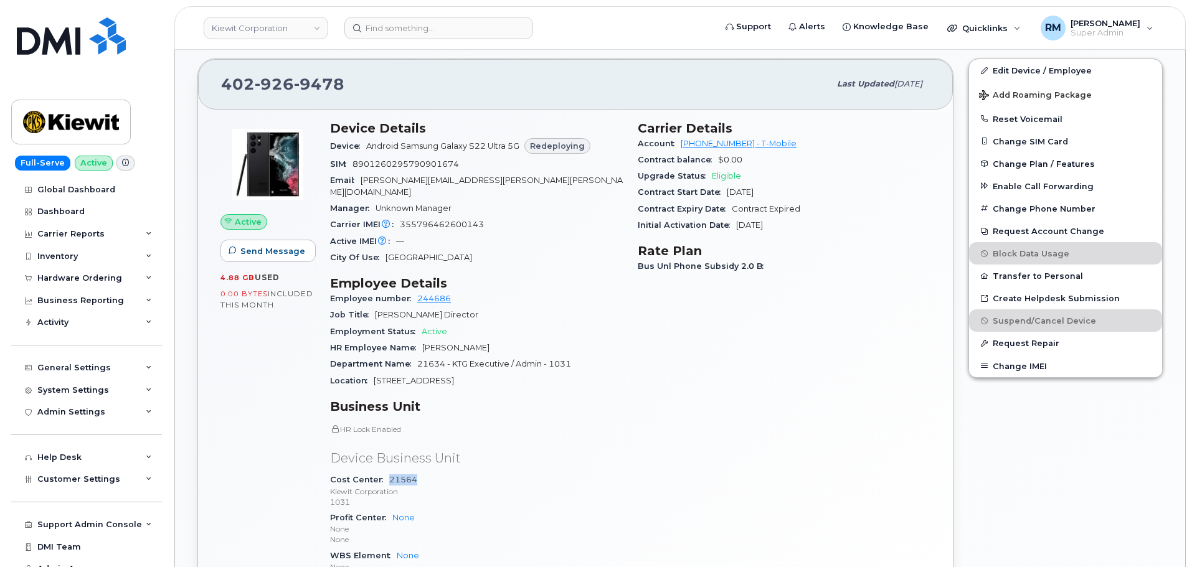
drag, startPoint x: 430, startPoint y: 467, endPoint x: 389, endPoint y: 470, distance: 41.2
click at [389, 472] on div "Cost Center 21564 [PERSON_NAME] Corporation 1031" at bounding box center [476, 491] width 293 height 38
drag, startPoint x: 486, startPoint y: 373, endPoint x: 377, endPoint y: 372, distance: 109.6
click at [377, 373] on div "Location [STREET_ADDRESS]" at bounding box center [476, 381] width 293 height 16
copy span "[STREET_ADDRESS]"
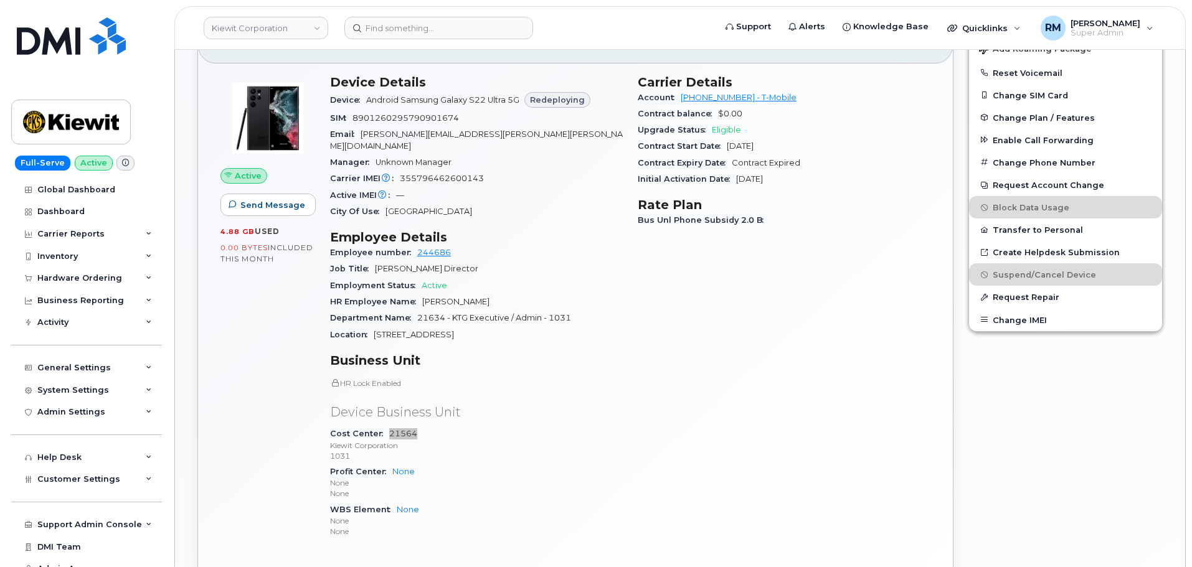
scroll to position [623, 0]
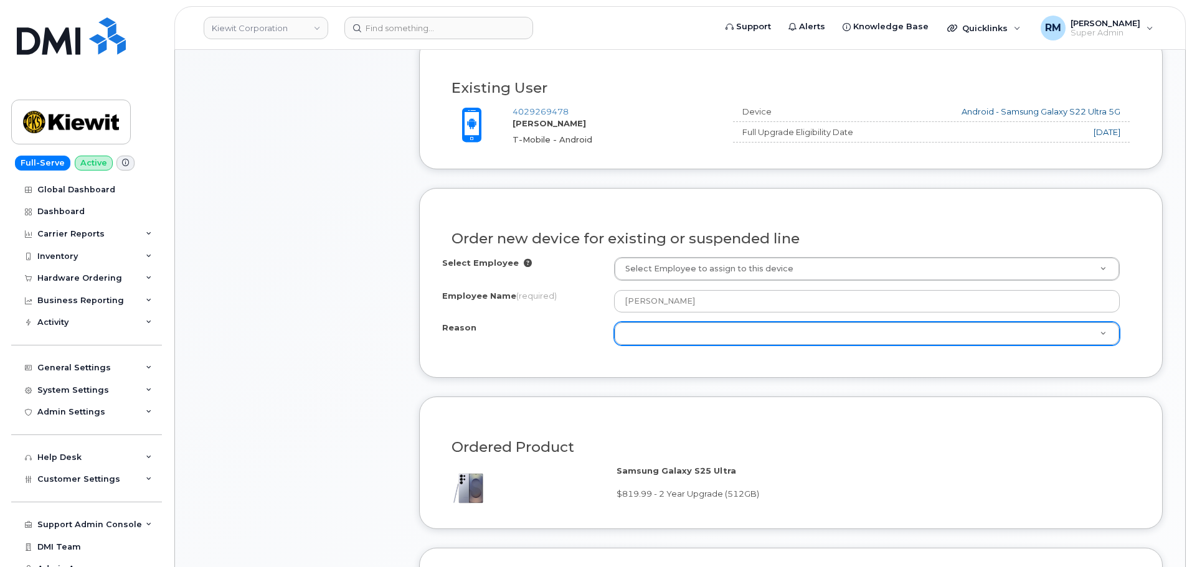
scroll to position [436, 0]
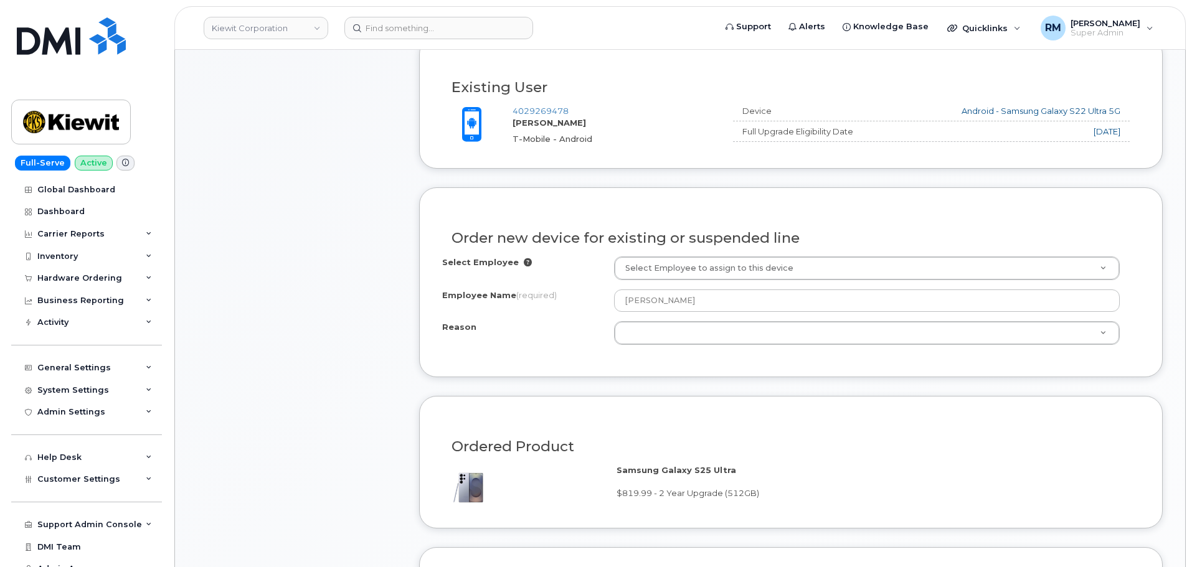
click at [688, 320] on div "Select Employee Select Employee to assign to this device Employee Name (require…" at bounding box center [791, 301] width 698 height 88
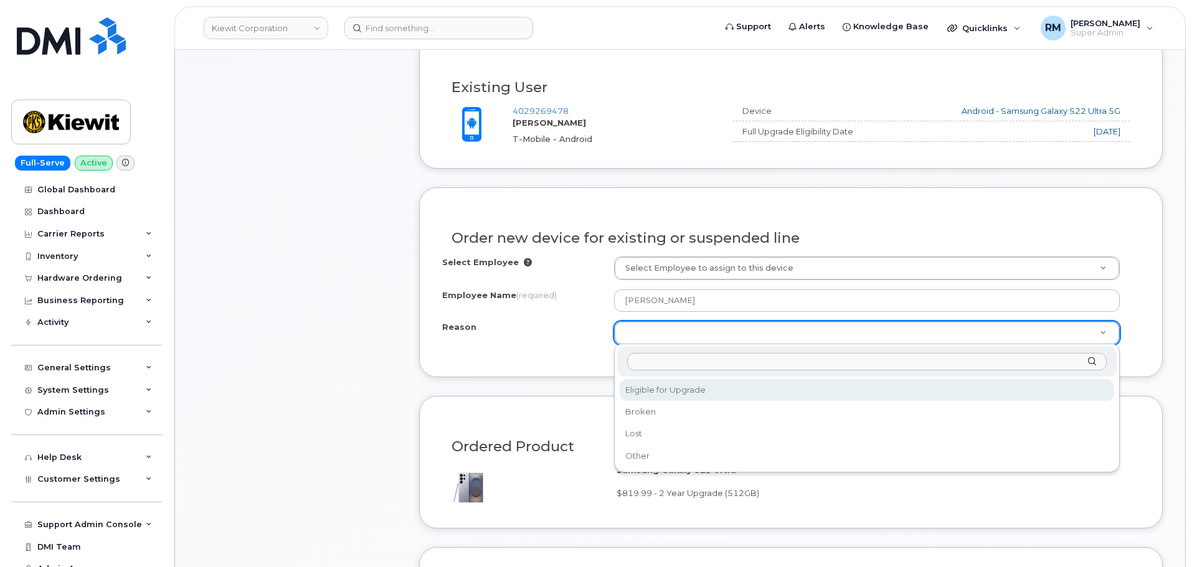
select select "eligible_for_upgrade"
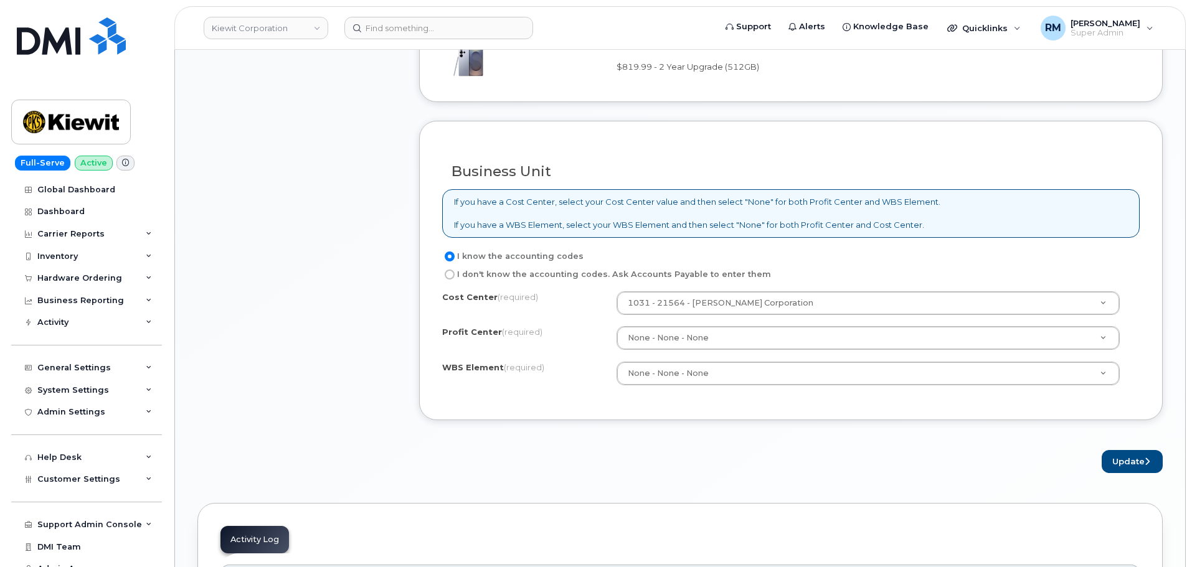
scroll to position [872, 0]
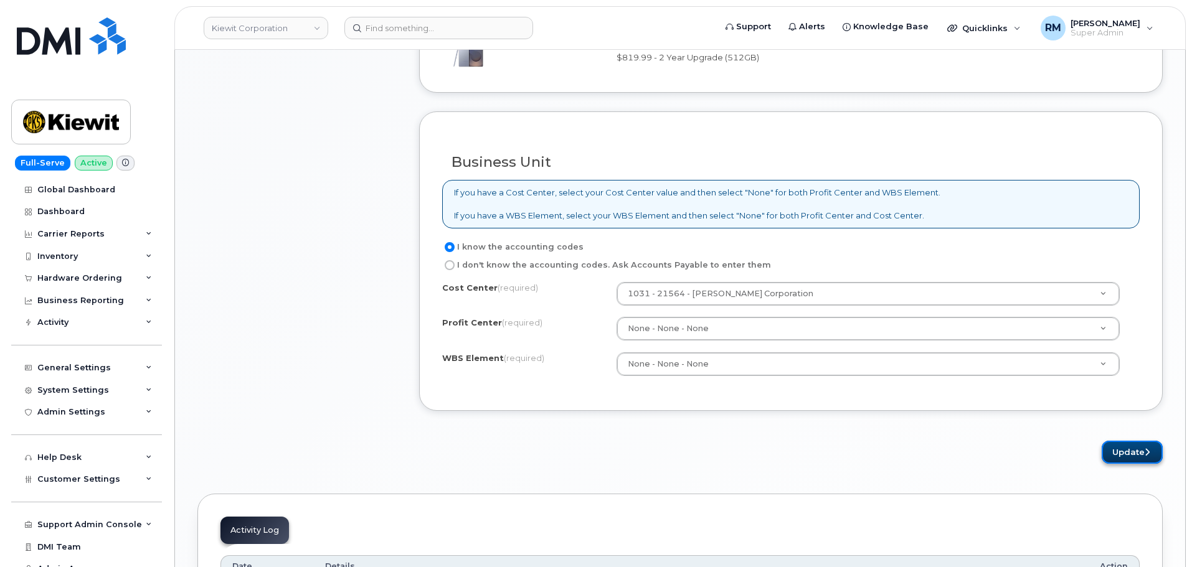
click at [1135, 454] on button "Update" at bounding box center [1132, 452] width 61 height 23
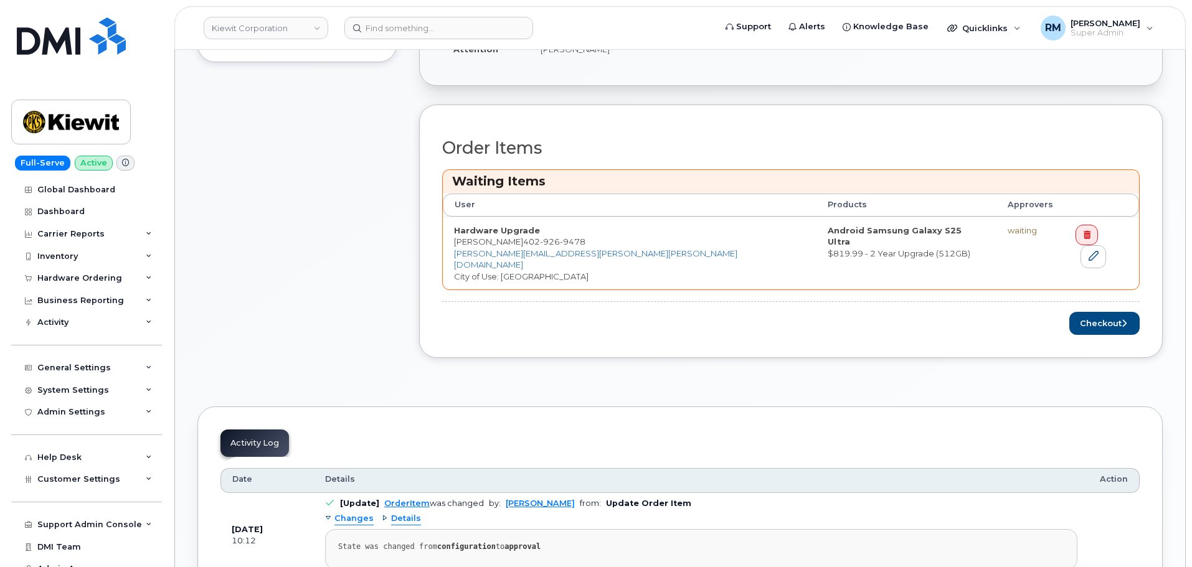
scroll to position [436, 0]
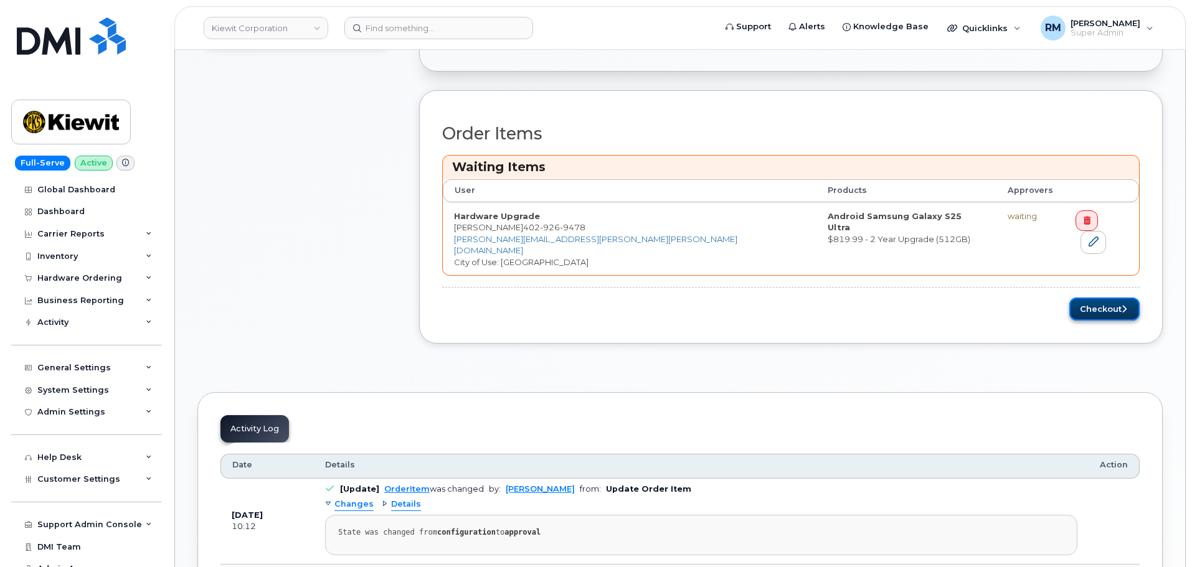
click at [1104, 298] on button "Checkout" at bounding box center [1104, 309] width 70 height 23
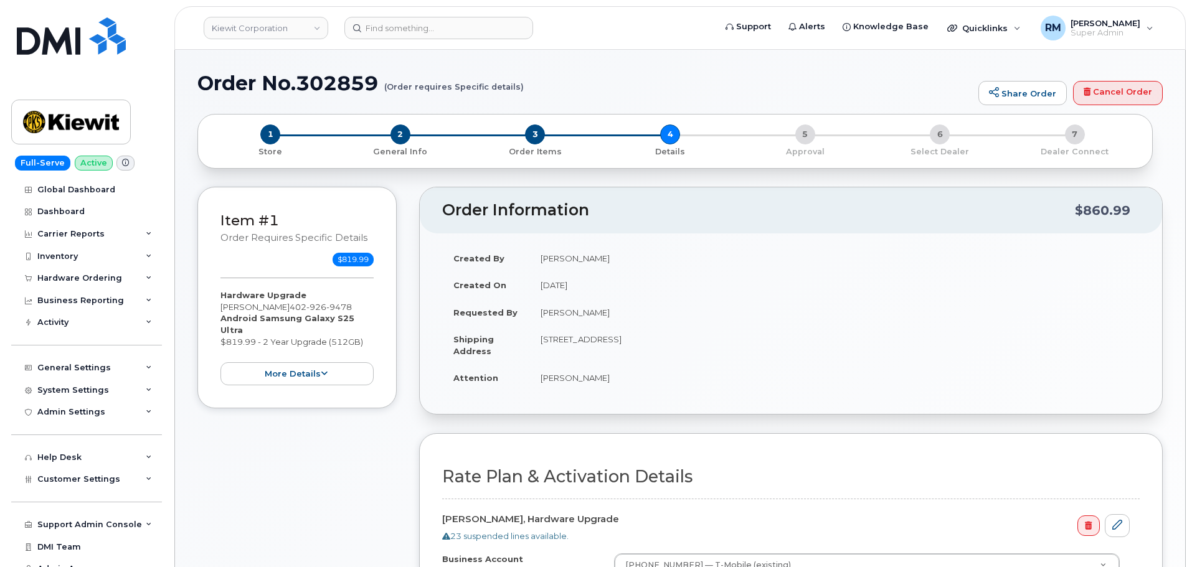
select select
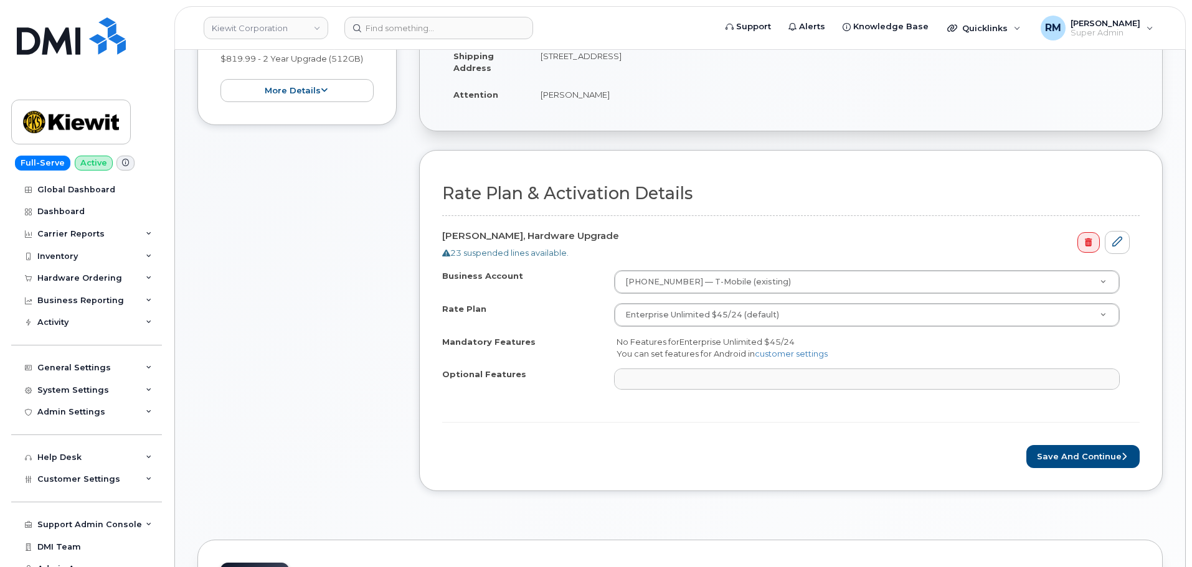
scroll to position [311, 0]
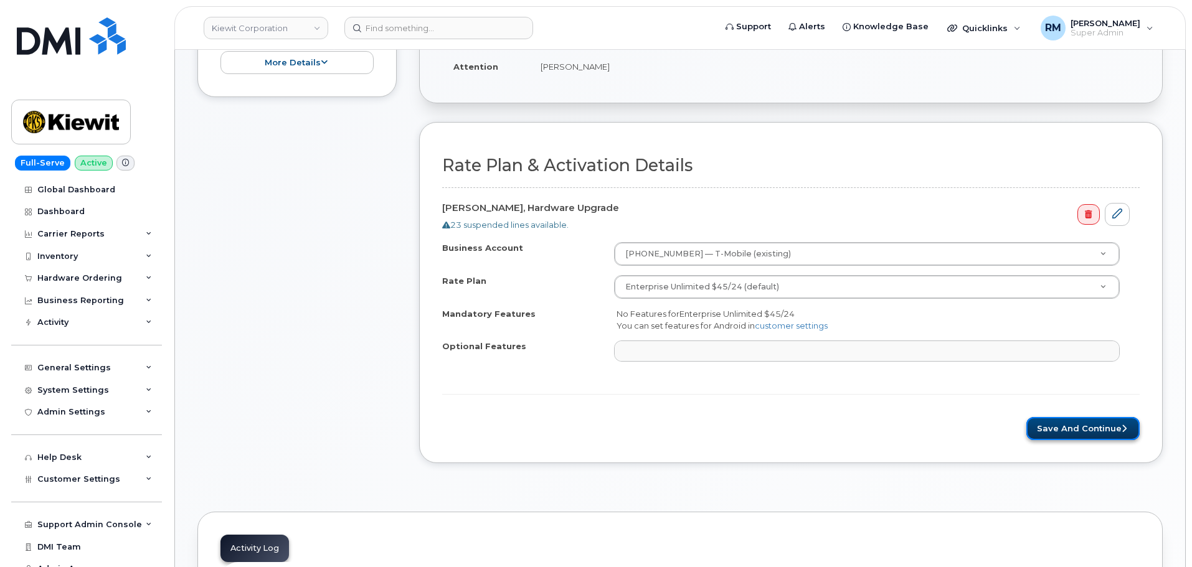
click at [1073, 430] on button "Save and Continue" at bounding box center [1082, 428] width 113 height 23
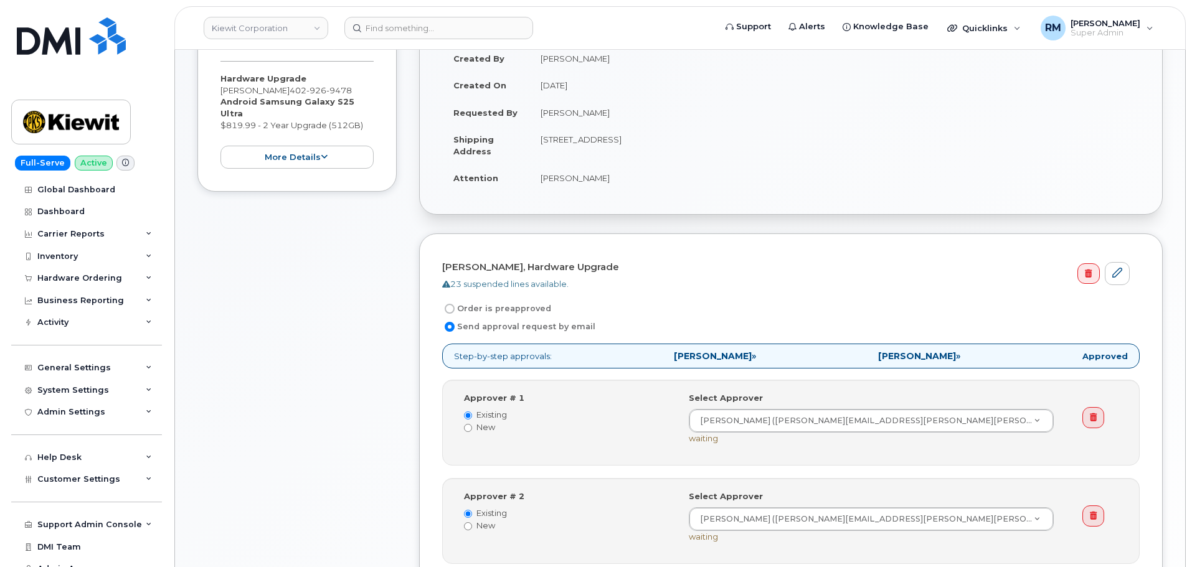
scroll to position [311, 0]
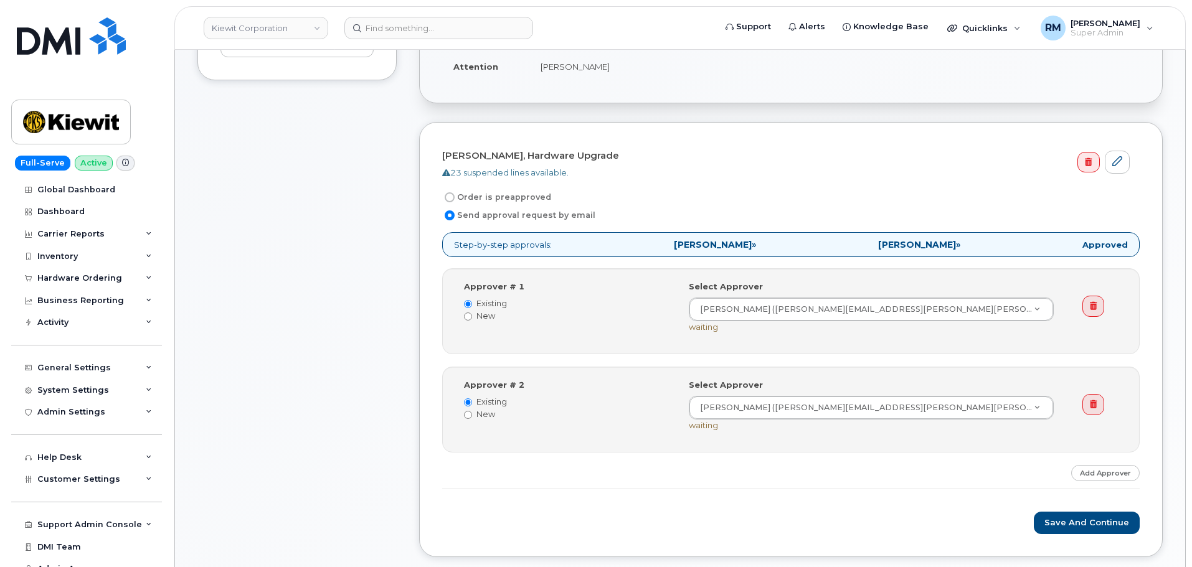
click at [451, 194] on input "Order is preapproved" at bounding box center [450, 197] width 10 height 10
radio input "true"
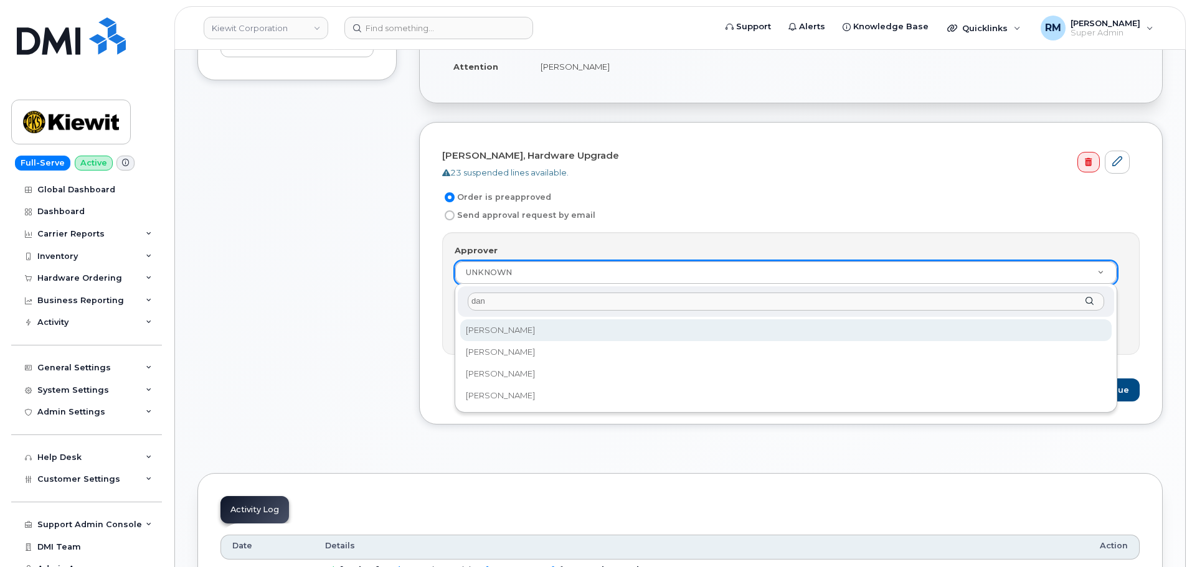
type input "dan"
select select "2151910"
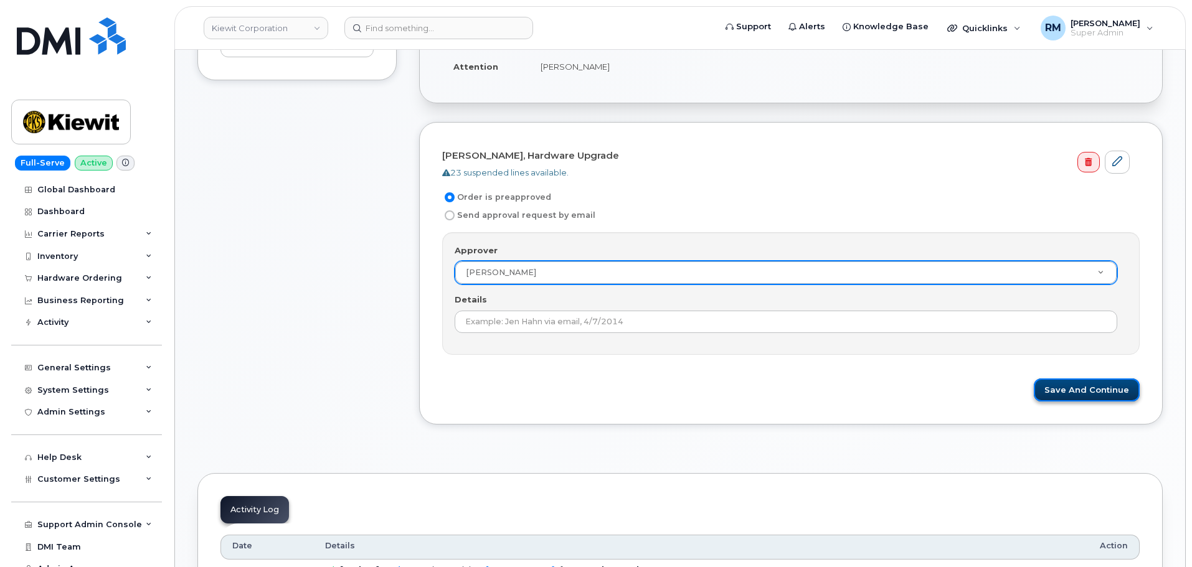
click at [1087, 391] on button "Save and Continue" at bounding box center [1087, 390] width 106 height 23
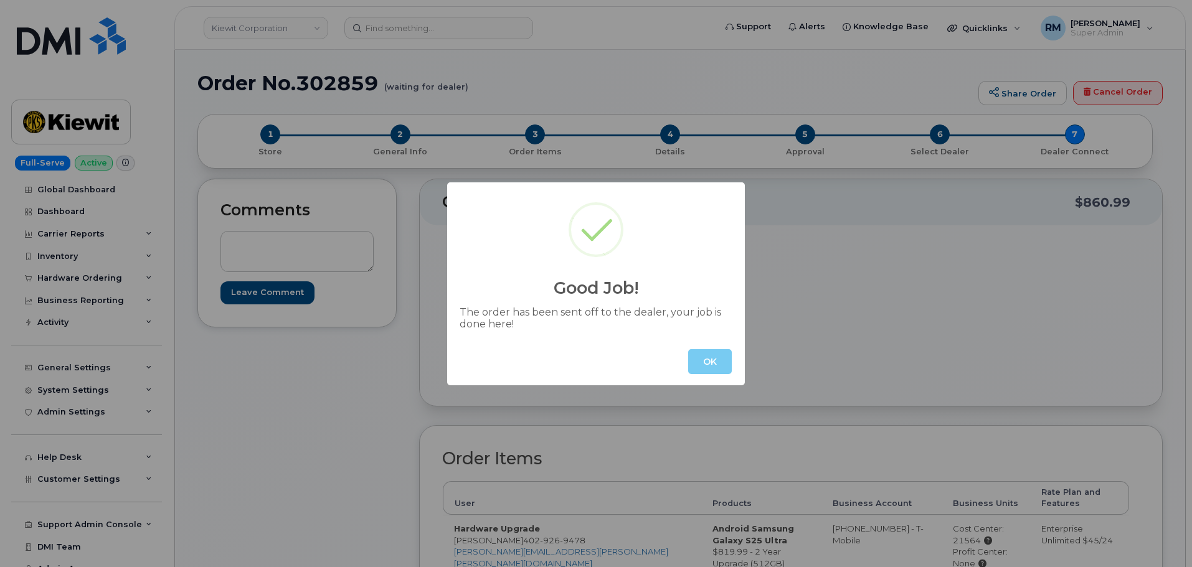
click at [712, 364] on button "OK" at bounding box center [710, 361] width 44 height 25
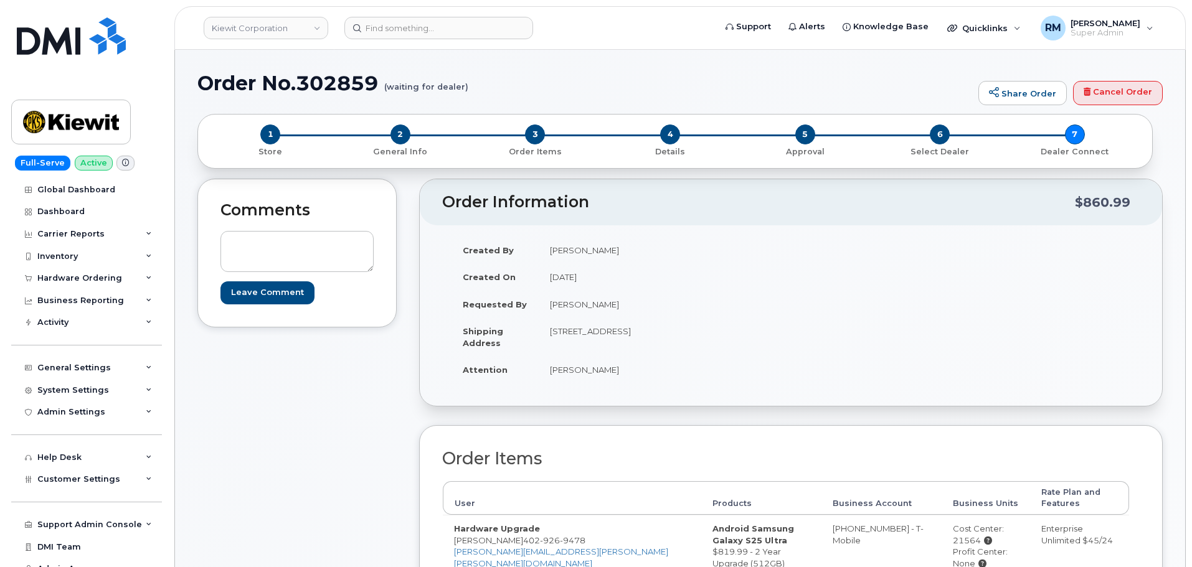
click at [342, 81] on h1 "Order No.302859 (waiting for dealer)" at bounding box center [584, 83] width 775 height 22
copy h1 "302859"
drag, startPoint x: 760, startPoint y: 329, endPoint x: 548, endPoint y: 333, distance: 212.4
click at [548, 333] on td "12312 Port Grace Blvd, La Vista, NE, 68128, USA" at bounding box center [660, 337] width 243 height 39
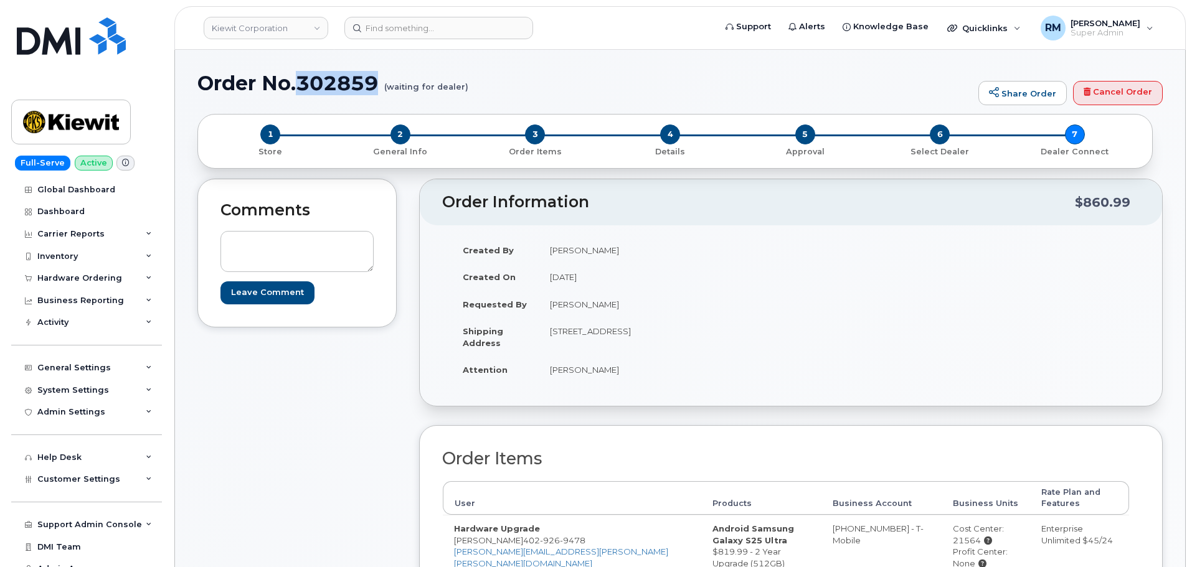
copy td "12312 Port Grace Blvd, La Vista, NE, 68128, USA"
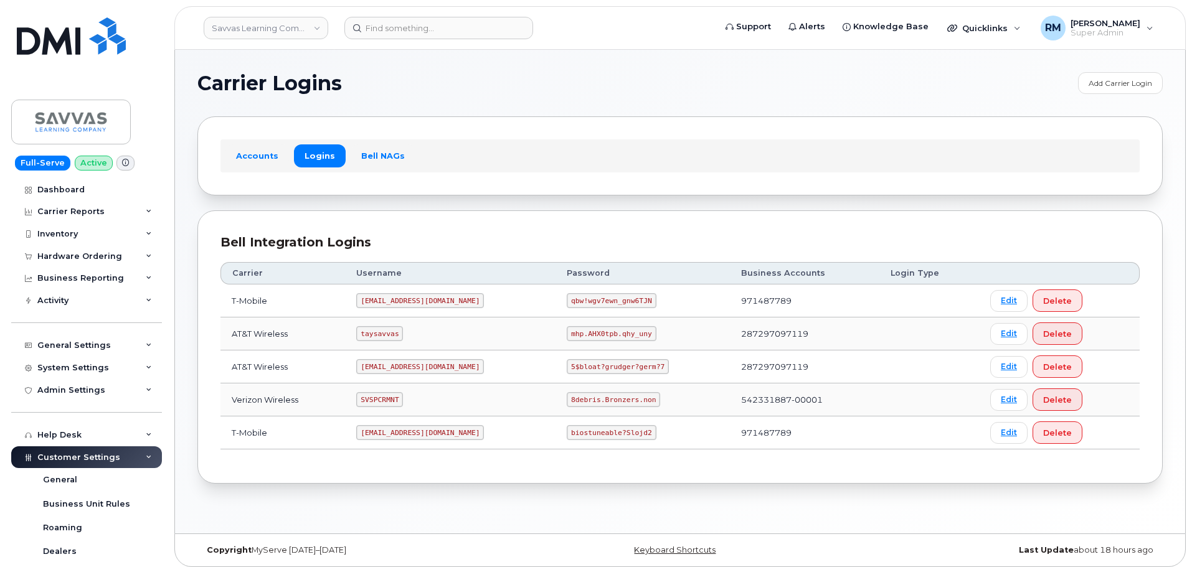
click at [401, 400] on code "SVSPCRMNT" at bounding box center [379, 399] width 47 height 15
copy code "SVSPCRMNT"
drag, startPoint x: 534, startPoint y: 399, endPoint x: 620, endPoint y: 401, distance: 86.6
click at [618, 401] on td "8debris.Bronzers.non" at bounding box center [643, 400] width 174 height 33
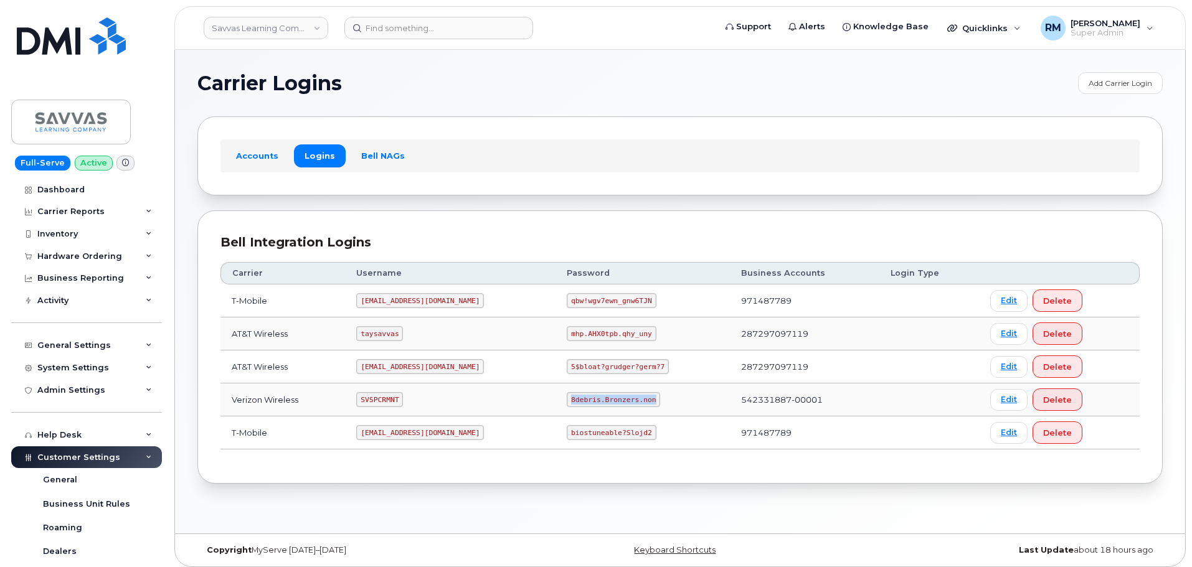
copy code "8debris.Bronzers.non"
click at [393, 32] on input at bounding box center [438, 28] width 189 height 22
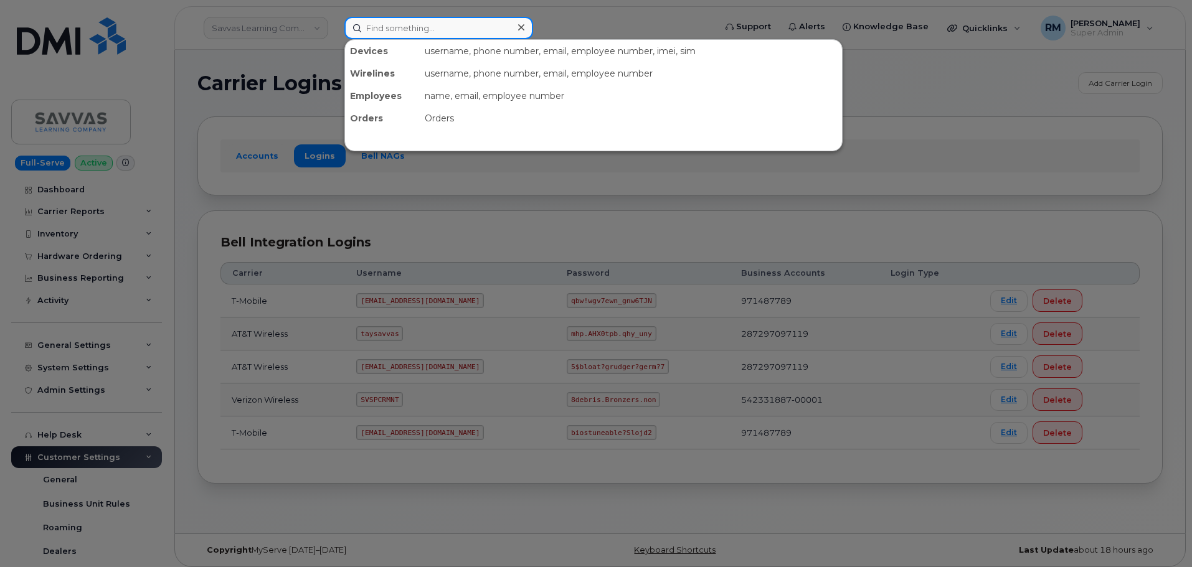
paste input "[PHONE_NUMBER]"
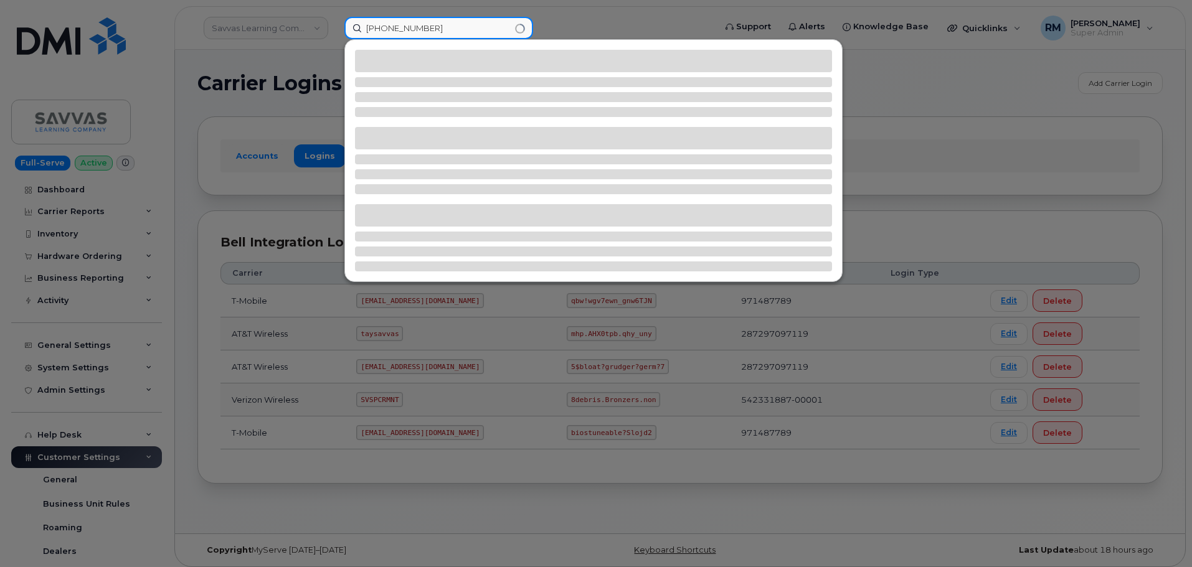
type input "[PHONE_NUMBER]"
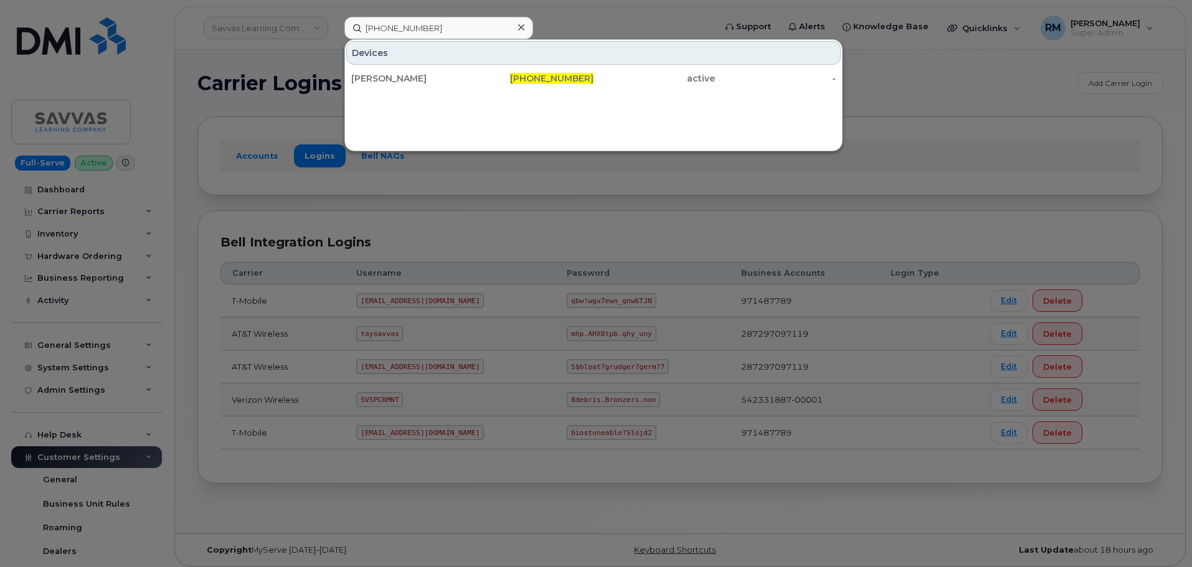
drag, startPoint x: 412, startPoint y: 72, endPoint x: 326, endPoint y: 6, distance: 108.4
click at [410, 72] on div "[PERSON_NAME]" at bounding box center [411, 78] width 121 height 22
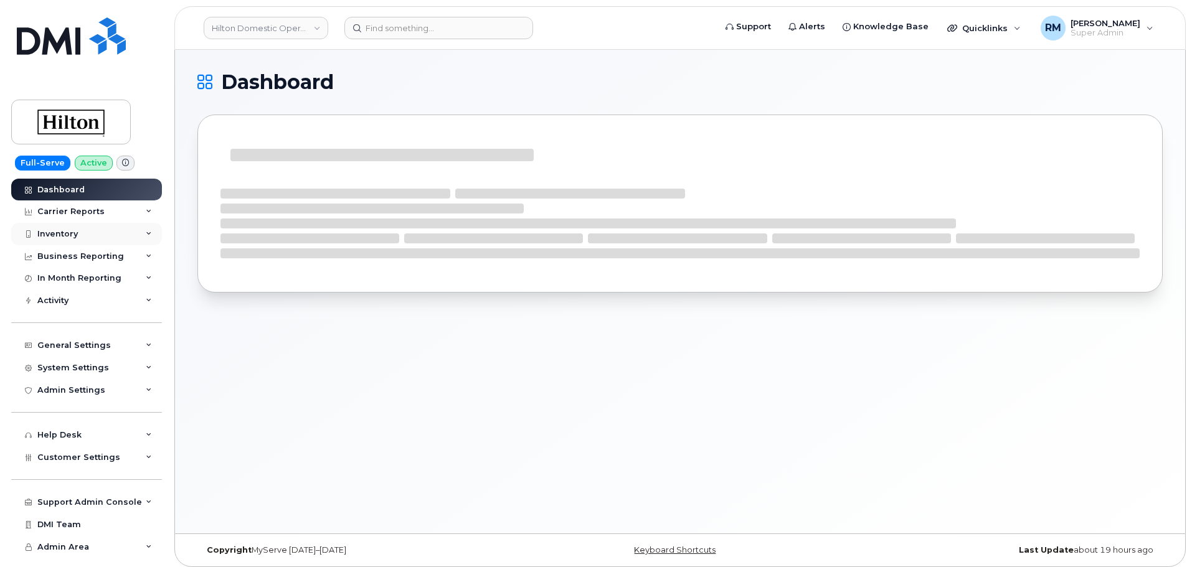
click at [50, 240] on div "Inventory" at bounding box center [86, 234] width 151 height 22
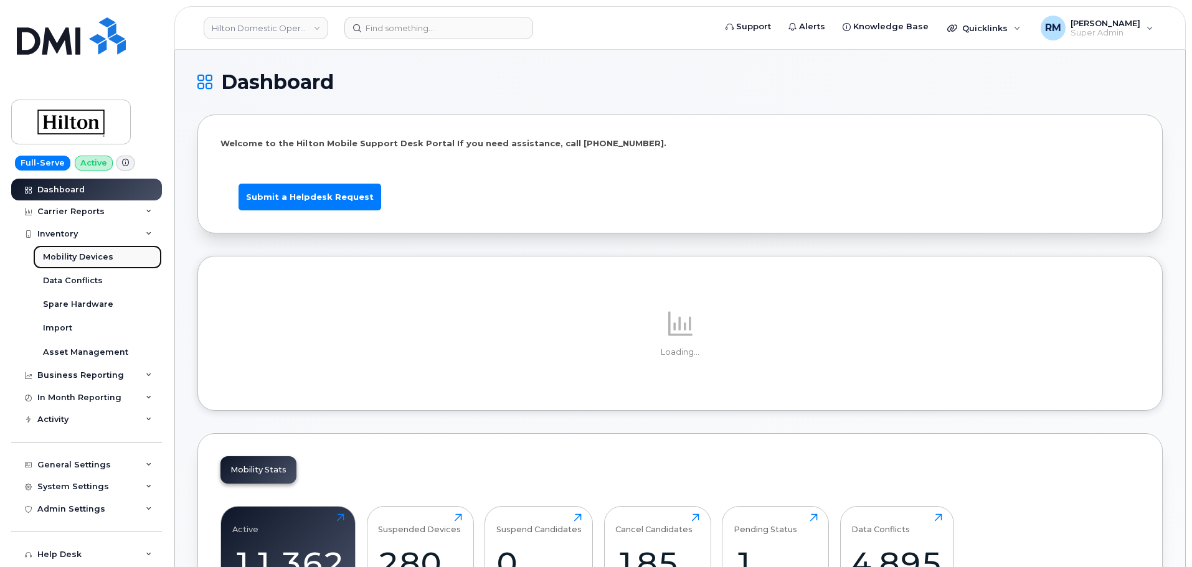
click at [71, 252] on div "Mobility Devices" at bounding box center [78, 257] width 70 height 11
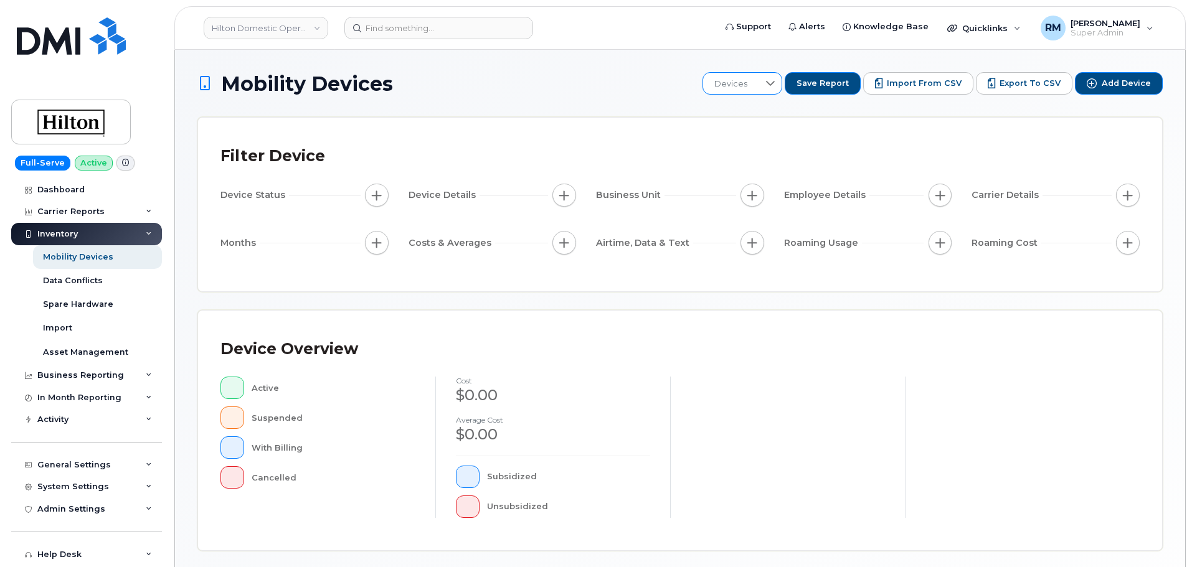
click at [775, 82] on icon at bounding box center [770, 83] width 9 height 5
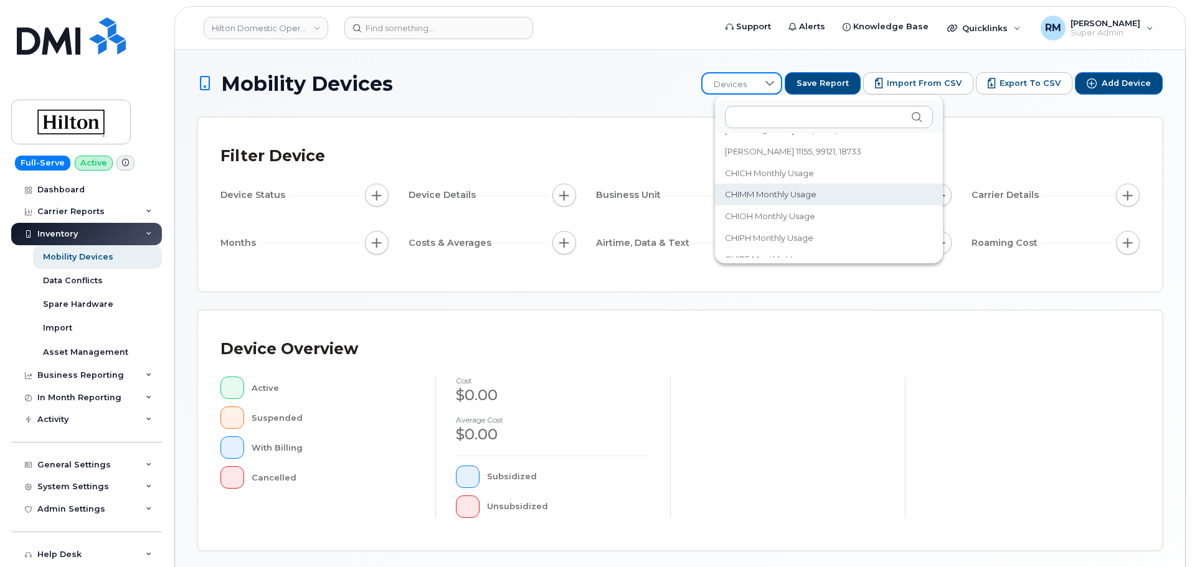
scroll to position [62, 0]
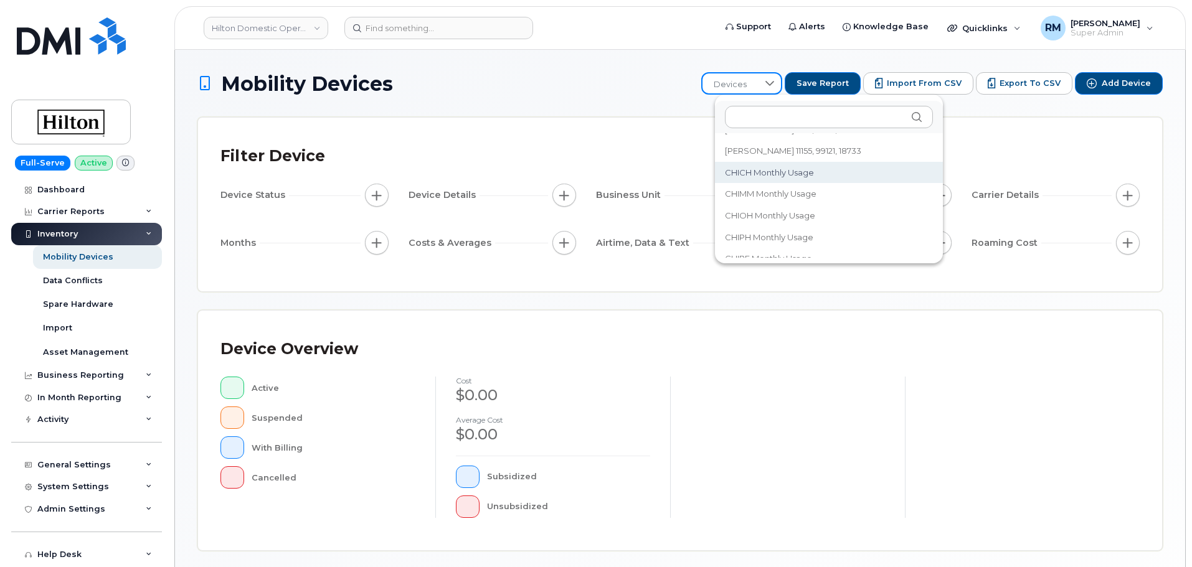
click at [774, 172] on span "CHICH Monthly Usage" at bounding box center [769, 173] width 89 height 12
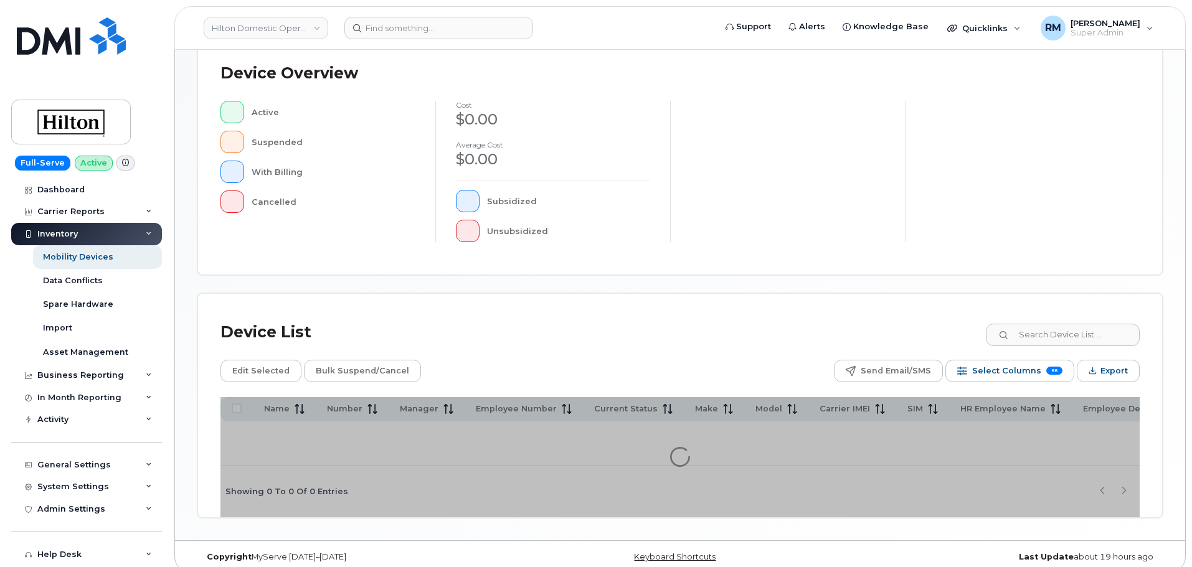
scroll to position [315, 0]
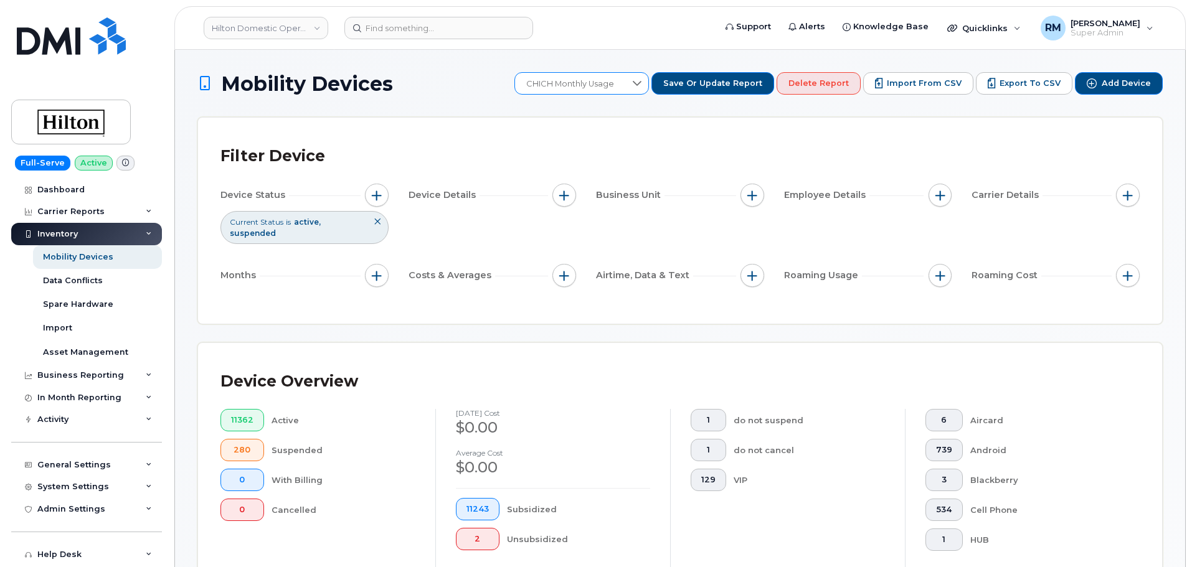
click at [642, 85] on icon at bounding box center [637, 83] width 10 height 10
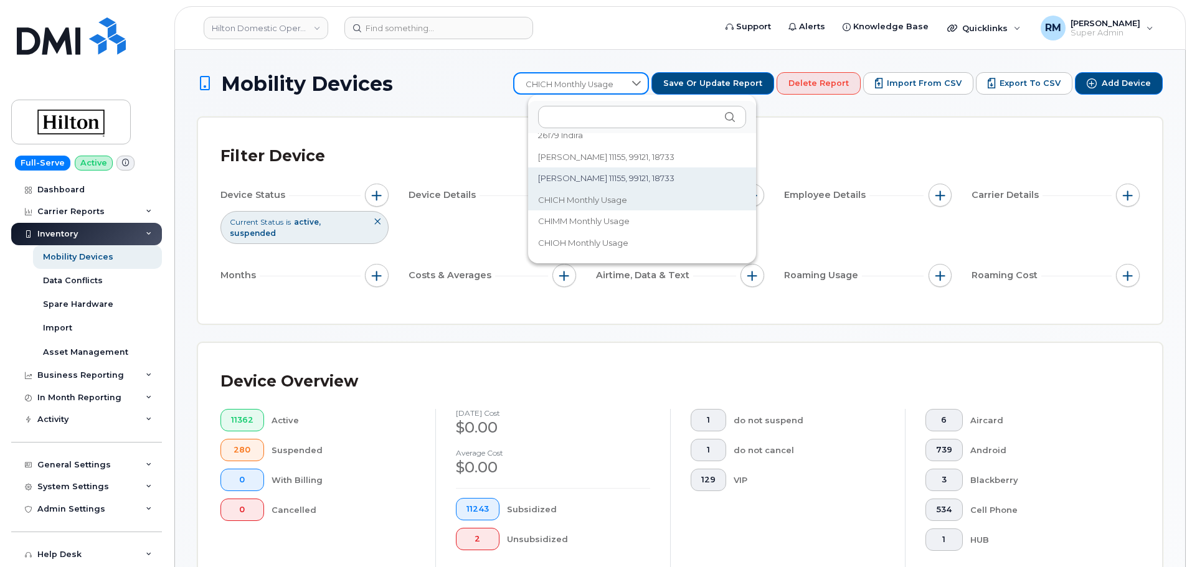
scroll to position [62, 0]
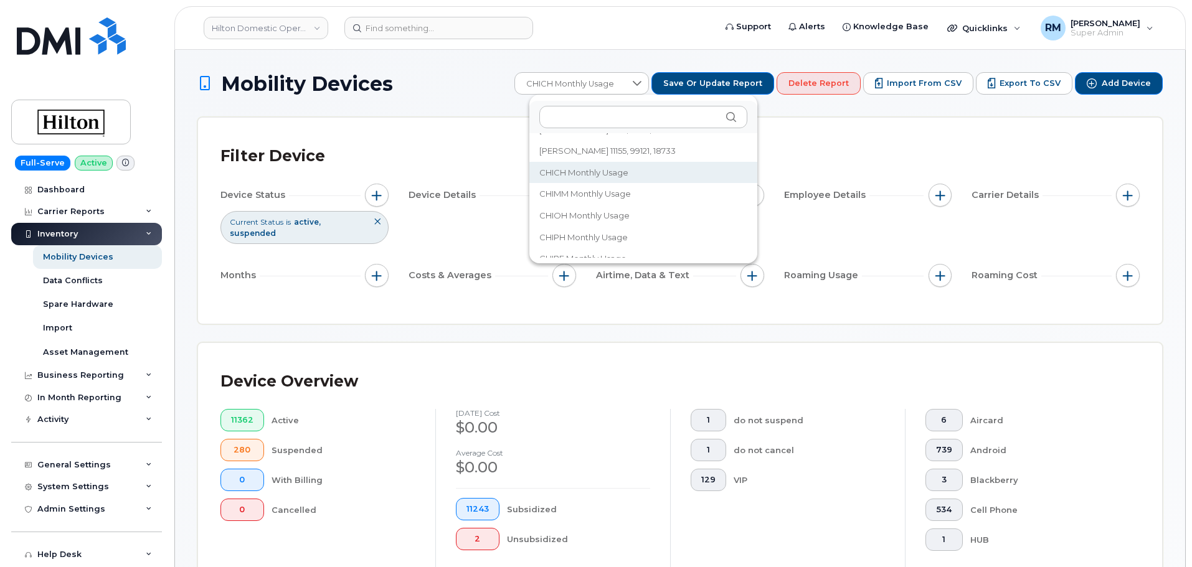
click at [577, 194] on span "CHIMM Monthly Usage" at bounding box center [585, 194] width 92 height 12
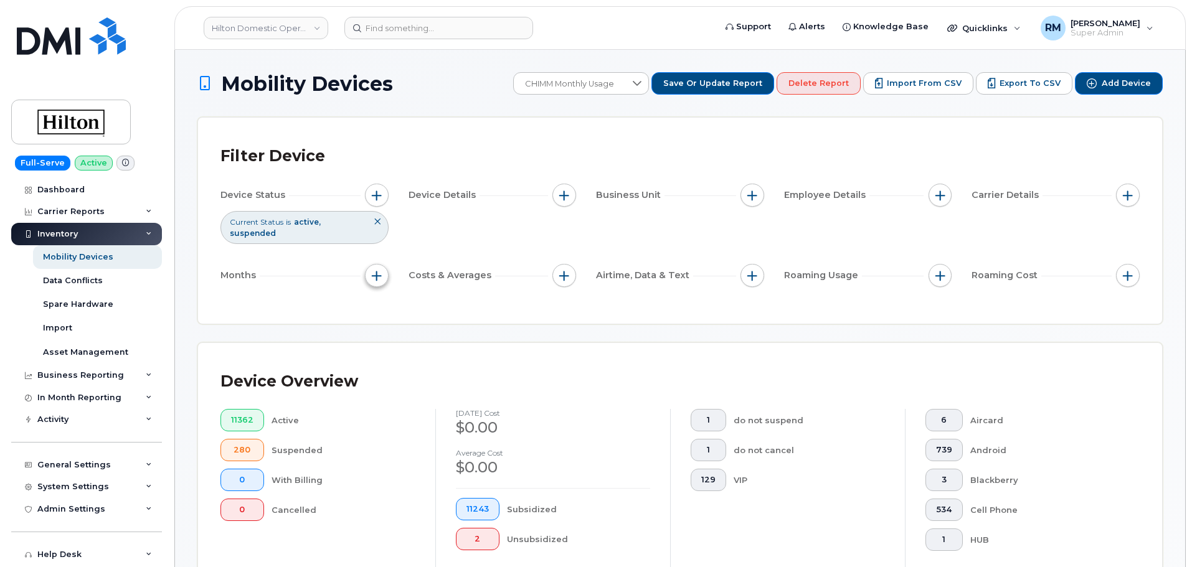
click at [377, 271] on span "button" at bounding box center [377, 276] width 10 height 10
click at [378, 301] on input "Billing Cycle" at bounding box center [380, 303] width 10 height 10
checkbox input "true"
click at [433, 351] on icon at bounding box center [433, 354] width 10 height 10
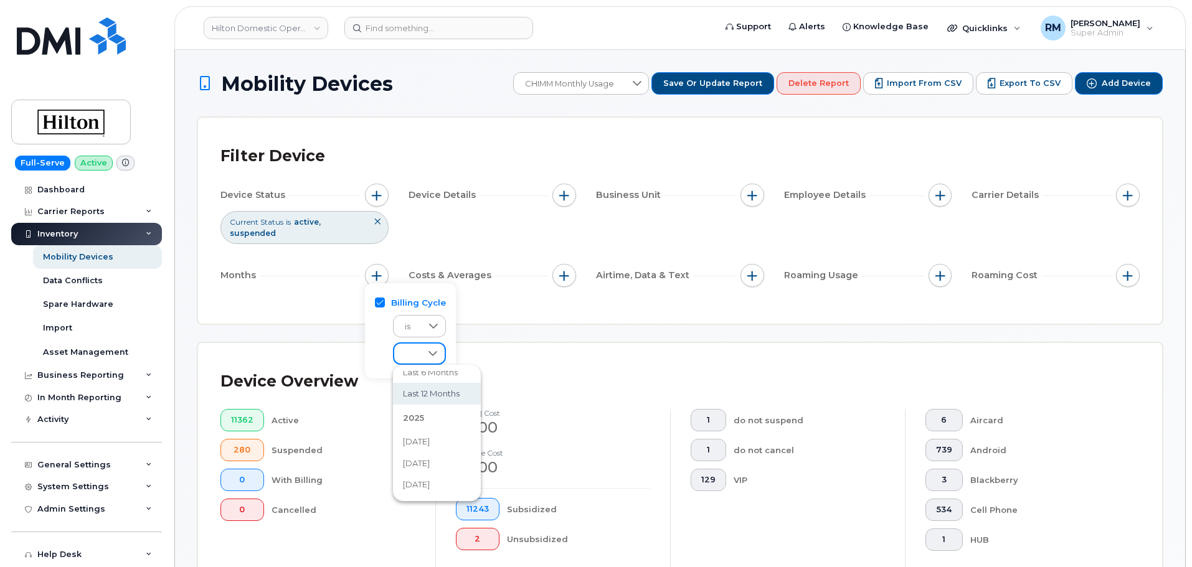
scroll to position [53, 0]
click at [488, 298] on div "Filter Device Device Status Current Status is active suspended Device Details B…" at bounding box center [680, 221] width 964 height 206
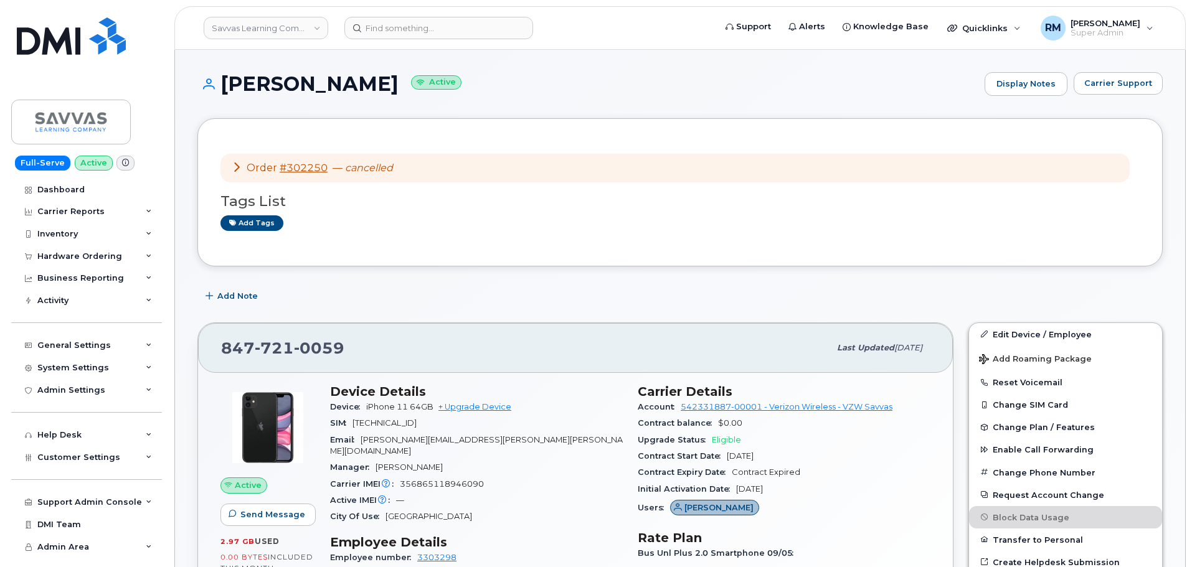
click at [1070, 196] on h3 "Tags List" at bounding box center [679, 202] width 919 height 16
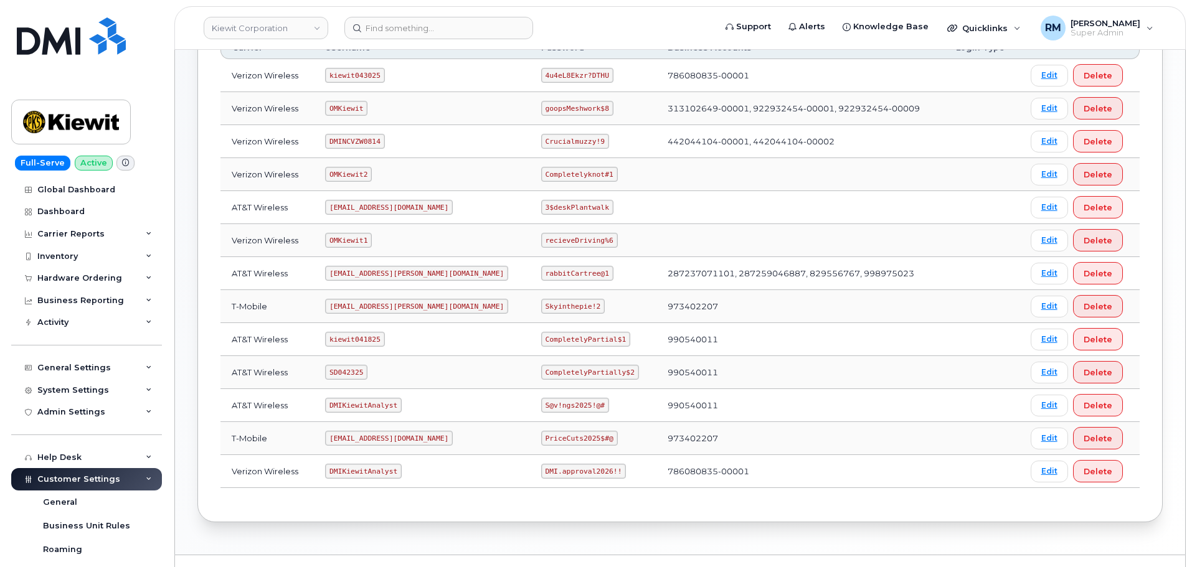
scroll to position [249, 0]
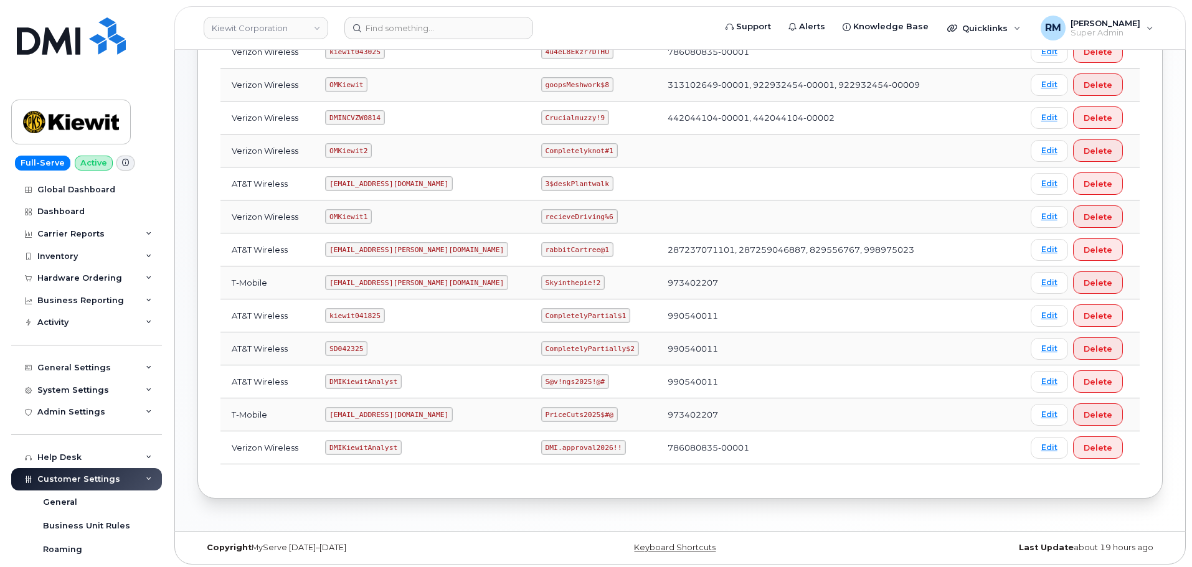
click at [357, 350] on code "SD042325" at bounding box center [346, 348] width 42 height 15
copy code "SD042325"
drag, startPoint x: 505, startPoint y: 349, endPoint x: 617, endPoint y: 353, distance: 111.5
click at [617, 353] on td "CompletelyPartially$2" at bounding box center [593, 349] width 126 height 33
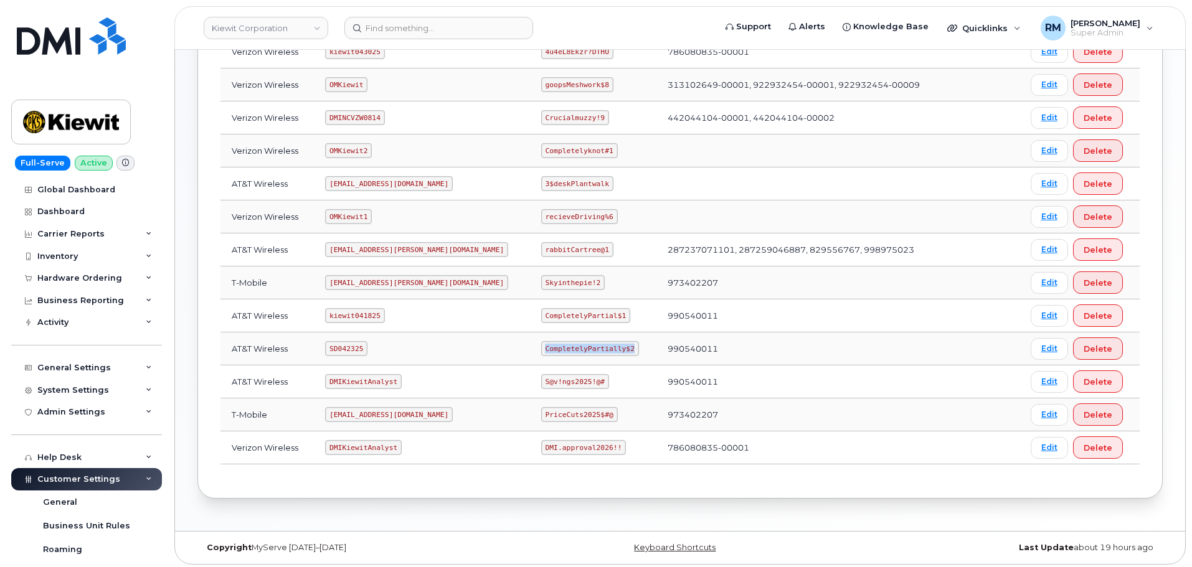
copy code "CompletelyPartially$2"
